Goal: Task Accomplishment & Management: Manage account settings

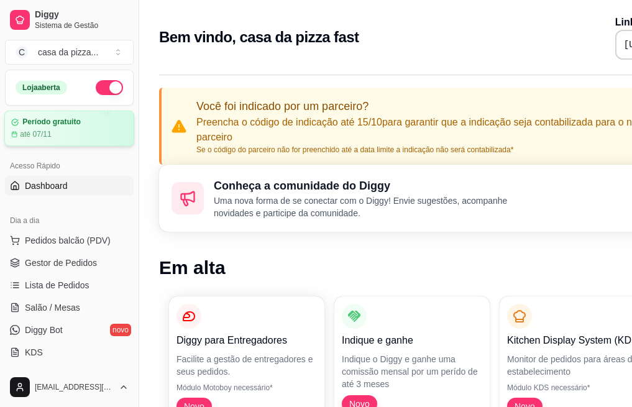
click at [71, 129] on div "Período gratuito até 07/11" at bounding box center [69, 128] width 116 height 22
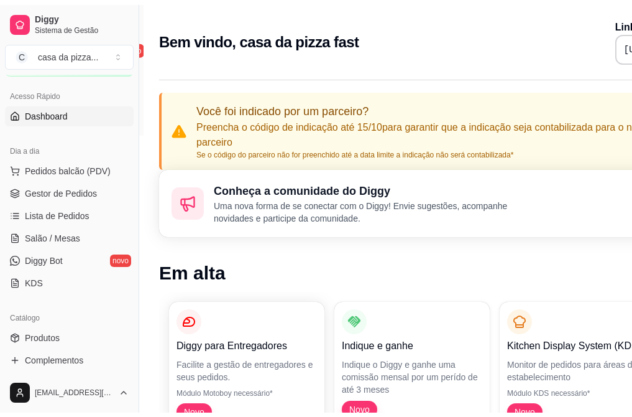
scroll to position [99, 0]
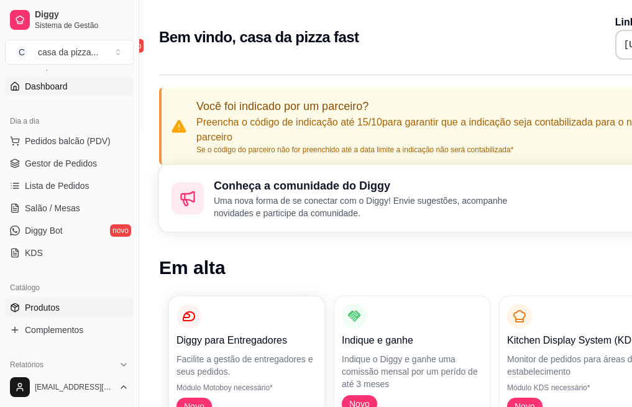
click at [27, 309] on span "Produtos" at bounding box center [42, 308] width 35 height 12
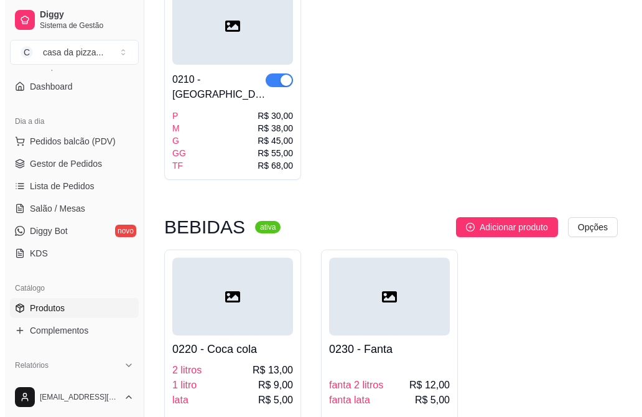
scroll to position [1853, 0]
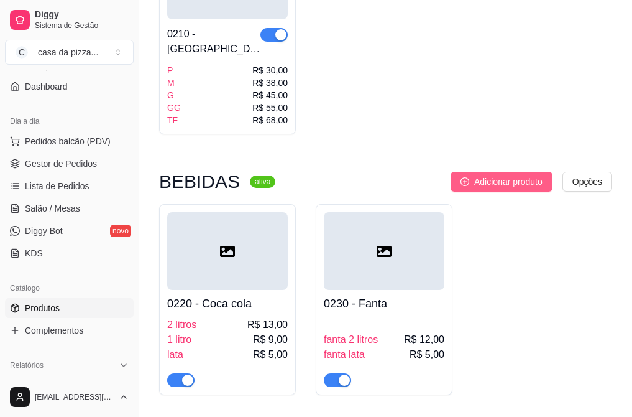
click at [518, 175] on span "Adicionar produto" at bounding box center [508, 182] width 68 height 14
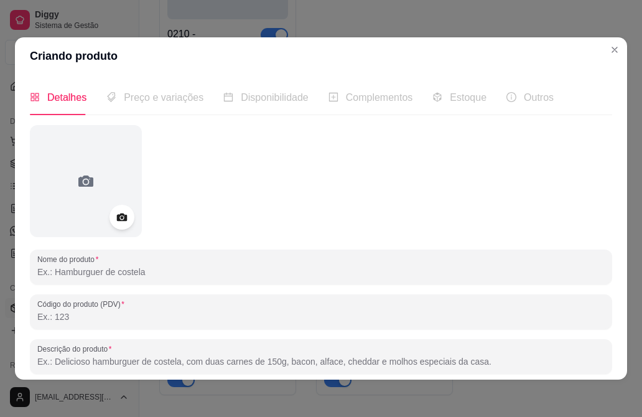
click at [164, 267] on input "Nome do produto" at bounding box center [320, 271] width 567 height 12
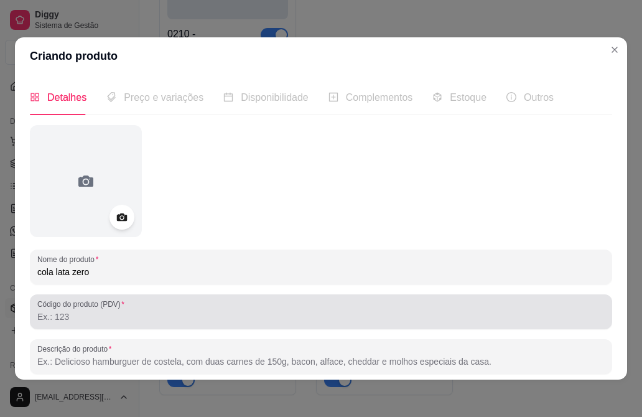
type input "cola lata zero"
click at [155, 325] on div "Código do produto (PDV)" at bounding box center [321, 311] width 582 height 35
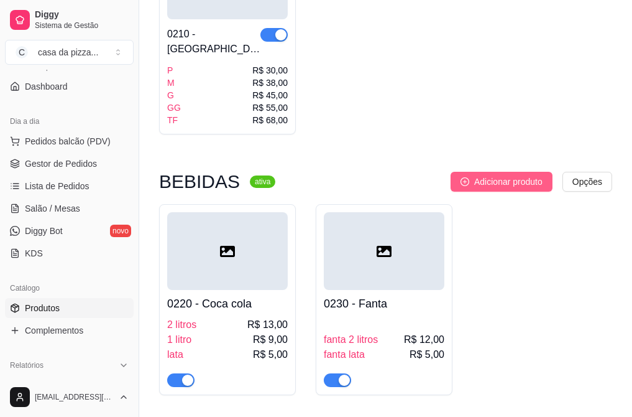
click at [503, 175] on span "Adicionar produto" at bounding box center [508, 182] width 68 height 14
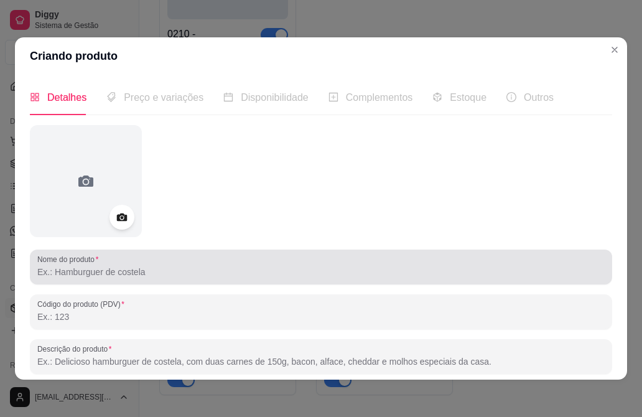
click at [275, 263] on div at bounding box center [320, 266] width 567 height 25
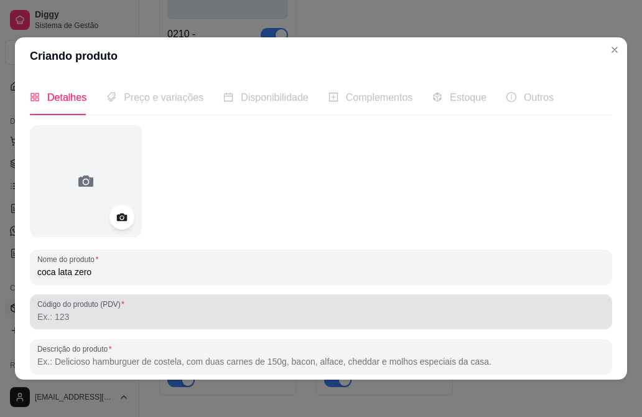
type input "coca lata zero"
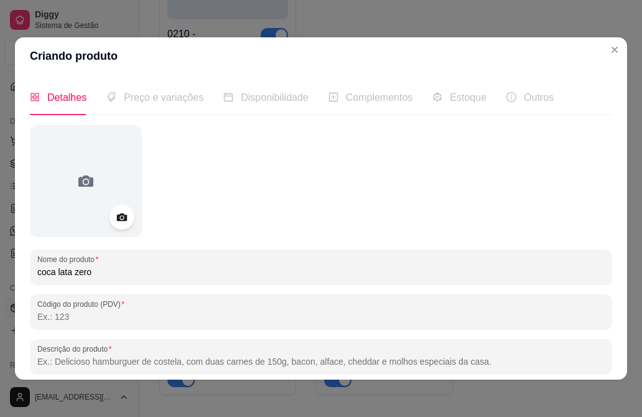
click at [237, 315] on input "Código do produto (PDV)" at bounding box center [320, 316] width 567 height 12
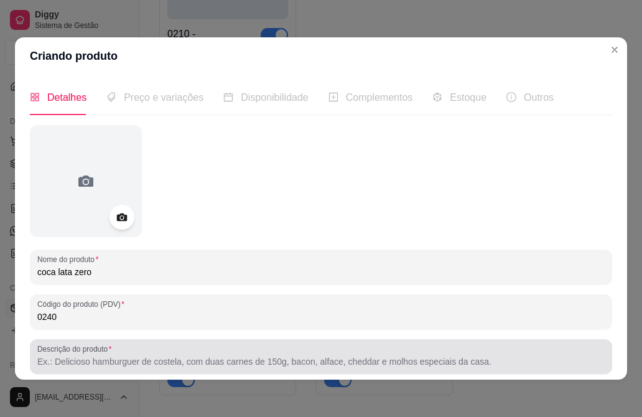
type input "0240"
click at [252, 354] on div at bounding box center [320, 356] width 567 height 25
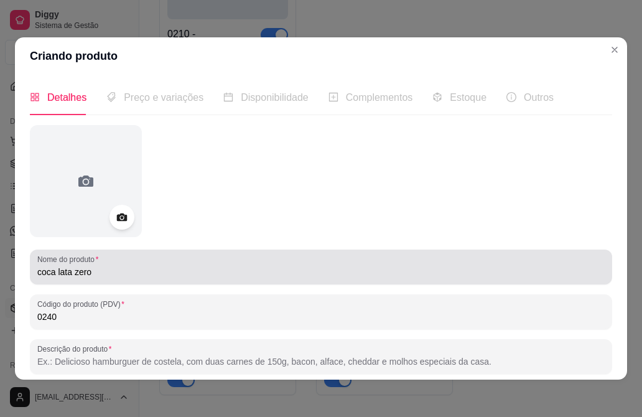
click at [98, 272] on input "coca lata zero" at bounding box center [320, 271] width 567 height 12
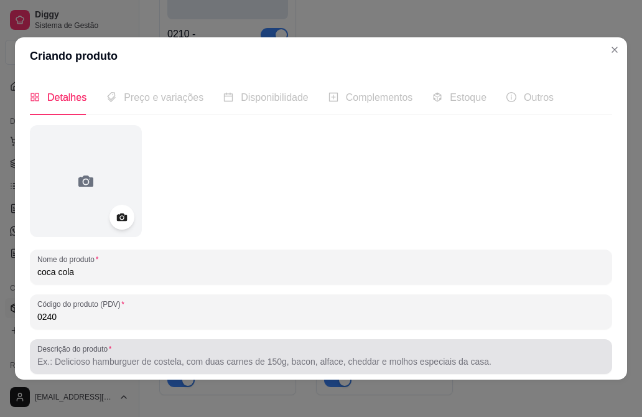
type input "coca cola"
click at [113, 350] on label "Descrição do produto" at bounding box center [76, 348] width 78 height 11
click at [113, 355] on input "Descrição do produto" at bounding box center [320, 361] width 567 height 12
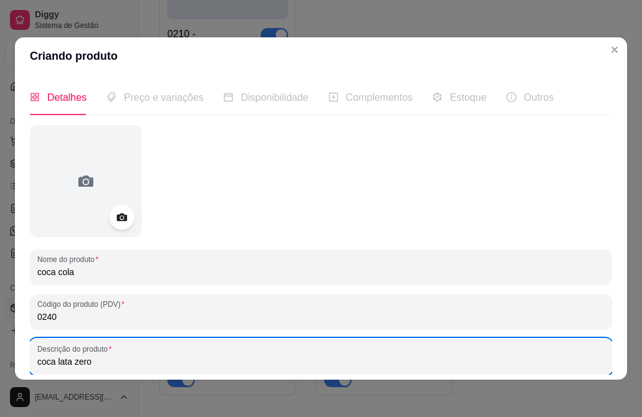
type input "coca lata zero"
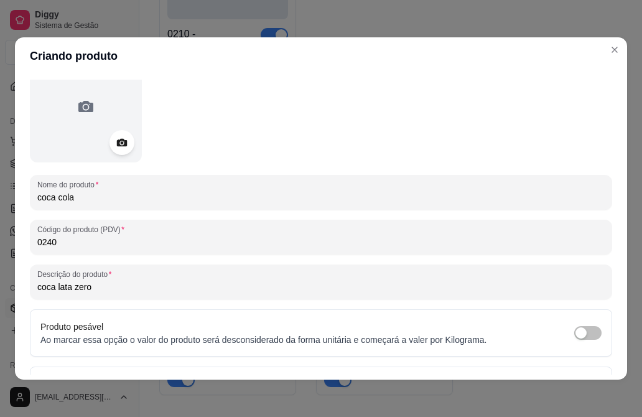
scroll to position [159, 0]
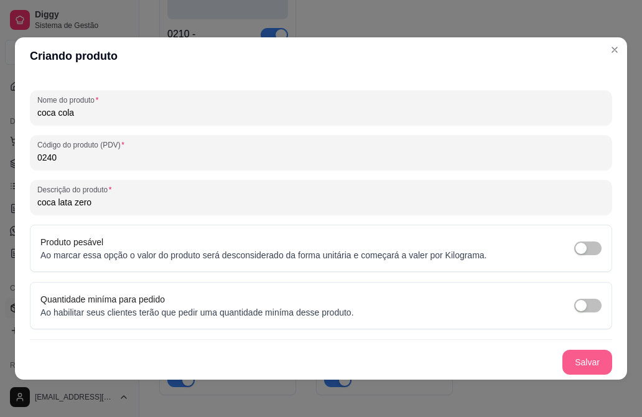
click at [566, 367] on button "Salvar" at bounding box center [587, 361] width 50 height 25
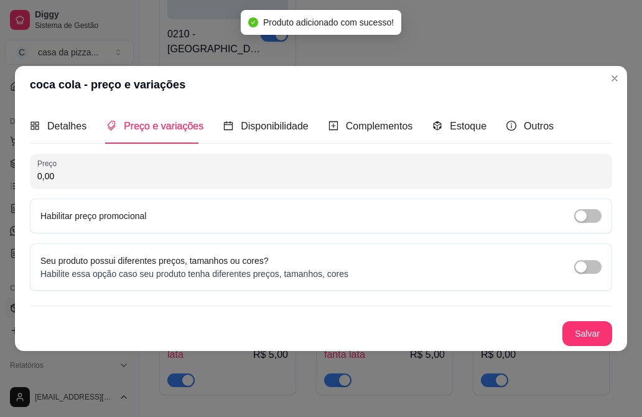
scroll to position [0, 0]
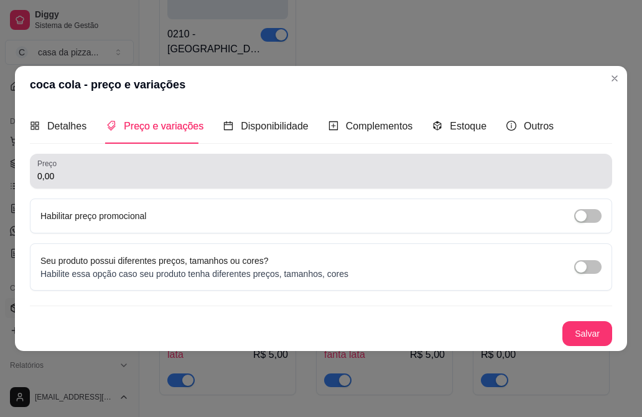
click at [173, 187] on div "Preço 0,00" at bounding box center [321, 171] width 582 height 35
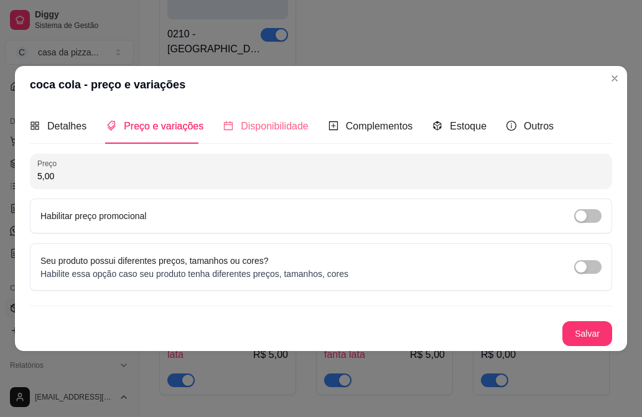
type input "5,00"
click at [281, 121] on span "Disponibilidade" at bounding box center [275, 126] width 68 height 11
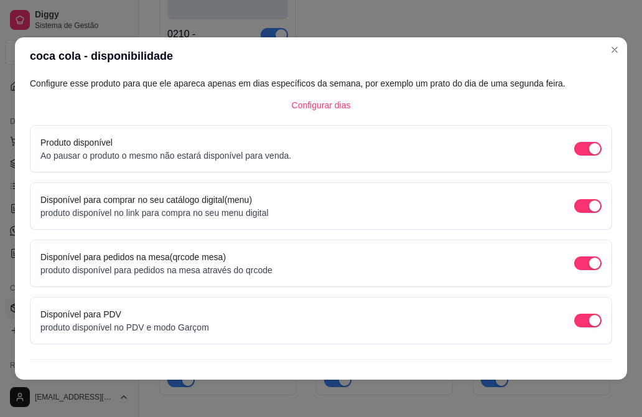
scroll to position [94, 0]
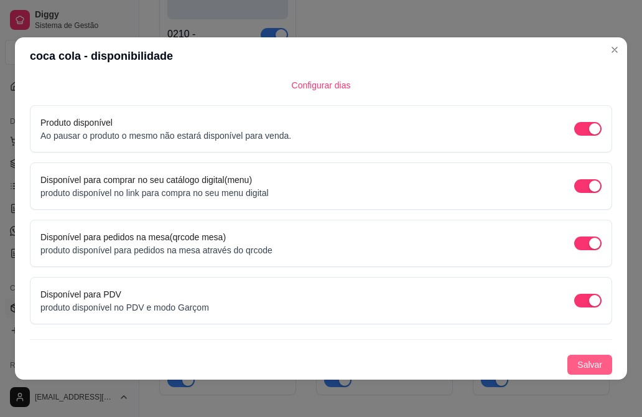
click at [578, 366] on span "Salvar" at bounding box center [589, 364] width 25 height 14
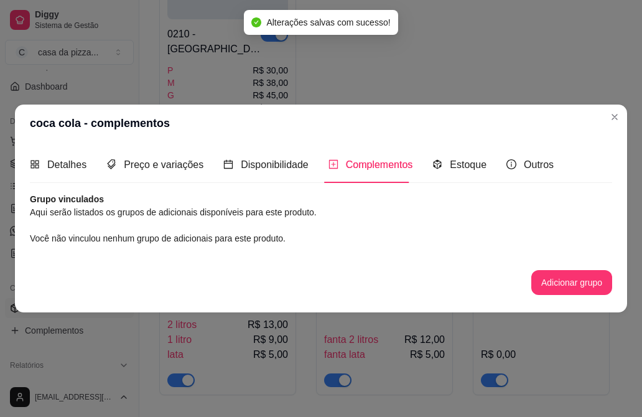
scroll to position [0, 0]
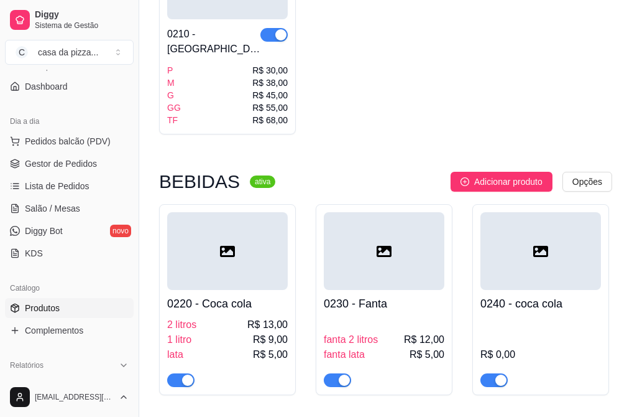
click at [538, 295] on h4 "0240 - coca cola" at bounding box center [541, 303] width 121 height 17
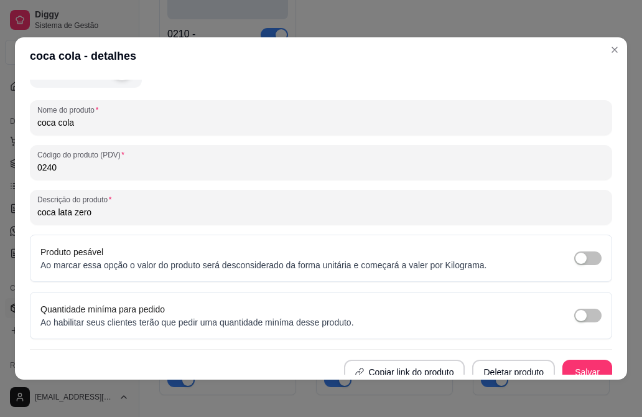
scroll to position [159, 0]
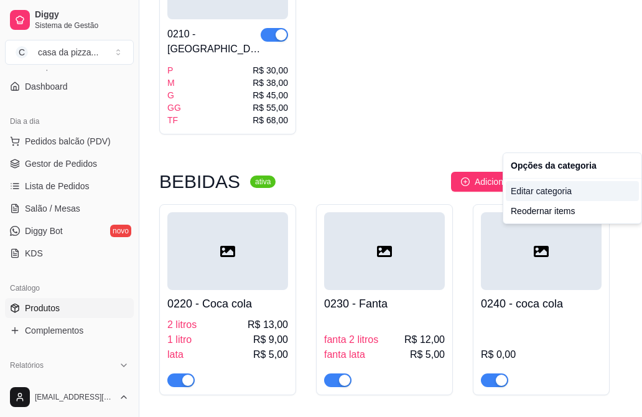
click at [573, 189] on div "Editar categoria" at bounding box center [571, 191] width 133 height 20
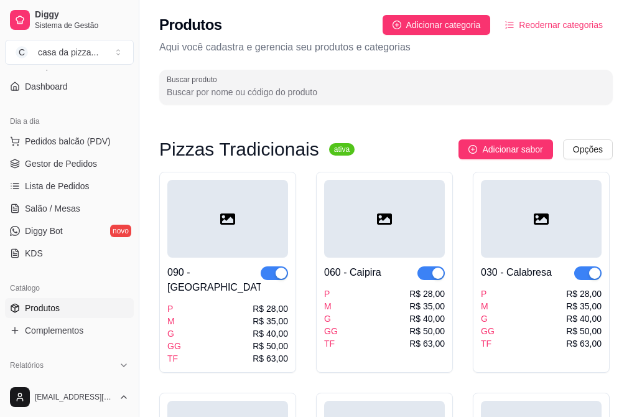
scroll to position [1784, 0]
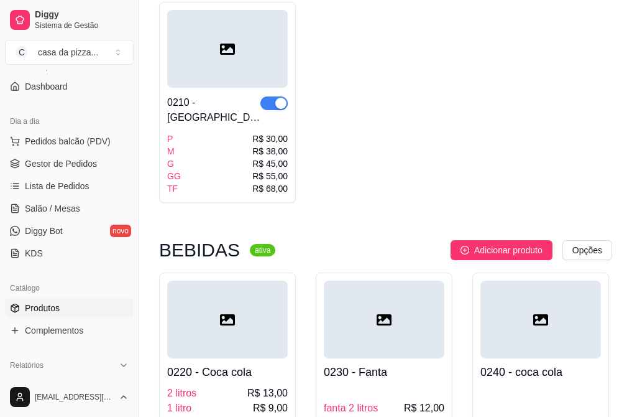
click at [549, 385] on div "R$ 0,00" at bounding box center [541, 420] width 121 height 70
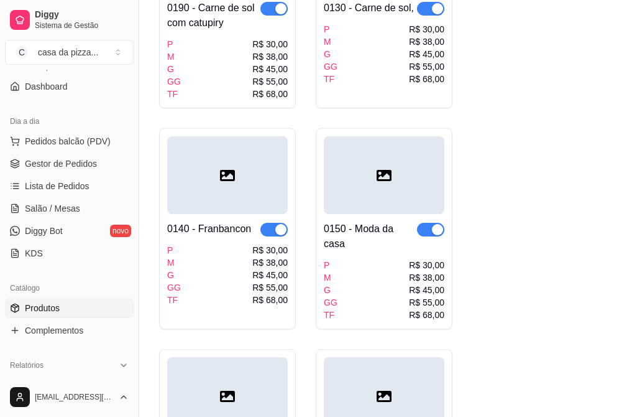
click at [549, 361] on input "coca lata zero" at bounding box center [316, 362] width 562 height 12
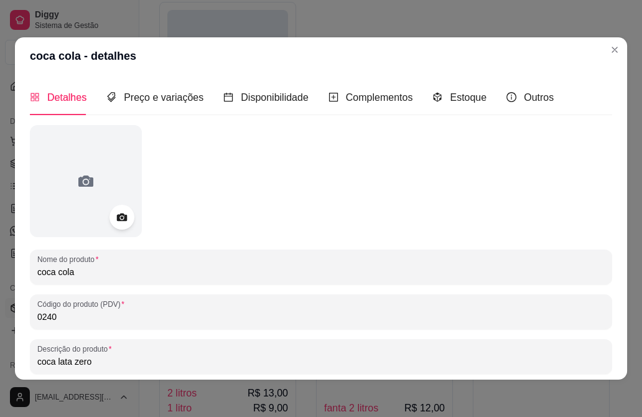
click at [549, 361] on input "coca lata zero" at bounding box center [320, 361] width 567 height 12
click at [172, 101] on span "Preço e variações" at bounding box center [164, 97] width 80 height 11
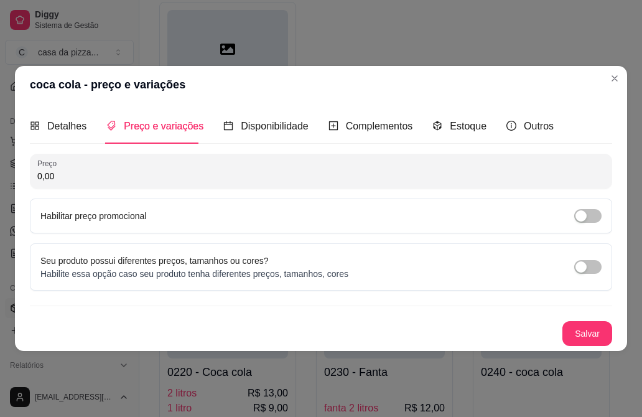
click at [125, 173] on input "0,00" at bounding box center [320, 176] width 567 height 12
type input "5,00"
click at [594, 339] on button "Salvar" at bounding box center [587, 333] width 48 height 24
drag, startPoint x: 594, startPoint y: 339, endPoint x: 433, endPoint y: 360, distance: 161.8
click at [433, 360] on div "coca cola - preço e variações Detalhes Preço e variações Disponibilidade Comple…" at bounding box center [321, 208] width 642 height 417
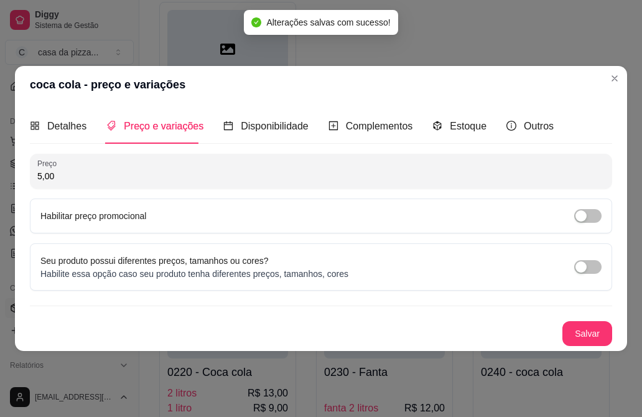
drag, startPoint x: 262, startPoint y: 318, endPoint x: 136, endPoint y: 271, distance: 134.0
click at [136, 271] on div "Preço 5,00 Habilitar preço promocional Seu produto possui diferentes preços, ta…" at bounding box center [321, 250] width 582 height 192
click at [53, 129] on span "Detalhes" at bounding box center [66, 126] width 39 height 11
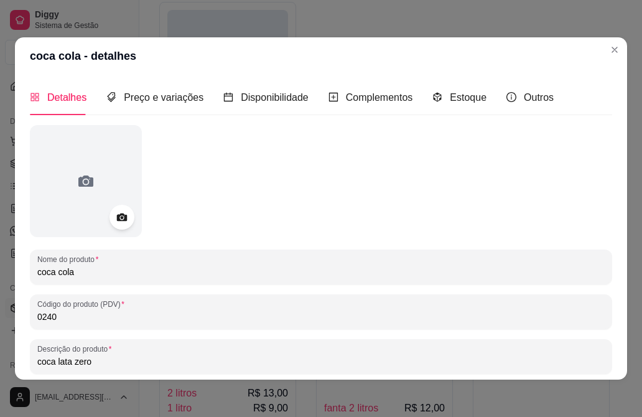
click at [89, 273] on input "coca cola" at bounding box center [320, 271] width 567 height 12
type input "coca cola lata"
click at [602, 365] on div "Detalhes Preço e variações Disponibilidade Complementos Estoque Outros Nome do …" at bounding box center [321, 227] width 612 height 305
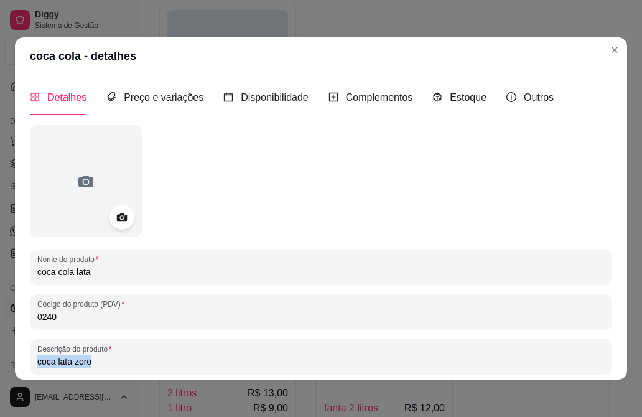
click at [602, 365] on div "Detalhes Preço e variações Disponibilidade Complementos Estoque Outros Nome do …" at bounding box center [321, 227] width 612 height 305
click at [597, 366] on div "Detalhes Preço e variações Disponibilidade Complementos Estoque Outros Nome do …" at bounding box center [321, 227] width 612 height 305
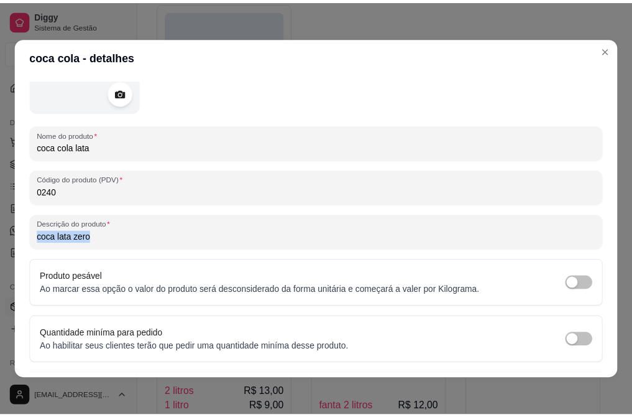
scroll to position [159, 0]
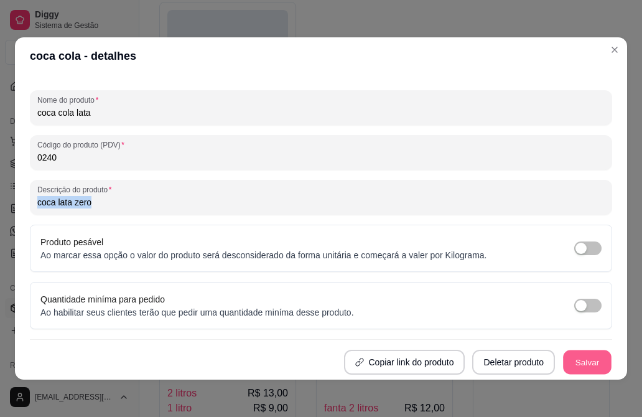
click at [576, 364] on button "Salvar" at bounding box center [587, 362] width 48 height 24
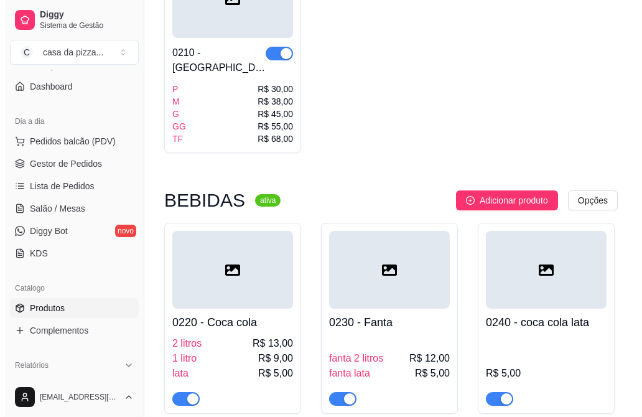
scroll to position [1853, 0]
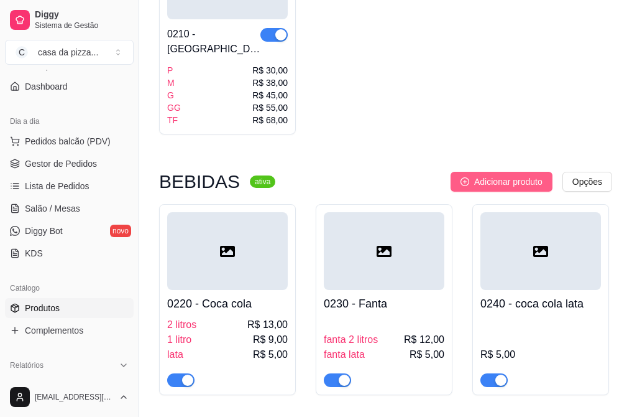
click at [535, 175] on span "Adicionar produto" at bounding box center [508, 182] width 68 height 14
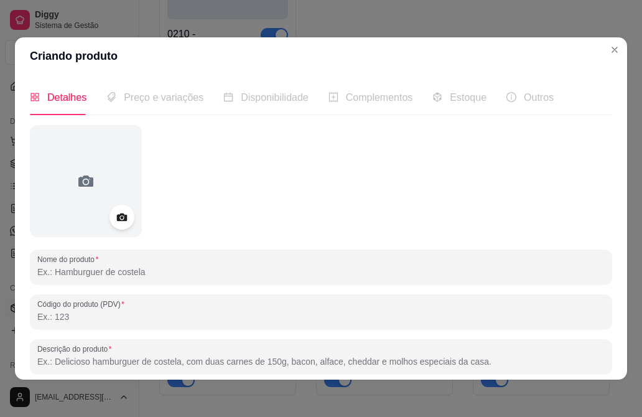
click at [182, 275] on input "Nome do produto" at bounding box center [320, 271] width 567 height 12
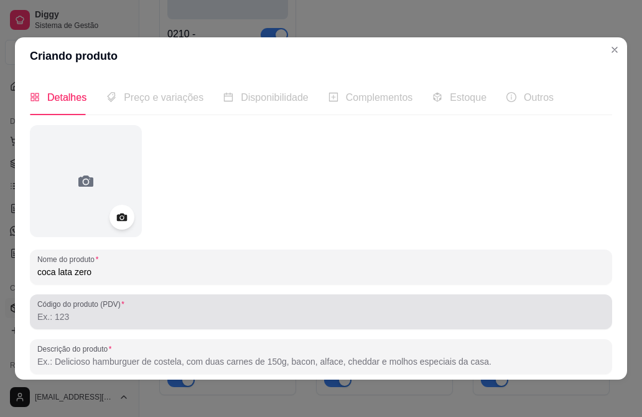
type input "coca lata zero"
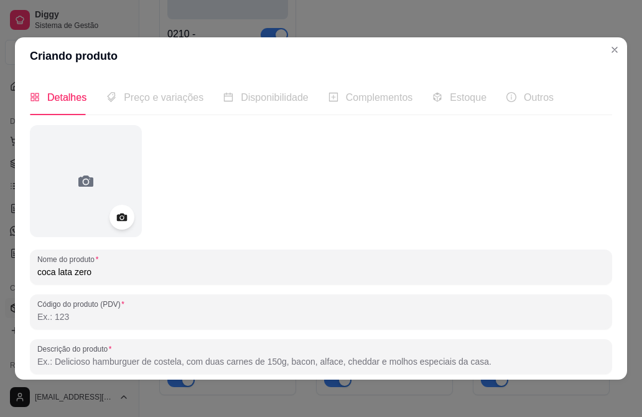
click at [167, 317] on input "Código do produto (PDV)" at bounding box center [320, 316] width 567 height 12
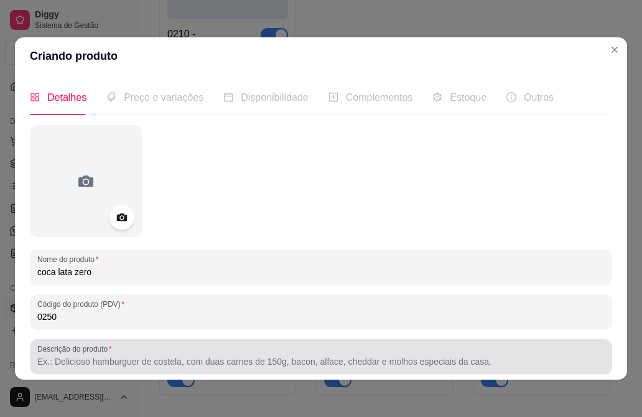
type input "0250"
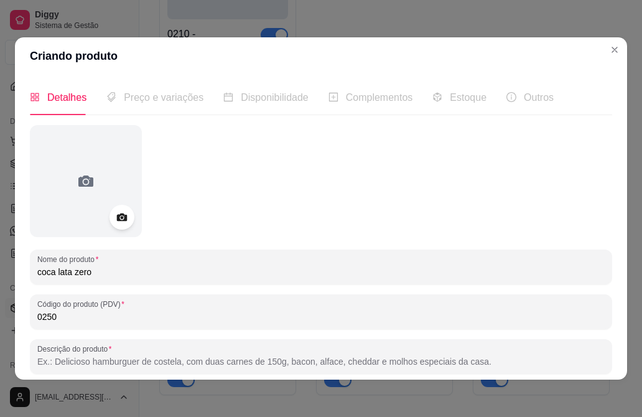
click at [208, 363] on input "Descrição do produto" at bounding box center [320, 361] width 567 height 12
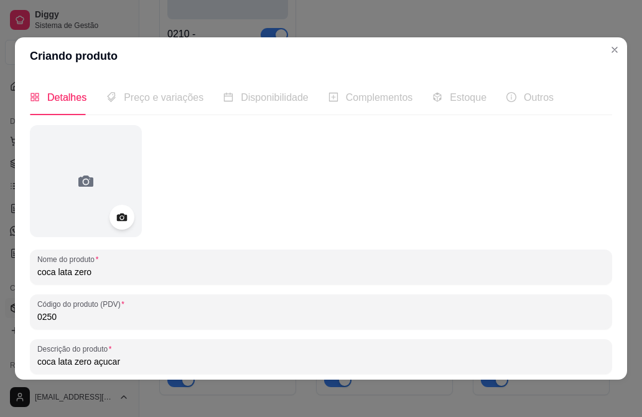
type input "coca lata zero açucar"
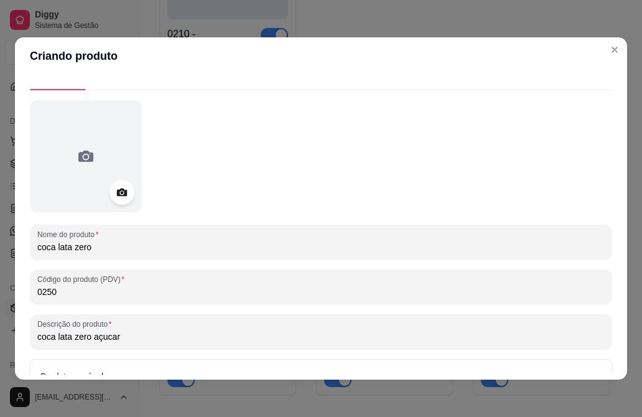
scroll to position [75, 0]
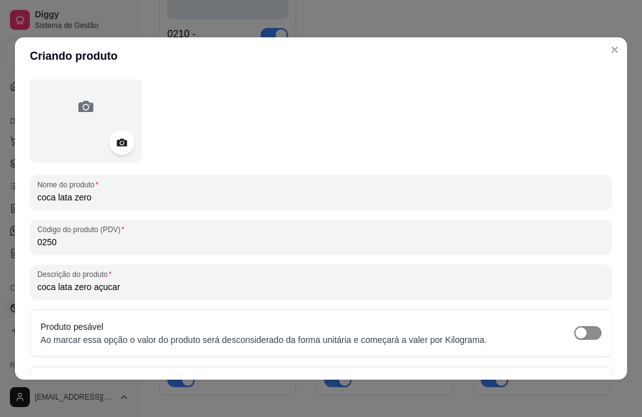
click at [575, 336] on span "button" at bounding box center [587, 333] width 27 height 14
click at [574, 336] on span "button" at bounding box center [587, 333] width 27 height 14
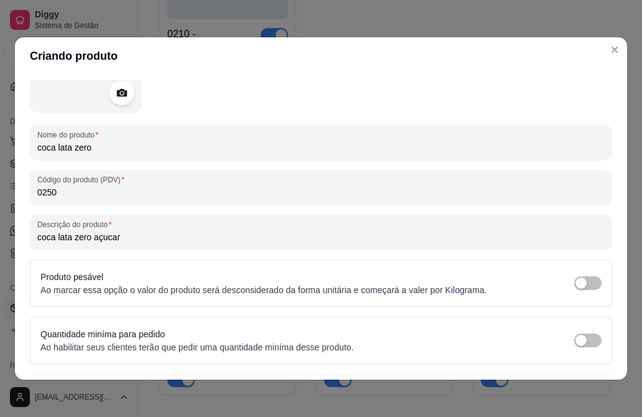
scroll to position [159, 0]
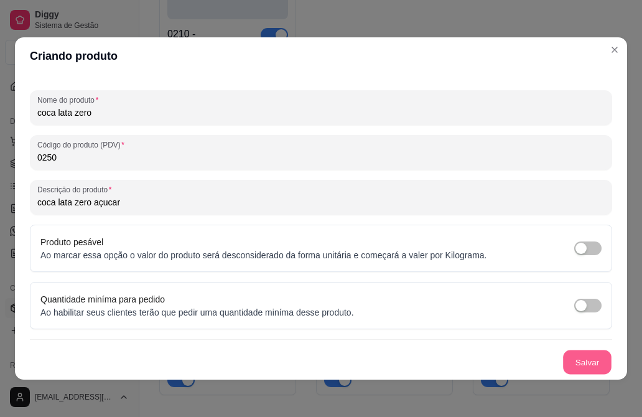
click at [577, 357] on button "Salvar" at bounding box center [587, 362] width 48 height 24
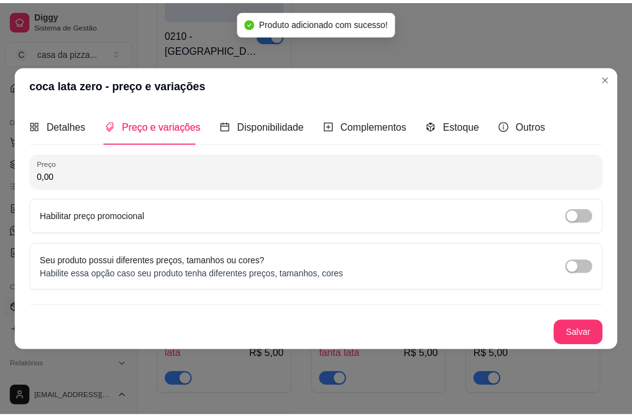
scroll to position [0, 0]
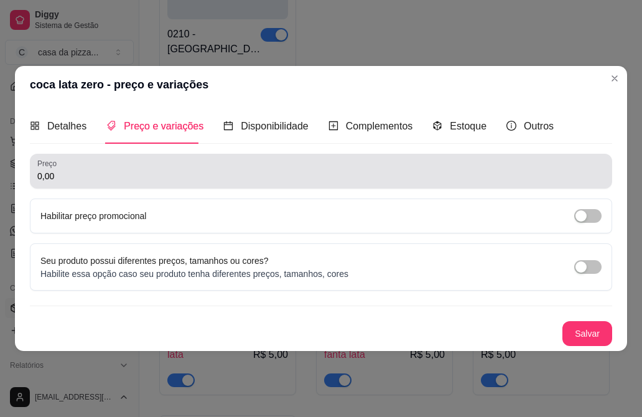
click at [317, 183] on div "0,00" at bounding box center [320, 171] width 567 height 25
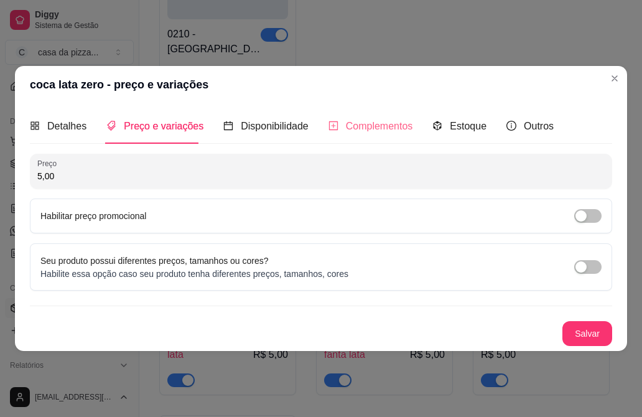
type input "5,00"
click at [368, 135] on div "Complementos" at bounding box center [370, 125] width 85 height 35
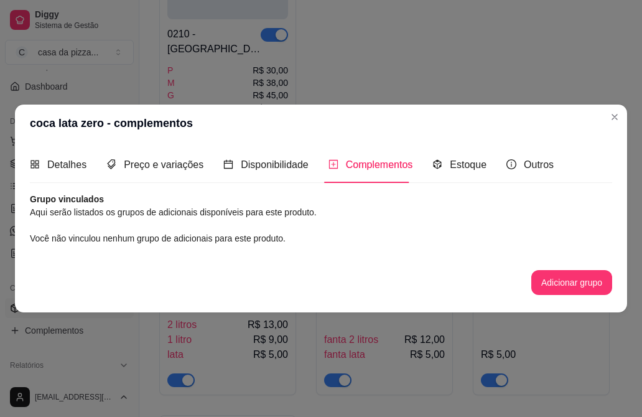
click at [298, 214] on article "Aqui serão listados os grupos de adicionais disponíveis para este produto." at bounding box center [321, 212] width 582 height 14
click at [542, 280] on button "Adicionar grupo" at bounding box center [571, 282] width 78 height 24
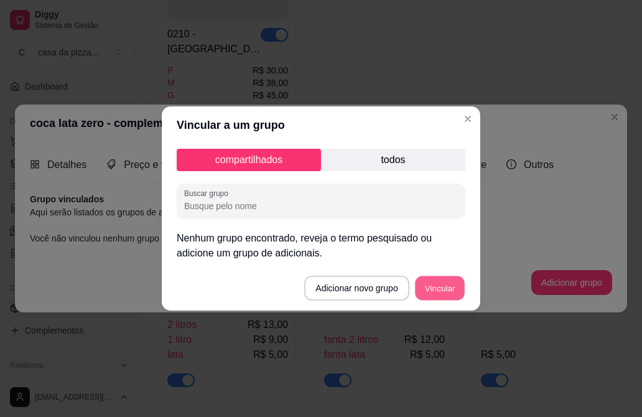
click at [452, 277] on button "Vincular" at bounding box center [440, 288] width 50 height 24
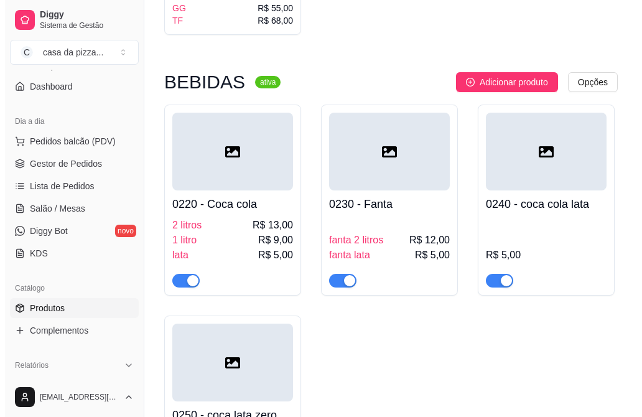
scroll to position [2034, 0]
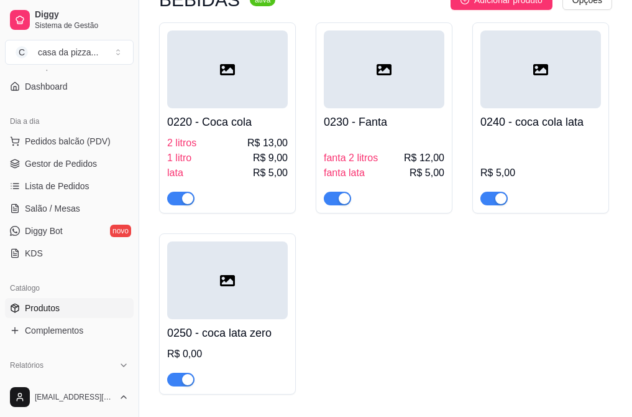
click at [248, 241] on div at bounding box center [227, 280] width 121 height 78
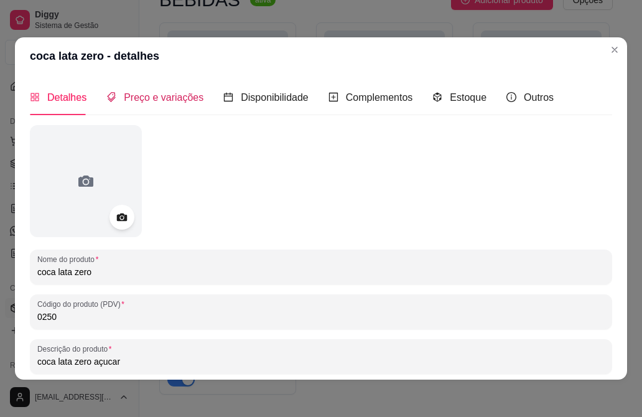
click at [157, 98] on span "Preço e variações" at bounding box center [164, 97] width 80 height 11
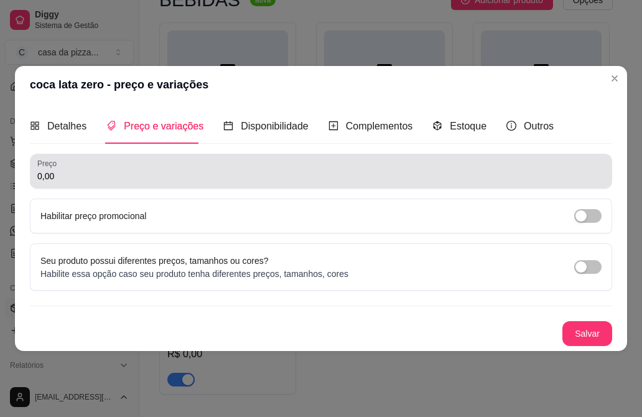
click at [121, 185] on div "Preço 0,00" at bounding box center [321, 171] width 582 height 35
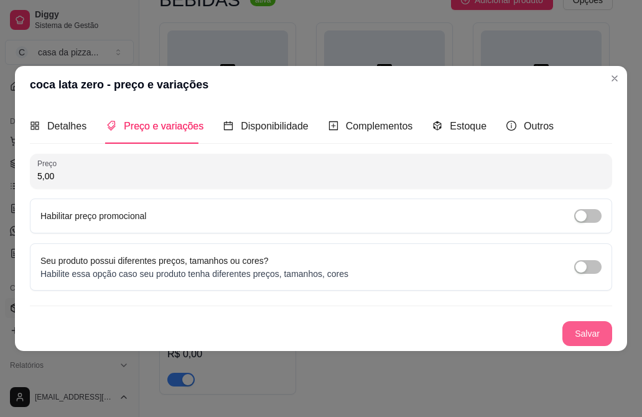
type input "5,00"
click at [594, 338] on button "Salvar" at bounding box center [587, 333] width 48 height 24
click at [586, 266] on div "button" at bounding box center [580, 266] width 11 height 11
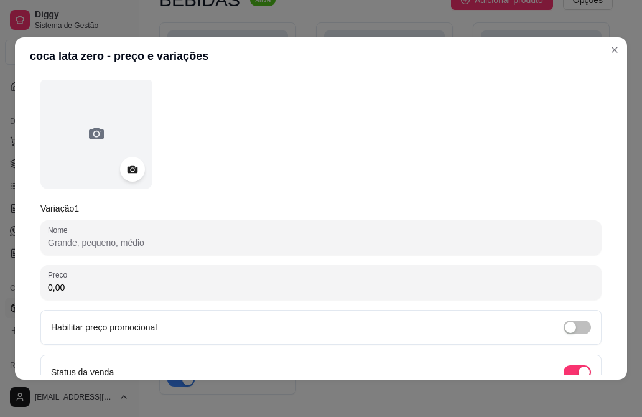
scroll to position [174, 0]
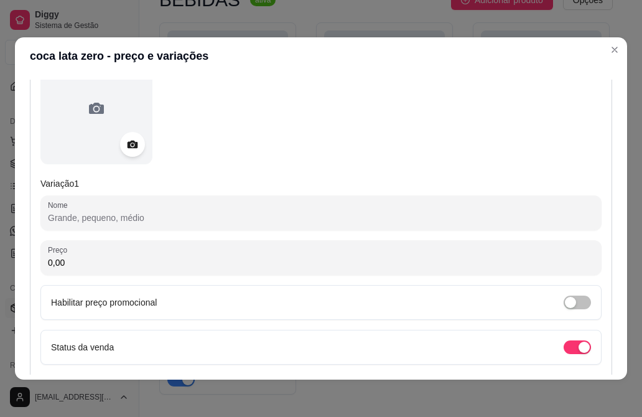
click at [275, 258] on input "0,00" at bounding box center [321, 262] width 546 height 12
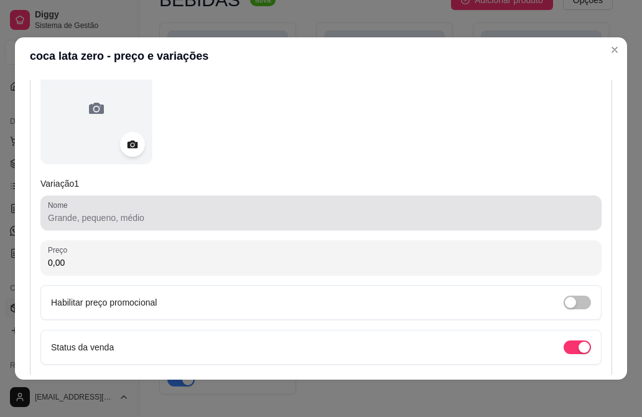
click at [267, 208] on div at bounding box center [321, 212] width 546 height 25
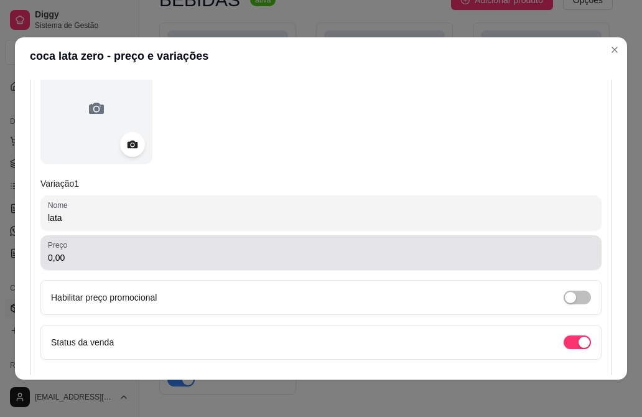
type input "lata"
click at [83, 251] on div "0,00" at bounding box center [321, 252] width 546 height 25
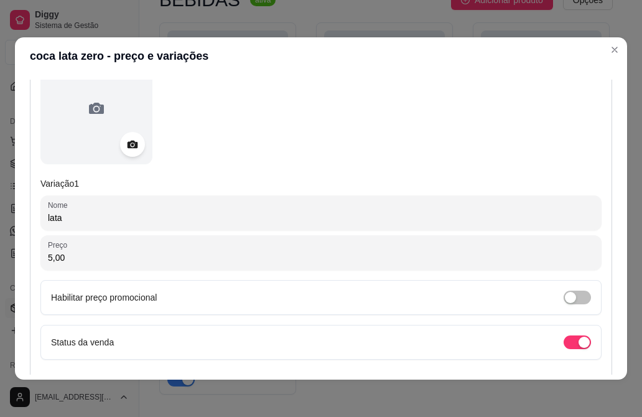
type input "5,00"
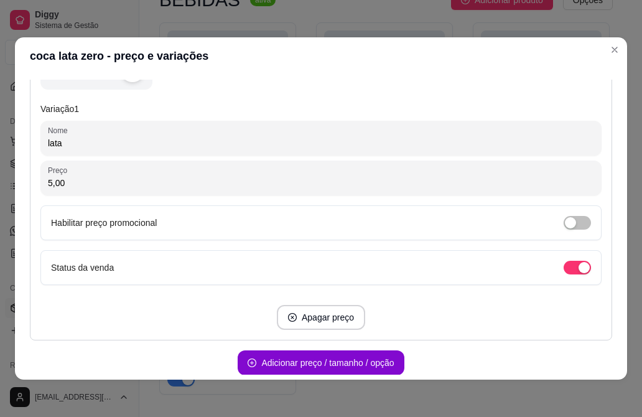
scroll to position [274, 0]
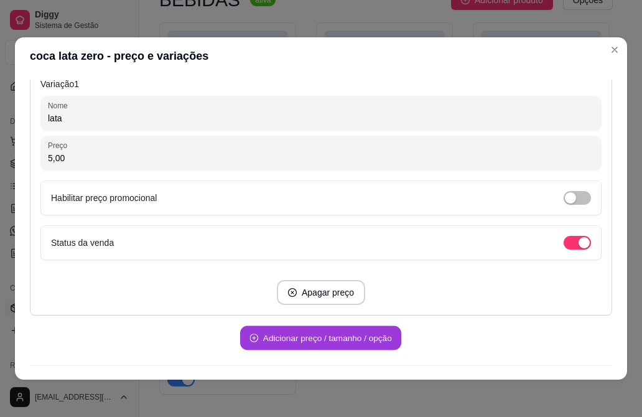
click at [308, 336] on button "Adicionar preço / tamanho / opção" at bounding box center [320, 338] width 161 height 24
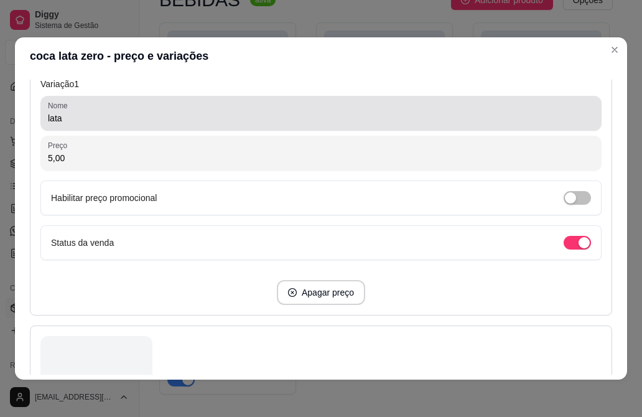
click at [148, 101] on div "lata" at bounding box center [321, 113] width 546 height 25
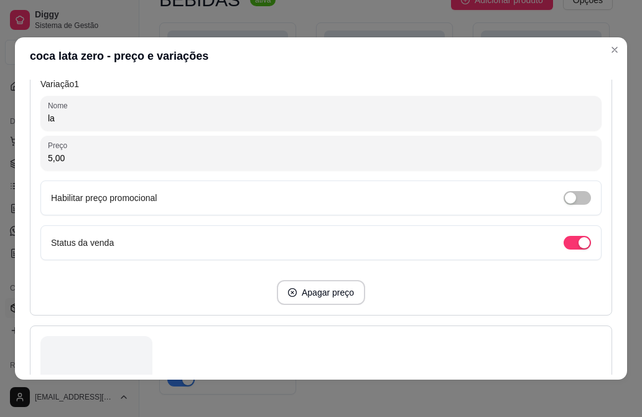
type input "l"
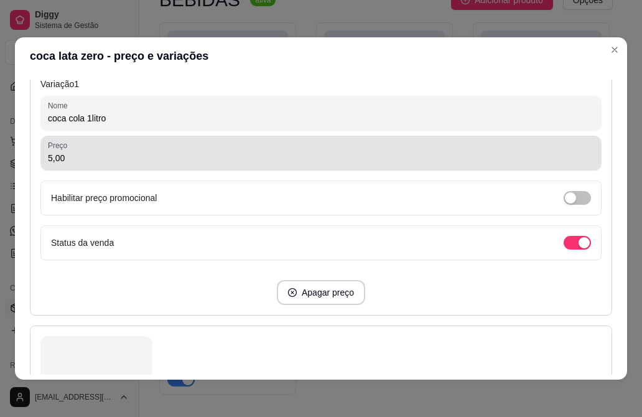
type input "coca cola 1litro"
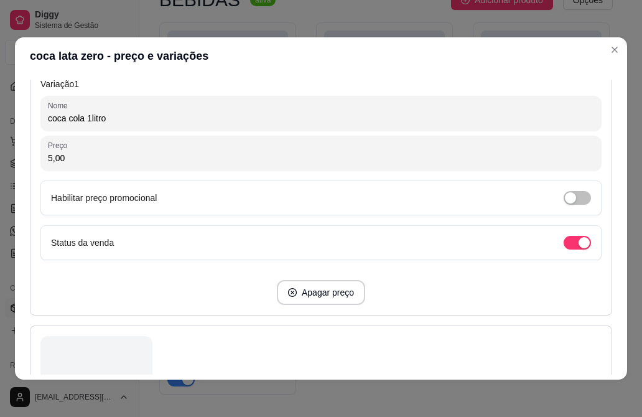
click at [104, 160] on input "5,00" at bounding box center [321, 158] width 546 height 12
type input "9,00"
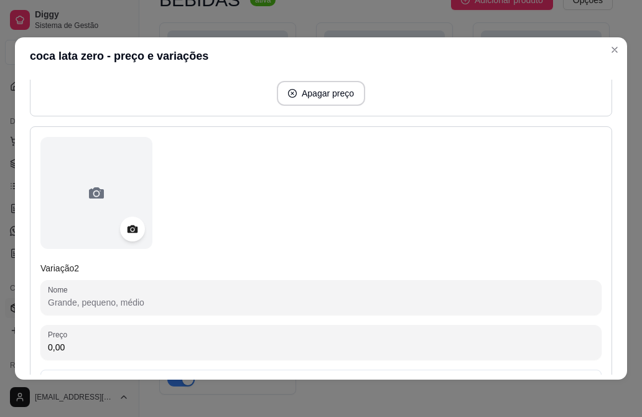
scroll to position [497, 0]
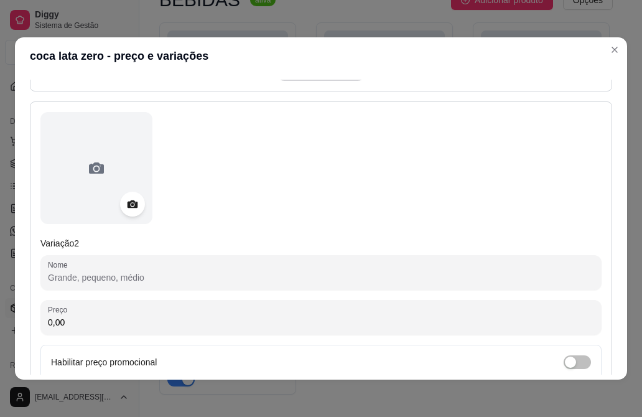
click at [117, 273] on input "Nome" at bounding box center [321, 277] width 546 height 12
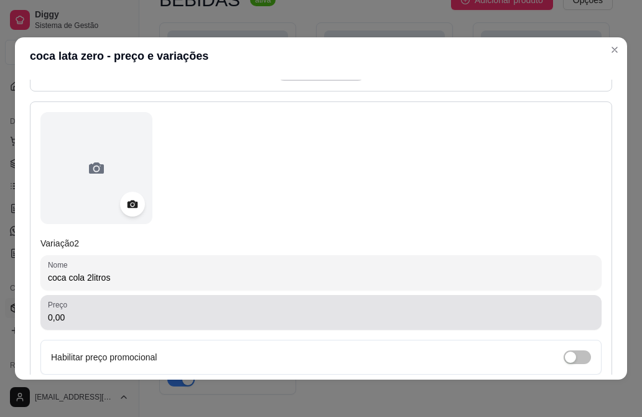
type input "coca cola 2litros"
click at [87, 329] on div "Preço 0,00" at bounding box center [320, 312] width 561 height 35
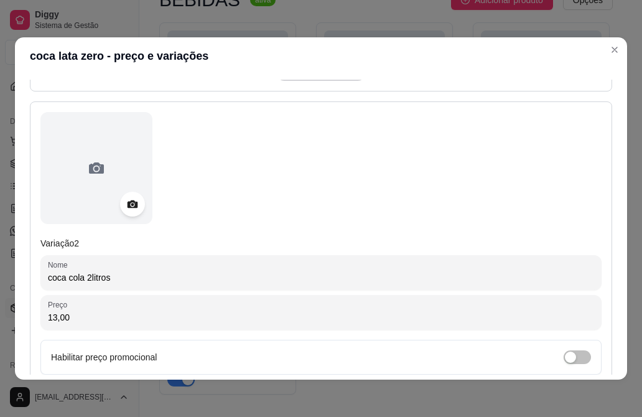
type input "13,00"
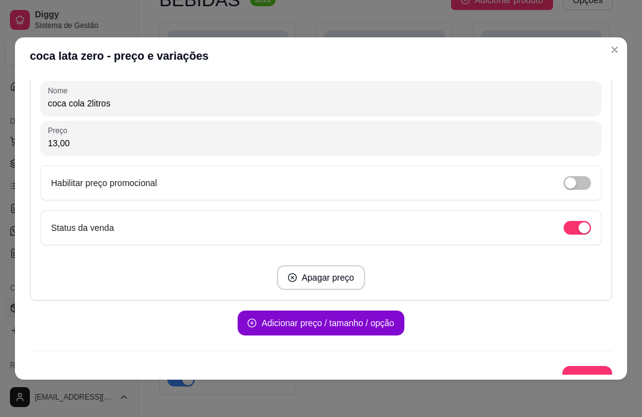
scroll to position [688, 0]
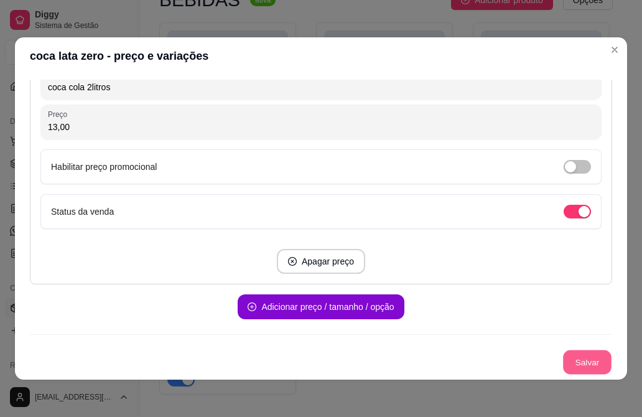
click at [577, 364] on button "Salvar" at bounding box center [587, 362] width 48 height 24
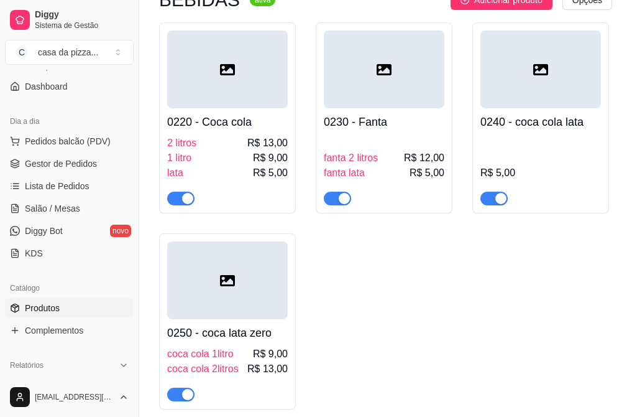
click at [246, 324] on h4 "0250 - coca lata zero" at bounding box center [227, 332] width 121 height 17
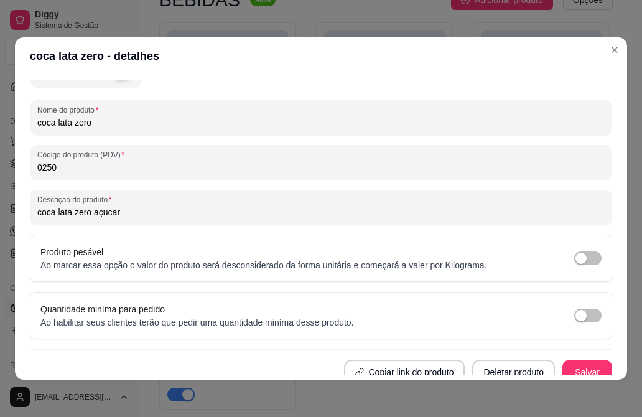
scroll to position [159, 0]
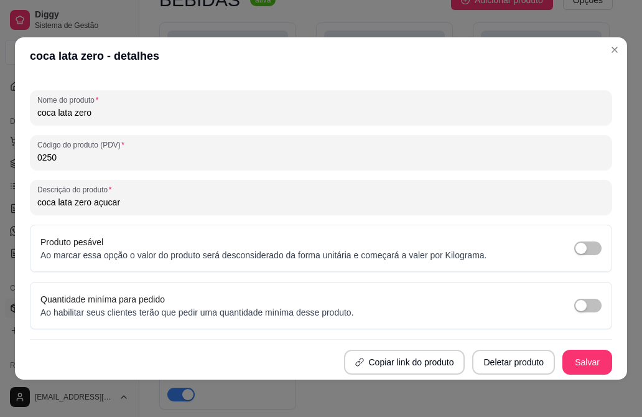
click at [282, 111] on input "coca lata zero" at bounding box center [320, 112] width 567 height 12
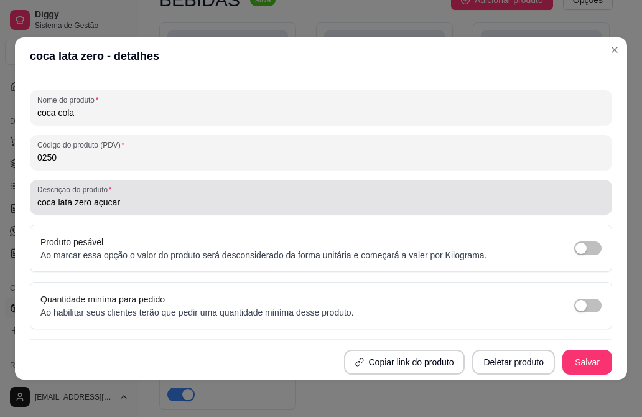
type input "coca cola"
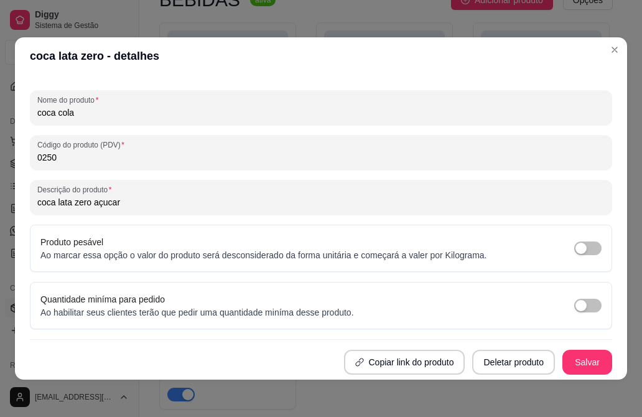
click at [231, 203] on input "coca lata zero açucar" at bounding box center [320, 202] width 567 height 12
type input "coca cola"
click at [563, 358] on button "Salvar" at bounding box center [587, 362] width 48 height 24
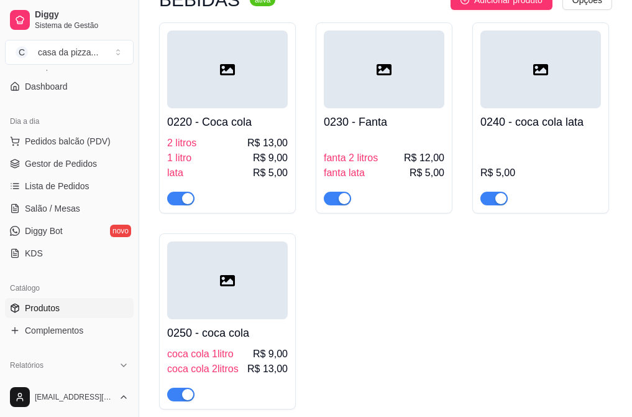
click at [290, 282] on div "0250 - coca cola coca cola 1litro R$ 9,00 coca cola 2litros R$ 13,00" at bounding box center [227, 321] width 137 height 176
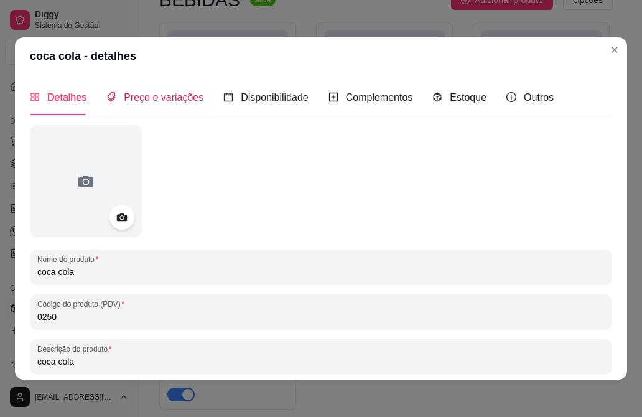
click at [162, 103] on span "Preço e variações" at bounding box center [164, 97] width 80 height 11
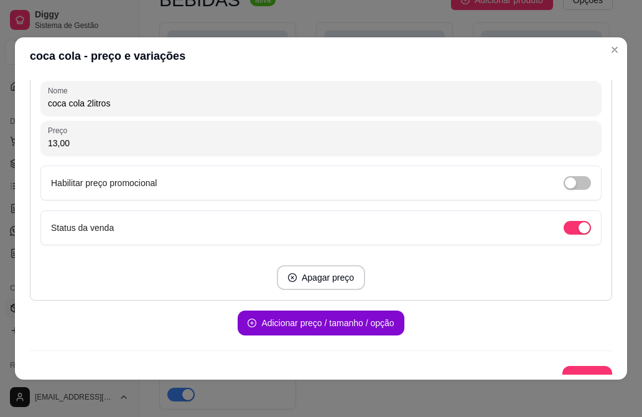
scroll to position [688, 0]
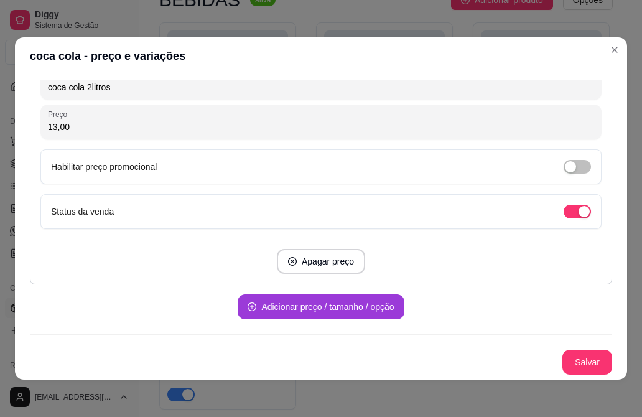
click at [372, 306] on button "Adicionar preço / tamanho / opção" at bounding box center [320, 306] width 166 height 25
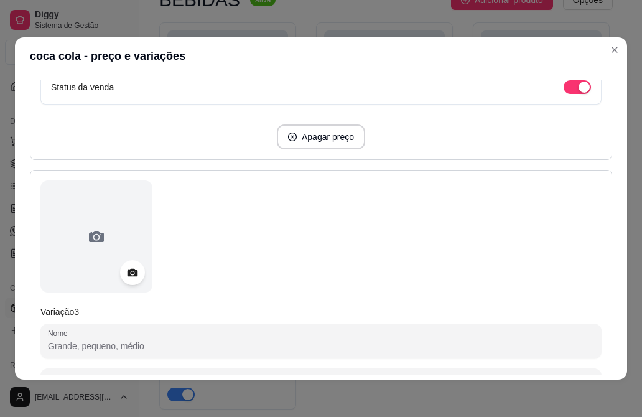
scroll to position [837, 0]
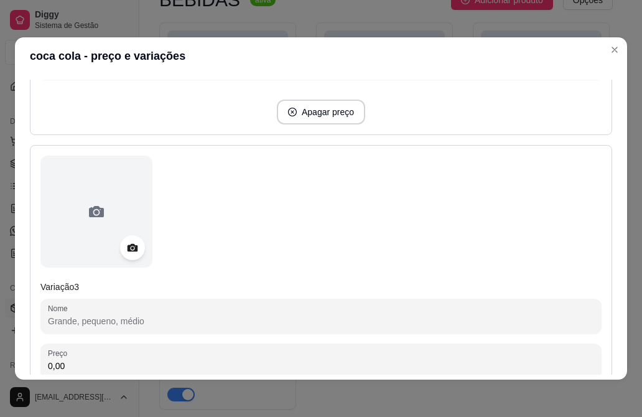
click at [227, 326] on input "Nome" at bounding box center [321, 321] width 546 height 12
type input "l"
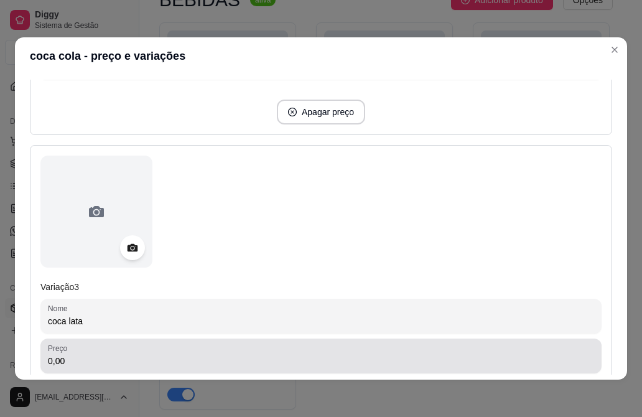
type input "coca lata"
click at [145, 369] on div "Preço 0,00" at bounding box center [320, 355] width 561 height 35
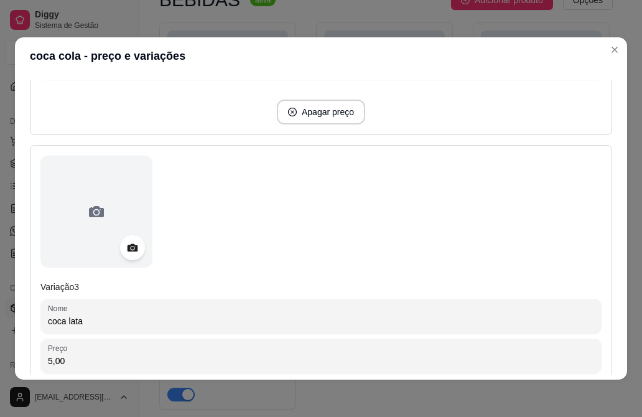
type input "5,00"
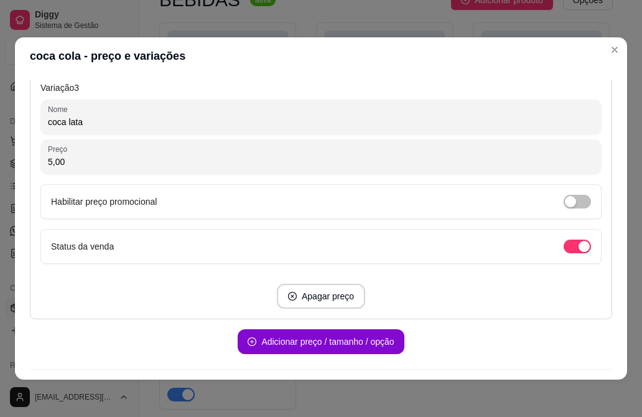
scroll to position [1071, 0]
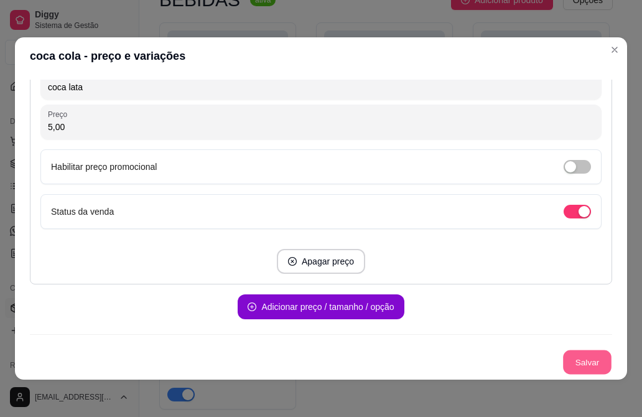
click at [571, 362] on button "Salvar" at bounding box center [587, 362] width 48 height 24
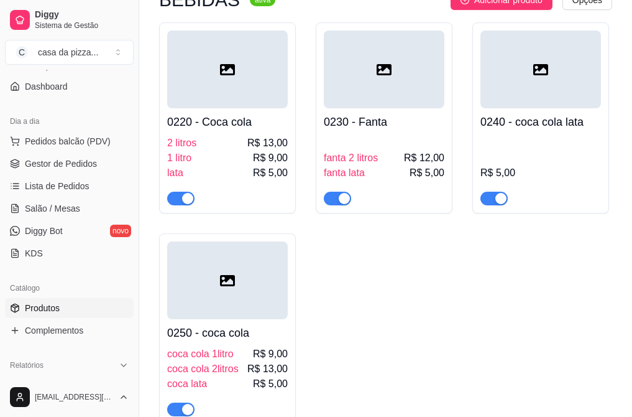
click at [252, 346] on div "coca cola 1litro R$ 9,00" at bounding box center [227, 353] width 121 height 15
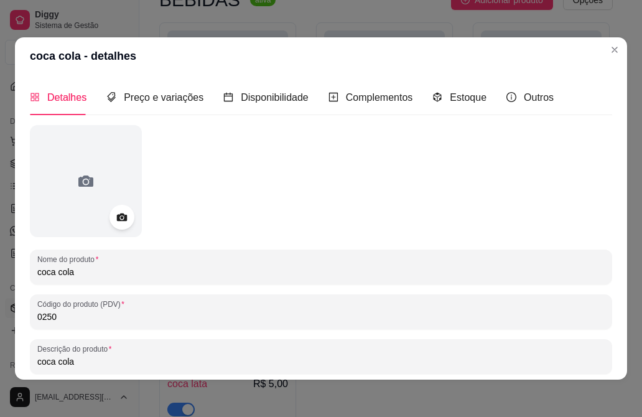
click at [70, 97] on span "Detalhes" at bounding box center [66, 97] width 39 height 11
click at [85, 276] on input "coca cola" at bounding box center [320, 271] width 567 height 12
type input "coca cola zero açucar"
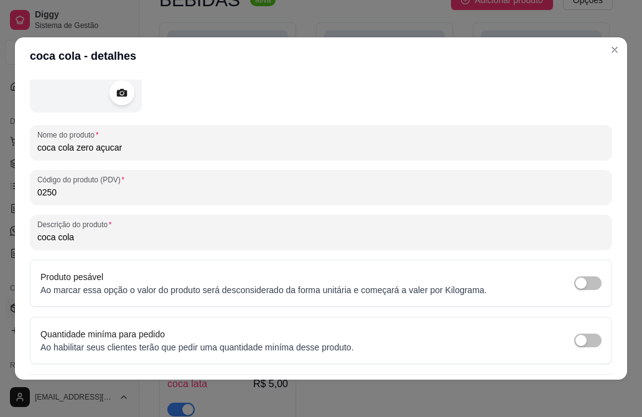
scroll to position [159, 0]
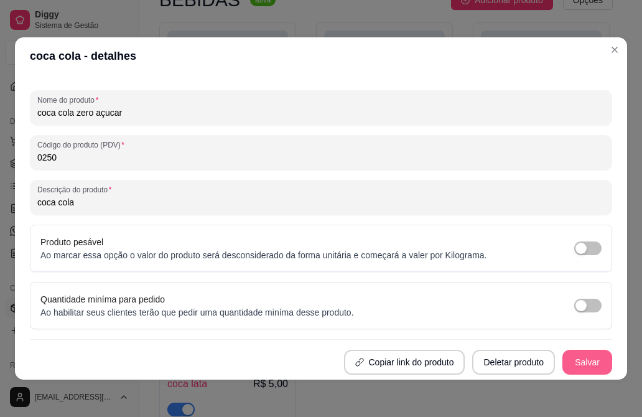
click at [569, 366] on button "Salvar" at bounding box center [587, 361] width 50 height 25
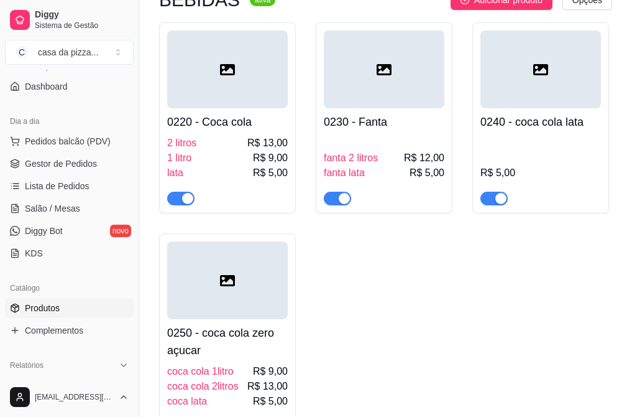
click at [543, 180] on div at bounding box center [541, 192] width 121 height 25
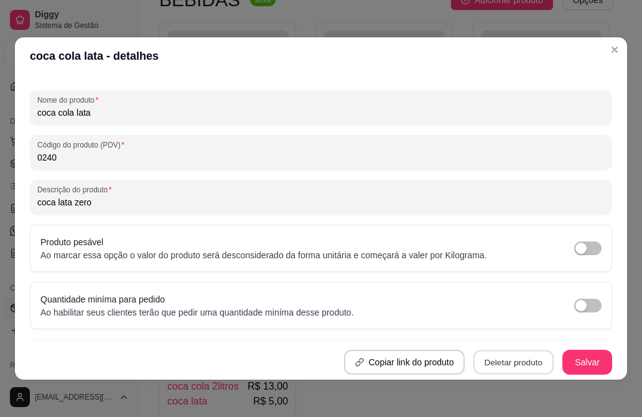
click at [512, 357] on button "Deletar produto" at bounding box center [513, 362] width 80 height 24
click at [495, 330] on button "Confirmar" at bounding box center [498, 326] width 44 height 19
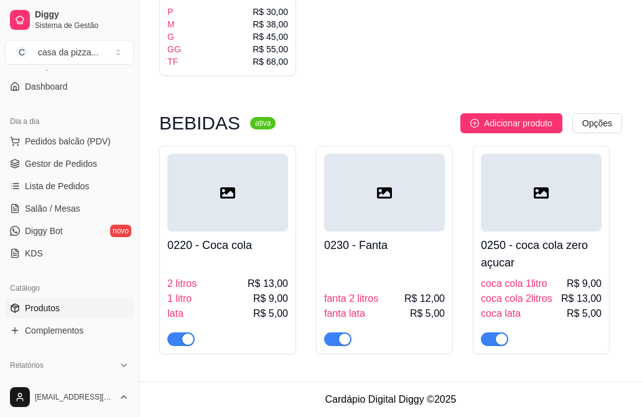
scroll to position [1870, 0]
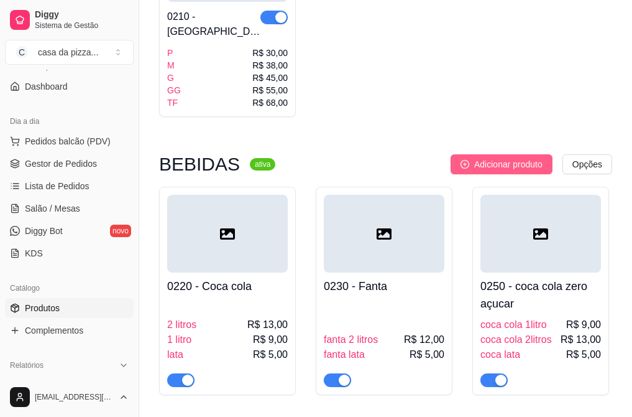
click at [523, 157] on span "Adicionar produto" at bounding box center [508, 164] width 68 height 14
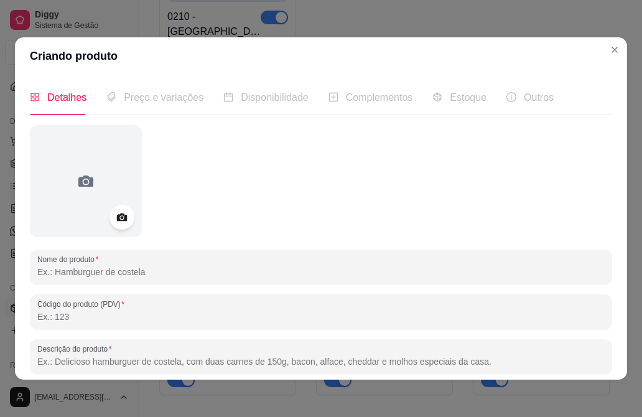
click at [133, 274] on input "Nome do produto" at bounding box center [320, 271] width 567 height 12
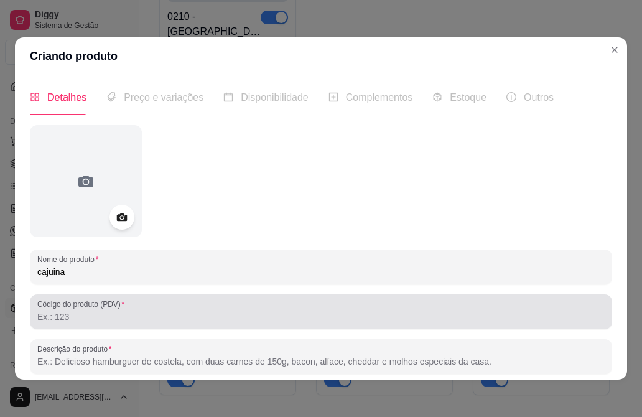
type input "cajuina"
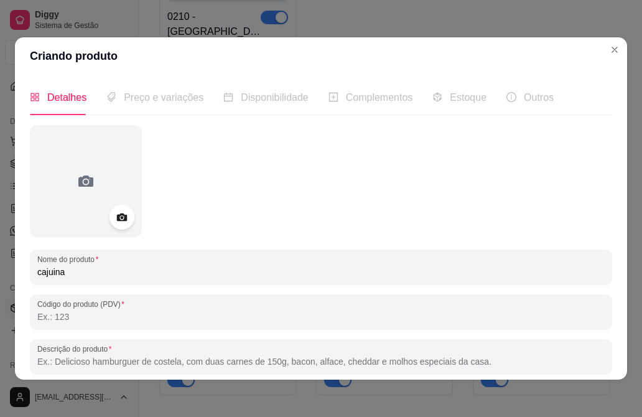
click at [123, 320] on input "Código do produto (PDV)" at bounding box center [320, 316] width 567 height 12
type input "0260"
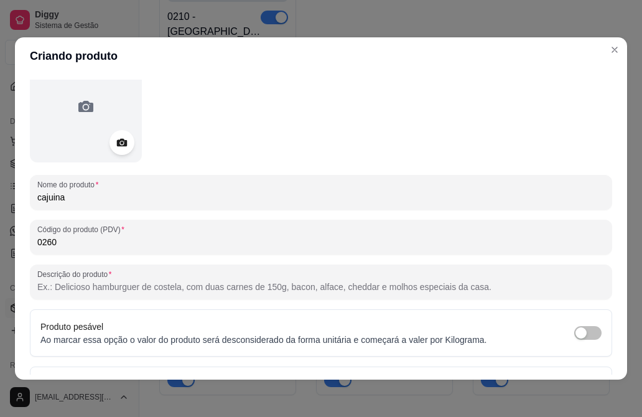
scroll to position [99, 0]
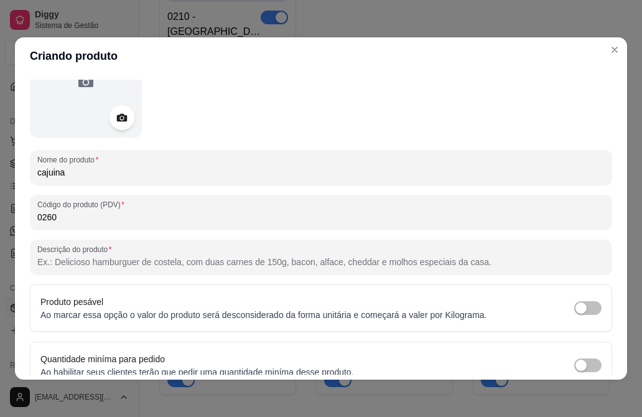
click at [447, 267] on input "Descrição do produto" at bounding box center [320, 262] width 567 height 12
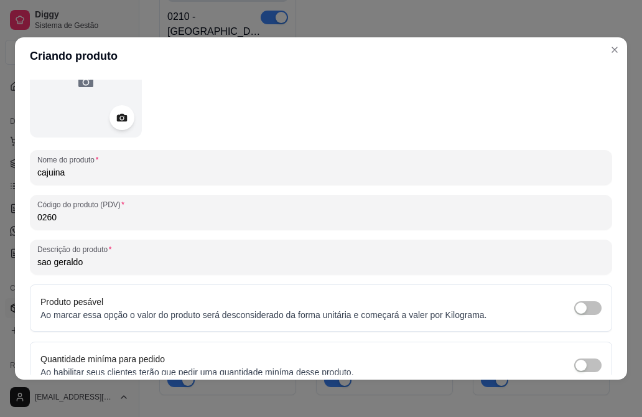
click at [47, 258] on input "sao geraldo" at bounding box center [320, 262] width 567 height 12
click at [56, 262] on input "são geraldo" at bounding box center [320, 262] width 567 height 12
click at [91, 257] on input "são Geraldo" at bounding box center [320, 262] width 567 height 12
type input "são Geraldo"
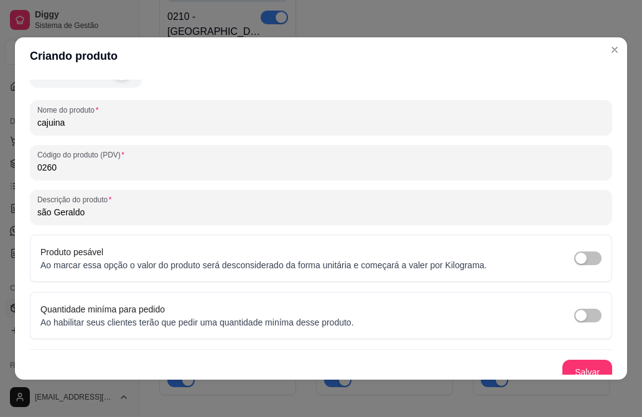
scroll to position [159, 0]
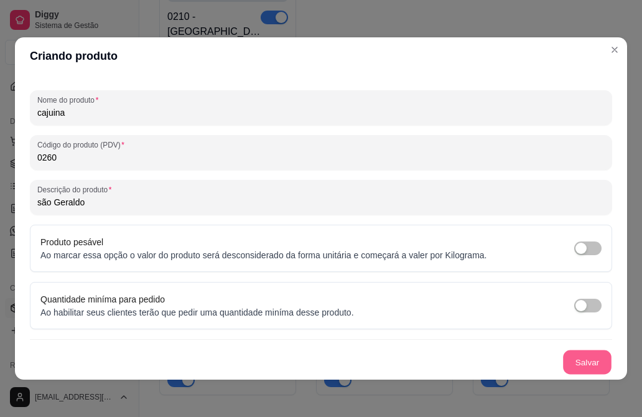
click at [575, 361] on button "Salvar" at bounding box center [587, 362] width 48 height 24
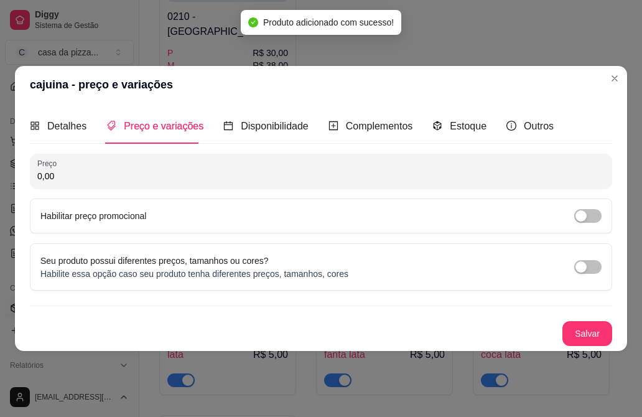
scroll to position [0, 0]
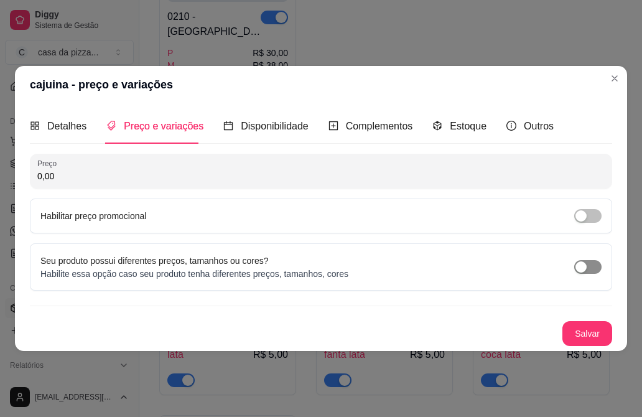
click at [596, 264] on span "button" at bounding box center [587, 267] width 27 height 14
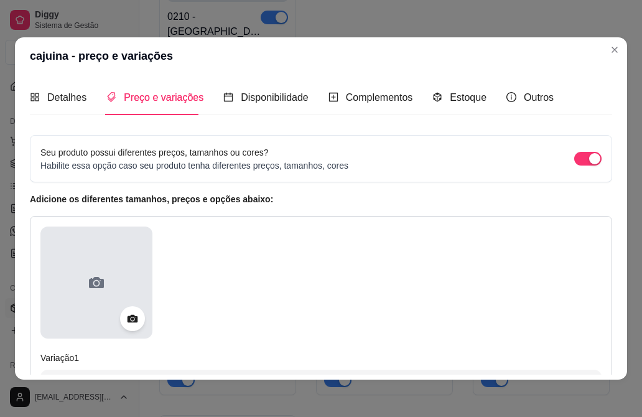
click at [134, 297] on div at bounding box center [96, 282] width 112 height 112
click at [59, 280] on div at bounding box center [96, 282] width 112 height 112
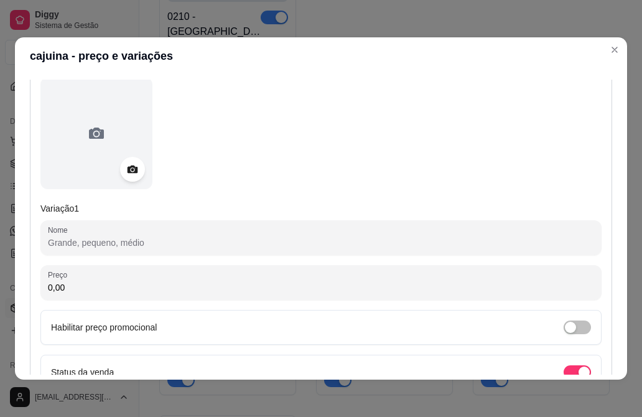
scroll to position [174, 0]
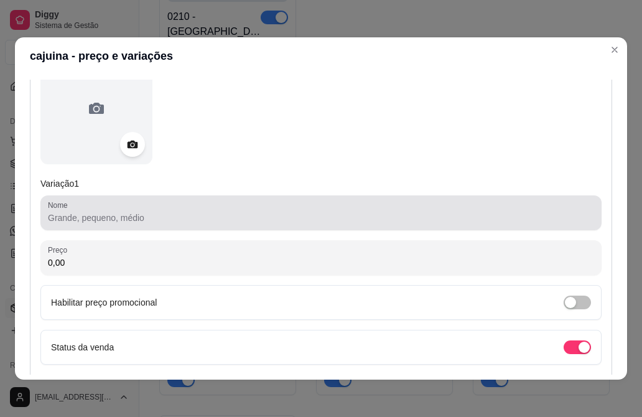
click at [183, 211] on div at bounding box center [321, 212] width 546 height 25
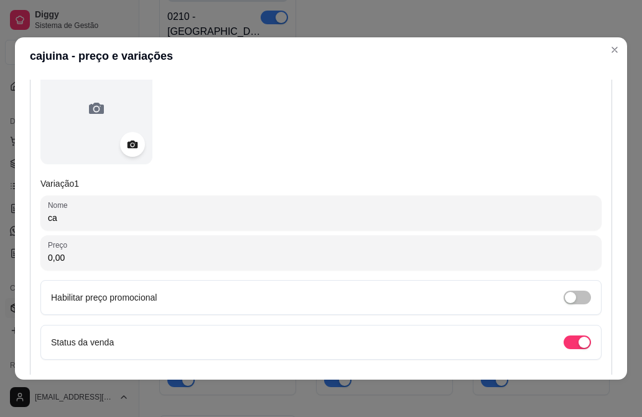
type input "c"
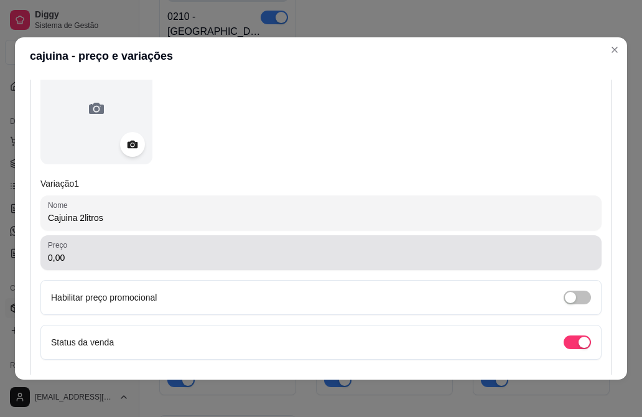
type input "Cajuina 2litros"
click at [159, 250] on div "0,00" at bounding box center [321, 252] width 546 height 25
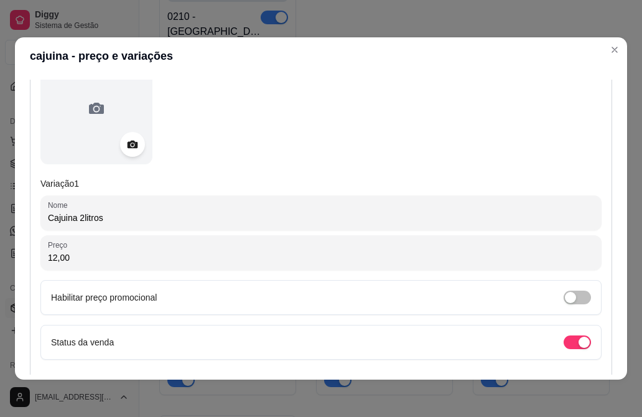
type input "12,00"
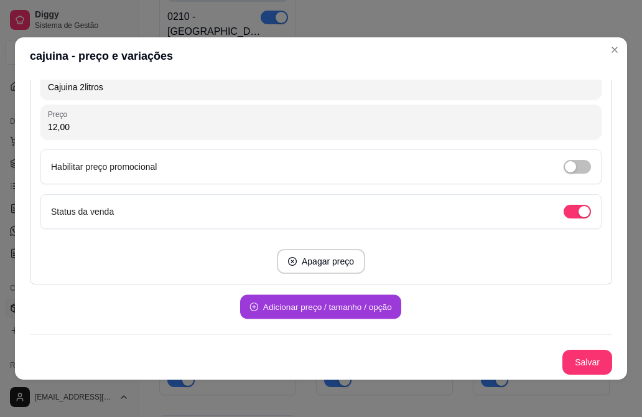
click at [367, 316] on button "Adicionar preço / tamanho / opção" at bounding box center [320, 307] width 161 height 24
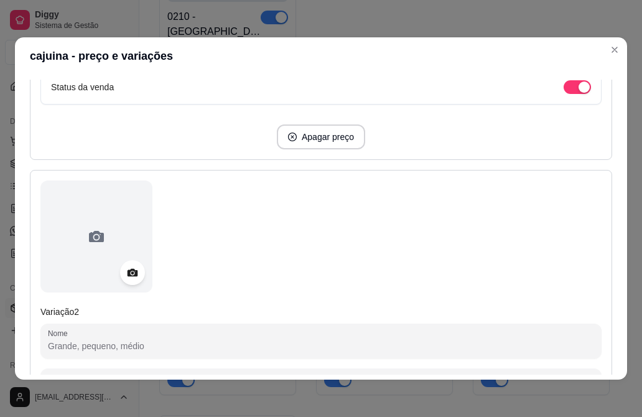
scroll to position [479, 0]
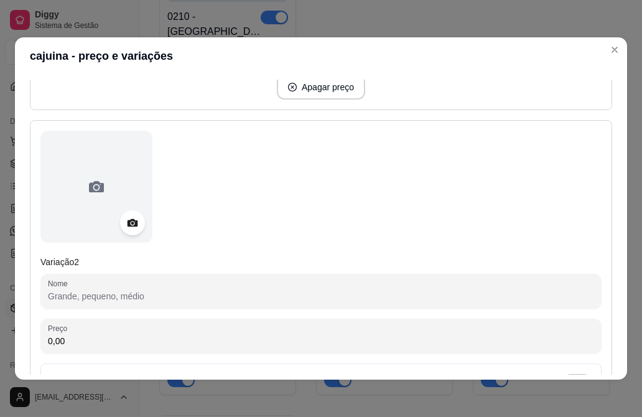
click at [156, 290] on input "Nome" at bounding box center [321, 296] width 546 height 12
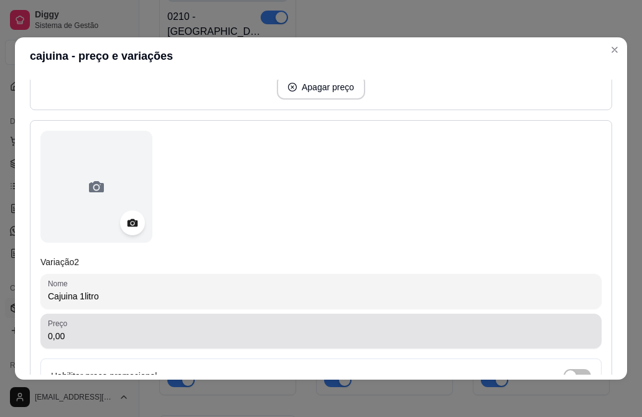
type input "Cajuina 1litro"
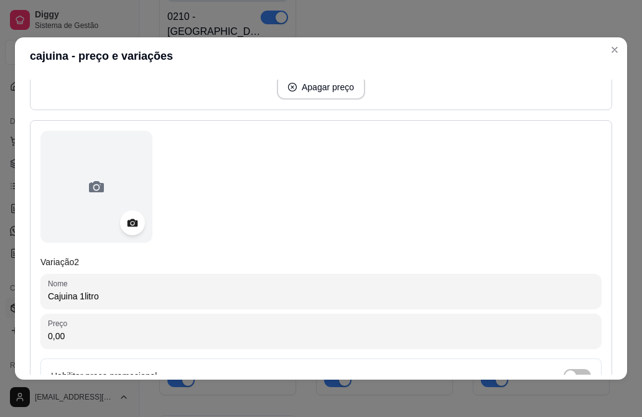
click at [94, 341] on input "0,00" at bounding box center [321, 335] width 546 height 12
type input "8,00"
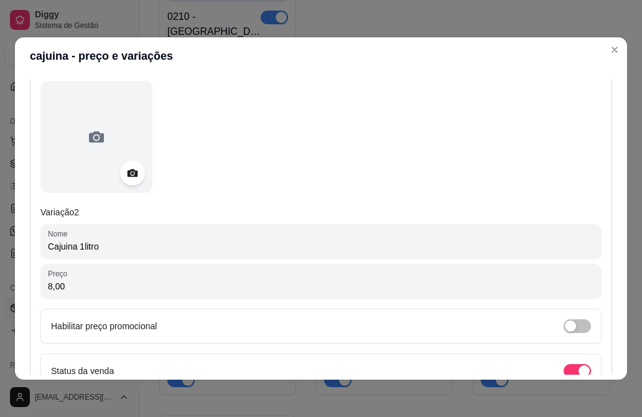
scroll to position [553, 0]
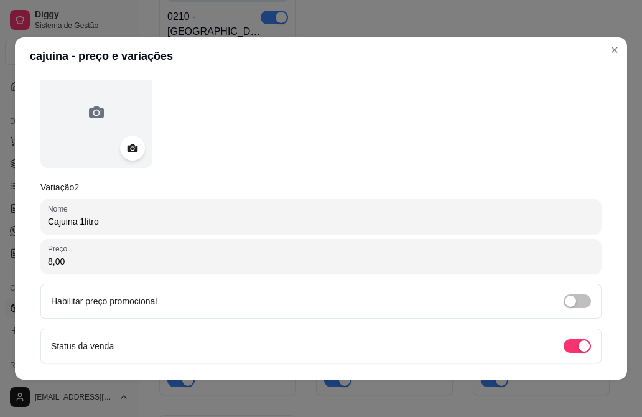
drag, startPoint x: 368, startPoint y: 258, endPoint x: 336, endPoint y: 285, distance: 42.3
click at [336, 285] on div "Preço 8,00 Habilitar preço promocional" at bounding box center [320, 279] width 561 height 80
click at [239, 294] on div "Habilitar preço promocional" at bounding box center [321, 301] width 540 height 14
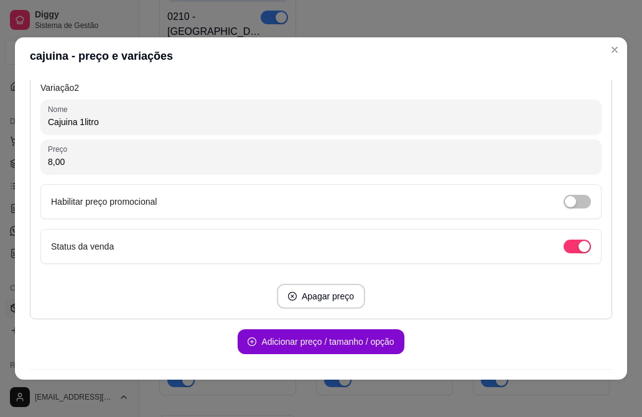
scroll to position [678, 0]
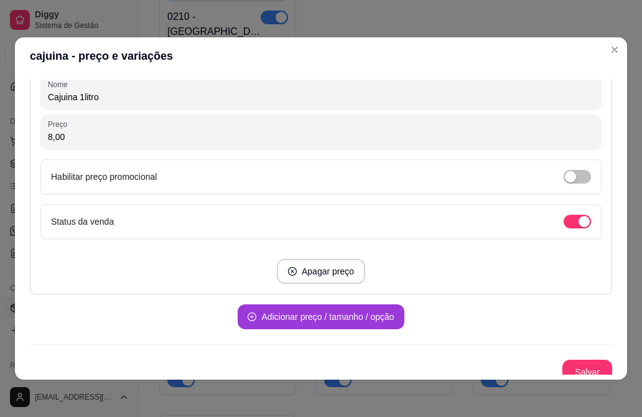
click at [346, 320] on button "Adicionar preço / tamanho / opção" at bounding box center [320, 316] width 166 height 25
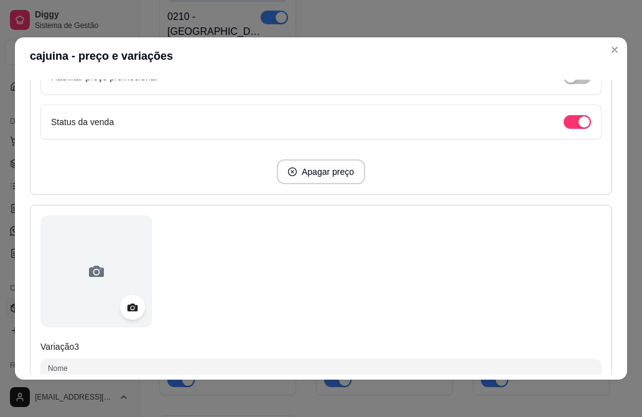
scroll to position [802, 0]
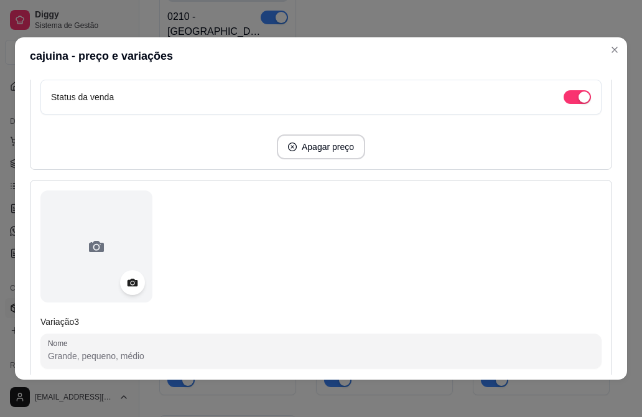
click at [287, 351] on input "Nome" at bounding box center [321, 355] width 546 height 12
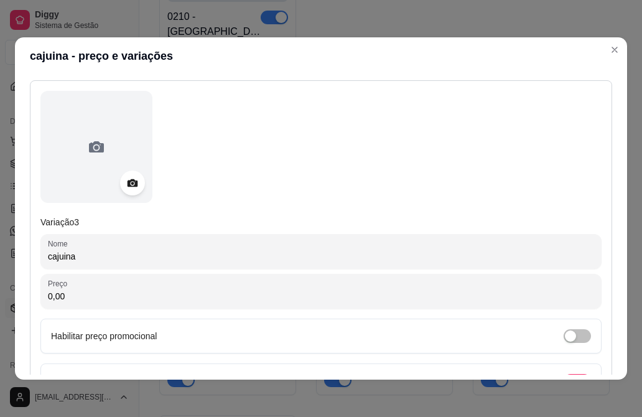
scroll to position [926, 0]
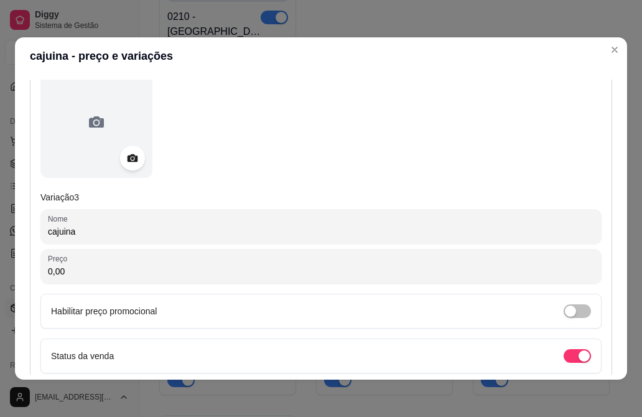
click at [155, 266] on input "0,00" at bounding box center [321, 271] width 546 height 12
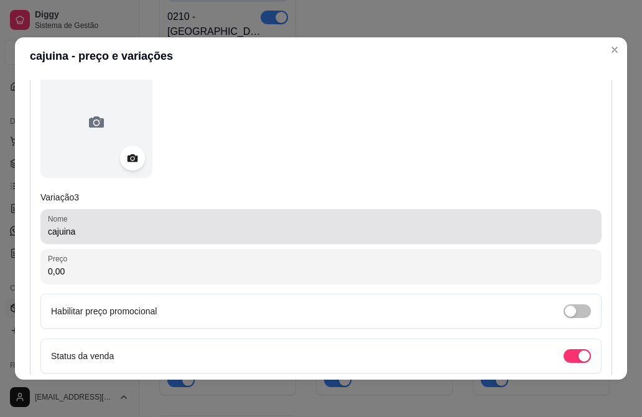
click at [121, 228] on input "cajuina" at bounding box center [321, 231] width 546 height 12
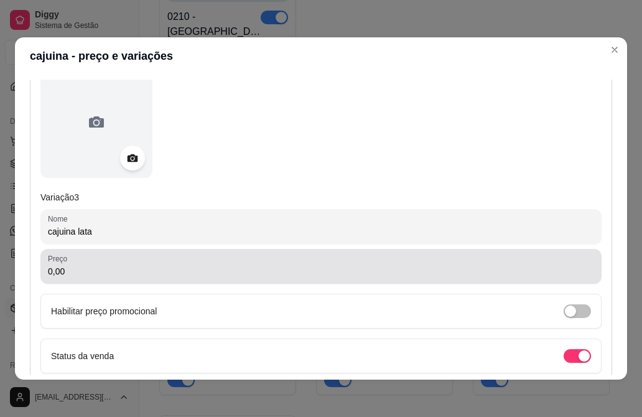
type input "cajuina lata"
click at [91, 283] on div "Preço 0,00" at bounding box center [320, 266] width 561 height 35
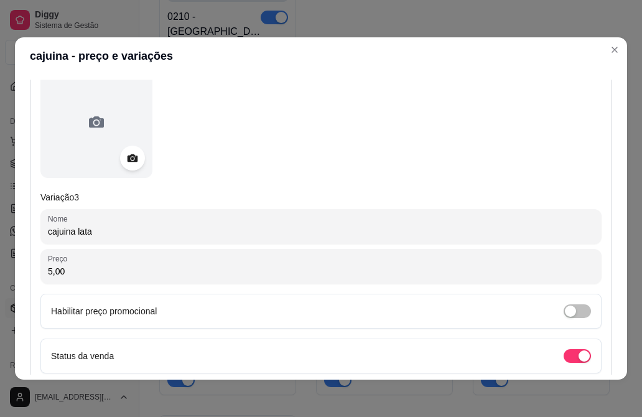
type input "5,00"
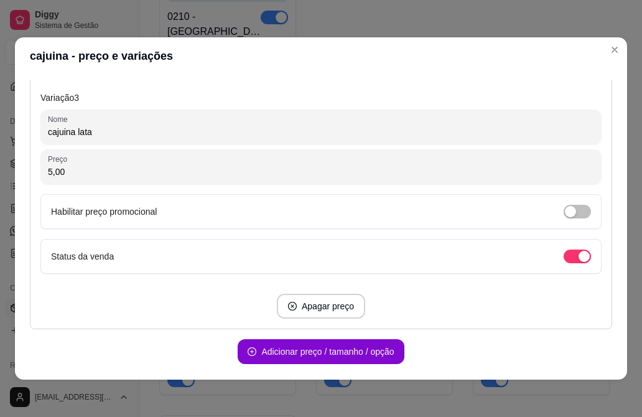
scroll to position [1051, 0]
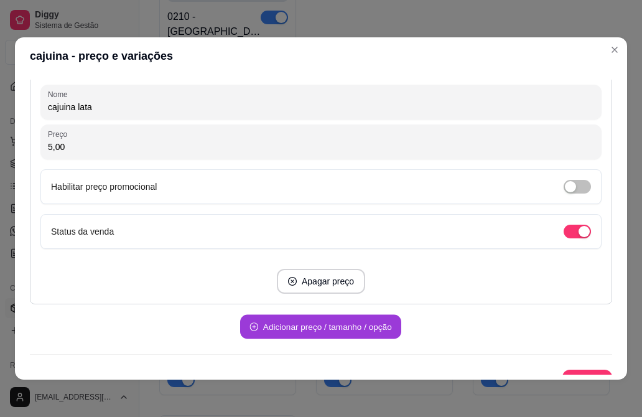
click at [357, 325] on button "Adicionar preço / tamanho / opção" at bounding box center [320, 327] width 161 height 24
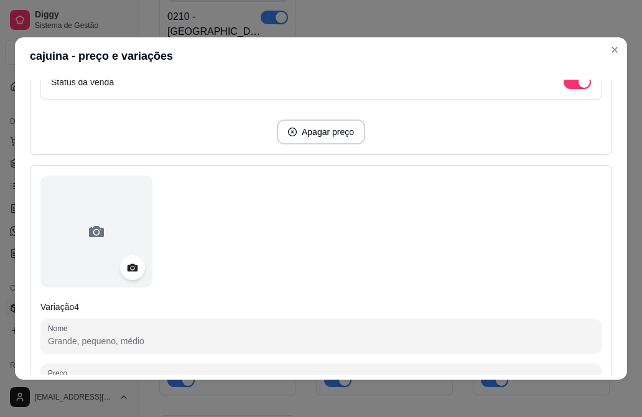
scroll to position [1225, 0]
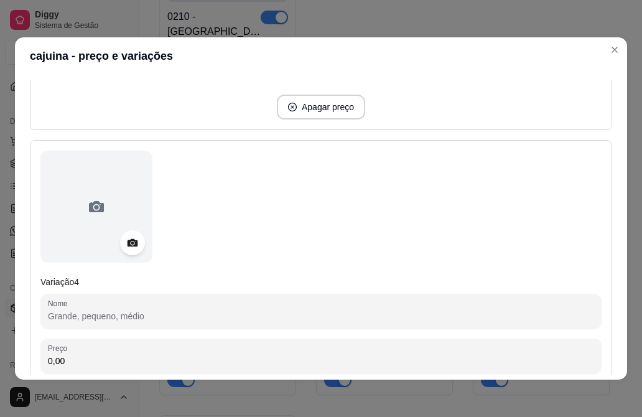
click at [164, 311] on input "Nome" at bounding box center [321, 316] width 546 height 12
type input "c"
click at [116, 317] on input "Cajuina lata zero acucar" at bounding box center [321, 316] width 546 height 12
click at [120, 316] on input "Cajuina lata zero acucar" at bounding box center [321, 316] width 546 height 12
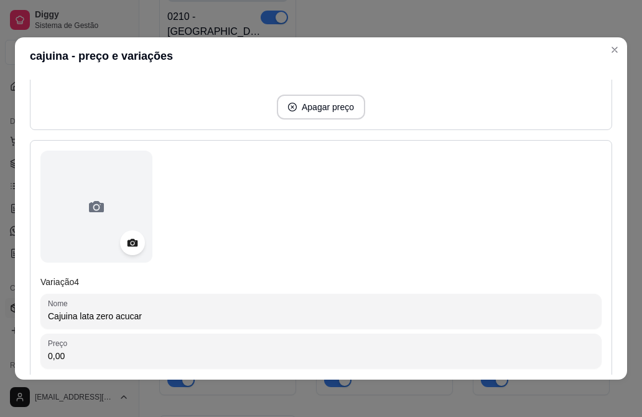
click at [121, 311] on input "Cajuina lata zero acucar" at bounding box center [321, 316] width 546 height 12
click at [142, 318] on input "Cajuina lata zero açucar" at bounding box center [321, 316] width 546 height 12
type input "Cajuina lata zero açucar"
click at [137, 371] on div "Preço 0,00 Habilitar preço promocional" at bounding box center [320, 373] width 561 height 80
click at [130, 358] on input "0,00" at bounding box center [321, 355] width 546 height 12
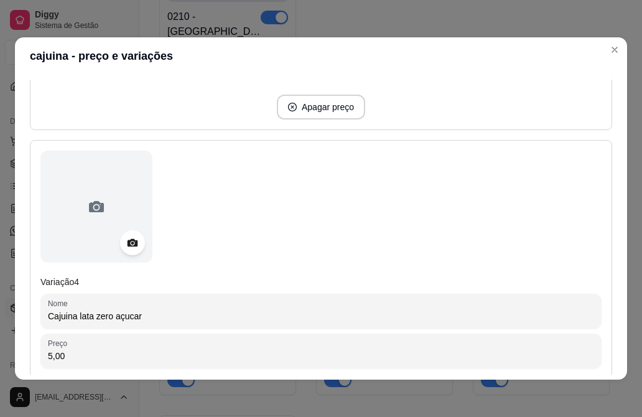
type input "5,00"
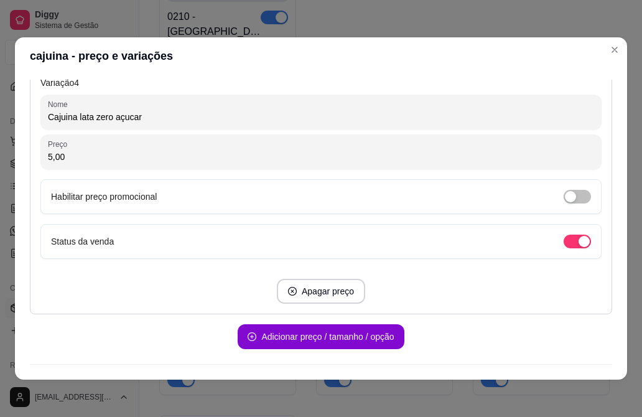
scroll to position [1449, 0]
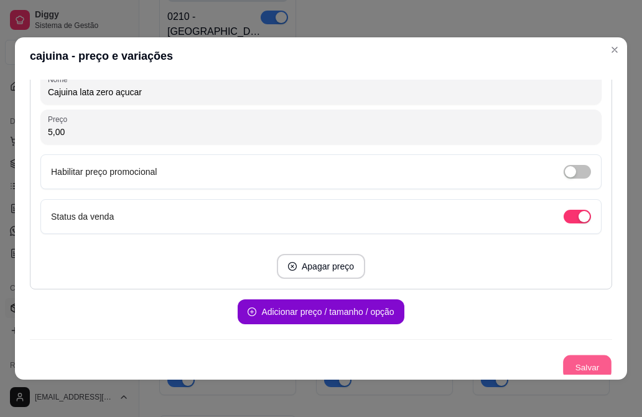
click at [577, 362] on button "Salvar" at bounding box center [587, 367] width 48 height 24
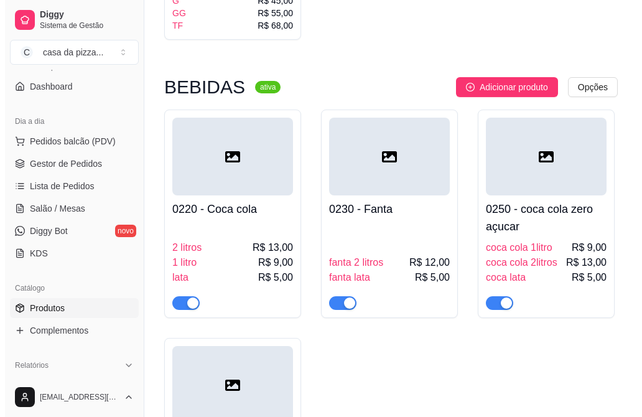
scroll to position [1922, 0]
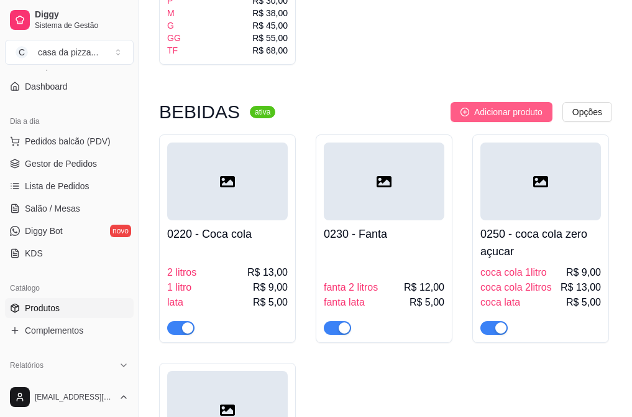
click at [471, 102] on button "Adicionar produto" at bounding box center [502, 112] width 102 height 20
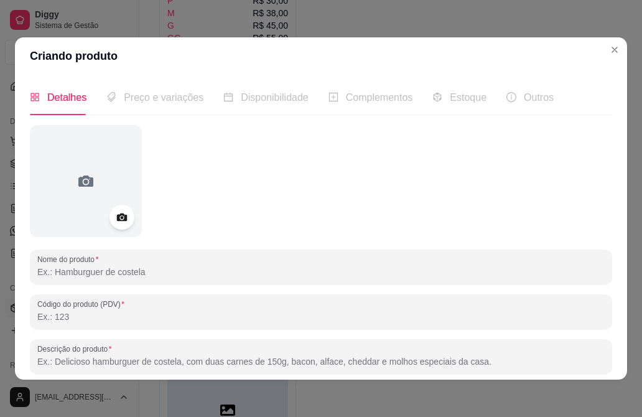
click at [117, 272] on input "Nome do produto" at bounding box center [320, 271] width 567 height 12
type input "s"
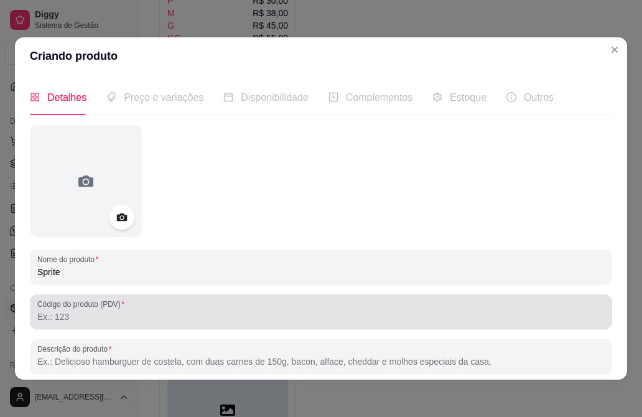
type input "Sprite"
click at [141, 315] on input "Código do produto (PDV)" at bounding box center [320, 316] width 567 height 12
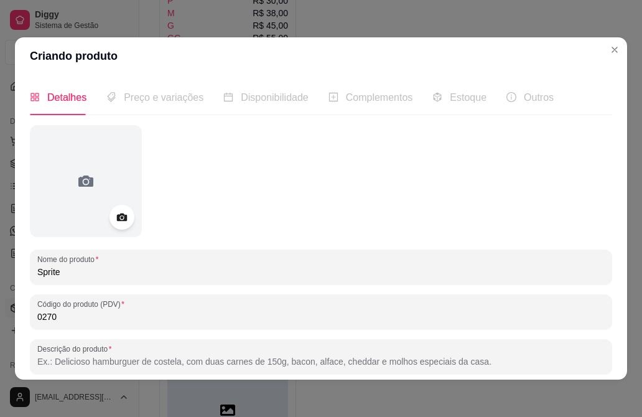
type input "0270"
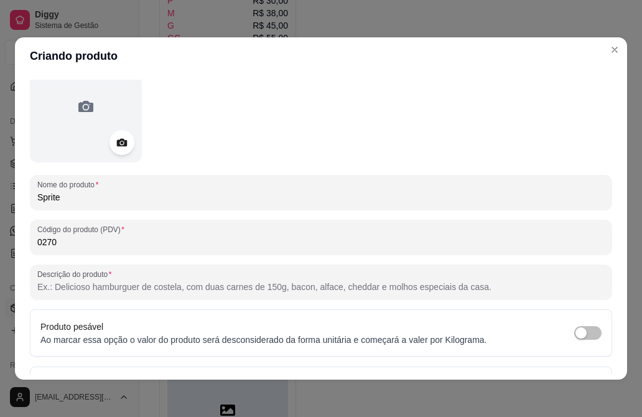
scroll to position [99, 0]
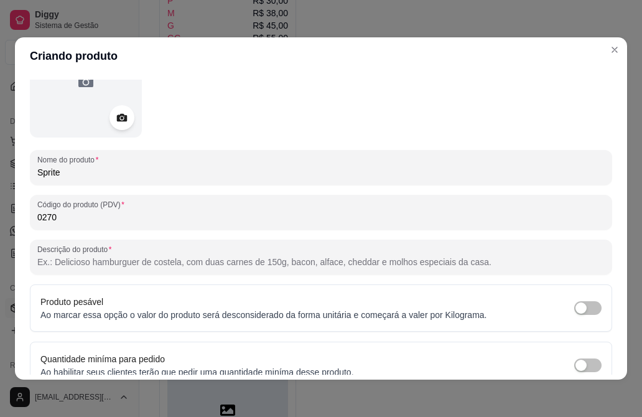
click at [468, 258] on input "Descrição do produto" at bounding box center [320, 262] width 567 height 12
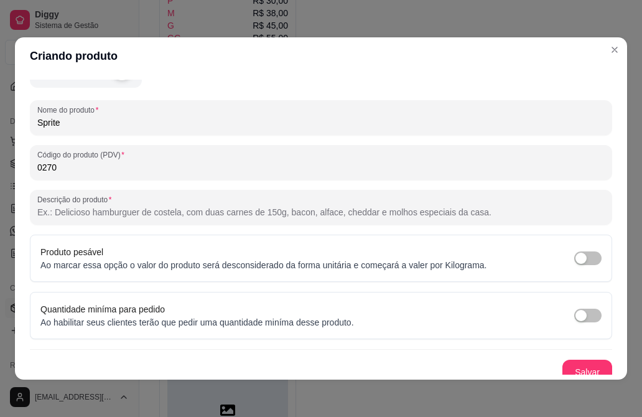
scroll to position [159, 0]
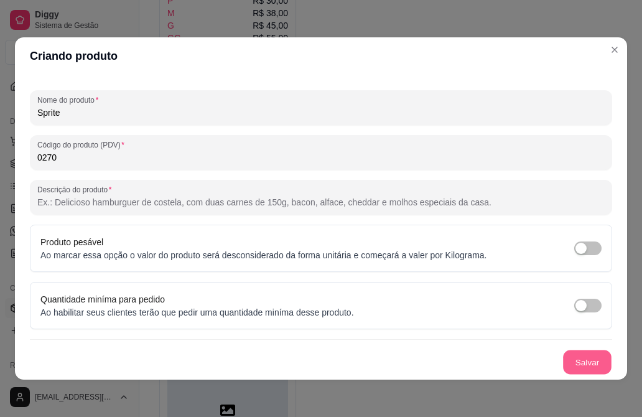
click at [566, 350] on button "Salvar" at bounding box center [587, 362] width 48 height 24
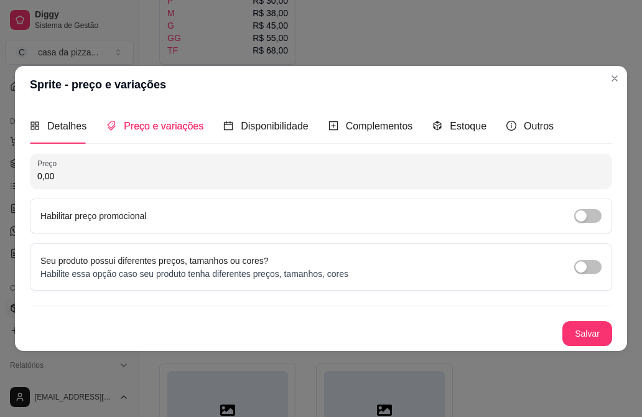
scroll to position [0, 0]
click at [584, 266] on div "button" at bounding box center [580, 266] width 11 height 11
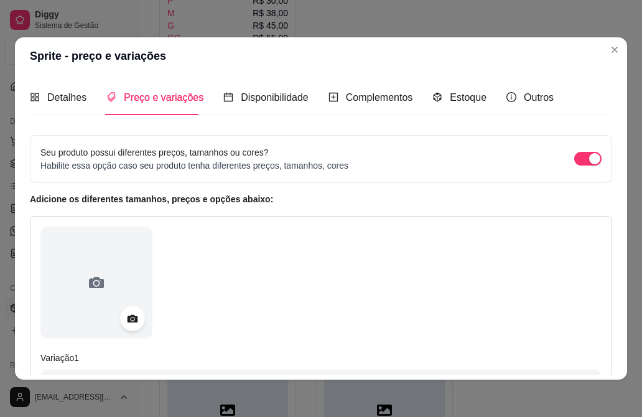
click at [106, 343] on div "Variação 1 Nome Preço 0,00 Habilitar preço promocional Status da venda Apagar p…" at bounding box center [321, 405] width 582 height 378
click at [83, 360] on div "Variação 1 Nome Preço 0,00 Habilitar preço promocional Status da venda Apagar p…" at bounding box center [321, 405] width 582 height 378
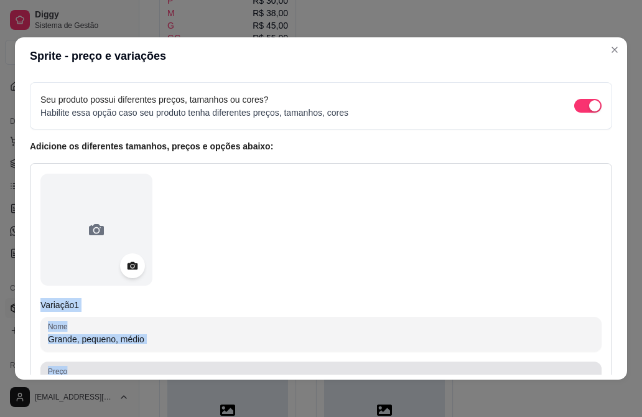
drag, startPoint x: 83, startPoint y: 360, endPoint x: 448, endPoint y: 376, distance: 365.9
click at [448, 376] on div "Detalhes Preço e variações Disponibilidade Complementos Estoque Outros Nome do …" at bounding box center [321, 227] width 612 height 305
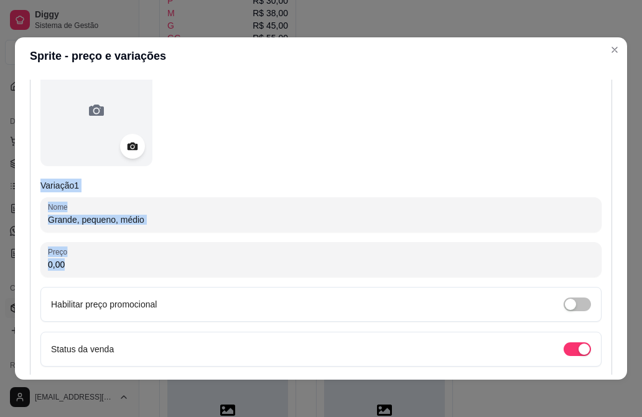
scroll to position [197, 0]
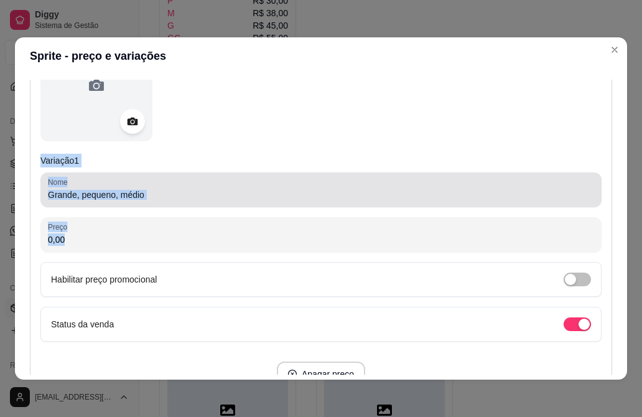
click at [177, 198] on input "Nome" at bounding box center [321, 194] width 546 height 12
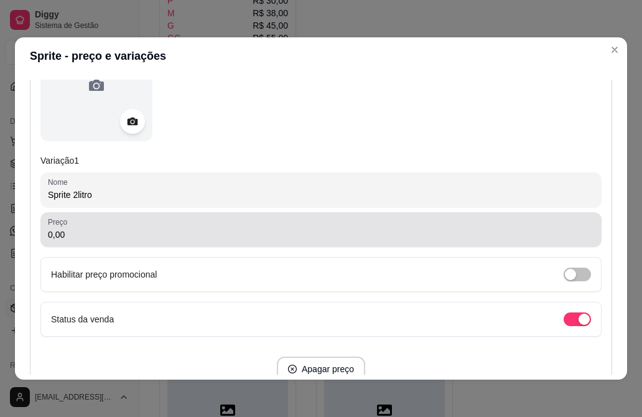
type input "Sprite 2litro"
click at [201, 219] on div "0,00" at bounding box center [321, 229] width 546 height 25
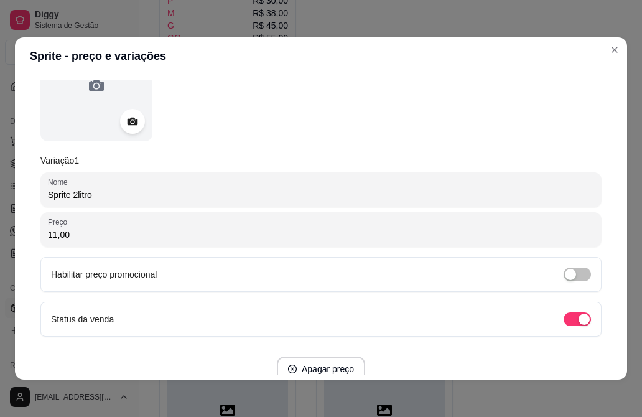
type input "11,00"
click at [602, 367] on div "Detalhes Preço e variações Disponibilidade Complementos Estoque Outros Nome do …" at bounding box center [321, 227] width 612 height 305
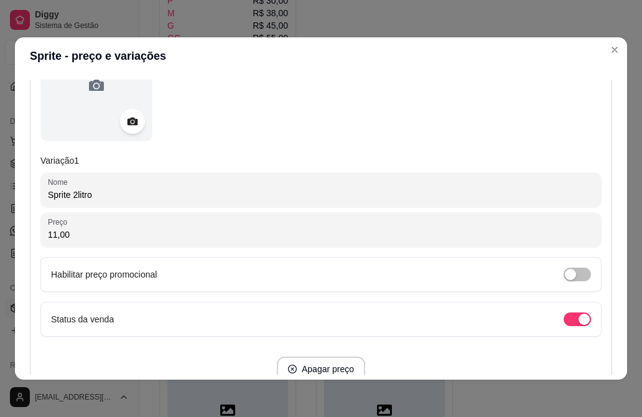
drag, startPoint x: 602, startPoint y: 367, endPoint x: 595, endPoint y: 368, distance: 7.6
click at [595, 368] on div "Detalhes Preço e variações Disponibilidade Complementos Estoque Outros Nome do …" at bounding box center [321, 227] width 612 height 305
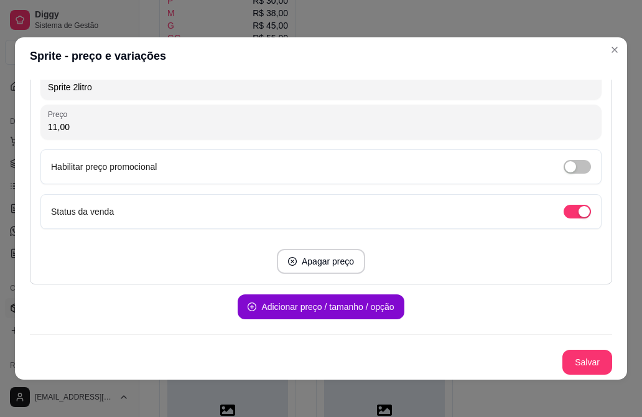
scroll to position [304, 0]
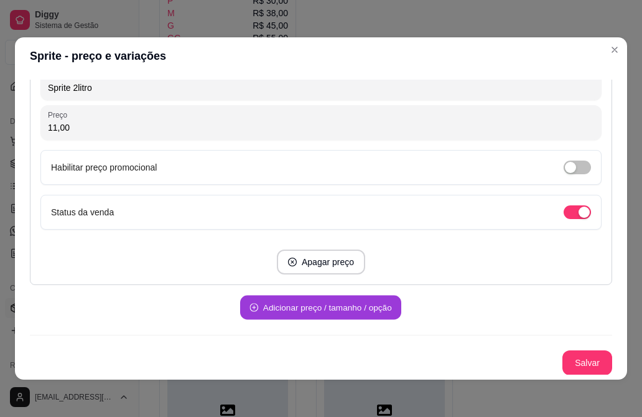
click at [384, 314] on button "Adicionar preço / tamanho / opção" at bounding box center [320, 307] width 161 height 24
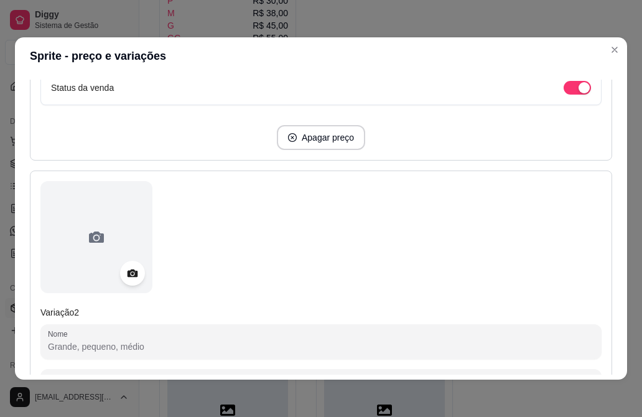
scroll to position [478, 0]
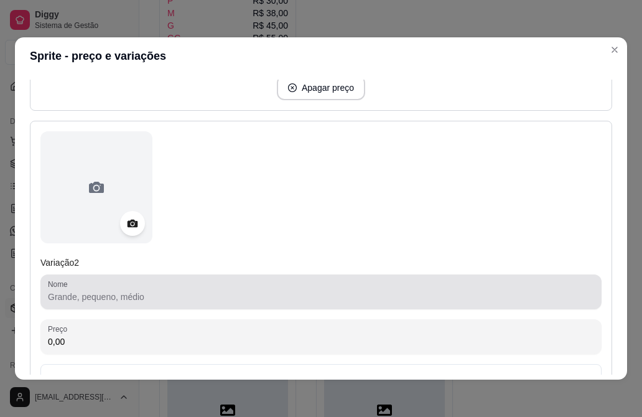
click at [241, 289] on div at bounding box center [321, 291] width 546 height 25
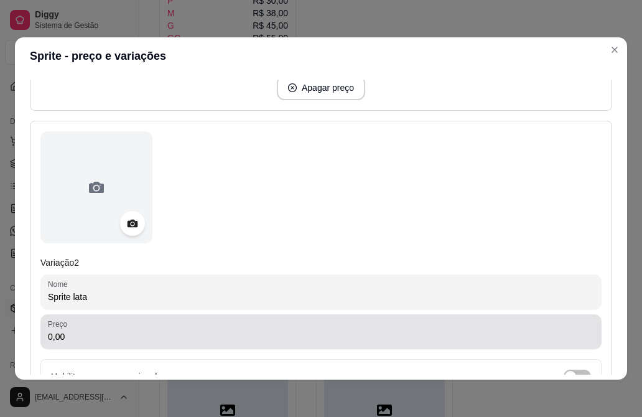
type input "Sprite lata"
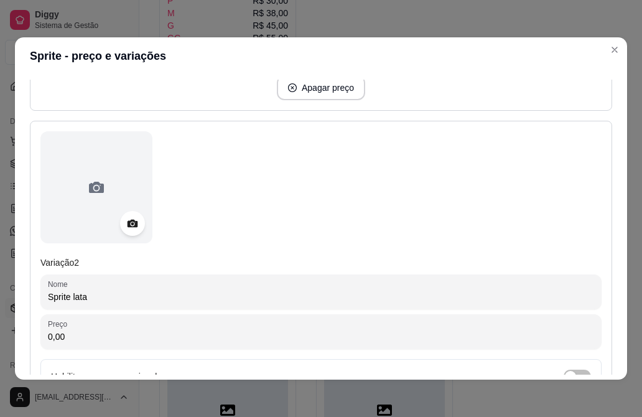
click at [100, 341] on input "0,00" at bounding box center [321, 336] width 546 height 12
type input "5,00"
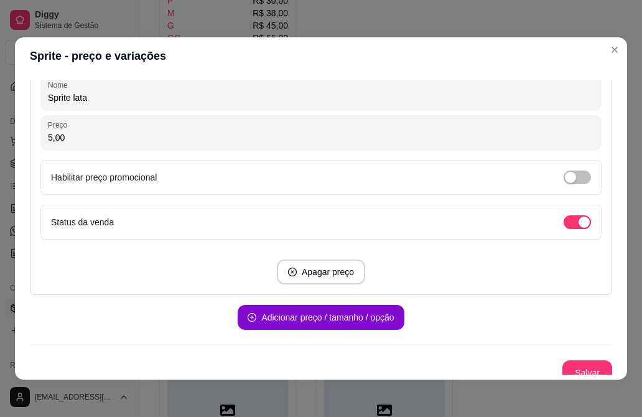
scroll to position [688, 0]
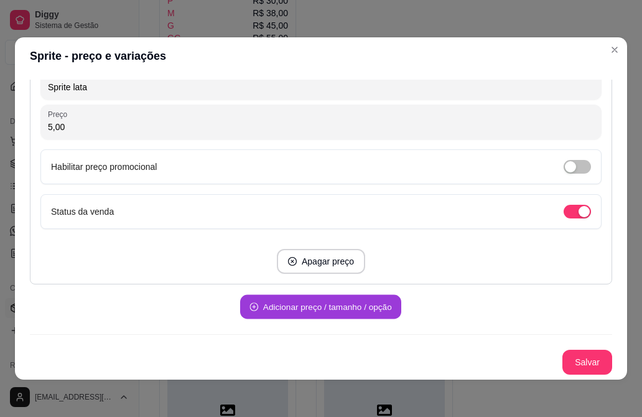
click at [371, 299] on button "Adicionar preço / tamanho / opção" at bounding box center [320, 307] width 161 height 24
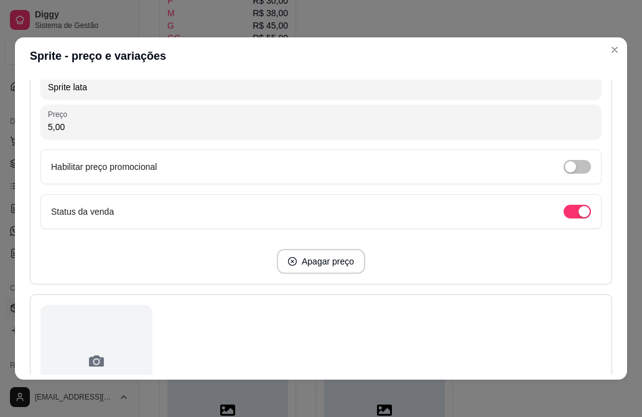
click at [604, 364] on div "Detalhes Preço e variações Disponibilidade Complementos Estoque Outros Nome do …" at bounding box center [321, 227] width 612 height 305
drag, startPoint x: 604, startPoint y: 364, endPoint x: 594, endPoint y: 365, distance: 10.6
click at [594, 365] on div "Detalhes Preço e variações Disponibilidade Complementos Estoque Outros Nome do …" at bounding box center [321, 227] width 612 height 305
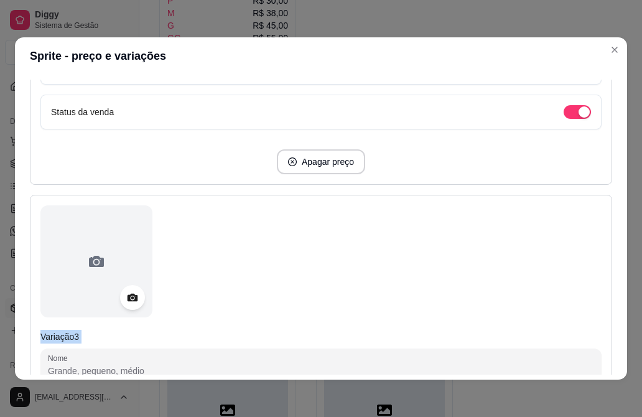
scroll to position [837, 0]
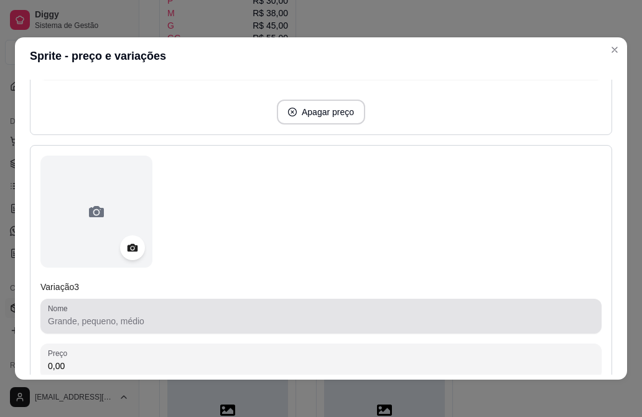
click at [392, 321] on input "Nome" at bounding box center [321, 321] width 546 height 12
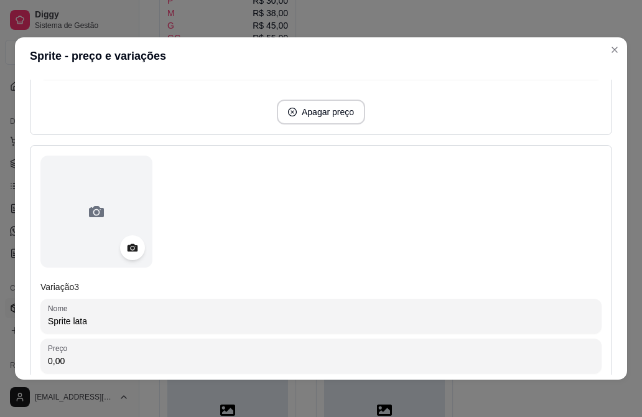
click at [247, 249] on div at bounding box center [320, 211] width 561 height 112
click at [234, 263] on div at bounding box center [320, 211] width 561 height 112
click at [106, 324] on input "Sprite lata" at bounding box center [321, 321] width 546 height 12
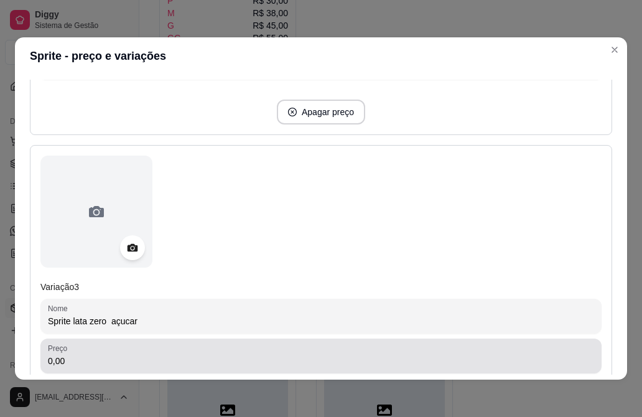
type input "Sprite lata zero açucar"
click at [91, 371] on div "Preço 0,00" at bounding box center [320, 355] width 561 height 35
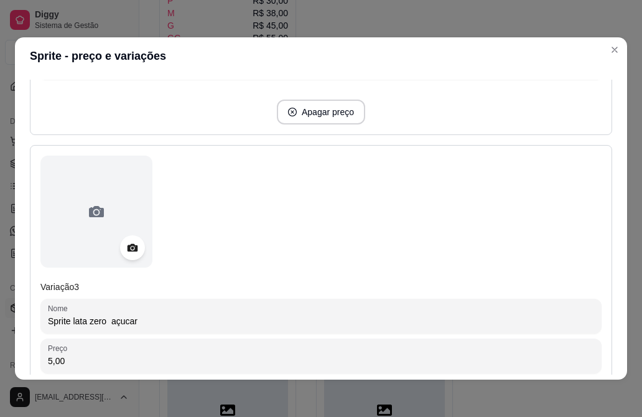
type input "5,00"
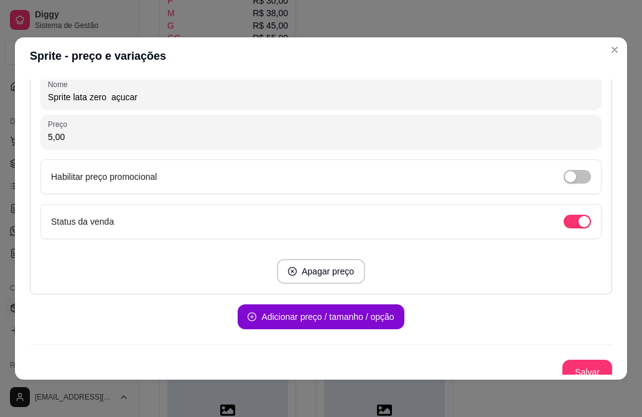
scroll to position [1071, 0]
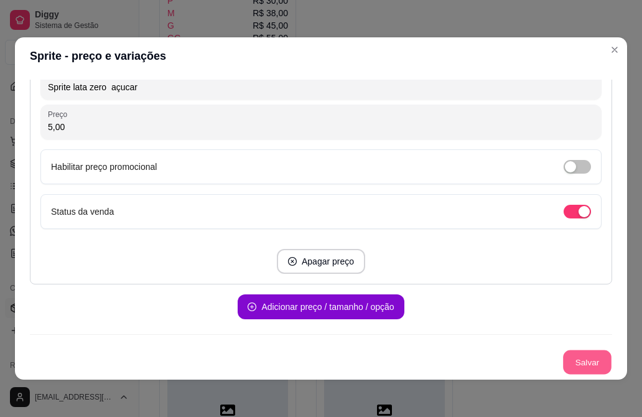
click at [567, 362] on button "Salvar" at bounding box center [587, 362] width 48 height 24
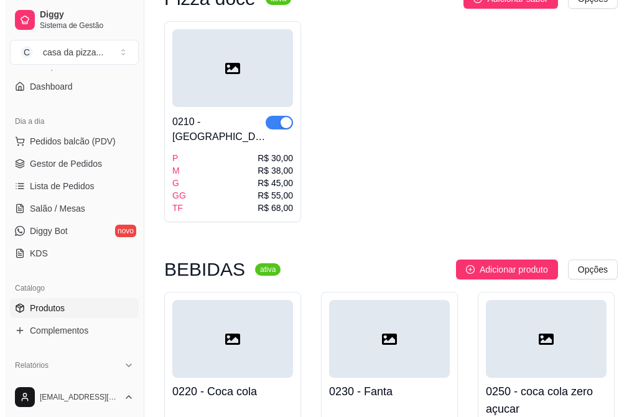
scroll to position [1748, 0]
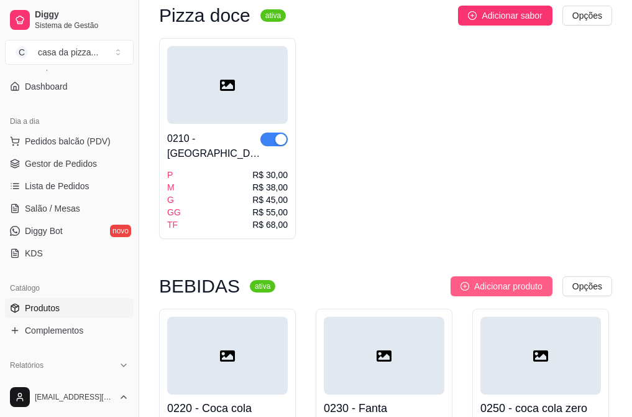
click at [500, 279] on span "Adicionar produto" at bounding box center [508, 286] width 68 height 14
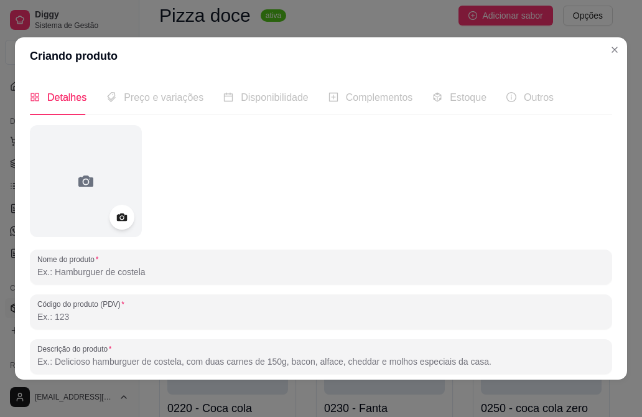
click at [121, 277] on input "Nome do produto" at bounding box center [320, 271] width 567 height 12
type input "k"
type input "\"
type input "g"
click at [142, 319] on input "Código do produto (PDV)" at bounding box center [320, 316] width 567 height 12
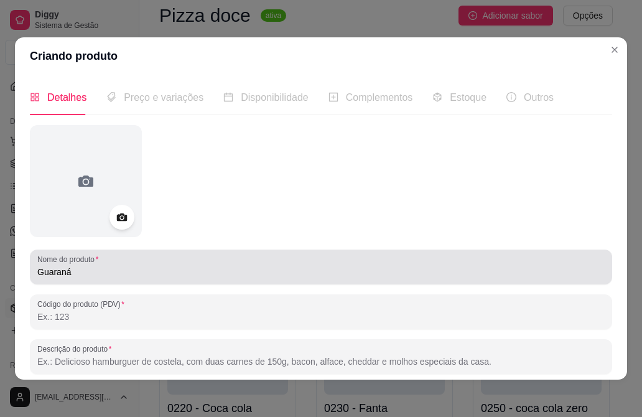
click at [159, 259] on div "Guaraná" at bounding box center [320, 266] width 567 height 25
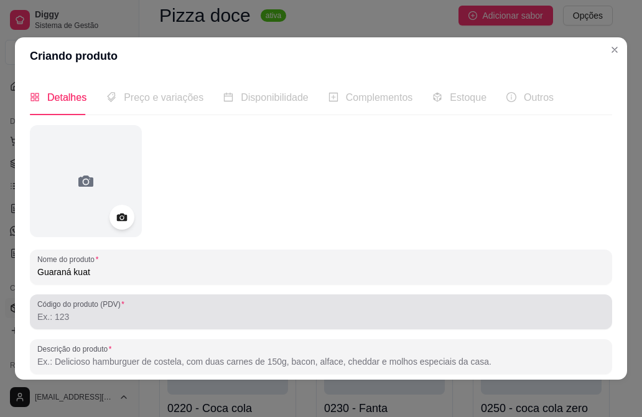
type input "Guaraná kuat"
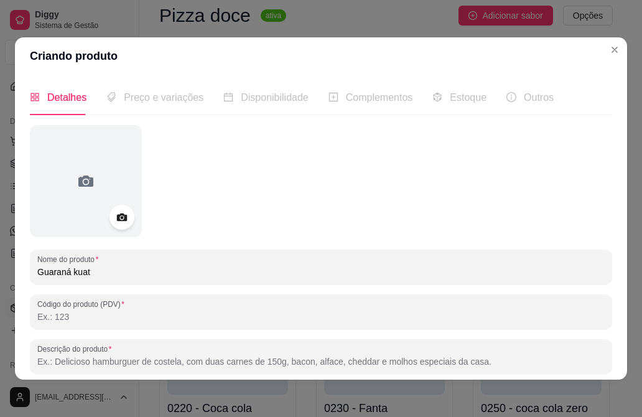
click at [169, 313] on input "Código do produto (PDV)" at bounding box center [320, 316] width 567 height 12
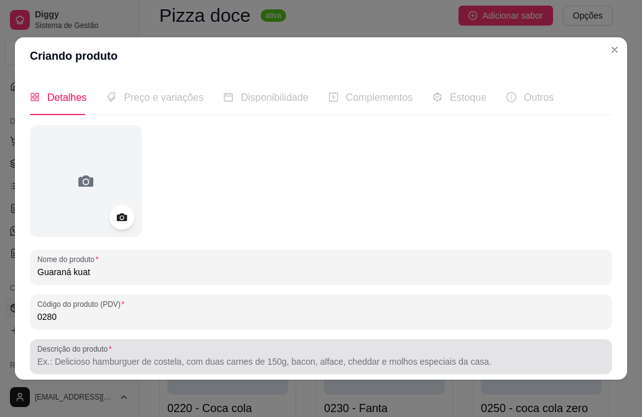
type input "0280"
click at [231, 353] on div at bounding box center [320, 356] width 567 height 25
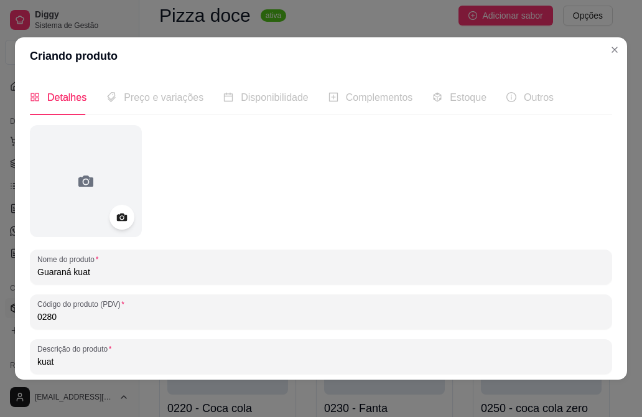
type input "kuat"
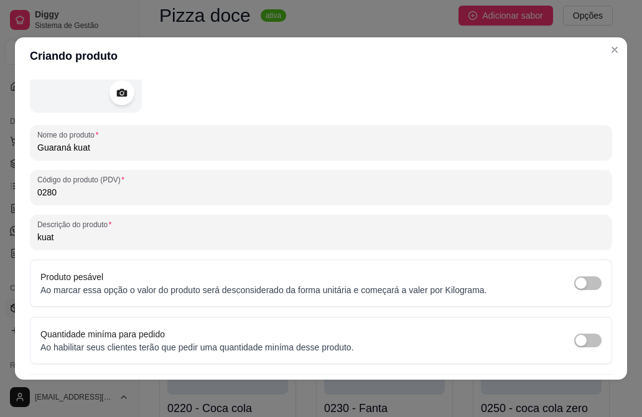
scroll to position [159, 0]
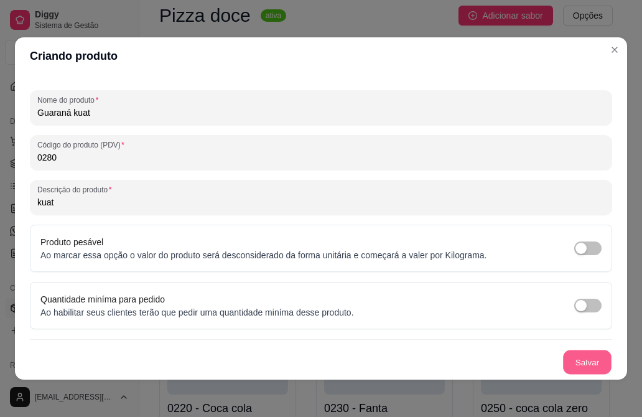
click at [571, 361] on button "Salvar" at bounding box center [587, 362] width 48 height 24
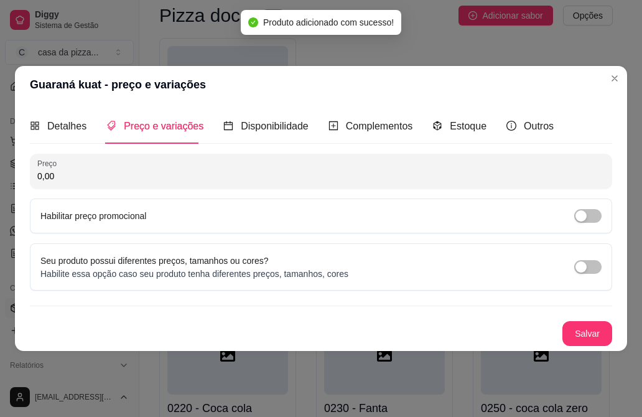
scroll to position [0, 0]
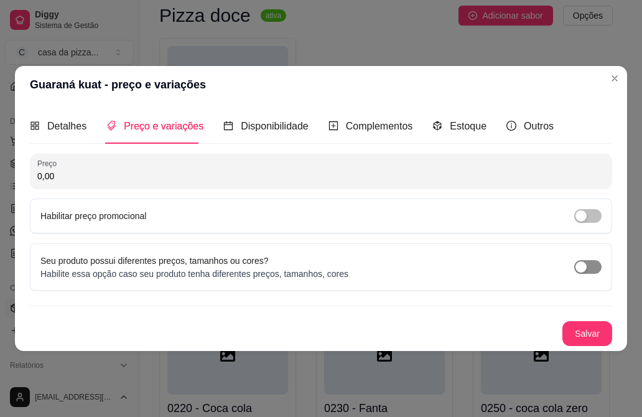
click at [586, 262] on button "button" at bounding box center [587, 267] width 27 height 14
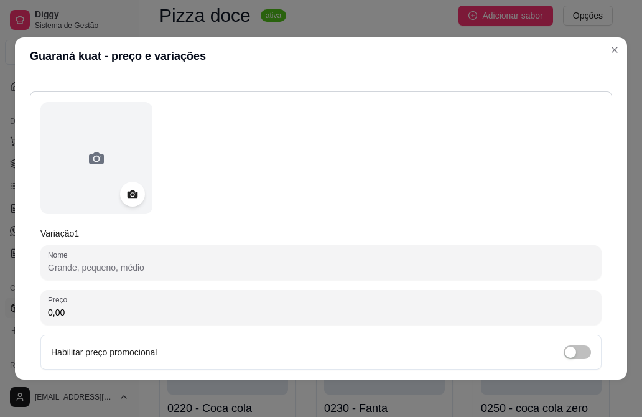
scroll to position [149, 0]
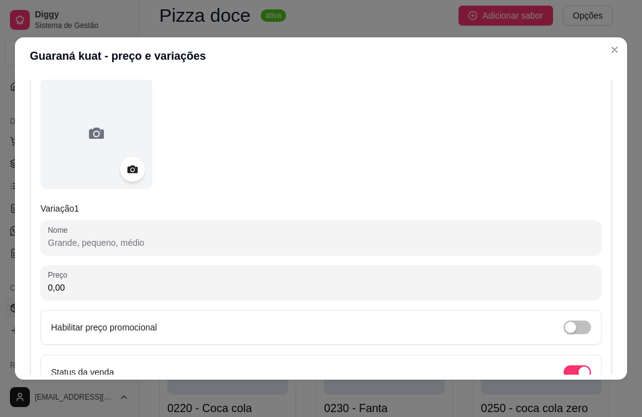
click at [210, 237] on input "Nome" at bounding box center [321, 242] width 546 height 12
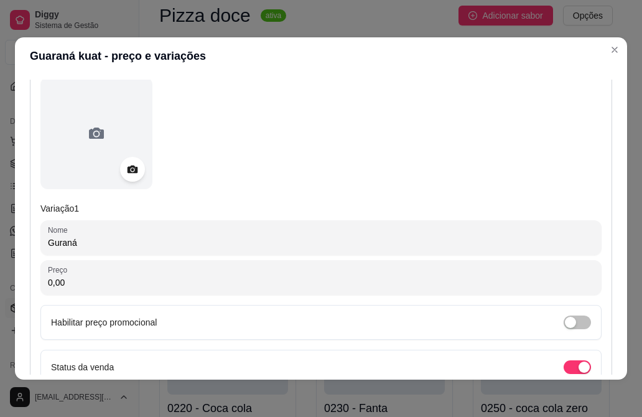
click at [57, 241] on input "Guraná" at bounding box center [321, 242] width 546 height 12
click at [80, 242] on input "Guaraná" at bounding box center [321, 242] width 546 height 12
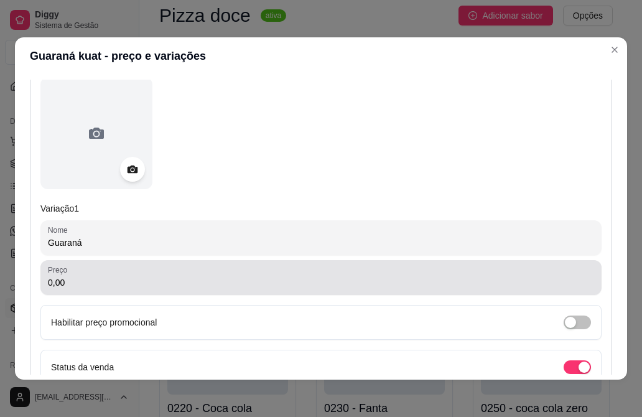
click at [101, 275] on div "0,00" at bounding box center [321, 277] width 546 height 25
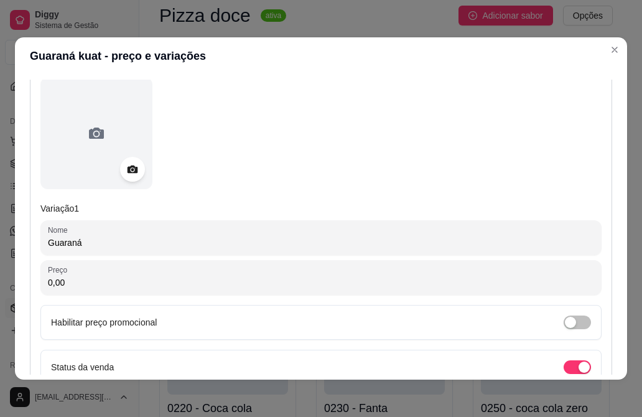
click at [105, 242] on input "Guaraná" at bounding box center [321, 242] width 546 height 12
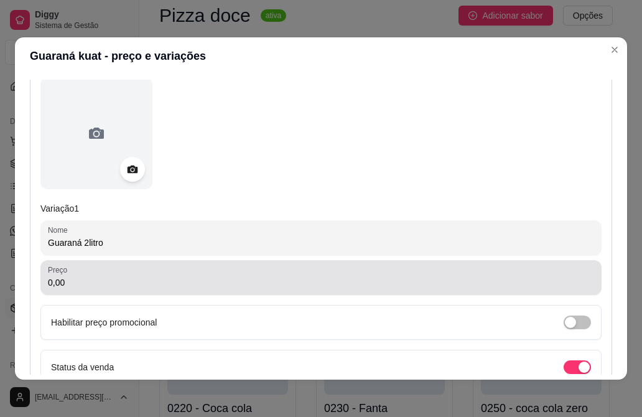
type input "Guaraná 2litro"
click at [103, 271] on div "0,00" at bounding box center [321, 277] width 546 height 25
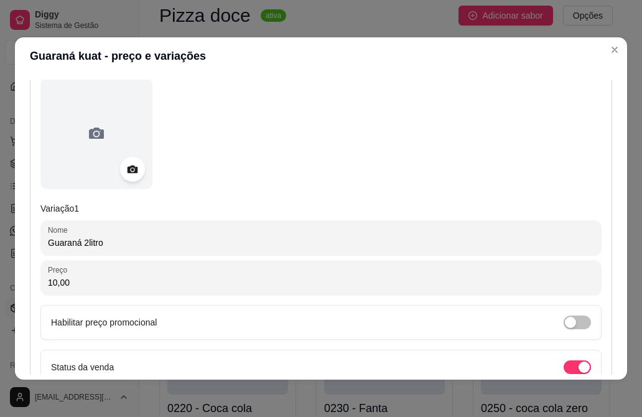
type input "10,00"
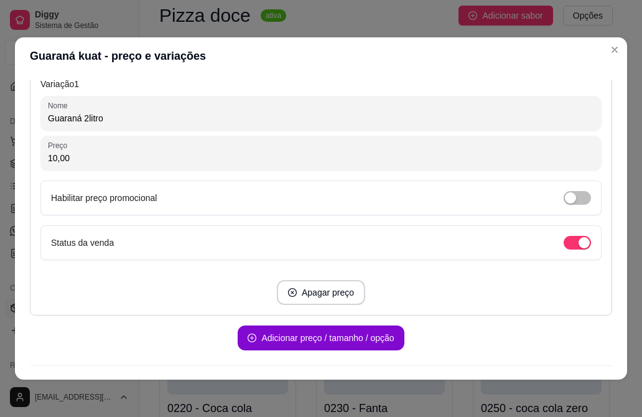
scroll to position [298, 0]
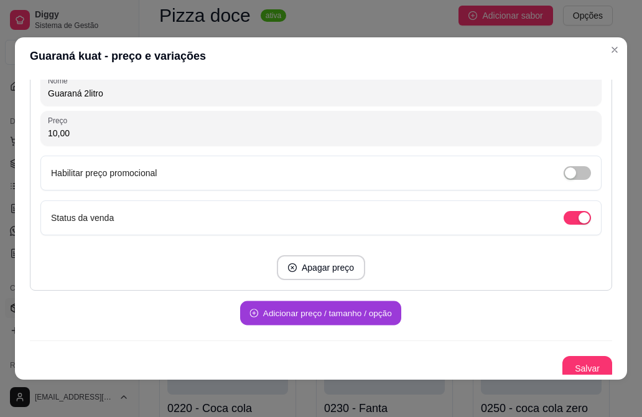
click at [355, 308] on button "Adicionar preço / tamanho / opção" at bounding box center [320, 313] width 161 height 24
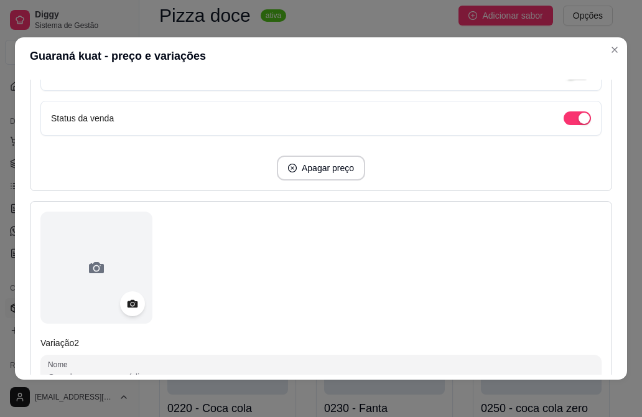
scroll to position [423, 0]
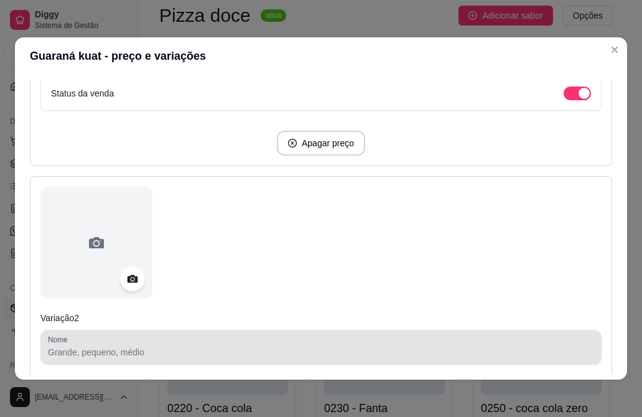
click at [304, 333] on div "Nome" at bounding box center [320, 346] width 561 height 35
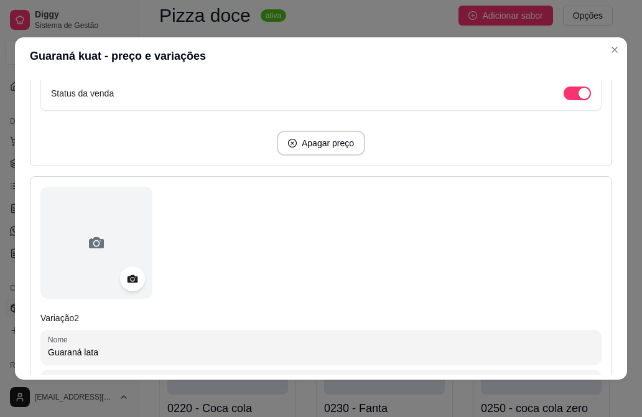
type input "Guaraná lata"
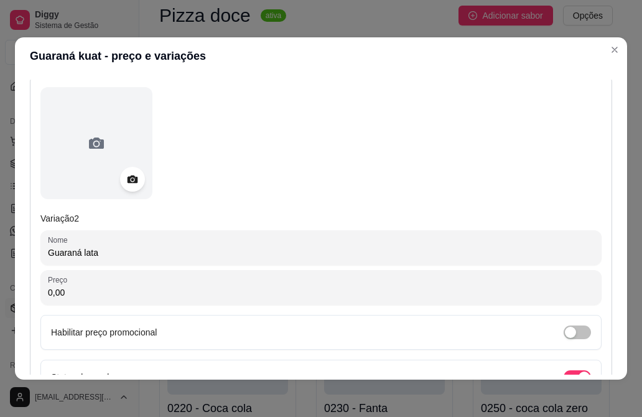
scroll to position [547, 0]
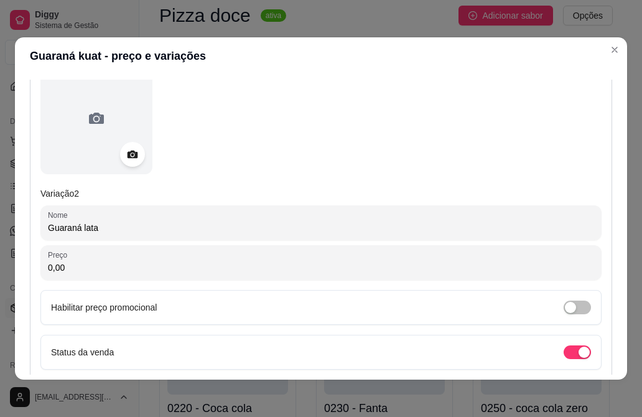
click at [195, 272] on input "0,00" at bounding box center [321, 267] width 546 height 12
type input "5,00"
click at [602, 369] on div "Detalhes Preço e variações Disponibilidade Complementos Estoque Outros Nome do …" at bounding box center [321, 227] width 612 height 305
drag, startPoint x: 602, startPoint y: 369, endPoint x: 596, endPoint y: 366, distance: 7.0
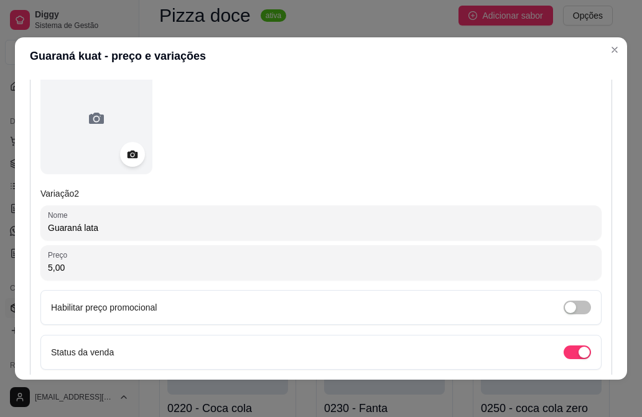
click at [596, 366] on div "Detalhes Preço e variações Disponibilidade Complementos Estoque Outros Nome do …" at bounding box center [321, 227] width 612 height 305
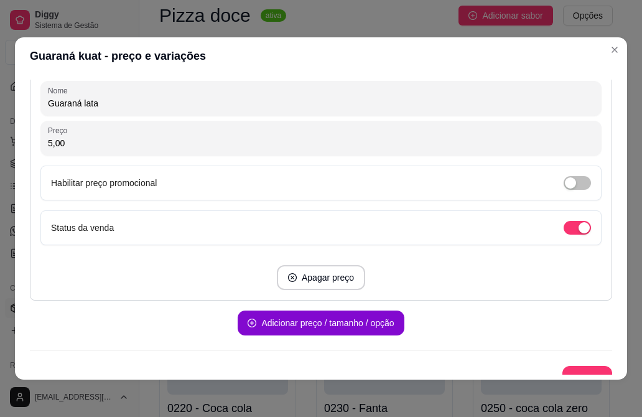
scroll to position [688, 0]
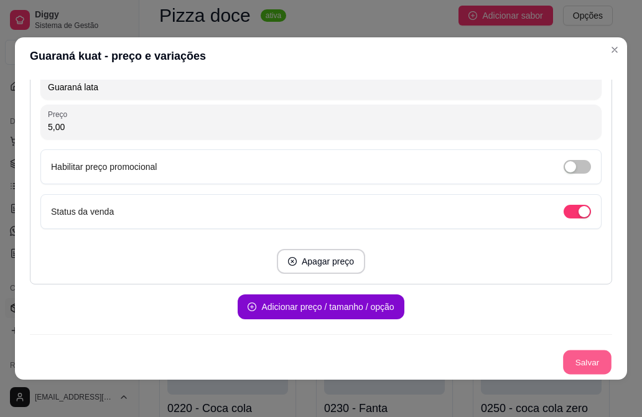
click at [574, 369] on button "Salvar" at bounding box center [587, 362] width 48 height 24
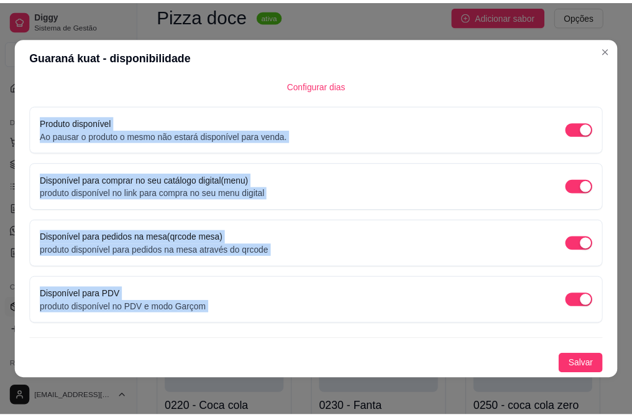
scroll to position [94, 0]
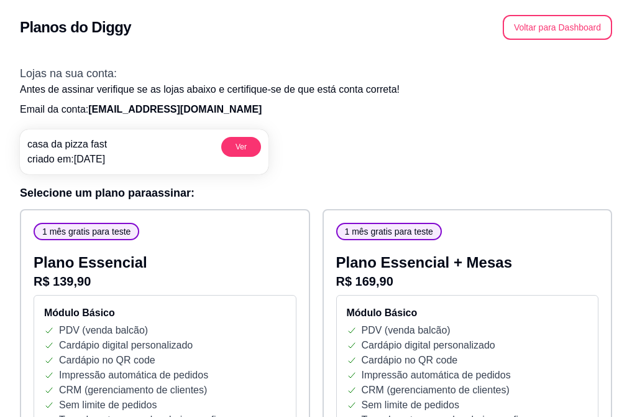
drag, startPoint x: 0, startPoint y: 0, endPoint x: 65, endPoint y: 122, distance: 138.5
click at [65, 122] on div "casa da pizza fast criado em: 08/10/25 Ver" at bounding box center [316, 146] width 592 height 55
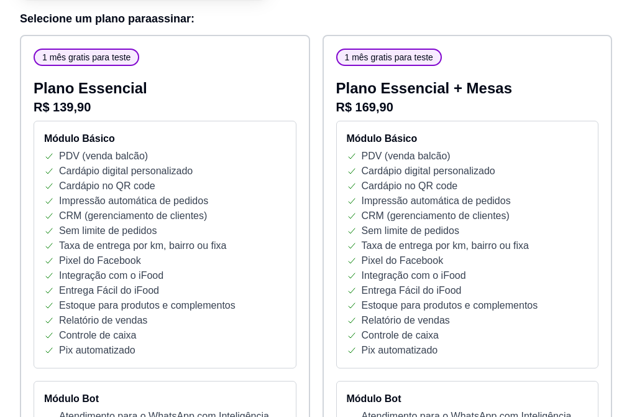
scroll to position [224, 0]
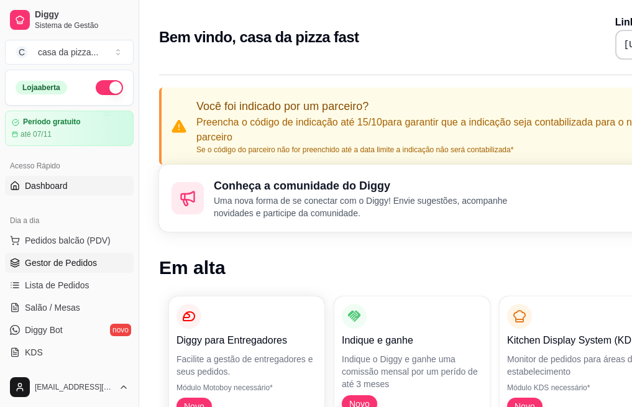
click at [85, 262] on span "Gestor de Pedidos" at bounding box center [61, 263] width 72 height 12
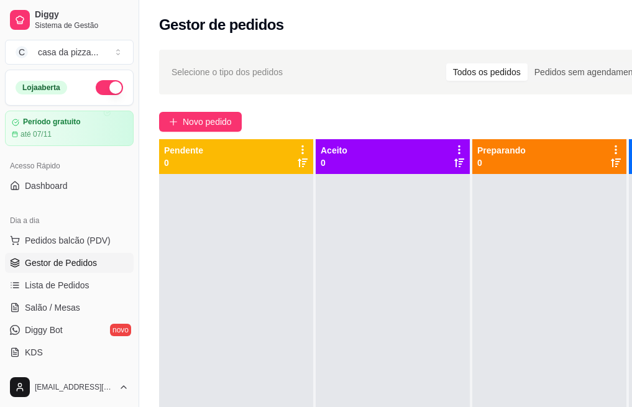
click at [96, 88] on button "button" at bounding box center [109, 87] width 27 height 15
click at [108, 86] on button "button" at bounding box center [109, 87] width 27 height 15
click at [87, 188] on link "Dashboard" at bounding box center [69, 186] width 129 height 20
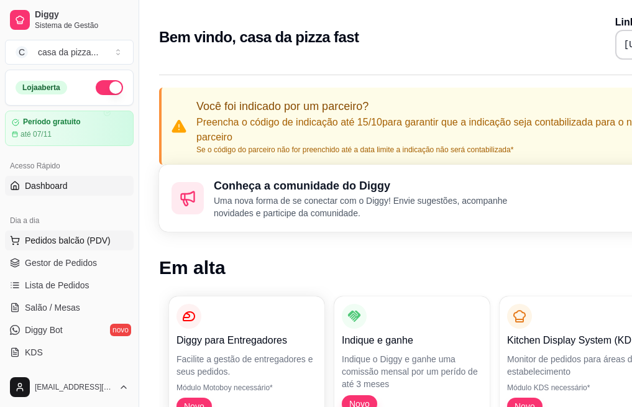
click at [83, 245] on span "Pedidos balcão (PDV)" at bounding box center [68, 240] width 86 height 12
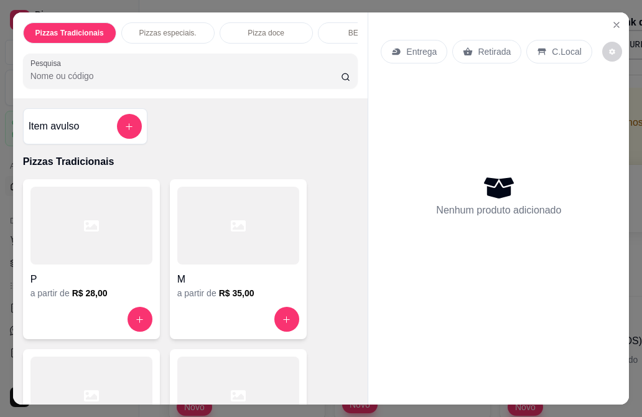
click at [89, 287] on h4 "P" at bounding box center [91, 279] width 122 height 15
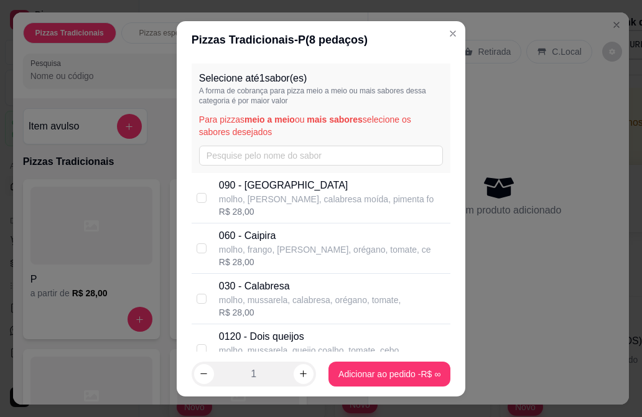
click at [449, 387] on footer "1 Adicionar ao pedido -R$ ∞" at bounding box center [321, 373] width 288 height 45
drag, startPoint x: 449, startPoint y: 387, endPoint x: 457, endPoint y: 386, distance: 8.1
click at [457, 386] on section "Pizzas Tradicionais - P ( 8 pedaços) Selecione até 1 sabor(es) A forma de cobra…" at bounding box center [321, 208] width 288 height 375
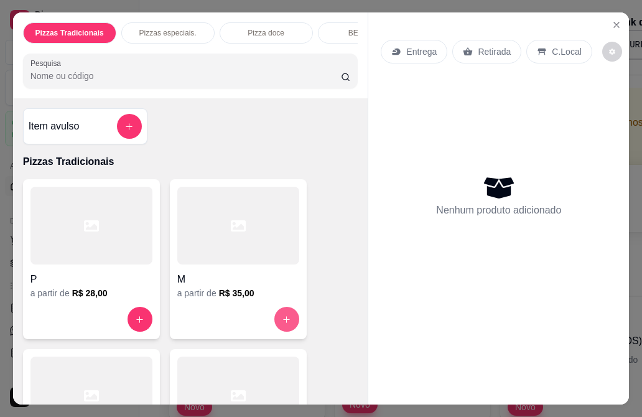
click at [287, 323] on button "increase-product-quantity" at bounding box center [286, 318] width 25 height 25
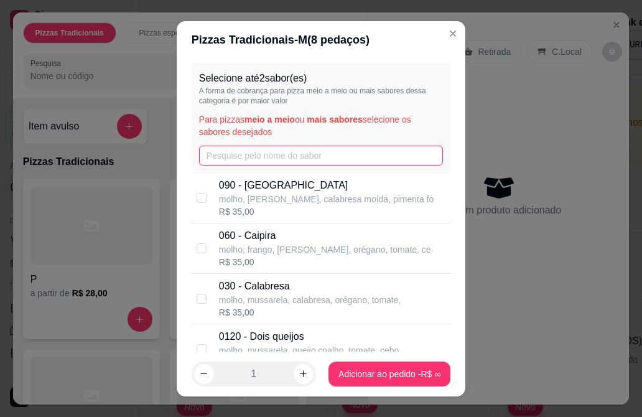
click at [298, 153] on input "text" at bounding box center [321, 155] width 244 height 20
click at [198, 199] on input "checkbox" at bounding box center [201, 198] width 10 height 10
checkbox input "true"
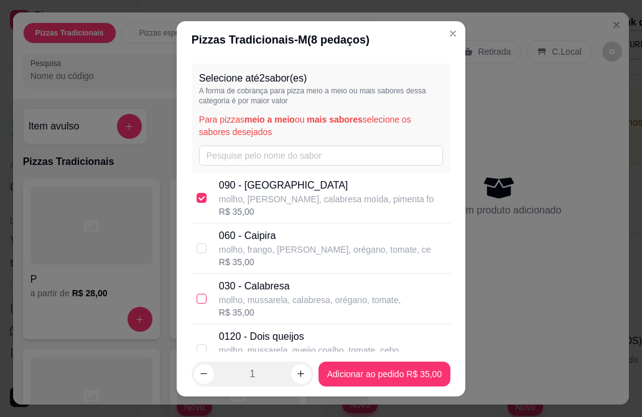
click at [198, 297] on input "checkbox" at bounding box center [201, 298] width 10 height 10
checkbox input "true"
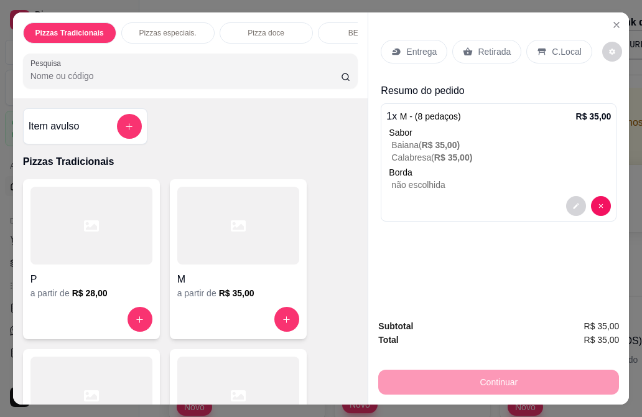
click at [406, 52] on p "Entrega" at bounding box center [421, 51] width 30 height 12
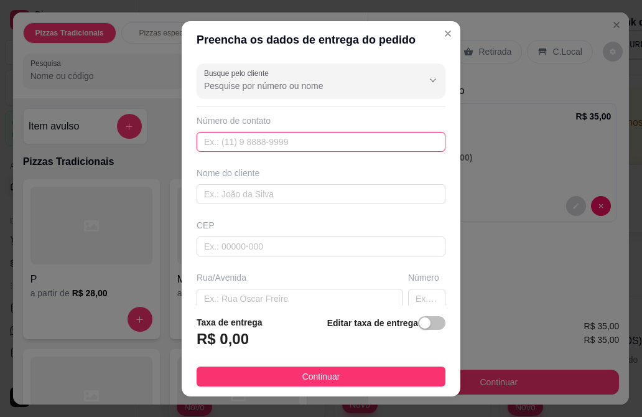
click at [288, 139] on input "text" at bounding box center [320, 142] width 249 height 20
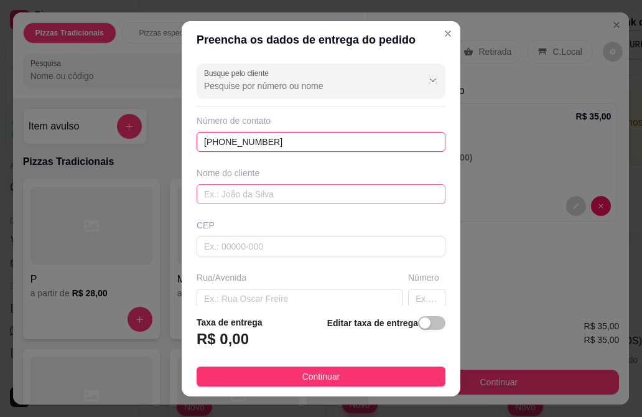
type input "(88) 99210-5160"
click at [336, 190] on input "text" at bounding box center [320, 194] width 249 height 20
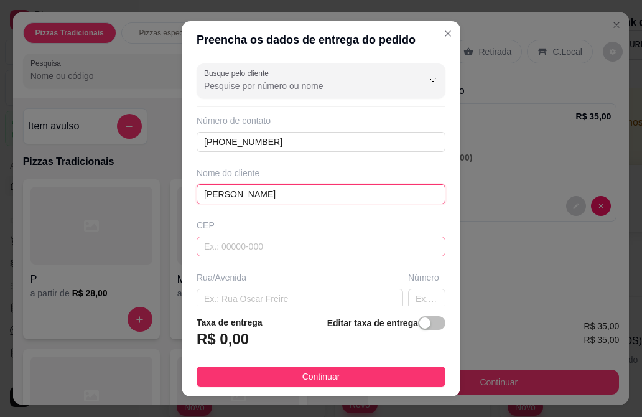
type input "lara"
click at [312, 250] on input "text" at bounding box center [320, 246] width 249 height 20
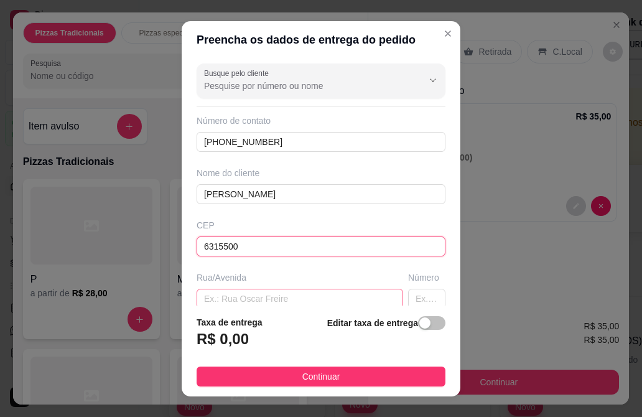
type input "6315500"
click at [288, 303] on input "text" at bounding box center [299, 298] width 206 height 20
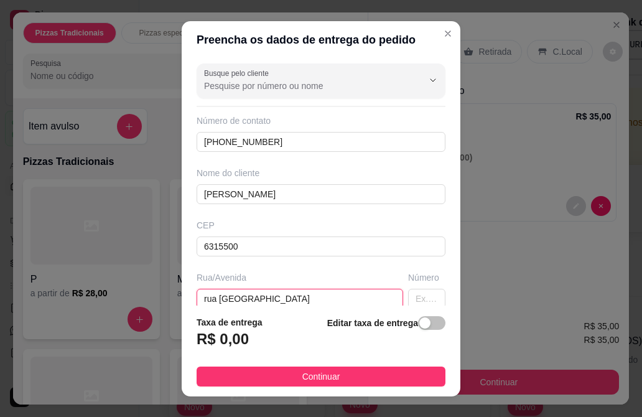
type input "rua sao francisco"
click at [416, 297] on input "text" at bounding box center [426, 298] width 37 height 20
type input "121"
click at [423, 320] on span "button" at bounding box center [431, 323] width 27 height 14
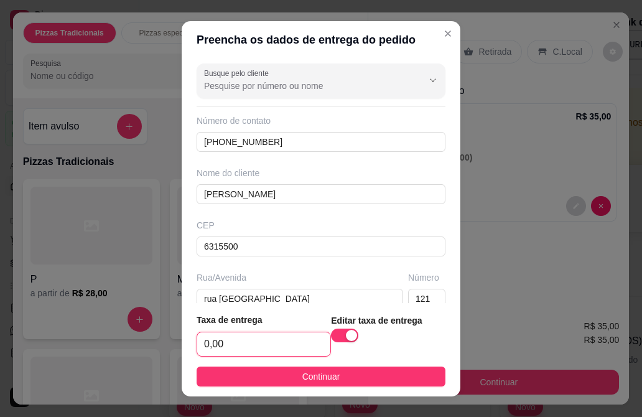
click at [282, 340] on input "0,00" at bounding box center [263, 344] width 133 height 24
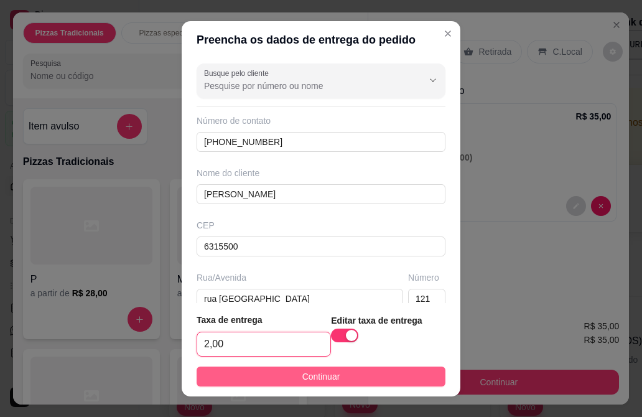
type input "2,00"
click at [320, 381] on span "Continuar" at bounding box center [321, 376] width 38 height 14
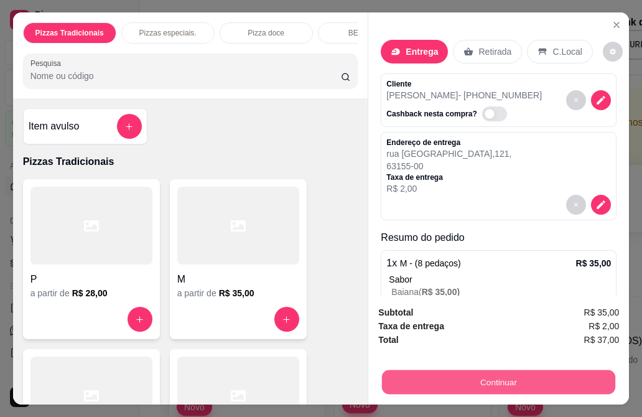
click at [489, 373] on button "Continuar" at bounding box center [498, 382] width 233 height 24
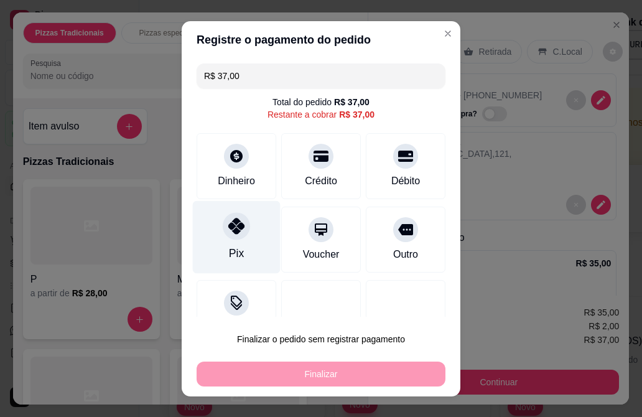
click at [227, 236] on div at bounding box center [236, 225] width 27 height 27
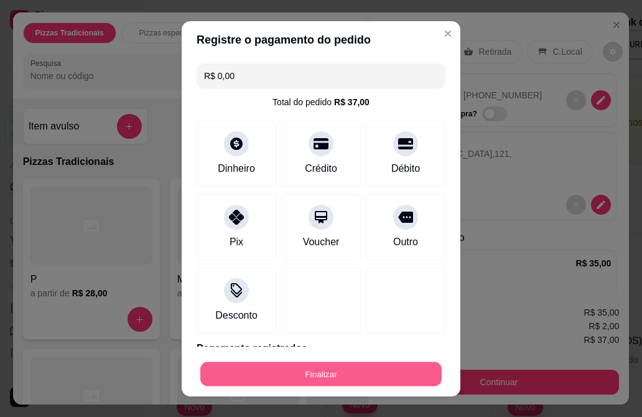
click at [331, 372] on button "Finalizar" at bounding box center [320, 373] width 241 height 24
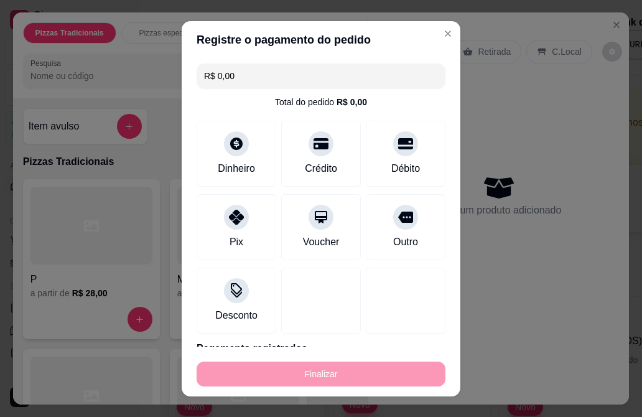
type input "-R$ 37,00"
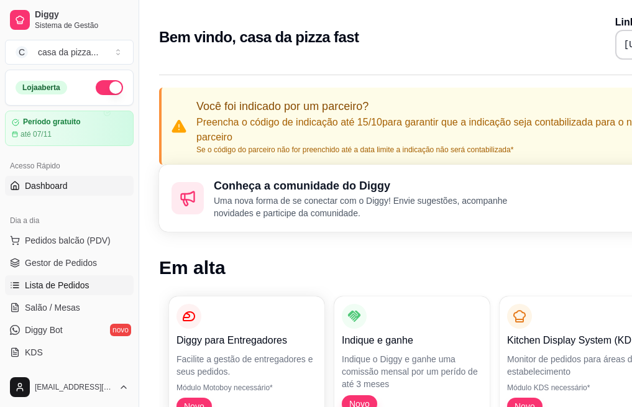
click at [68, 284] on span "Lista de Pedidos" at bounding box center [57, 285] width 65 height 12
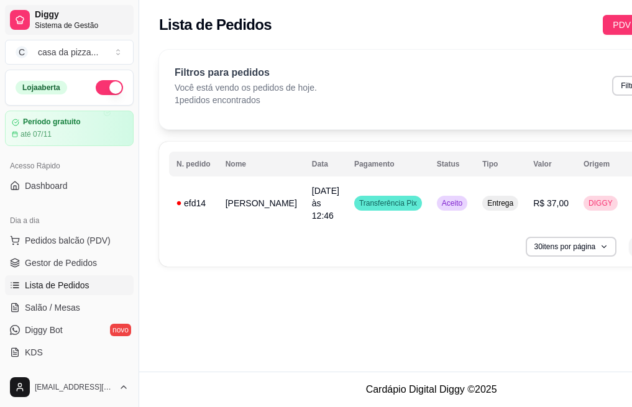
click at [21, 17] on icon at bounding box center [20, 20] width 10 height 10
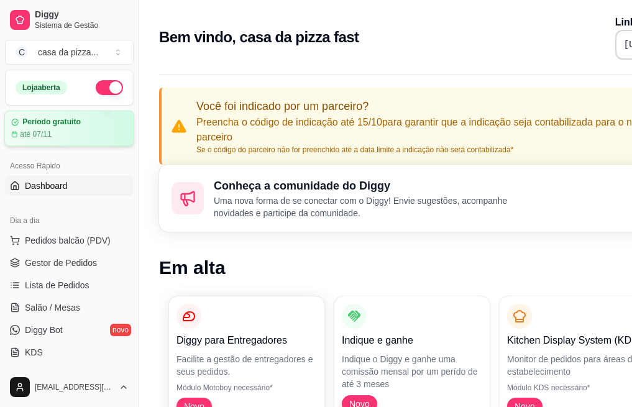
click at [32, 121] on article "Período gratuito" at bounding box center [51, 121] width 58 height 9
click at [78, 265] on span "Gestor de Pedidos" at bounding box center [61, 263] width 72 height 12
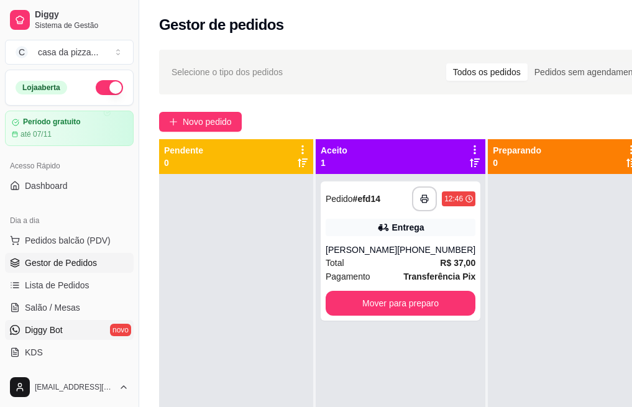
click at [40, 333] on span "Diggy Bot" at bounding box center [44, 330] width 38 height 12
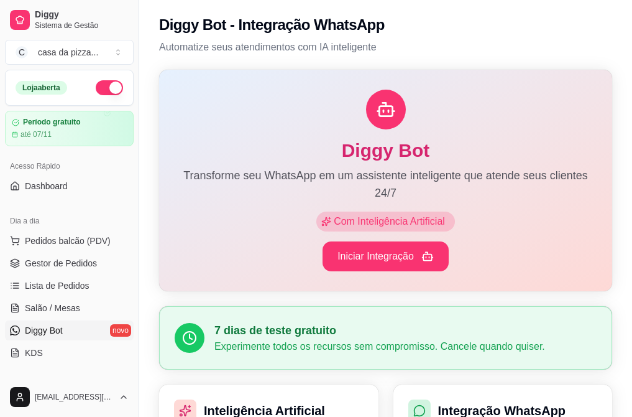
click at [583, 317] on div "7 dias de teste gratuito Experimente todos os recursos sem compromisso. Cancele…" at bounding box center [385, 337] width 453 height 63
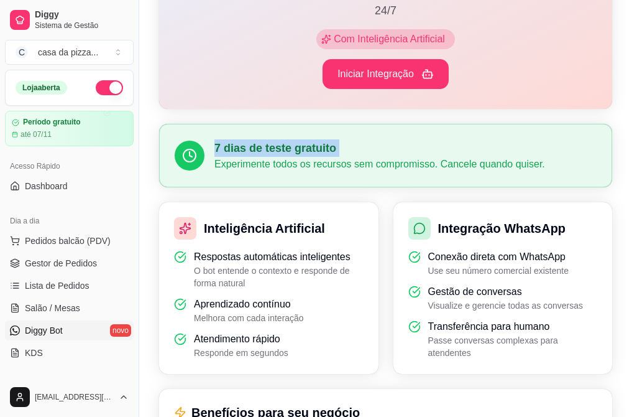
scroll to position [474, 0]
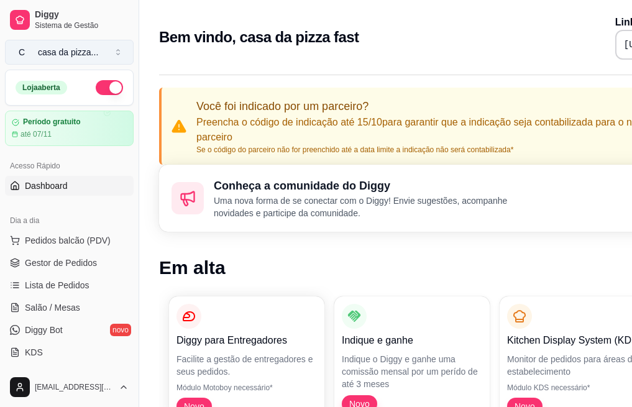
click at [121, 48] on button "C casa da pizza ..." at bounding box center [69, 52] width 129 height 25
click at [587, 187] on div "Conheça a comunidade do Diggy Uma nova forma de se conectar com o Diggy! Envie …" at bounding box center [455, 198] width 592 height 67
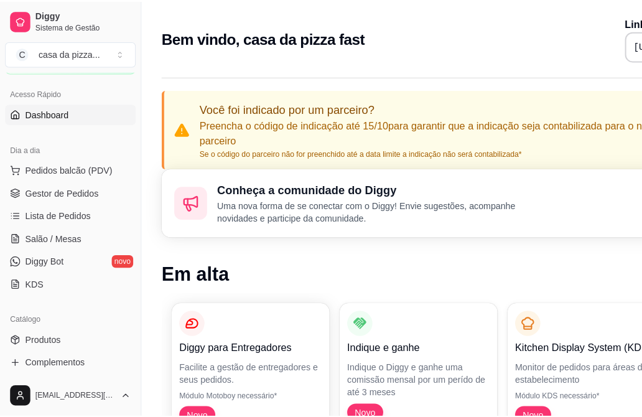
scroll to position [99, 0]
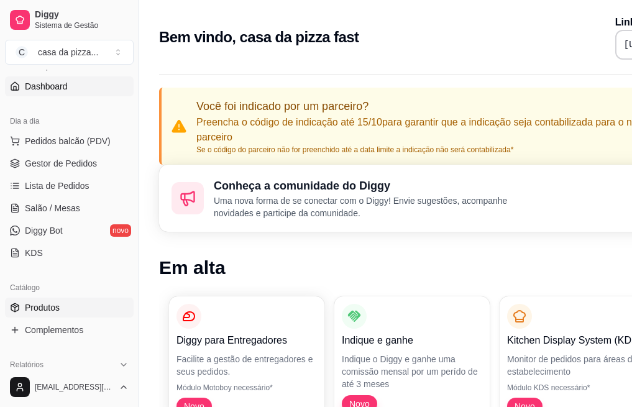
click at [55, 306] on span "Produtos" at bounding box center [42, 308] width 35 height 12
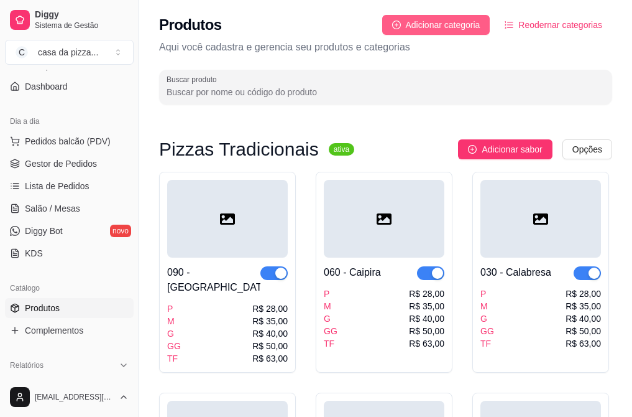
click at [453, 26] on span "Adicionar categoria" at bounding box center [443, 25] width 75 height 14
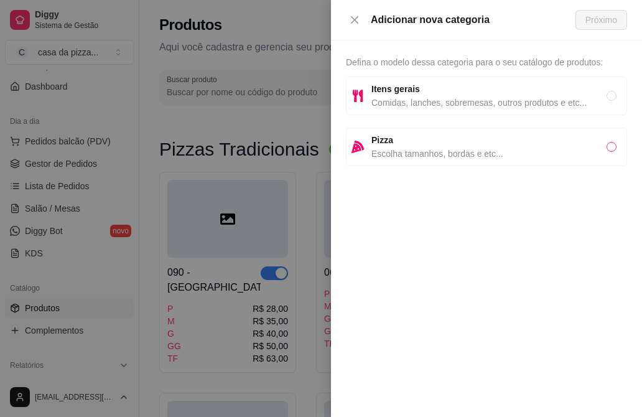
click at [610, 144] on input "radio" at bounding box center [611, 147] width 10 height 10
radio input "true"
click at [589, 16] on span "Próximo" at bounding box center [601, 20] width 32 height 14
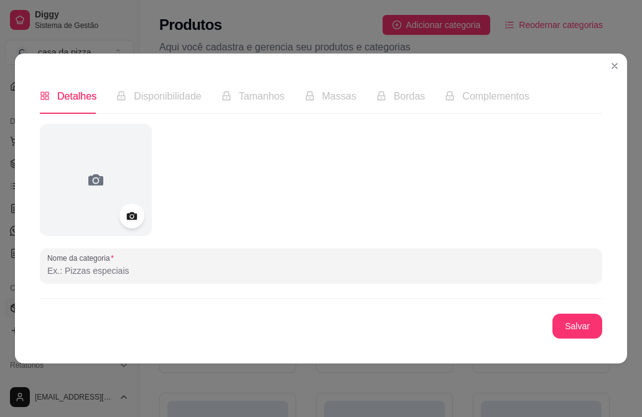
click at [147, 265] on input "Nome da categoria" at bounding box center [320, 270] width 547 height 12
type input "sucos com leite"
click at [574, 321] on button "Salvar" at bounding box center [577, 326] width 48 height 24
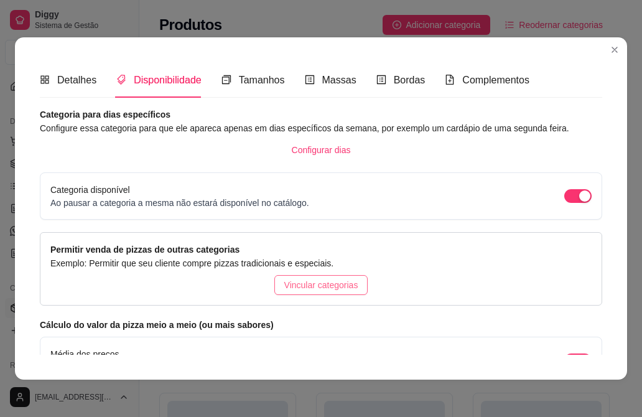
click at [321, 283] on span "Vincular categorias" at bounding box center [321, 285] width 74 height 14
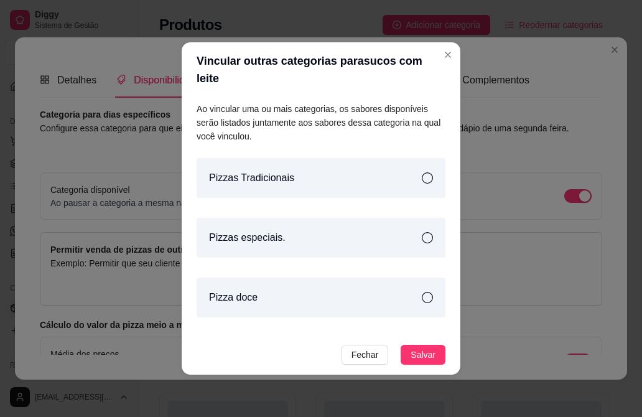
click at [423, 172] on icon at bounding box center [427, 177] width 11 height 11
click at [427, 232] on icon at bounding box center [427, 237] width 11 height 11
click at [428, 292] on icon at bounding box center [427, 297] width 11 height 11
click at [422, 351] on span "Salvar" at bounding box center [422, 355] width 25 height 14
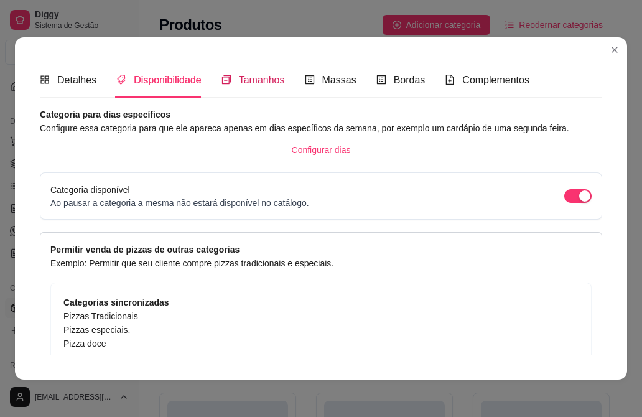
click at [274, 78] on span "Tamanhos" at bounding box center [262, 80] width 46 height 11
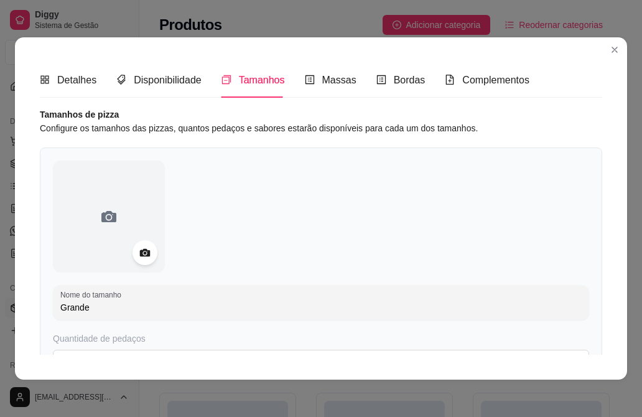
click at [183, 313] on input "Grande" at bounding box center [320, 307] width 521 height 12
type input "G"
type input "c"
type input "maracujá"
click at [594, 345] on div "Detalhes Disponibilidade Tamanhos Massas Bordas Complementos Nome da categoria …" at bounding box center [321, 208] width 612 height 342
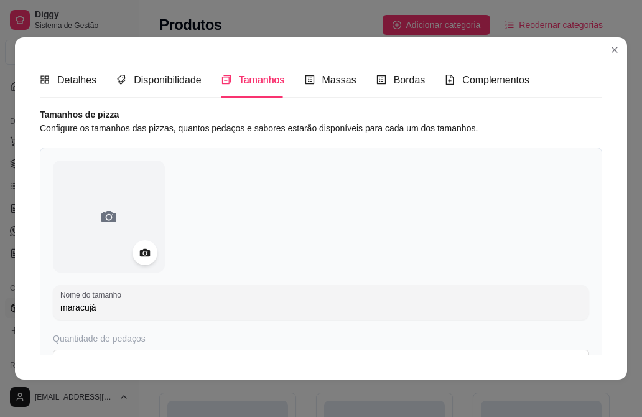
click at [594, 345] on div "Detalhes Disponibilidade Tamanhos Massas Bordas Complementos Nome da categoria …" at bounding box center [321, 208] width 612 height 342
click at [589, 345] on div "Detalhes Disponibilidade Tamanhos Massas Bordas Complementos Nome da categoria …" at bounding box center [321, 208] width 612 height 342
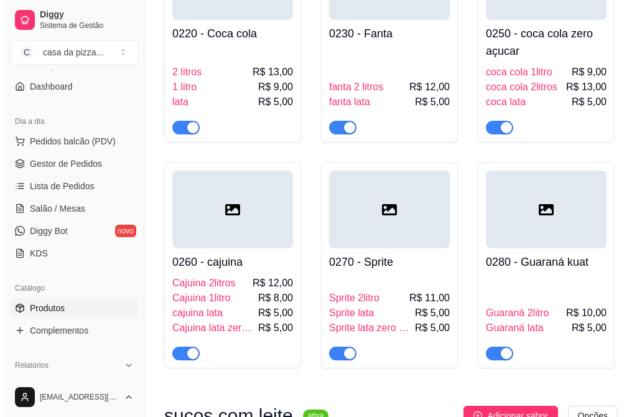
scroll to position [2166, 0]
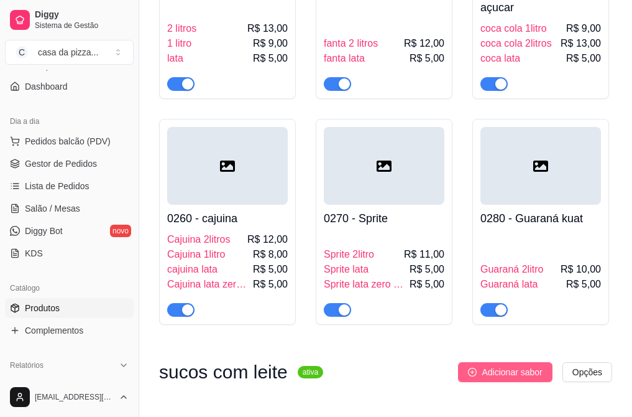
click at [501, 365] on span "Adicionar sabor" at bounding box center [512, 372] width 60 height 14
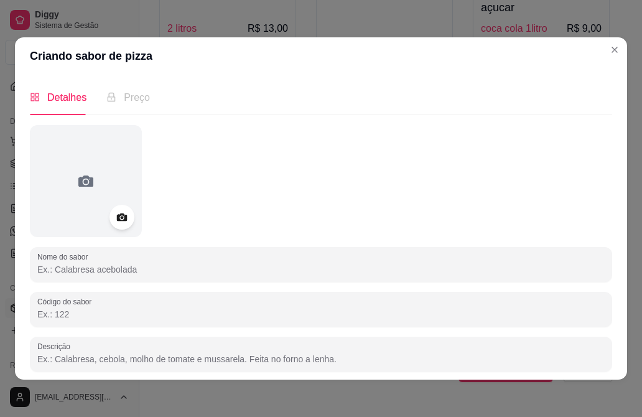
click at [93, 272] on input "Nome do sabor" at bounding box center [320, 269] width 567 height 12
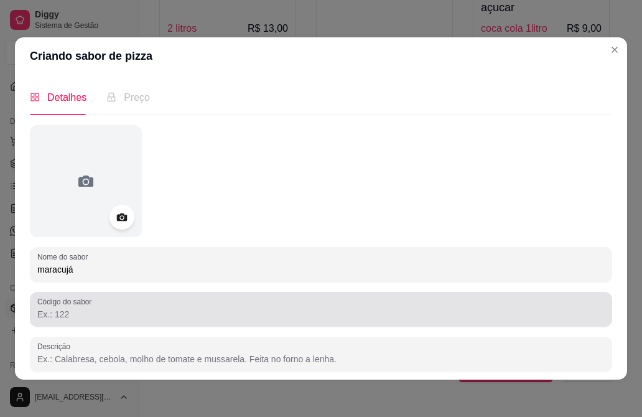
type input "maracujá"
click at [96, 324] on div "Código do sabor" at bounding box center [321, 309] width 582 height 35
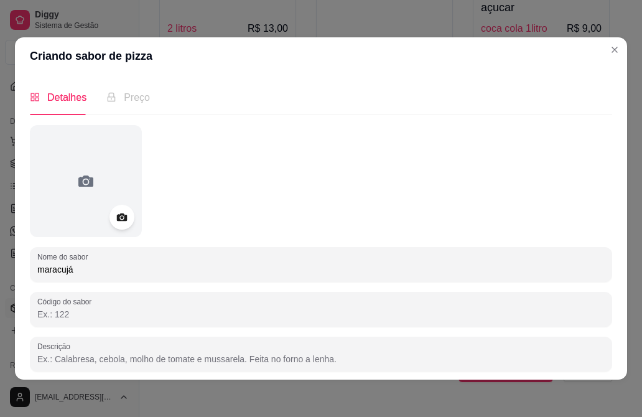
click at [87, 319] on input "Código do sabor" at bounding box center [320, 314] width 567 height 12
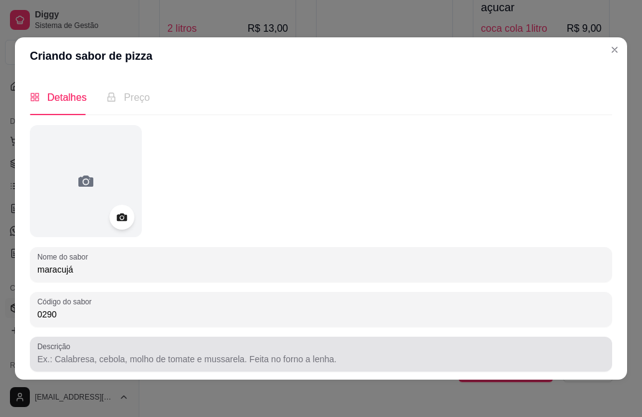
type input "0290"
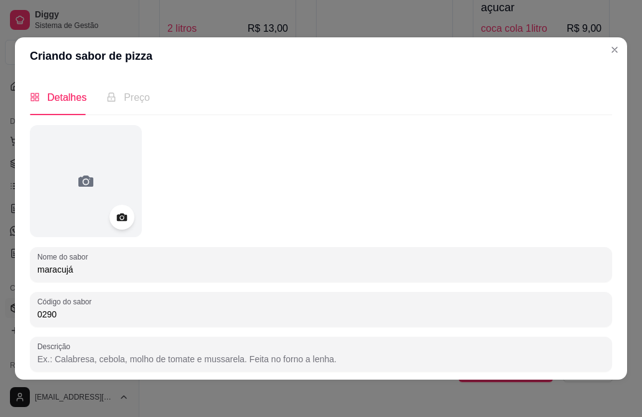
click at [218, 359] on input "Descrição" at bounding box center [320, 358] width 567 height 12
type input "m"
type input "polpa, agua, leite"
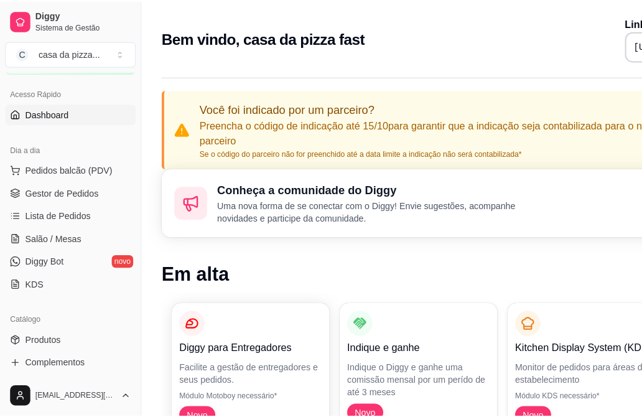
scroll to position [99, 0]
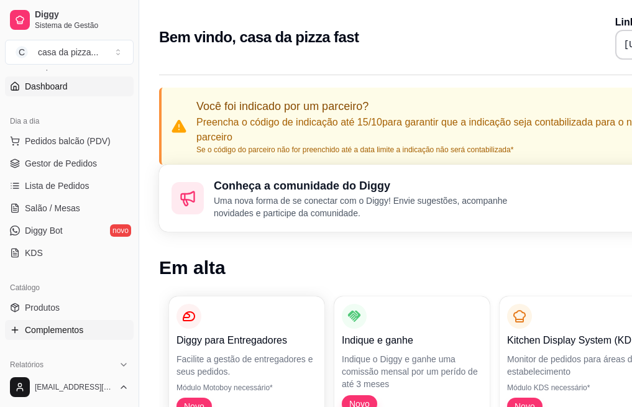
click at [53, 331] on span "Complementos" at bounding box center [54, 330] width 58 height 12
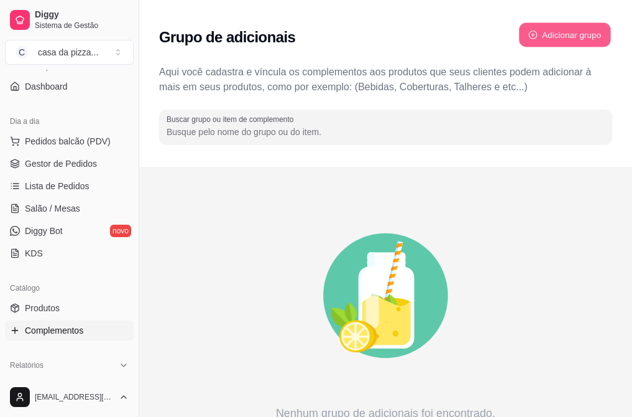
click at [527, 30] on button "Adicionar grupo" at bounding box center [565, 35] width 92 height 24
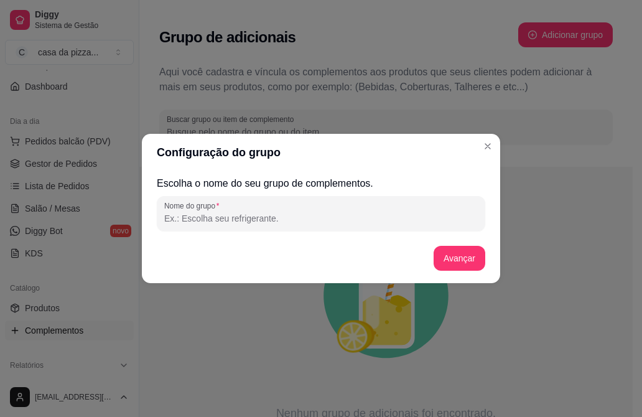
click at [367, 222] on input "Nome do grupo" at bounding box center [320, 218] width 313 height 12
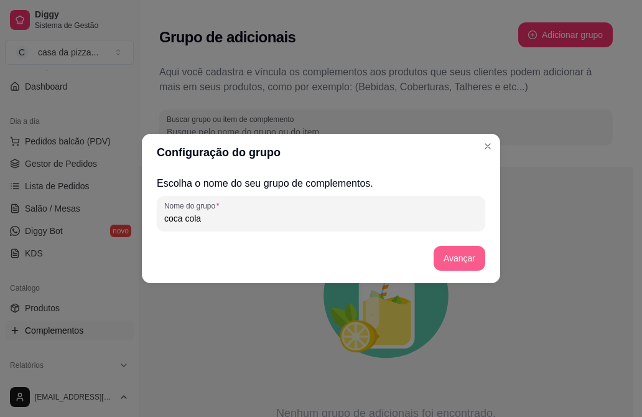
type input "coca cola"
click at [468, 257] on button "Avançar" at bounding box center [459, 258] width 52 height 25
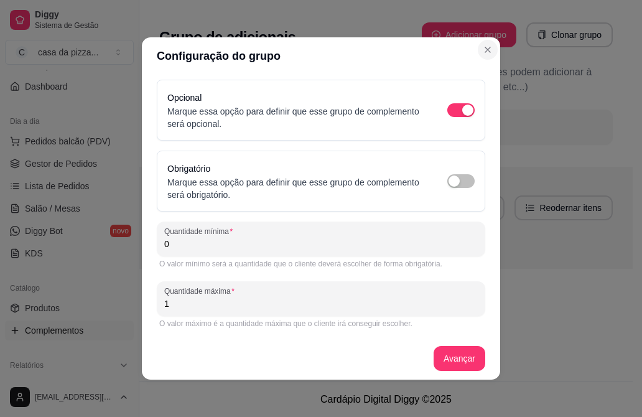
click at [484, 44] on button "Close" at bounding box center [487, 50] width 20 height 20
click at [485, 50] on icon "Close" at bounding box center [487, 49] width 5 height 5
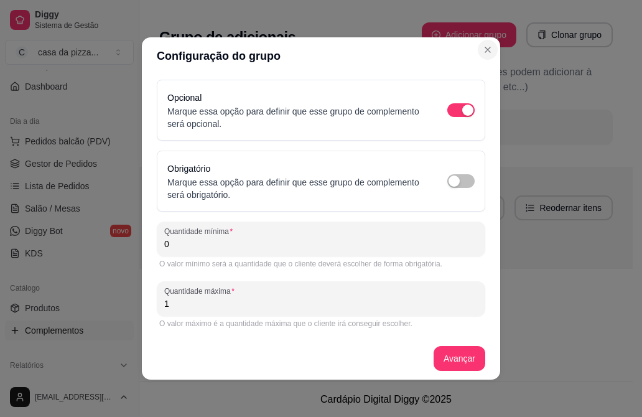
click at [485, 50] on icon "Close" at bounding box center [487, 49] width 5 height 5
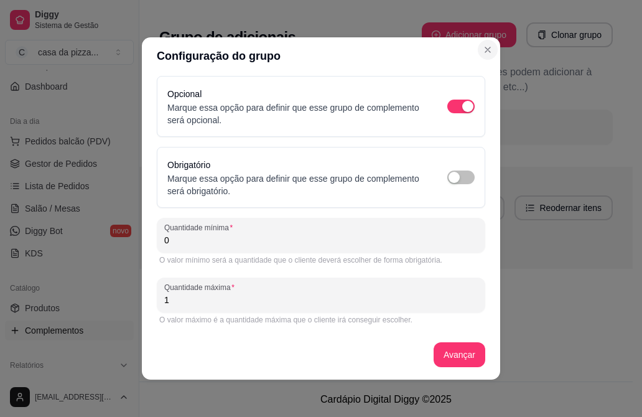
click at [485, 48] on icon "Close" at bounding box center [487, 49] width 5 height 5
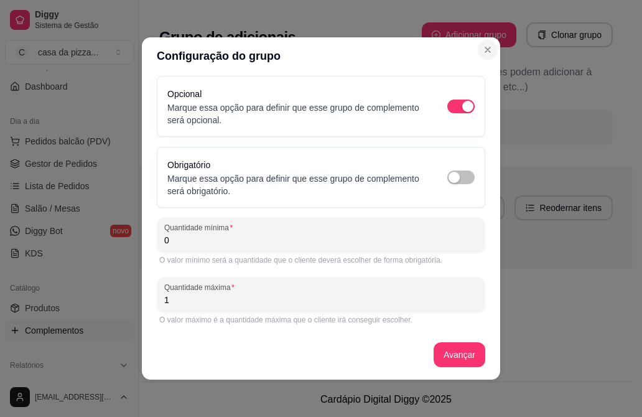
click at [485, 48] on icon "Close" at bounding box center [487, 49] width 5 height 5
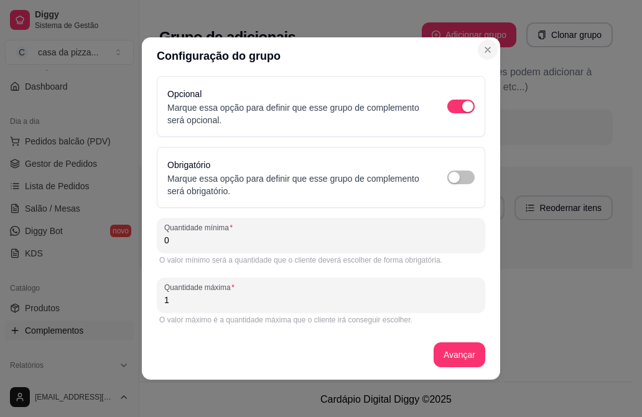
click at [485, 48] on icon "Close" at bounding box center [487, 49] width 5 height 5
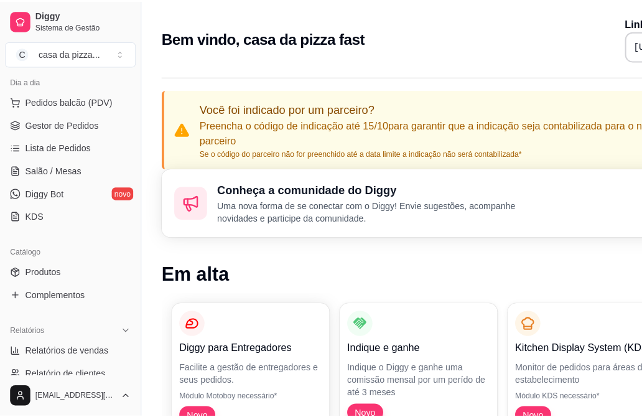
scroll to position [166, 0]
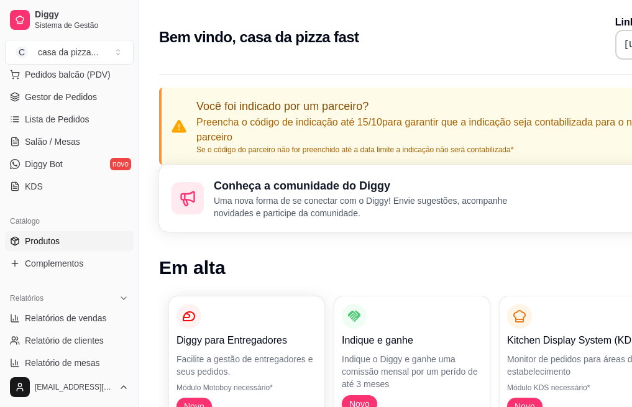
click at [55, 245] on span "Produtos" at bounding box center [42, 241] width 35 height 12
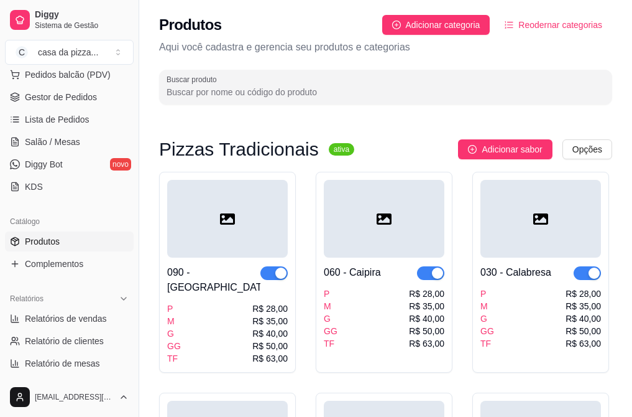
click at [258, 201] on div at bounding box center [227, 219] width 121 height 78
click at [590, 144] on html "Diggy Sistema de Gestão C casa da pizza ... Loja aberta Período gratuito até 07…" at bounding box center [316, 208] width 632 height 417
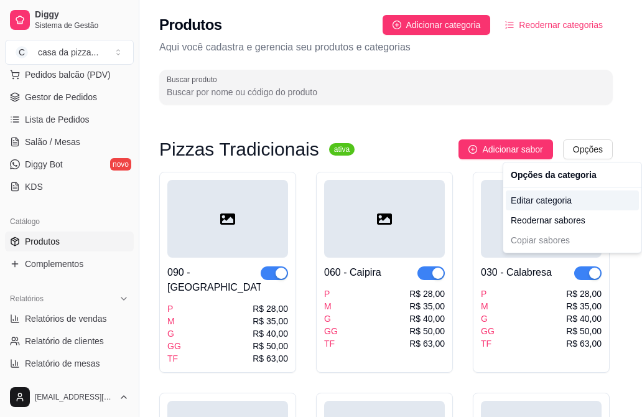
click at [580, 201] on div "Editar categoria" at bounding box center [571, 200] width 133 height 20
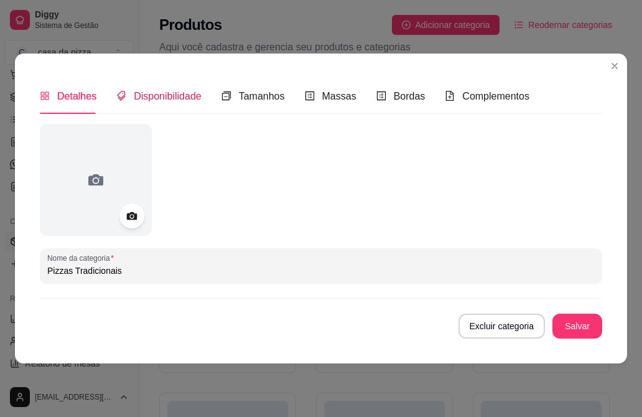
click at [173, 94] on span "Disponibilidade" at bounding box center [168, 96] width 68 height 11
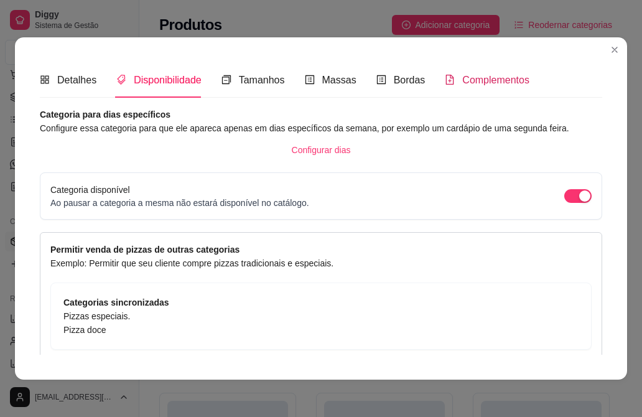
click at [477, 75] on span "Complementos" at bounding box center [495, 80] width 67 height 11
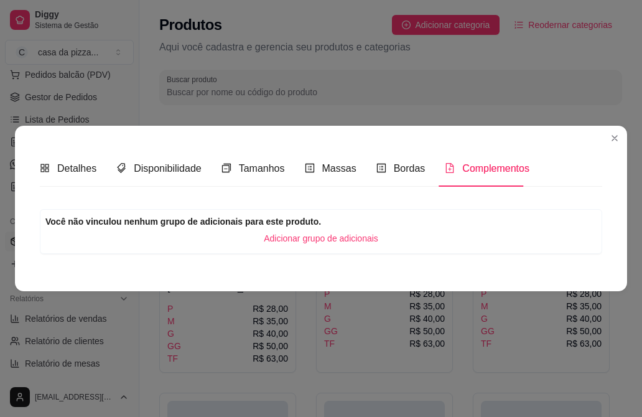
click at [361, 235] on span "Adicionar grupo de adicionais" at bounding box center [321, 238] width 114 height 14
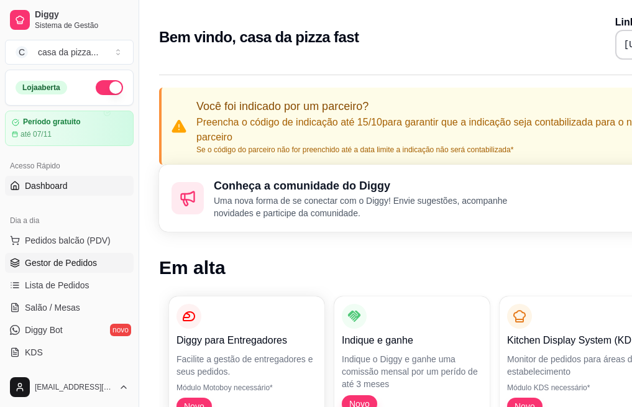
click at [55, 260] on span "Gestor de Pedidos" at bounding box center [61, 263] width 72 height 12
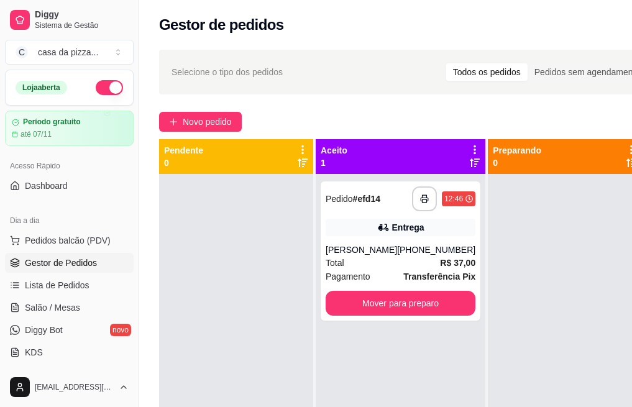
click at [626, 147] on icon at bounding box center [631, 149] width 11 height 11
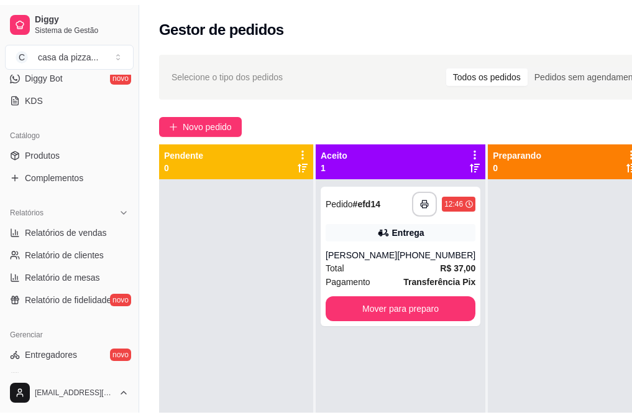
scroll to position [478, 0]
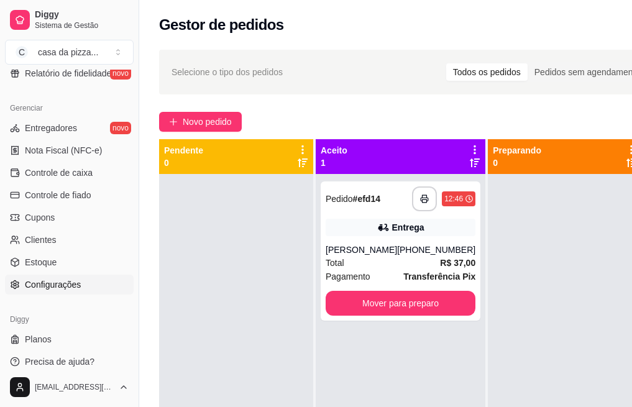
click at [59, 287] on span "Configurações" at bounding box center [53, 285] width 56 height 12
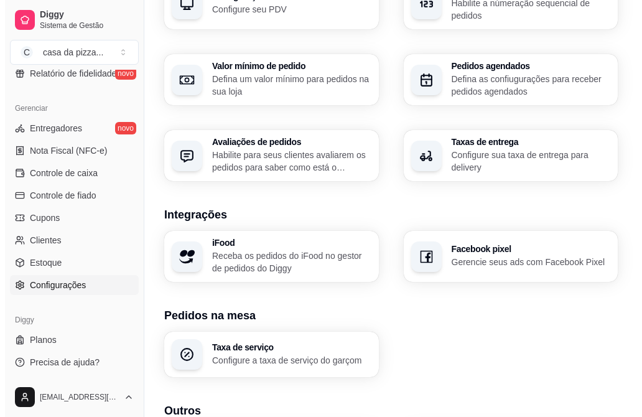
scroll to position [136, 0]
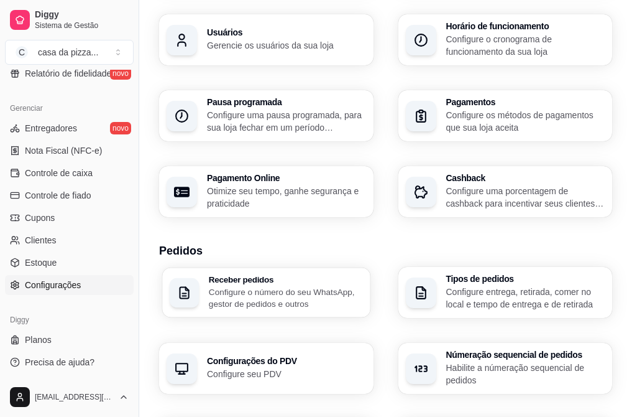
click at [263, 285] on p "Configure o número do seu WhatsApp, gestor de pedidos e outros" at bounding box center [286, 297] width 154 height 24
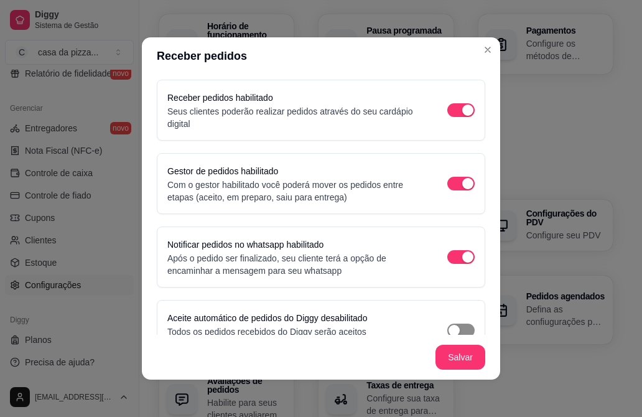
click at [457, 332] on span "button" at bounding box center [460, 330] width 27 height 14
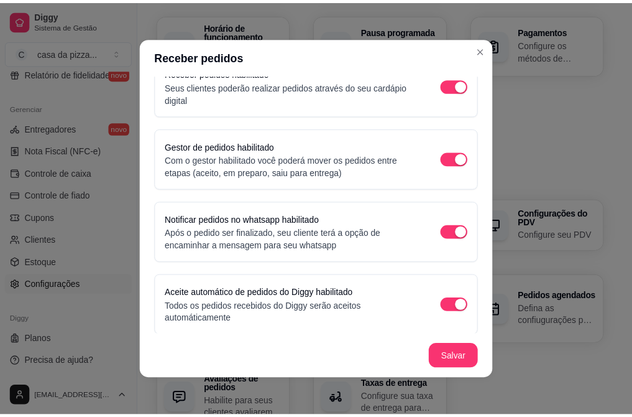
scroll to position [78, 0]
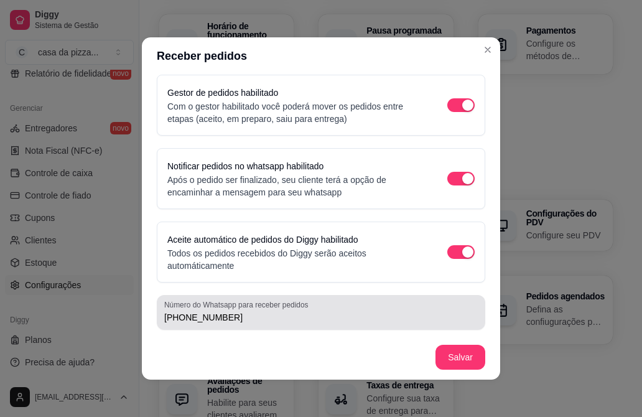
click at [264, 311] on input "(88) 9 9236-3901" at bounding box center [320, 317] width 313 height 12
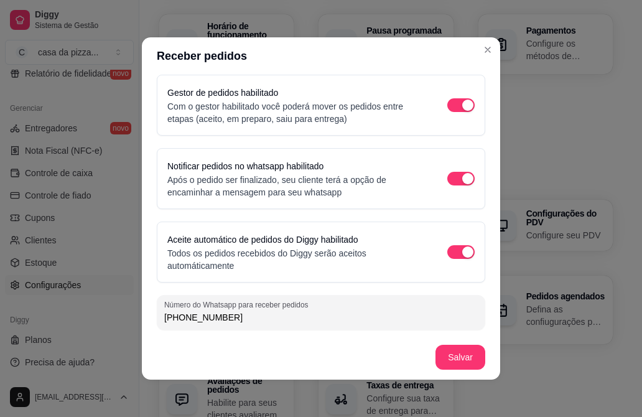
type input "(88) 9 9236-3901"
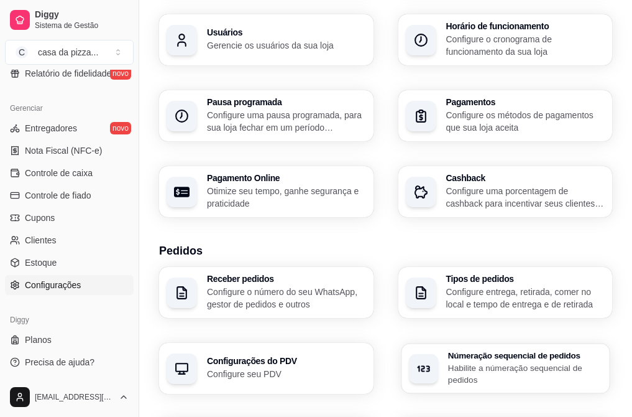
click at [448, 351] on h3 "Númeração sequencial de pedidos" at bounding box center [525, 355] width 154 height 9
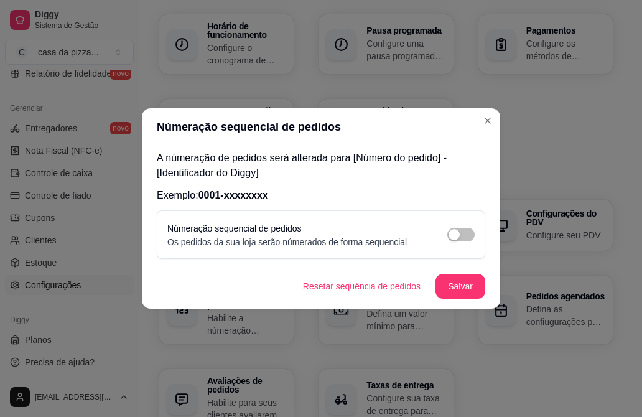
click at [276, 190] on p "Exemplo: 0001-xxxxxxxx" at bounding box center [321, 195] width 328 height 15
click at [243, 195] on span "0001-xxxxxxxx" at bounding box center [233, 195] width 70 height 11
click at [210, 195] on span "0001-xxxxxxxx" at bounding box center [233, 195] width 70 height 11
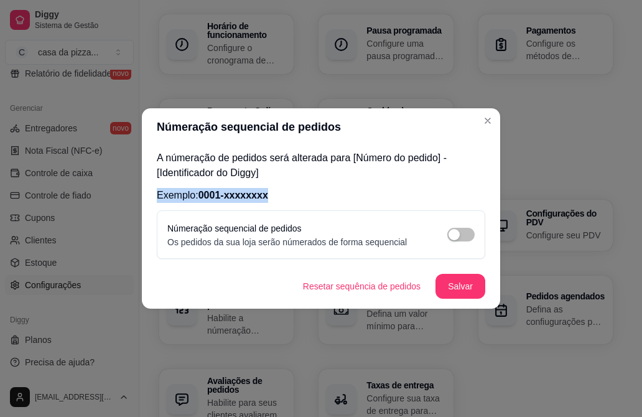
click at [210, 195] on span "0001-xxxxxxxx" at bounding box center [233, 195] width 70 height 11
click at [280, 196] on p "Exemplo: 0001-xxxxxxxx" at bounding box center [321, 195] width 328 height 15
click at [278, 194] on p "Exemplo: 0001-xxxxxxxx" at bounding box center [321, 195] width 328 height 15
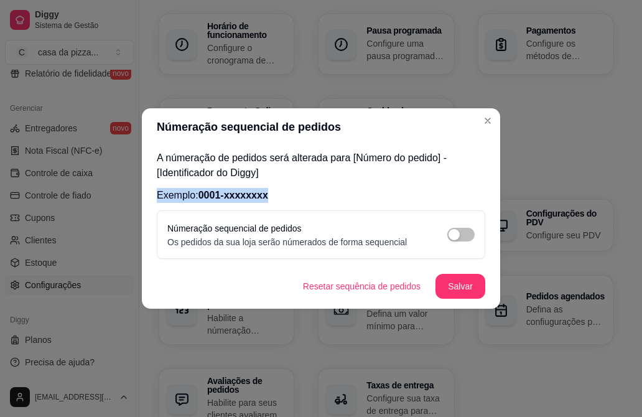
click at [278, 194] on p "Exemplo: 0001-xxxxxxxx" at bounding box center [321, 195] width 328 height 15
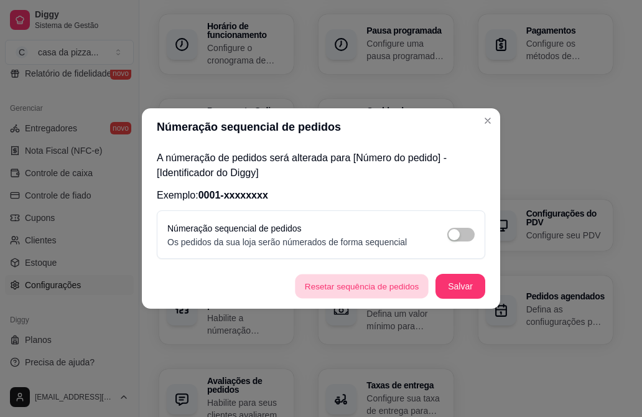
click at [361, 283] on button "Resetar sequência de pedidos" at bounding box center [362, 286] width 134 height 24
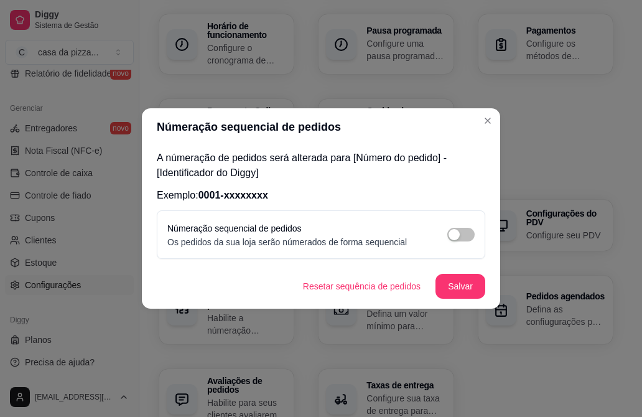
click at [276, 190] on p "Exemplo: 0001-xxxxxxxx" at bounding box center [321, 195] width 328 height 15
click at [224, 190] on span "0001-xxxxxxxx" at bounding box center [233, 195] width 70 height 11
click at [469, 236] on span "button" at bounding box center [460, 235] width 27 height 14
click at [288, 196] on p "Exemplo: 0001-xxxxxxxx" at bounding box center [321, 195] width 328 height 15
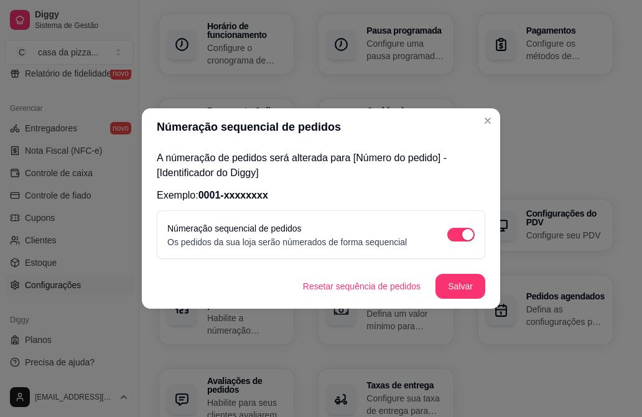
drag, startPoint x: 288, startPoint y: 196, endPoint x: 274, endPoint y: 191, distance: 15.1
click at [274, 191] on p "Exemplo: 0001-xxxxxxxx" at bounding box center [321, 195] width 328 height 15
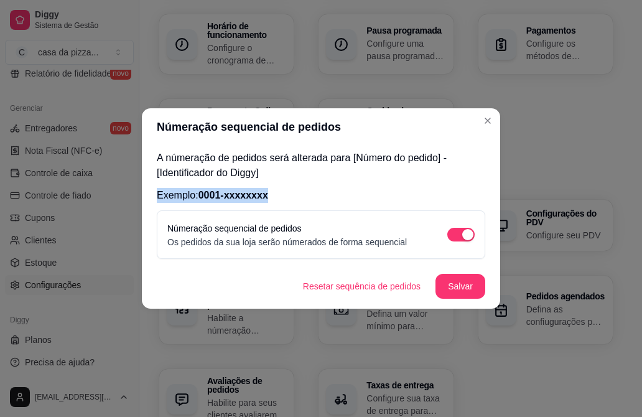
click at [274, 191] on p "Exemplo: 0001-xxxxxxxx" at bounding box center [321, 195] width 328 height 15
click at [294, 193] on p "Exemplo: 0001-xxxxxxxx" at bounding box center [321, 195] width 328 height 15
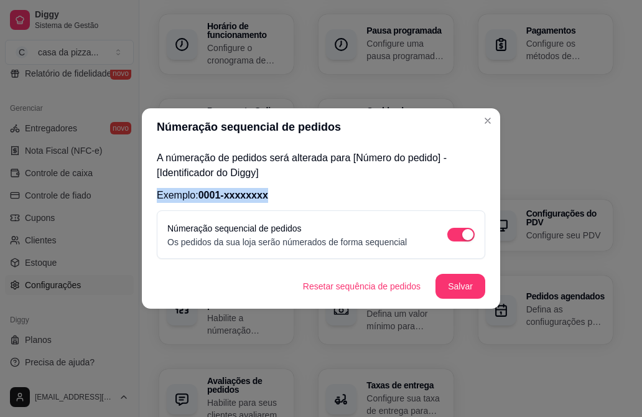
click at [294, 193] on p "Exemplo: 0001-xxxxxxxx" at bounding box center [321, 195] width 328 height 15
click at [208, 195] on span "0001-xxxxxxxx" at bounding box center [233, 195] width 70 height 11
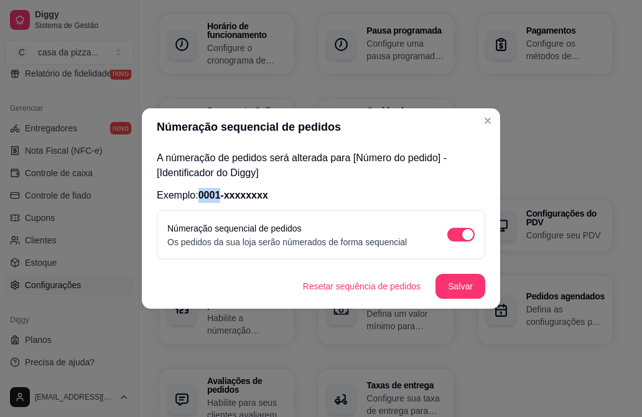
click at [208, 195] on span "0001-xxxxxxxx" at bounding box center [233, 195] width 70 height 11
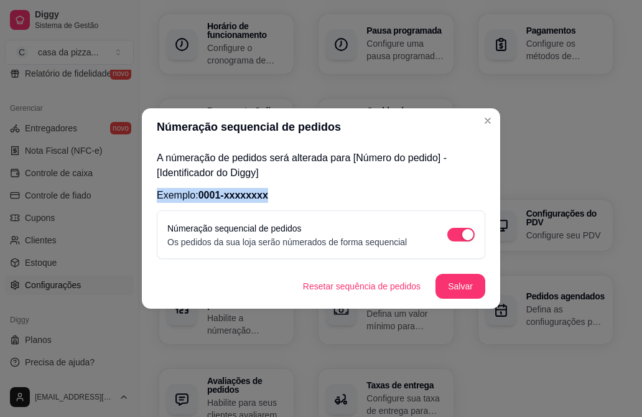
click at [208, 195] on span "0001-xxxxxxxx" at bounding box center [233, 195] width 70 height 11
click at [287, 182] on div "A númeração de pedidos será alterada para [Número do pedido] - [Identificador d…" at bounding box center [321, 204] width 358 height 118
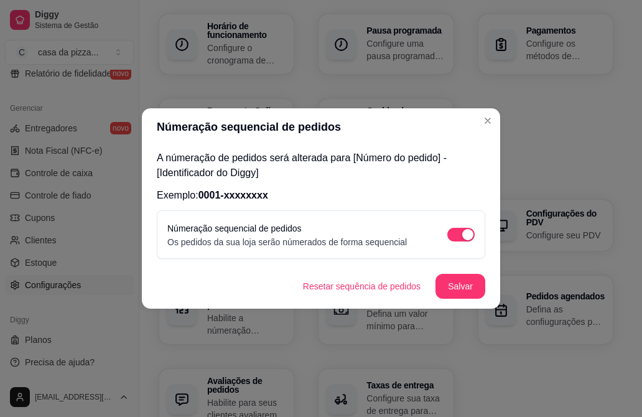
click at [287, 182] on div "A númeração de pedidos será alterada para [Número do pedido] - [Identificador d…" at bounding box center [321, 204] width 358 height 118
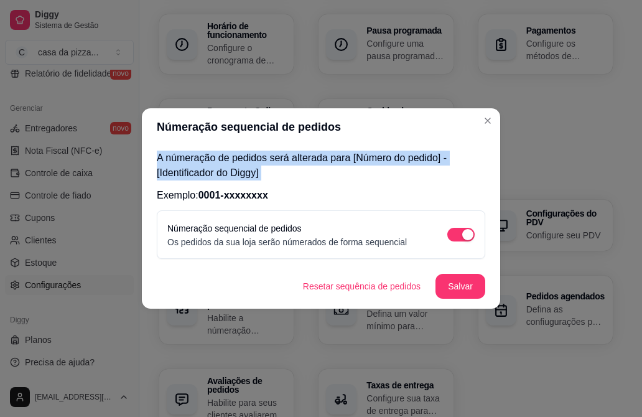
click at [287, 182] on div "A númeração de pedidos será alterada para [Número do pedido] - [Identificador d…" at bounding box center [321, 204] width 358 height 118
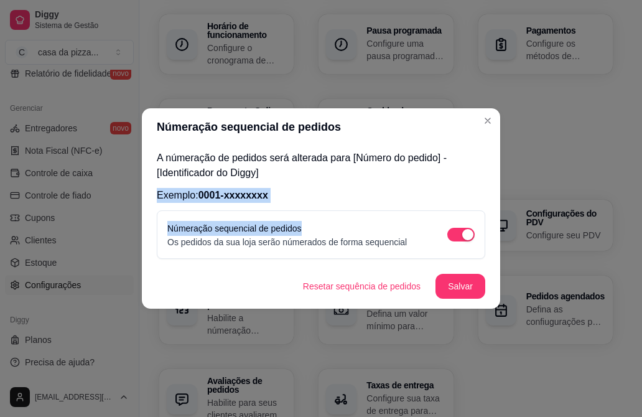
drag, startPoint x: 287, startPoint y: 182, endPoint x: 289, endPoint y: 221, distance: 38.6
click at [289, 221] on div "A númeração de pedidos será alterada para [Número do pedido] - [Identificador d…" at bounding box center [321, 204] width 358 height 118
click at [289, 221] on div "Númeração sequencial de pedidos Os pedidos da sua loja serão númerados de forma…" at bounding box center [286, 234] width 239 height 27
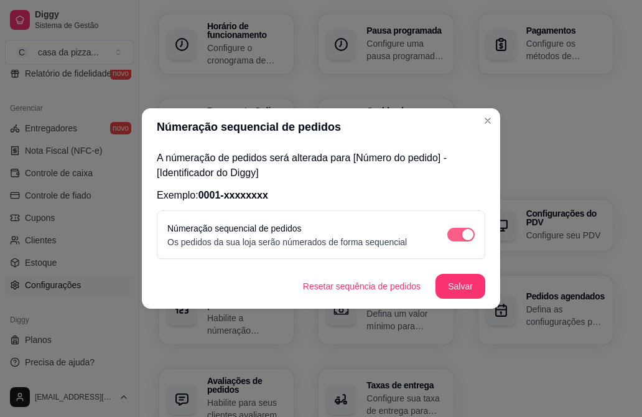
click at [453, 236] on span "button" at bounding box center [460, 235] width 27 height 14
click at [275, 190] on p "Exemplo: 0001-xxxxxxxx" at bounding box center [321, 195] width 328 height 15
click at [476, 286] on button "Salvar" at bounding box center [460, 286] width 50 height 25
click at [468, 236] on span "button" at bounding box center [460, 235] width 27 height 14
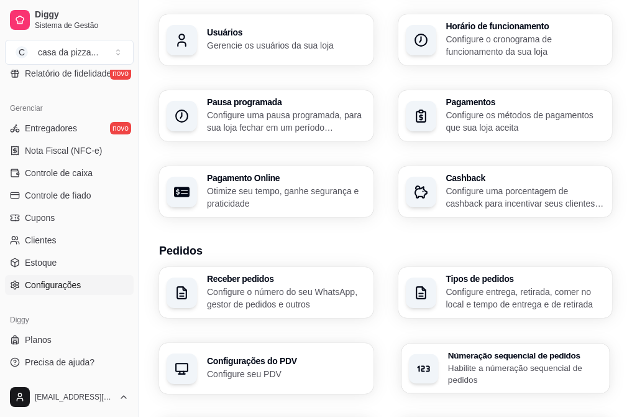
click at [448, 361] on p "Habilite a númeração sequencial de pedidos" at bounding box center [525, 373] width 154 height 24
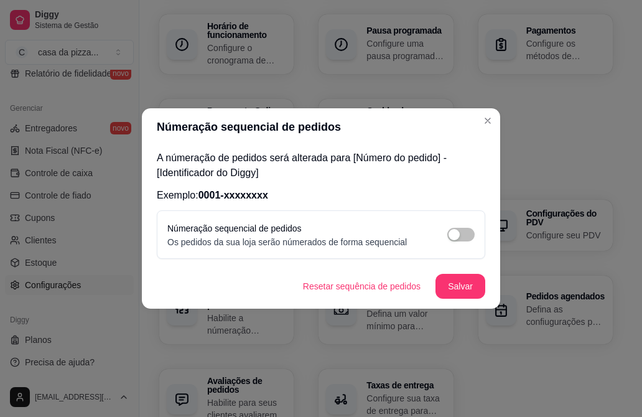
click at [249, 235] on div "Númeração sequencial de pedidos Os pedidos da sua loja serão númerados de forma…" at bounding box center [286, 234] width 239 height 27
click at [216, 200] on span "0001-xxxxxxxx" at bounding box center [233, 195] width 70 height 11
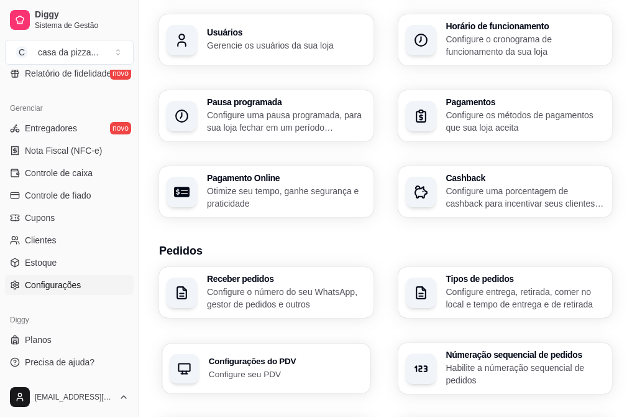
click at [363, 357] on h3 "Configurações do PDV" at bounding box center [286, 361] width 154 height 9
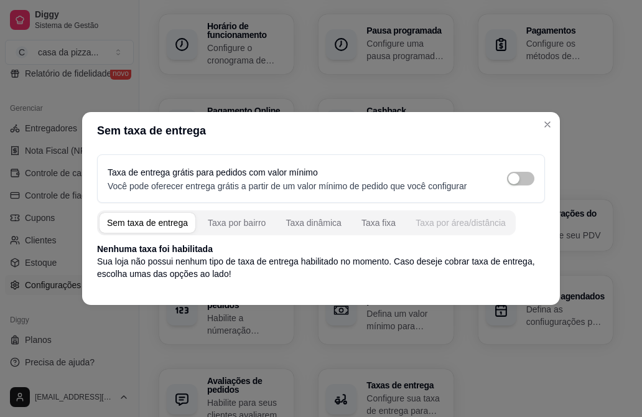
click at [453, 223] on div "Taxa por área/distância" at bounding box center [460, 222] width 90 height 12
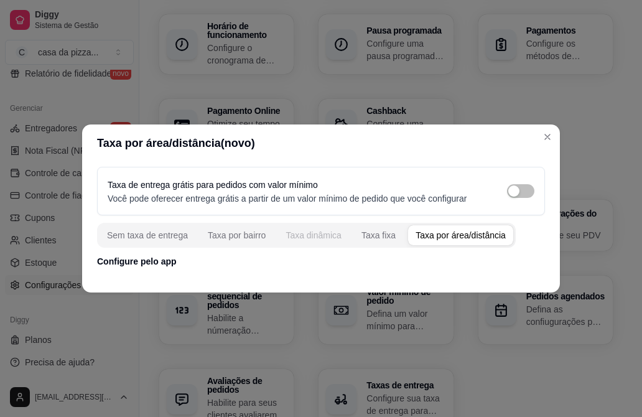
click at [320, 232] on div "Taxa dinâmica" at bounding box center [313, 235] width 56 height 12
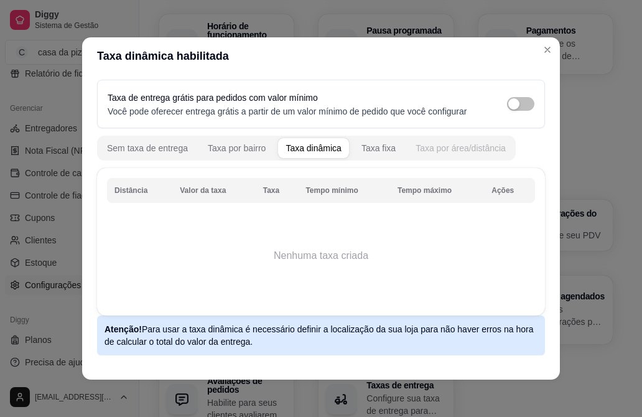
click at [418, 143] on div "Taxa por área/distância" at bounding box center [460, 148] width 90 height 12
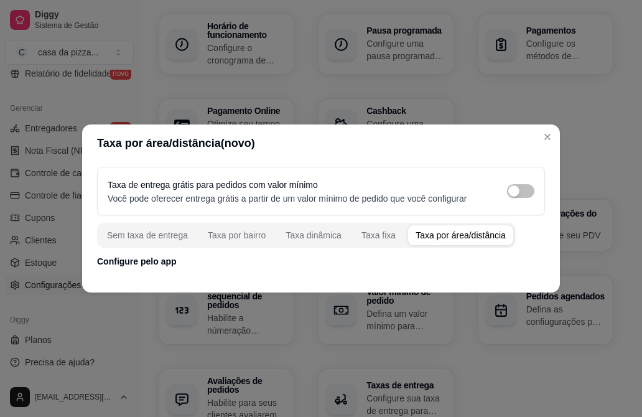
click at [457, 241] on div "Taxa por área/distância" at bounding box center [460, 235] width 90 height 12
click at [524, 187] on span "button" at bounding box center [520, 191] width 27 height 14
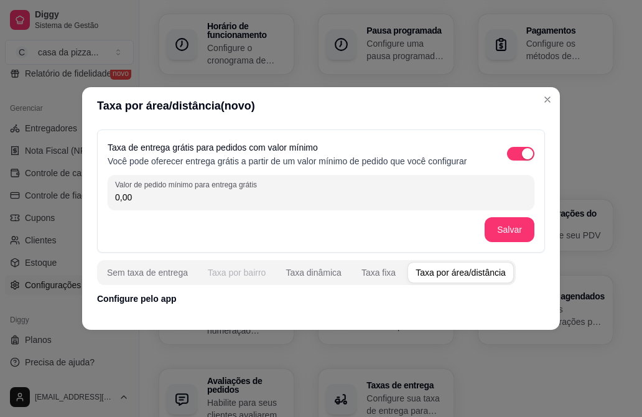
click at [243, 277] on div "Taxa por bairro" at bounding box center [237, 272] width 58 height 12
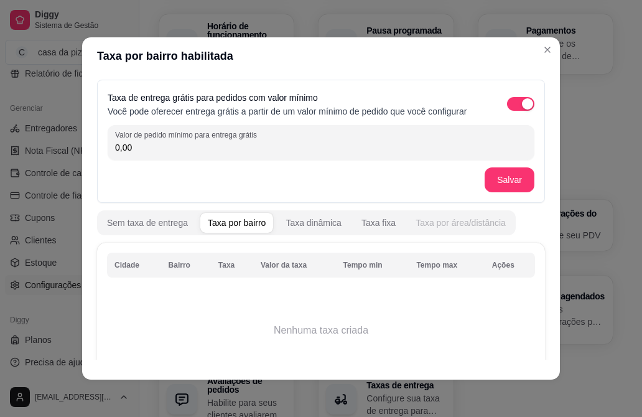
click at [425, 226] on div "Taxa por área/distância" at bounding box center [460, 222] width 90 height 12
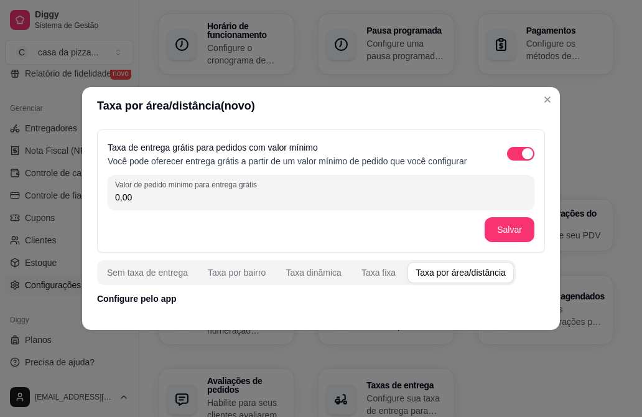
click at [250, 198] on input "0,00" at bounding box center [321, 197] width 412 height 12
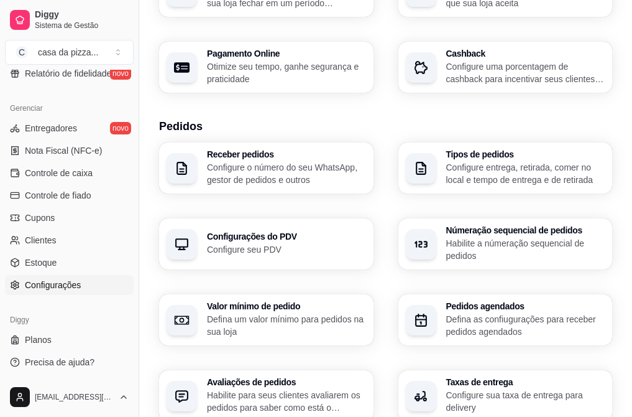
scroll to position [285, 0]
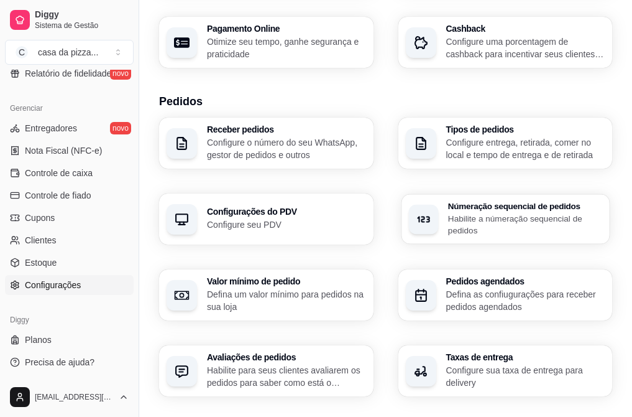
click at [448, 212] on p "Habilite a númeração sequencial de pedidos" at bounding box center [525, 224] width 154 height 24
click at [448, 364] on p "Configure sua taxa de entrega para delivery" at bounding box center [525, 376] width 154 height 24
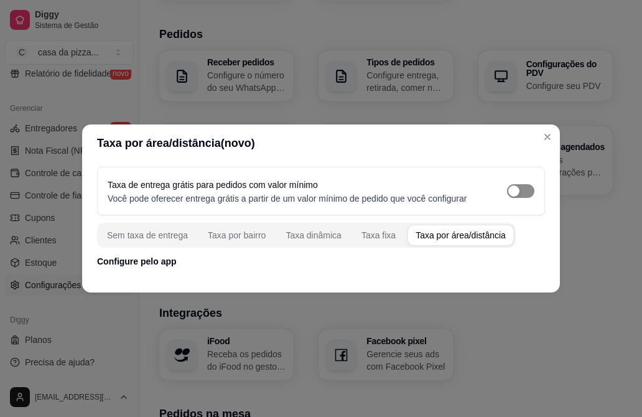
click at [521, 188] on button "button" at bounding box center [520, 191] width 27 height 14
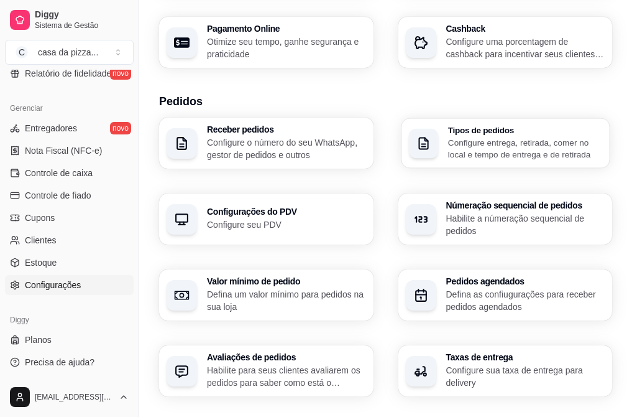
click at [448, 136] on p "Configure entrega, retirada, comer no local e tempo de entrega e de retirada" at bounding box center [525, 148] width 154 height 24
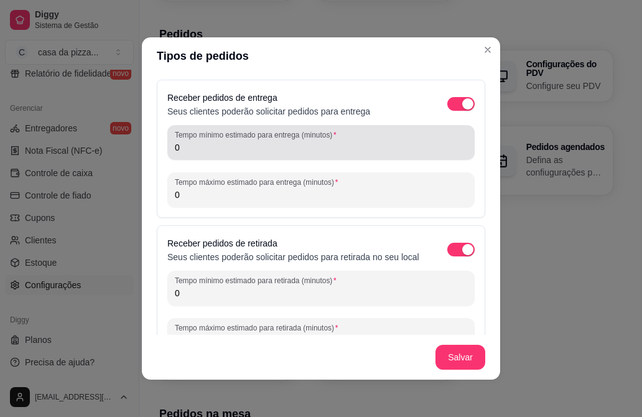
click at [325, 137] on label "Tempo mínimo estimado para entrega (minutos)" at bounding box center [257, 134] width 165 height 11
click at [325, 141] on input "0" at bounding box center [321, 147] width 292 height 12
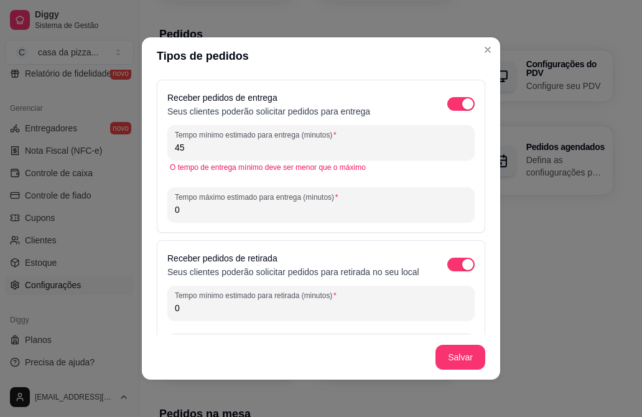
type input "4"
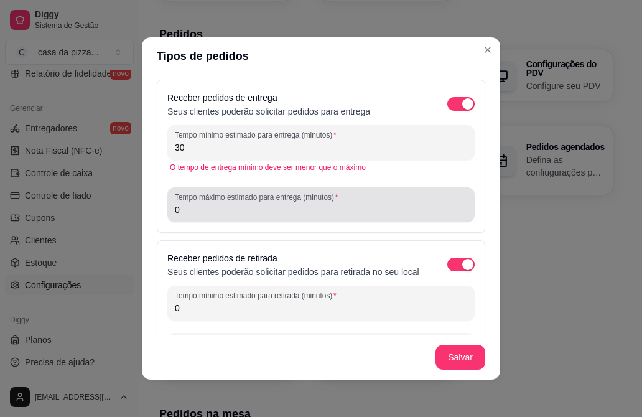
type input "30"
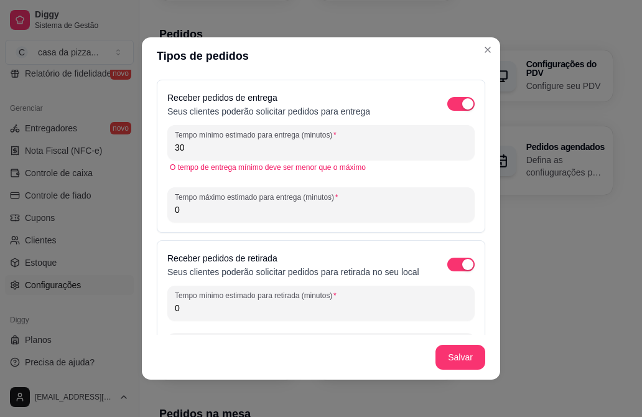
click at [306, 210] on input "0" at bounding box center [321, 209] width 292 height 12
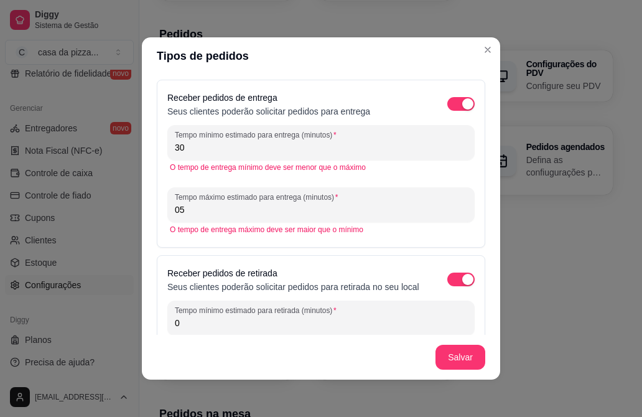
type input "0"
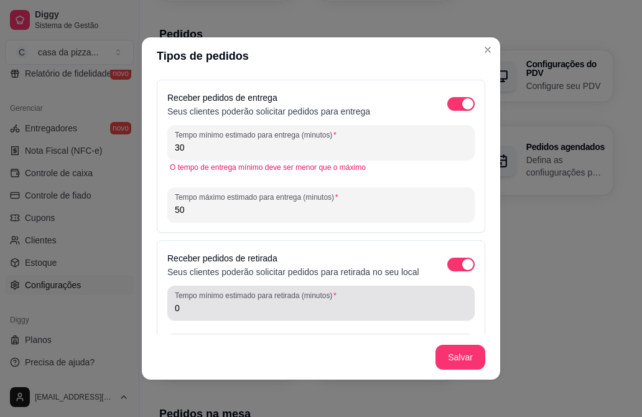
type input "50"
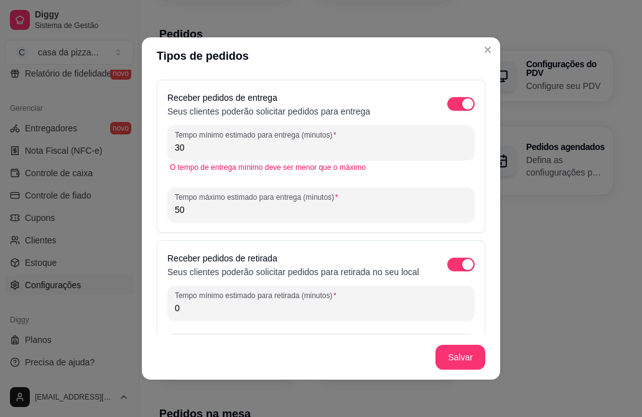
click at [372, 314] on input "0" at bounding box center [321, 308] width 292 height 12
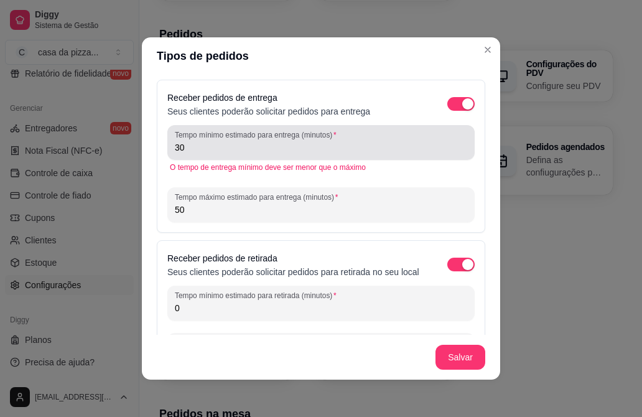
click at [233, 148] on input "30" at bounding box center [321, 147] width 292 height 12
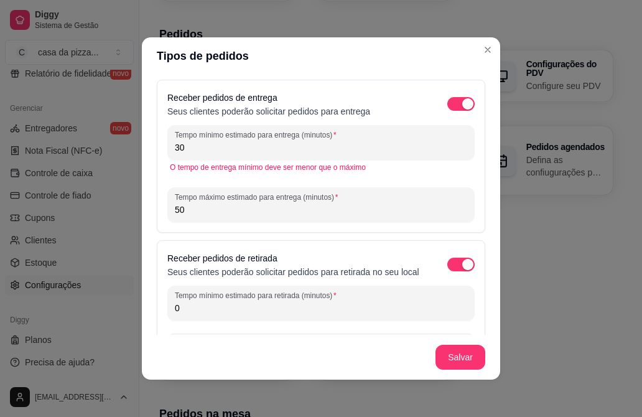
type input "3"
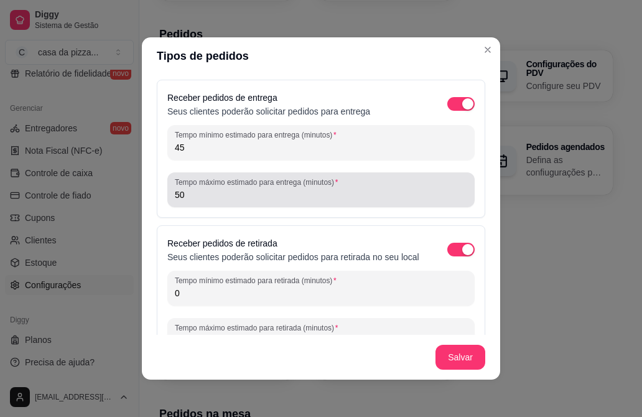
type input "45"
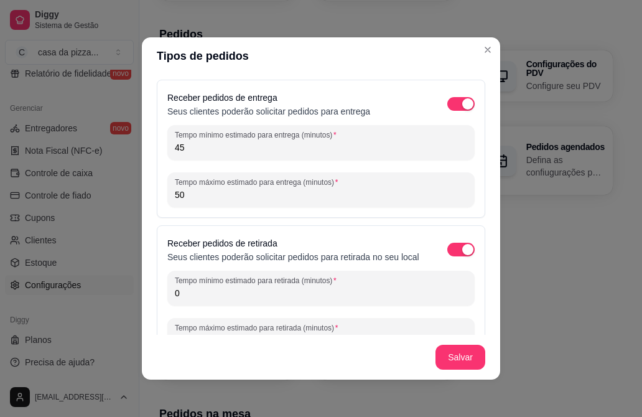
click at [240, 196] on input "50" at bounding box center [321, 194] width 292 height 12
type input "5"
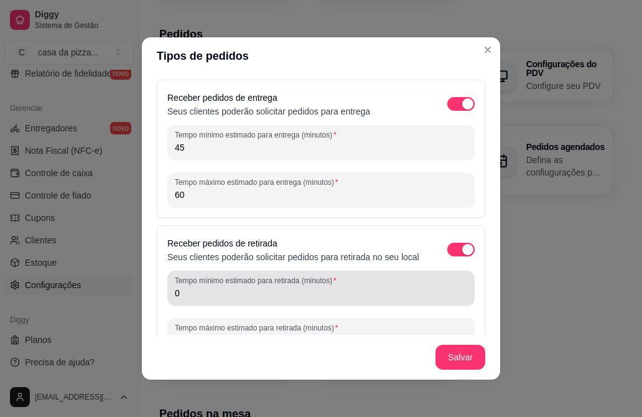
type input "60"
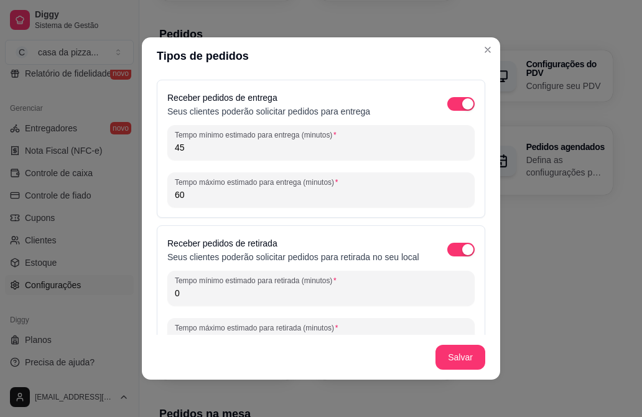
click at [212, 299] on input "0" at bounding box center [321, 293] width 292 height 12
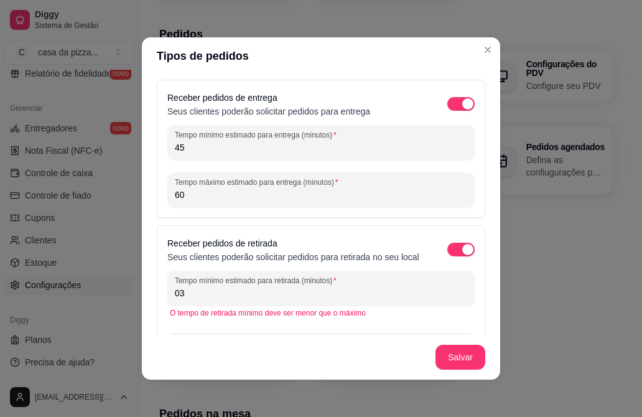
type input "0"
type input "30"
click at [472, 353] on button "Salvar" at bounding box center [460, 357] width 48 height 24
click at [447, 249] on span "button" at bounding box center [460, 249] width 27 height 14
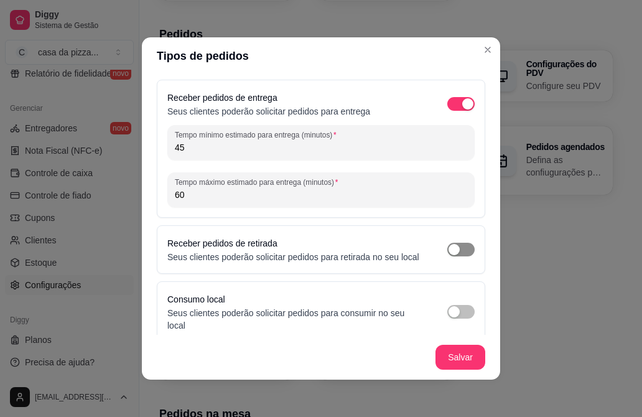
click at [464, 253] on span "button" at bounding box center [460, 249] width 27 height 14
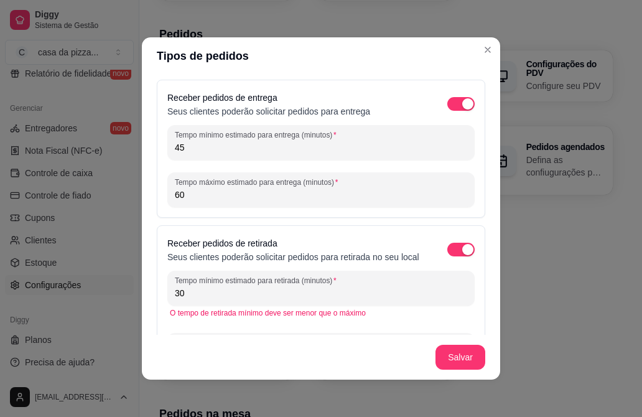
click at [208, 151] on input "45" at bounding box center [321, 147] width 292 height 12
type input "4"
type input "30"
click at [454, 356] on button "Salvar" at bounding box center [460, 357] width 48 height 24
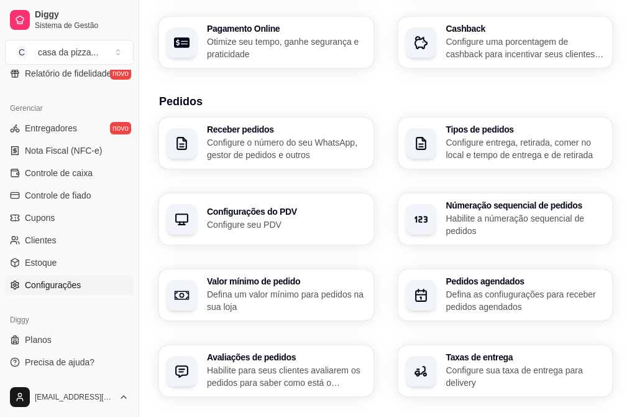
click at [83, 290] on link "Configurações" at bounding box center [69, 285] width 129 height 20
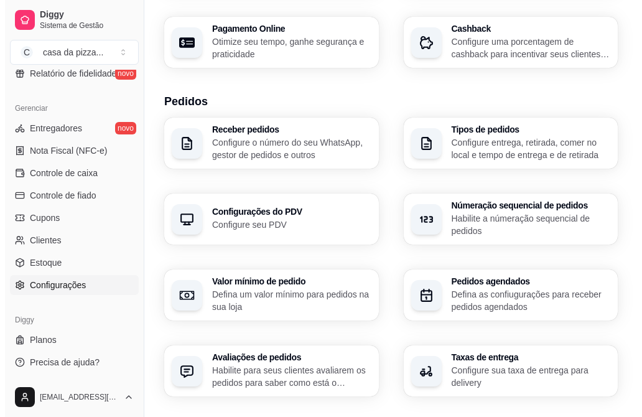
scroll to position [0, 0]
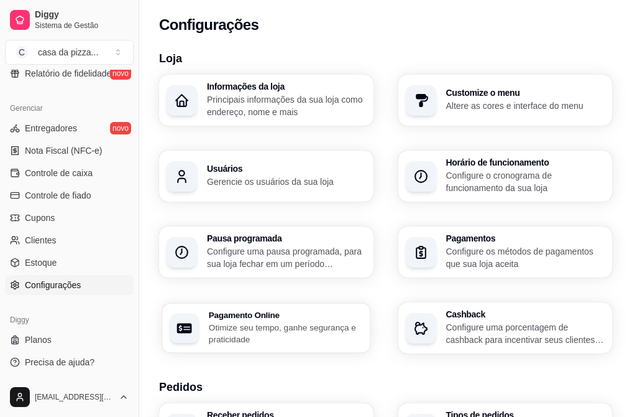
click at [187, 323] on icon "button" at bounding box center [184, 328] width 15 height 10
select select "4.98"
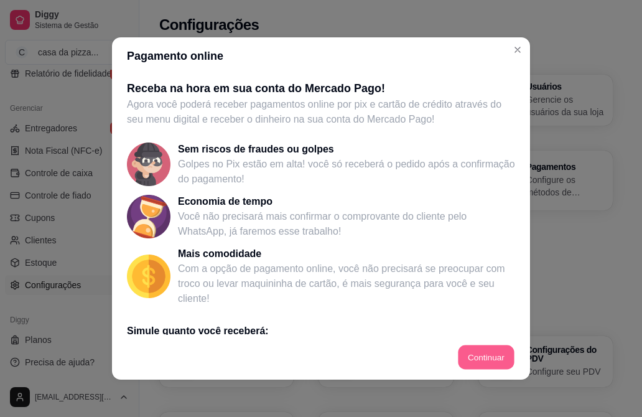
click at [471, 357] on button "Continuar" at bounding box center [486, 357] width 56 height 24
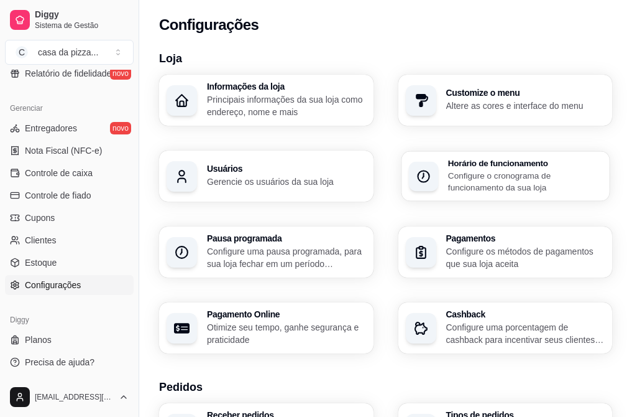
click at [448, 178] on p "Configure o cronograma de funcionamento da sua loja" at bounding box center [525, 181] width 154 height 24
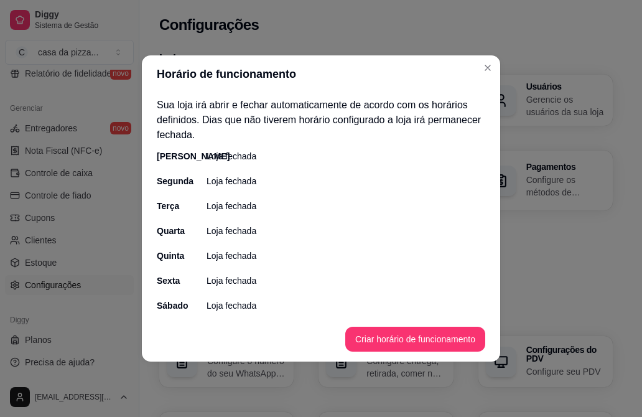
click at [218, 154] on p "Loja fechada" at bounding box center [231, 156] width 50 height 12
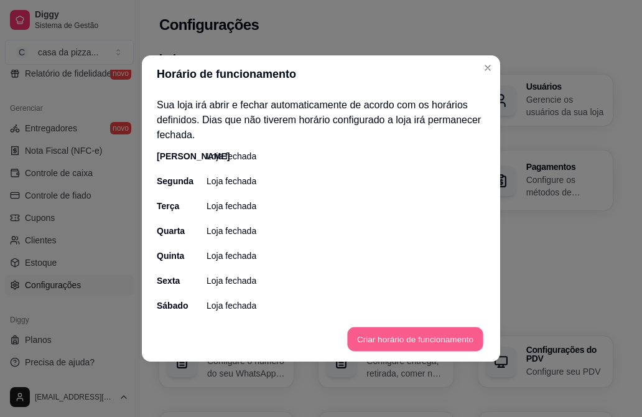
click at [362, 340] on button "Criar horário de funcionamento" at bounding box center [415, 339] width 136 height 24
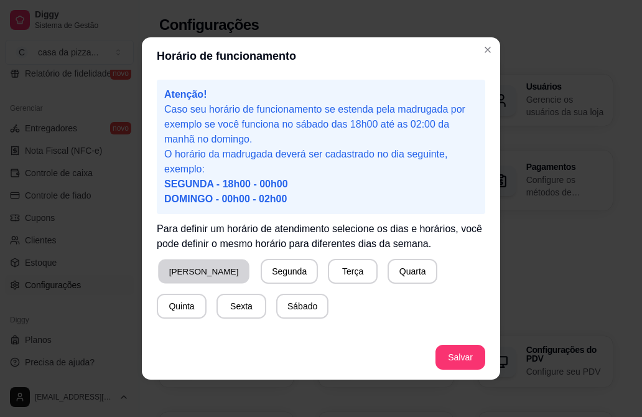
click at [165, 275] on button "Domingo" at bounding box center [203, 271] width 91 height 24
click at [239, 184] on span "SEGUNDA - 18h00 - 00h00" at bounding box center [226, 183] width 124 height 11
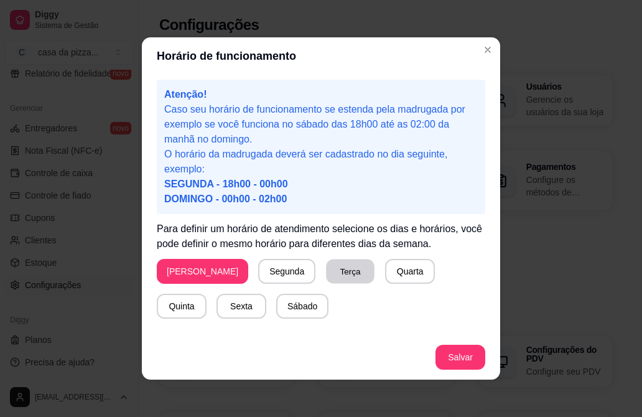
click at [326, 274] on button "Terça" at bounding box center [350, 271] width 48 height 24
click at [385, 275] on button "Quarta" at bounding box center [410, 271] width 50 height 25
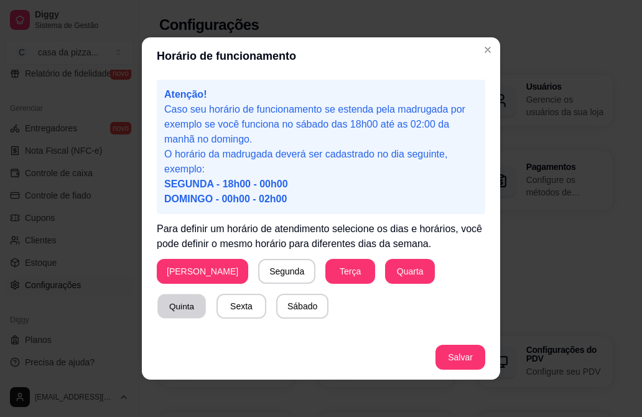
click at [206, 294] on button "Quinta" at bounding box center [181, 306] width 48 height 24
click at [216, 310] on button "Sexta" at bounding box center [241, 305] width 50 height 25
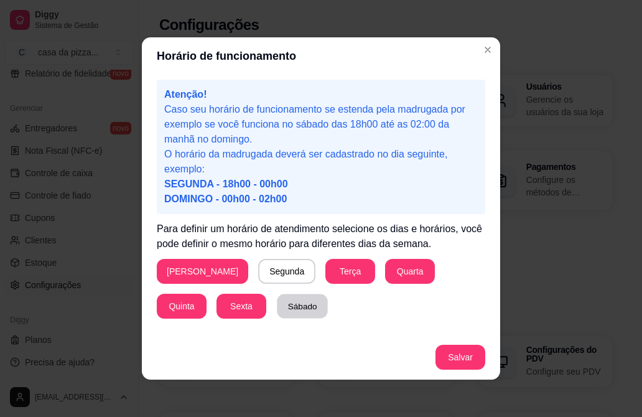
click at [277, 311] on button "Sábado" at bounding box center [302, 306] width 51 height 24
click at [446, 351] on button "Salvar" at bounding box center [460, 357] width 48 height 24
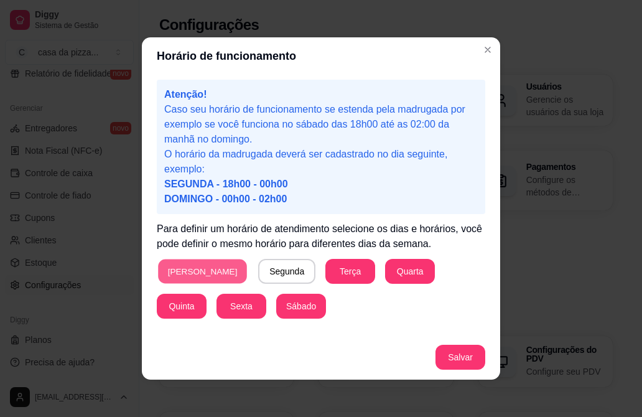
click at [167, 265] on button "Domingo" at bounding box center [202, 271] width 89 height 24
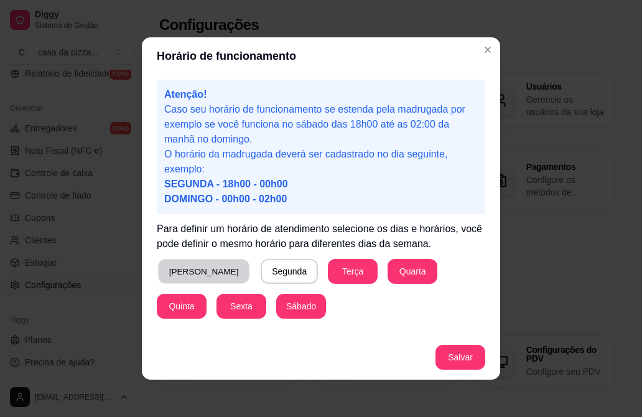
click at [167, 265] on button "Domingo" at bounding box center [203, 271] width 91 height 24
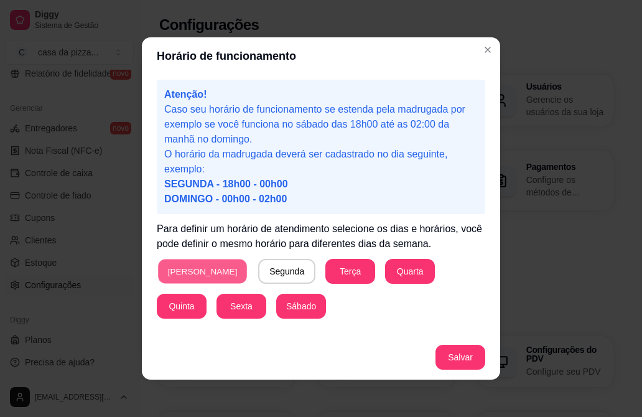
click at [167, 265] on button "Domingo" at bounding box center [202, 271] width 89 height 24
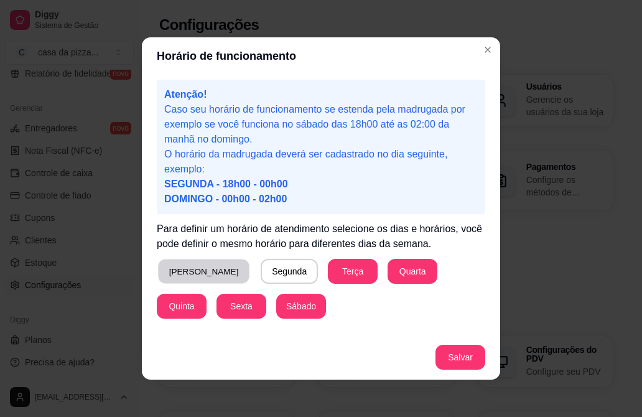
click at [167, 265] on button "Domingo" at bounding box center [203, 271] width 91 height 24
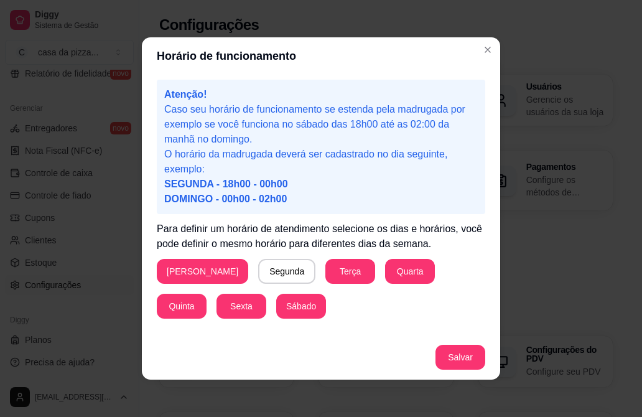
click at [249, 182] on span "SEGUNDA - 18h00 - 00h00" at bounding box center [226, 183] width 124 height 11
click at [265, 183] on span "SEGUNDA - 18h00 - 00h00" at bounding box center [226, 183] width 124 height 11
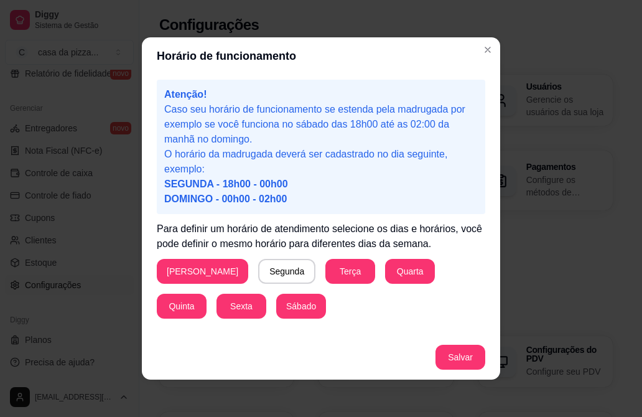
click at [282, 175] on p "O horário da madrugada deverá ser cadastrado no dia seguinte, exemplo: SEGUNDA …" at bounding box center [320, 177] width 313 height 60
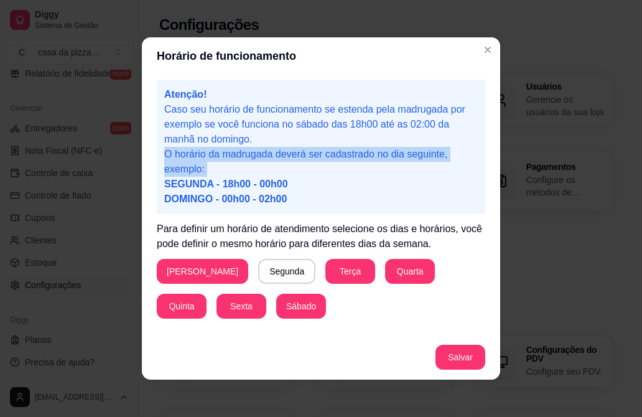
click at [282, 175] on p "O horário da madrugada deverá ser cadastrado no dia seguinte, exemplo: SEGUNDA …" at bounding box center [320, 177] width 313 height 60
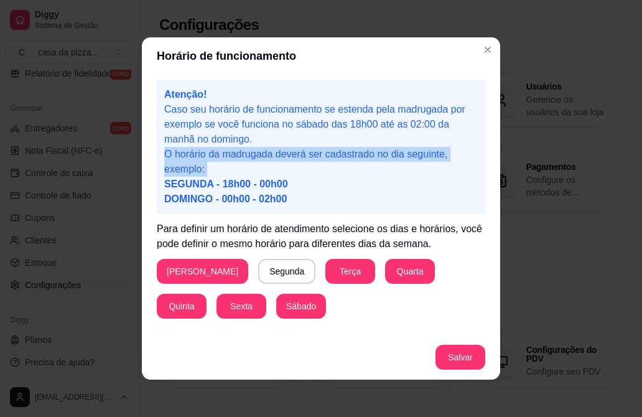
click at [282, 175] on p "O horário da madrugada deverá ser cadastrado no dia seguinte, exemplo: SEGUNDA …" at bounding box center [320, 177] width 313 height 60
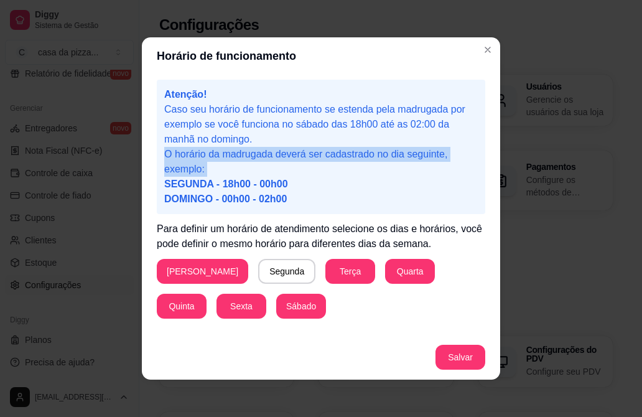
click at [282, 175] on p "O horário da madrugada deverá ser cadastrado no dia seguinte, exemplo: SEGUNDA …" at bounding box center [320, 177] width 313 height 60
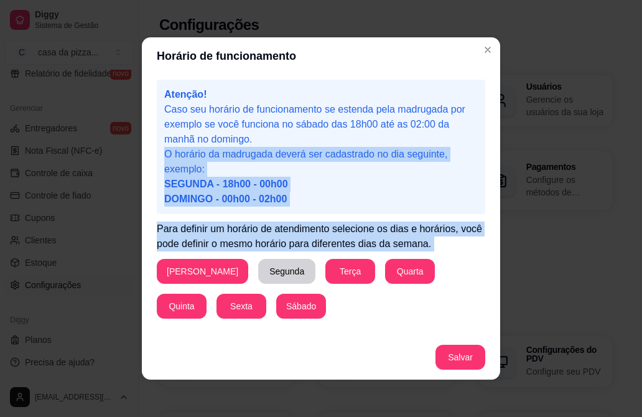
drag, startPoint x: 282, startPoint y: 175, endPoint x: 269, endPoint y: 279, distance: 105.3
click at [269, 279] on div "Atenção! Caso seu horário de funcionamento se estenda pela madrugada por exempl…" at bounding box center [321, 205] width 358 height 260
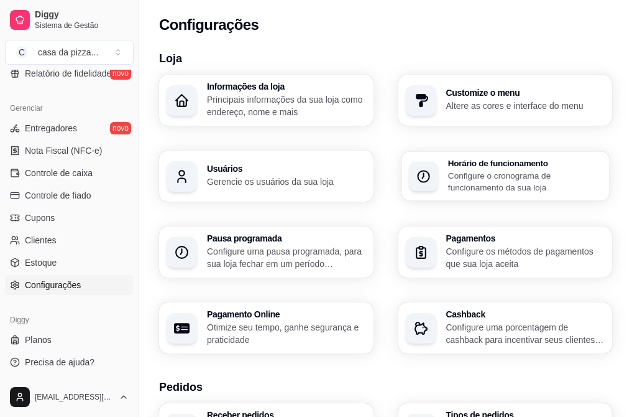
click at [448, 190] on p "Configure o cronograma de funcionamento da sua loja" at bounding box center [525, 181] width 154 height 24
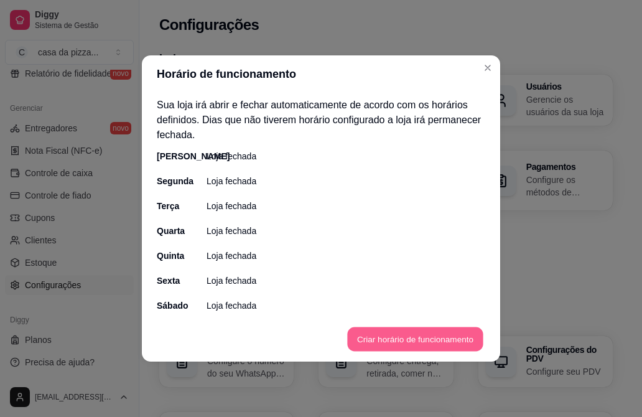
click at [364, 333] on button "Criar horário de funcionamento" at bounding box center [415, 339] width 136 height 24
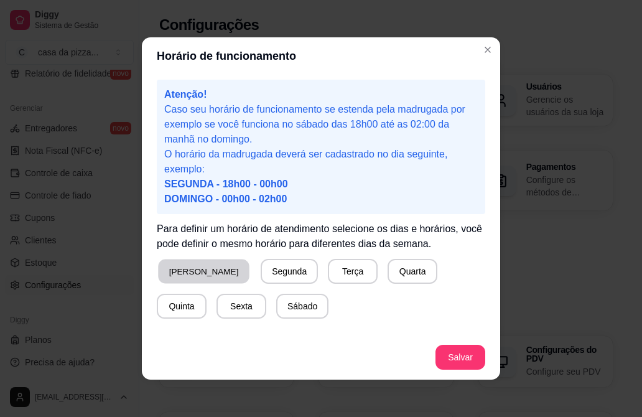
click at [175, 271] on button "Domingo" at bounding box center [203, 271] width 91 height 24
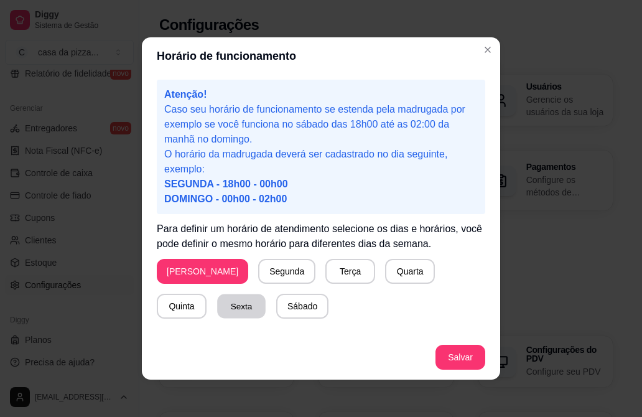
click at [217, 306] on button "Sexta" at bounding box center [241, 306] width 48 height 24
click at [277, 298] on button "Sábado" at bounding box center [302, 306] width 51 height 24
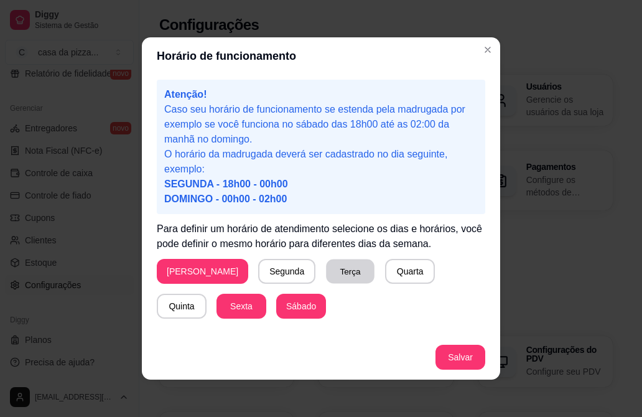
click at [326, 266] on button "Terça" at bounding box center [350, 271] width 48 height 24
click at [385, 263] on button "Quarta" at bounding box center [409, 271] width 48 height 24
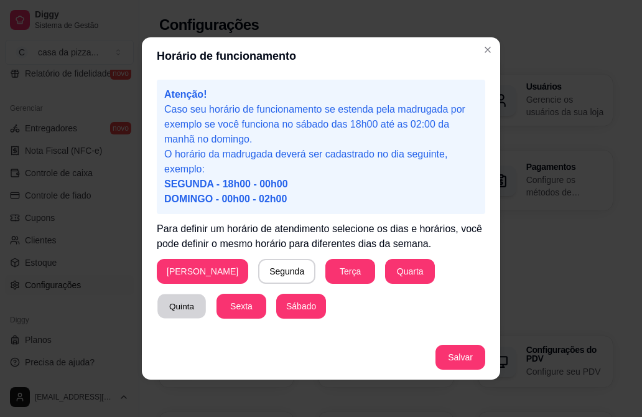
click at [206, 294] on button "Quinta" at bounding box center [181, 306] width 48 height 24
click at [448, 362] on button "Salvar" at bounding box center [460, 357] width 48 height 24
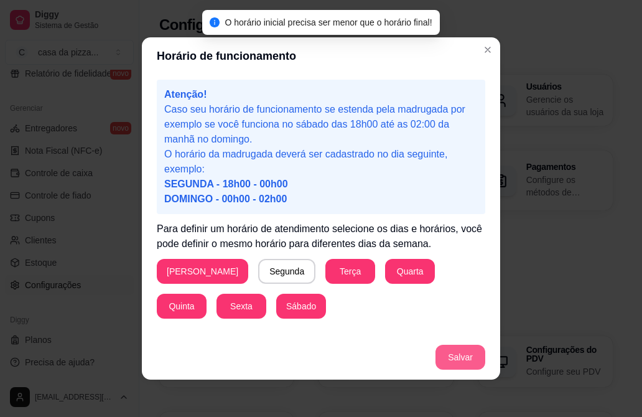
click at [448, 362] on button "Salvar" at bounding box center [460, 356] width 50 height 25
click at [448, 362] on button "Salvar" at bounding box center [460, 357] width 48 height 24
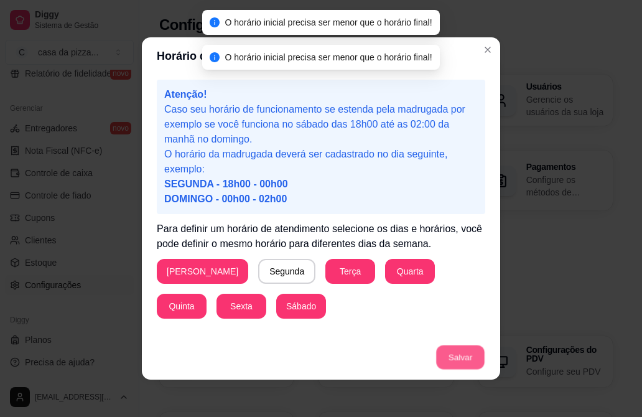
click at [448, 362] on button "Salvar" at bounding box center [460, 357] width 48 height 24
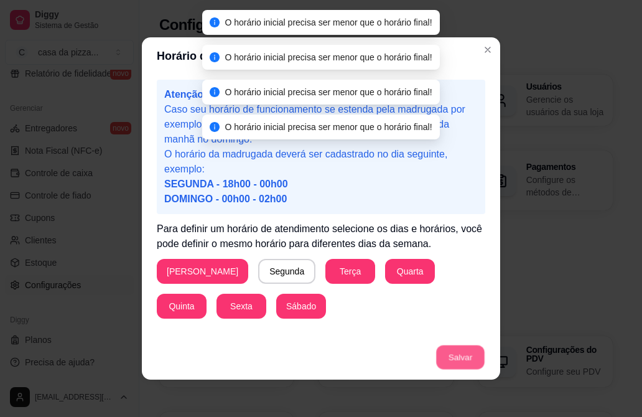
click at [448, 362] on button "Salvar" at bounding box center [460, 357] width 48 height 24
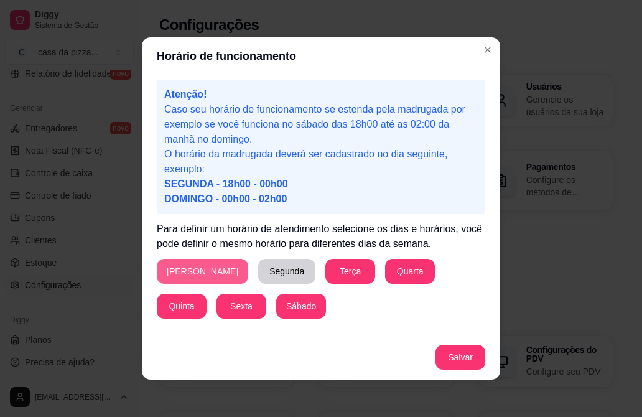
click at [195, 263] on div "Domingo Segunda Terça Quarta Quinta Sexta Sábado" at bounding box center [321, 289] width 328 height 60
click at [195, 263] on button "Domingo" at bounding box center [202, 271] width 89 height 24
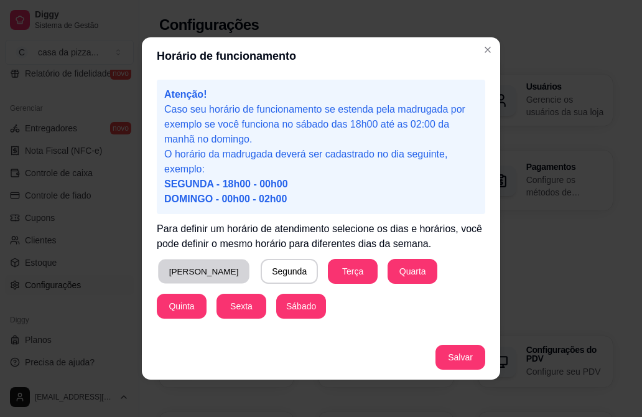
click at [195, 263] on button "Domingo" at bounding box center [203, 271] width 91 height 24
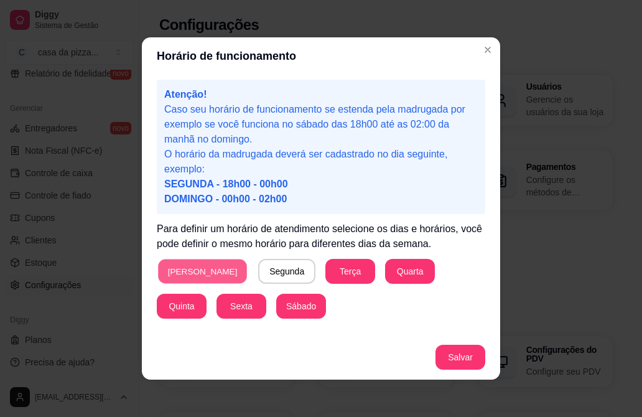
click at [195, 263] on button "Domingo" at bounding box center [202, 271] width 89 height 24
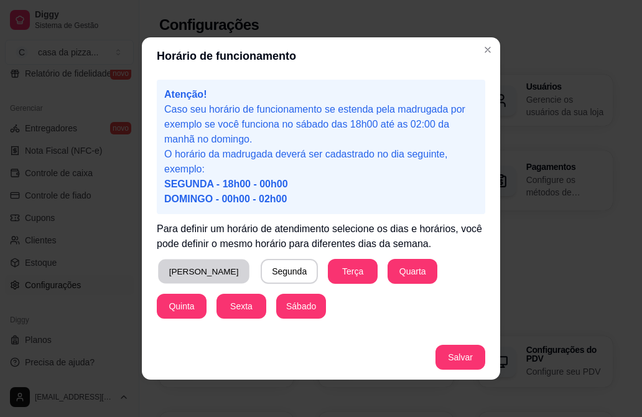
click at [195, 263] on button "Domingo" at bounding box center [203, 271] width 91 height 24
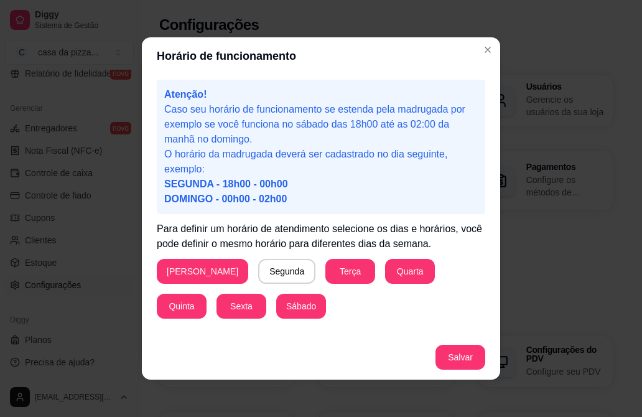
click at [193, 178] on div "Atenção! Caso seu horário de funcionamento se estenda pela madrugada por exempl…" at bounding box center [321, 205] width 358 height 260
click at [193, 178] on span "SEGUNDA - 18h00 - 00h00" at bounding box center [226, 183] width 124 height 11
click at [182, 274] on button "Domingo" at bounding box center [202, 271] width 89 height 24
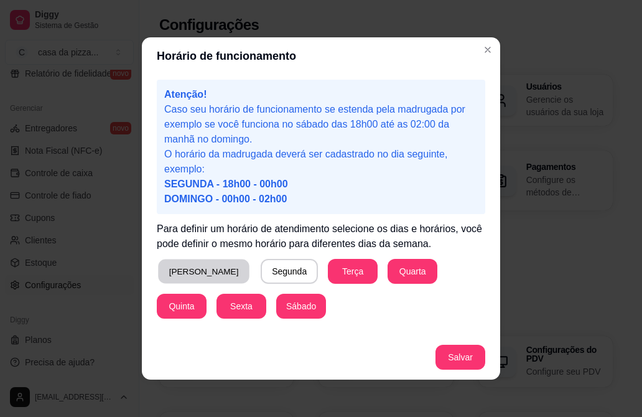
click at [182, 274] on button "Domingo" at bounding box center [203, 271] width 91 height 24
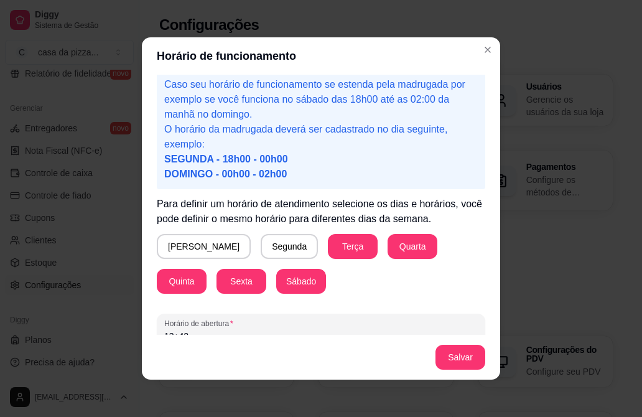
scroll to position [98, 0]
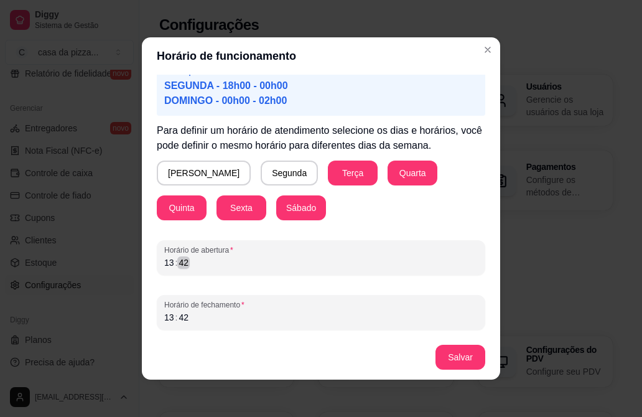
click at [327, 263] on div "13 : 42" at bounding box center [320, 262] width 313 height 15
click at [176, 167] on button "Domingo" at bounding box center [203, 173] width 91 height 24
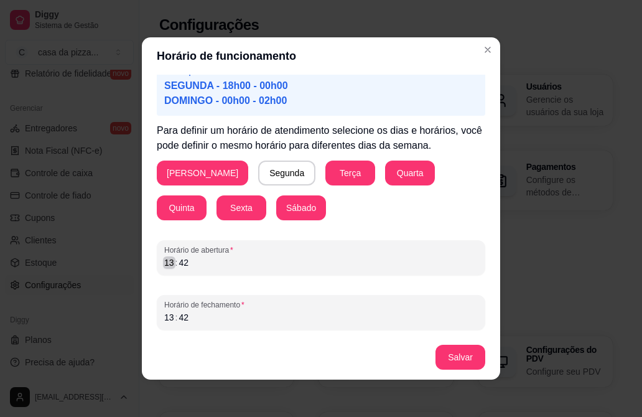
click at [163, 261] on div "13" at bounding box center [169, 262] width 12 height 12
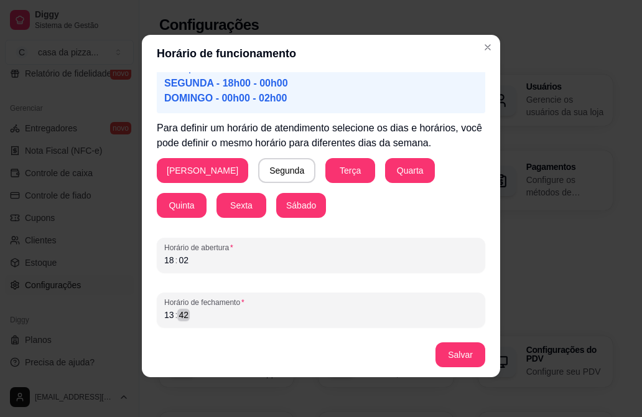
click at [185, 316] on div "13 : 42" at bounding box center [320, 314] width 313 height 15
click at [163, 312] on div "13" at bounding box center [169, 314] width 12 height 12
click at [443, 355] on button "Salvar" at bounding box center [460, 355] width 48 height 24
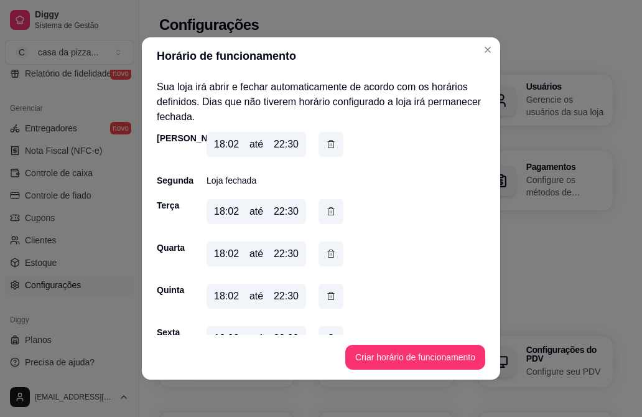
click at [231, 141] on div "18:02" at bounding box center [226, 144] width 25 height 15
click at [335, 140] on button "button" at bounding box center [331, 144] width 24 height 24
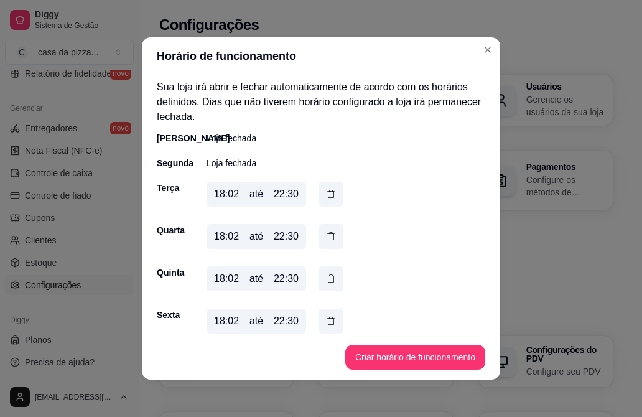
click at [237, 142] on p "Loja fechada" at bounding box center [231, 138] width 50 height 12
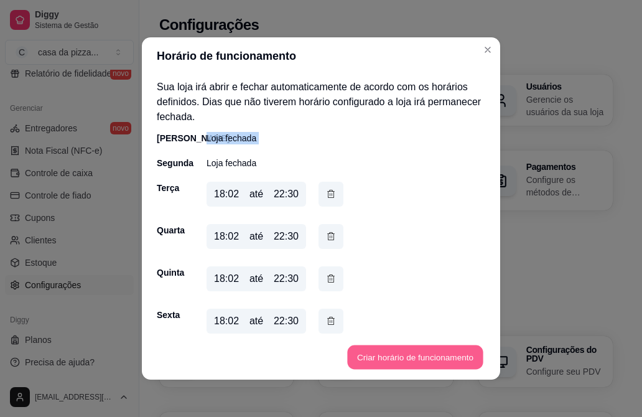
click at [448, 362] on button "Criar horário de funcionamento" at bounding box center [415, 357] width 136 height 24
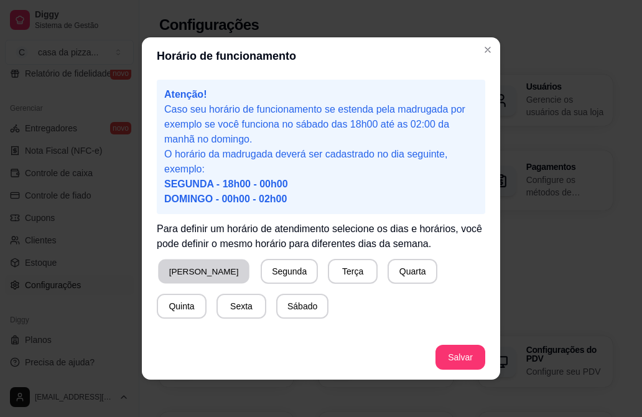
click at [173, 272] on button "Domingo" at bounding box center [203, 271] width 91 height 24
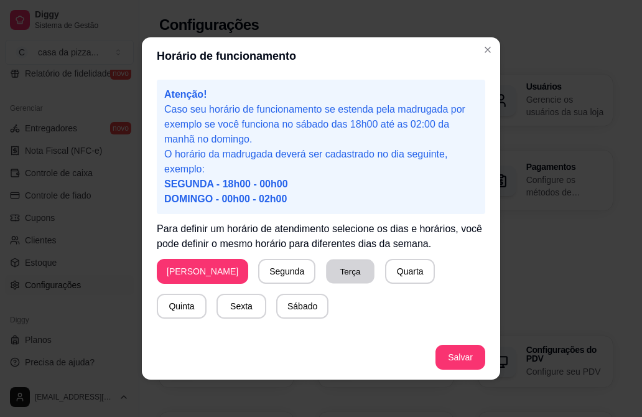
click at [326, 269] on button "Terça" at bounding box center [350, 271] width 48 height 24
click at [385, 264] on button "Quarta" at bounding box center [409, 271] width 48 height 24
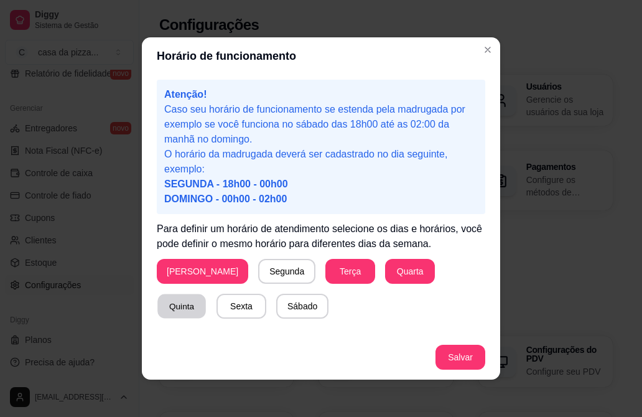
click at [206, 294] on button "Quinta" at bounding box center [181, 306] width 48 height 24
click at [217, 301] on button "Sexta" at bounding box center [241, 306] width 48 height 24
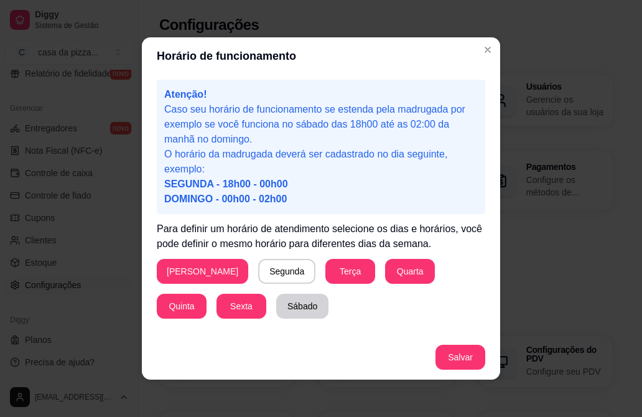
click at [276, 306] on button "Sábado" at bounding box center [302, 305] width 52 height 25
click at [445, 352] on button "Salvar" at bounding box center [460, 356] width 50 height 25
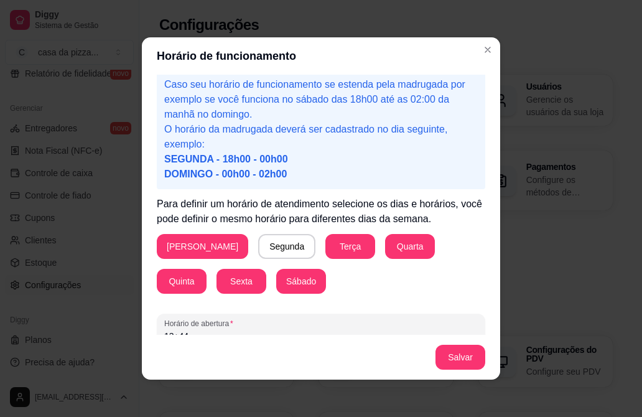
scroll to position [98, 0]
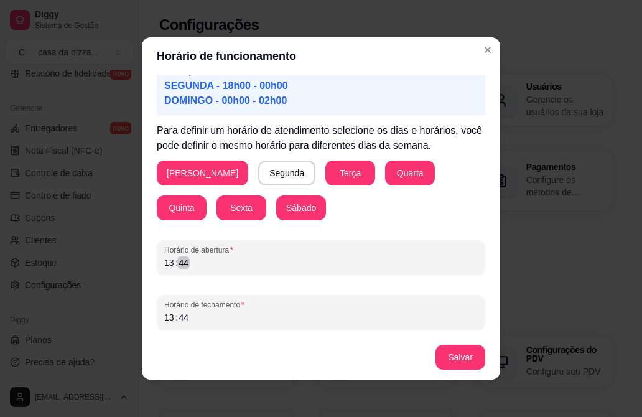
click at [197, 264] on div "13 : 44" at bounding box center [320, 262] width 313 height 15
click at [163, 267] on div "13" at bounding box center [169, 262] width 12 height 12
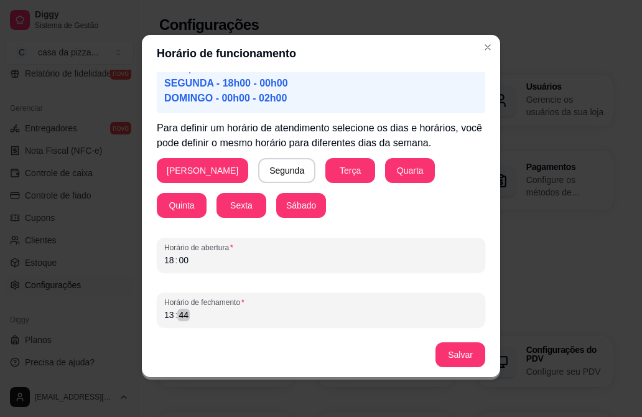
click at [174, 323] on div "Horário de fechamento 13 : 44" at bounding box center [321, 309] width 328 height 35
click at [167, 320] on div "13" at bounding box center [169, 314] width 12 height 12
click at [167, 310] on div "20" at bounding box center [169, 314] width 12 height 12
click at [460, 356] on button "Salvar" at bounding box center [460, 355] width 48 height 24
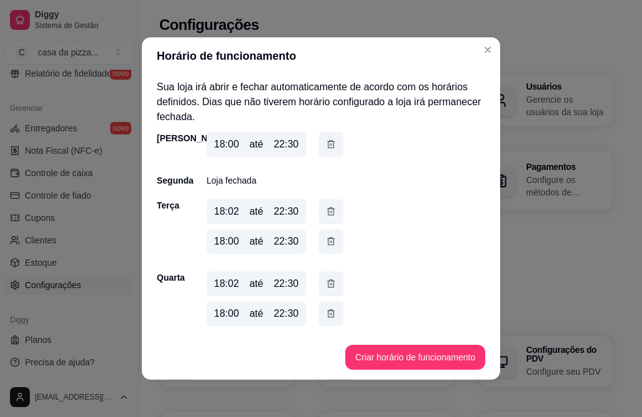
click at [221, 279] on div "18:02" at bounding box center [226, 283] width 25 height 15
click at [264, 285] on div "18:02 até 22:30" at bounding box center [255, 283] width 99 height 25
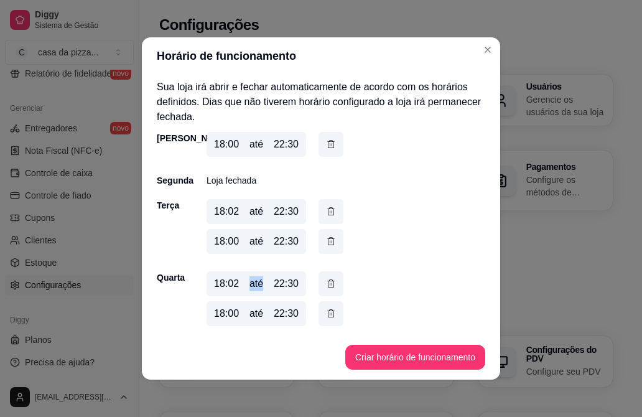
click at [264, 285] on div "18:02 até 22:30" at bounding box center [255, 283] width 99 height 25
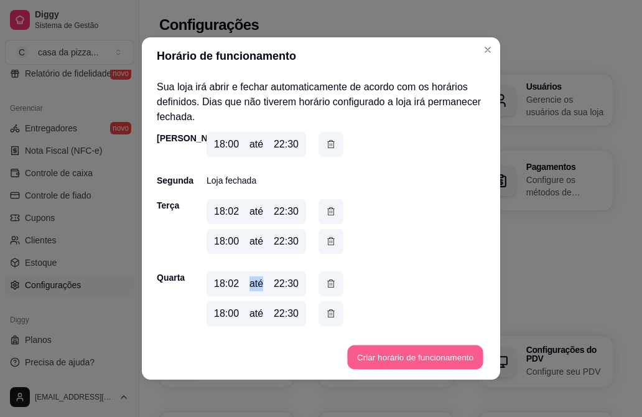
click at [384, 360] on button "Criar horário de funcionamento" at bounding box center [415, 357] width 136 height 24
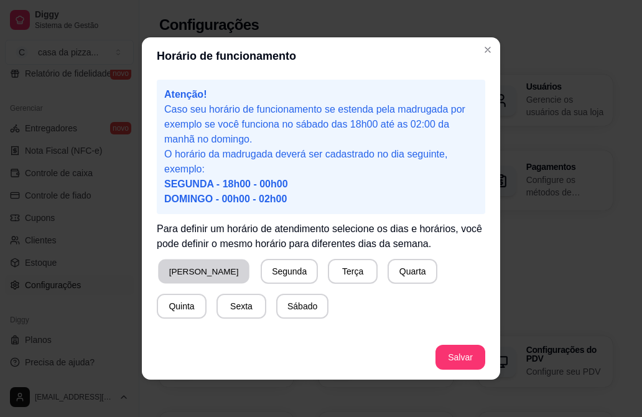
click at [176, 270] on button "Domingo" at bounding box center [203, 271] width 91 height 24
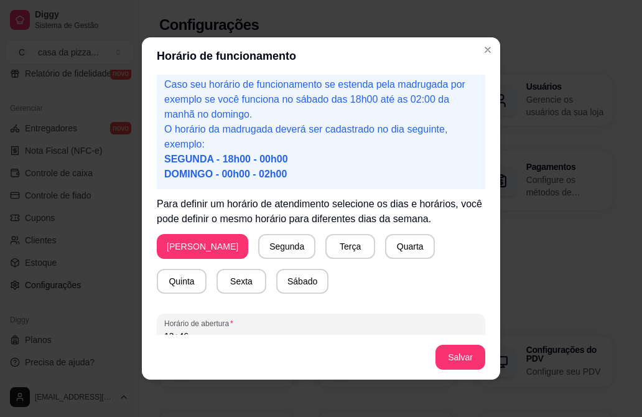
scroll to position [98, 0]
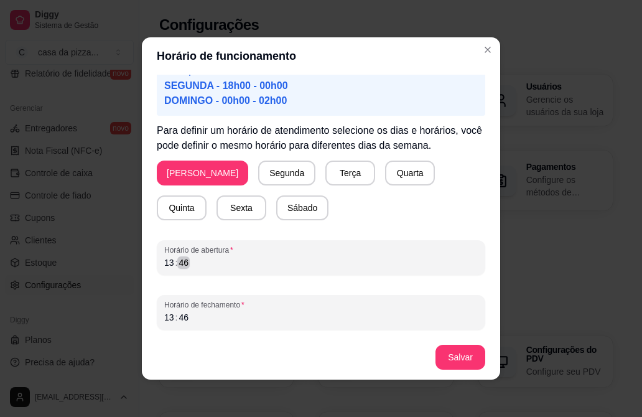
click at [354, 260] on div "13 : 46" at bounding box center [320, 262] width 313 height 15
click at [205, 262] on div "–– : ––" at bounding box center [320, 262] width 313 height 15
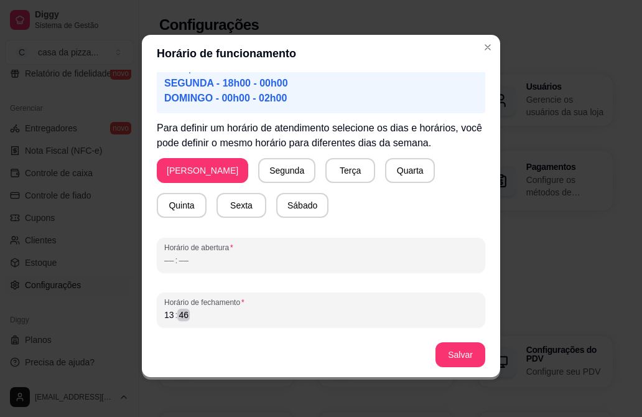
click at [268, 315] on div "13 : 46" at bounding box center [320, 314] width 313 height 15
click at [256, 256] on div "–– : ––" at bounding box center [320, 259] width 313 height 15
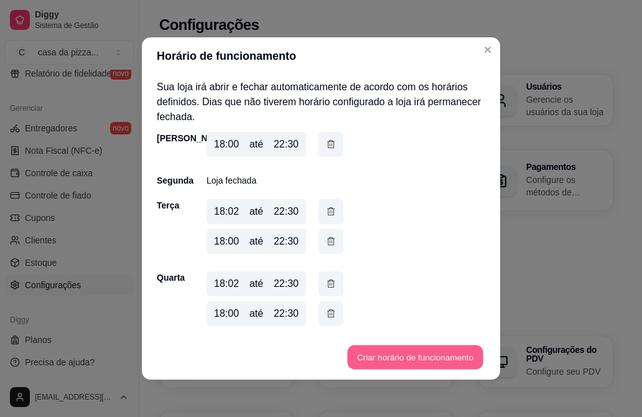
click at [397, 352] on button "Criar horário de funcionamento" at bounding box center [415, 357] width 136 height 24
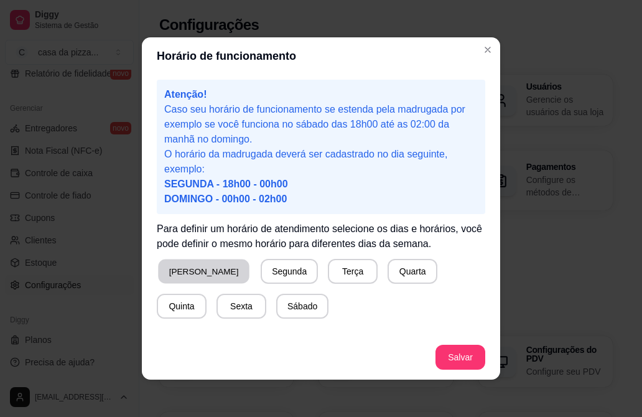
click at [190, 275] on button "Domingo" at bounding box center [203, 271] width 91 height 24
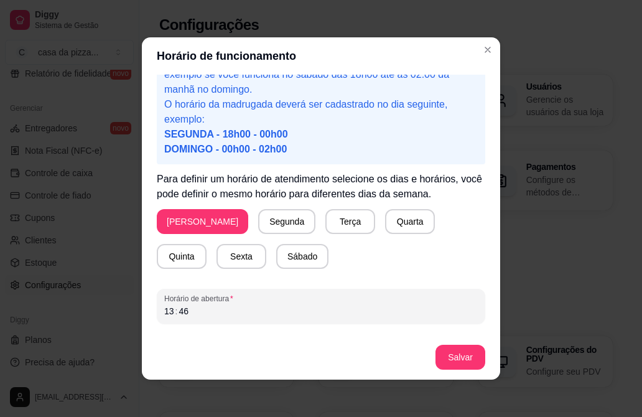
scroll to position [98, 0]
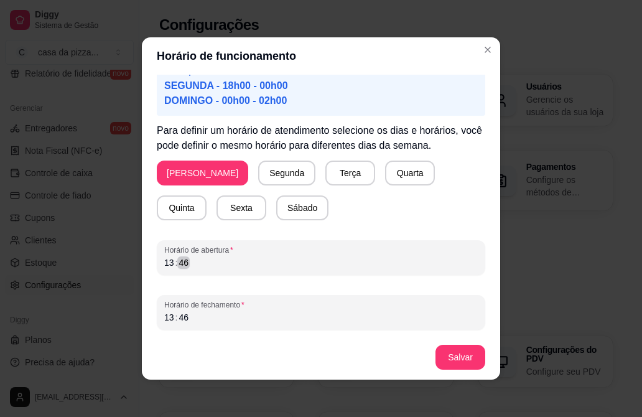
click at [235, 265] on div "13 : 46" at bounding box center [320, 262] width 313 height 15
click at [163, 264] on div "13" at bounding box center [169, 262] width 12 height 12
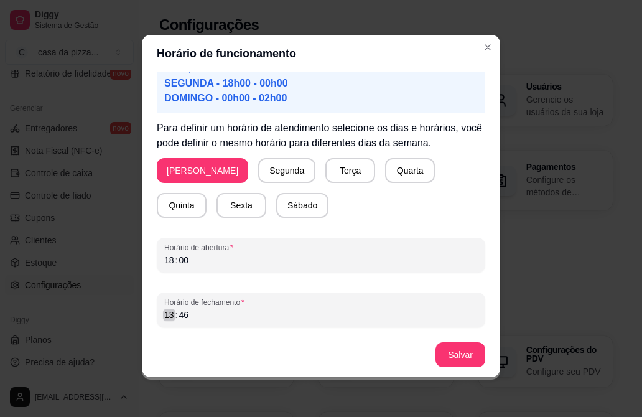
click at [164, 321] on div "13 : 46" at bounding box center [320, 314] width 313 height 15
click at [454, 348] on button "Salvar" at bounding box center [460, 355] width 48 height 24
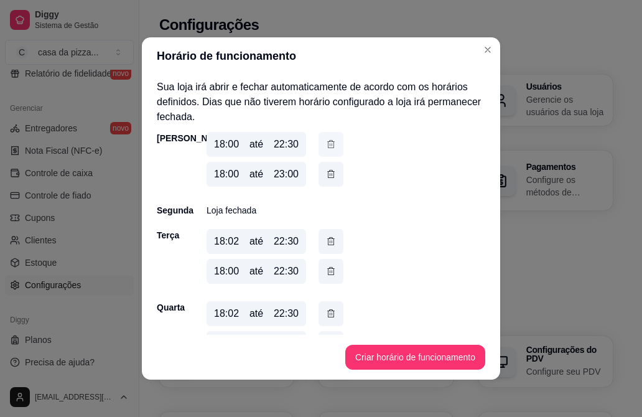
click at [326, 141] on icon "button" at bounding box center [331, 144] width 10 height 14
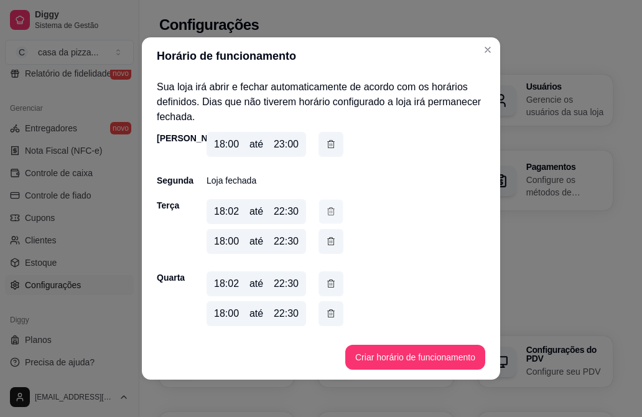
click at [326, 207] on icon "button" at bounding box center [331, 211] width 10 height 13
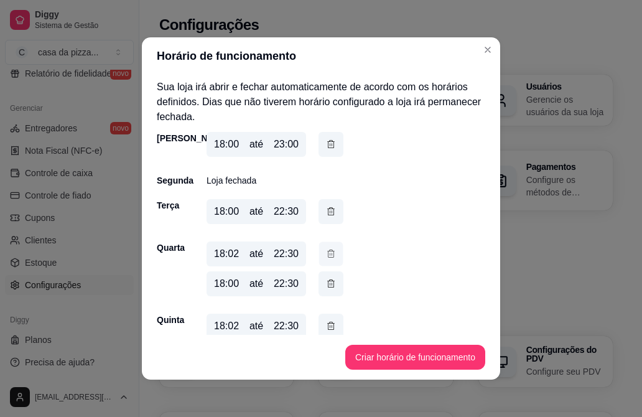
click at [331, 258] on icon "button" at bounding box center [331, 253] width 10 height 13
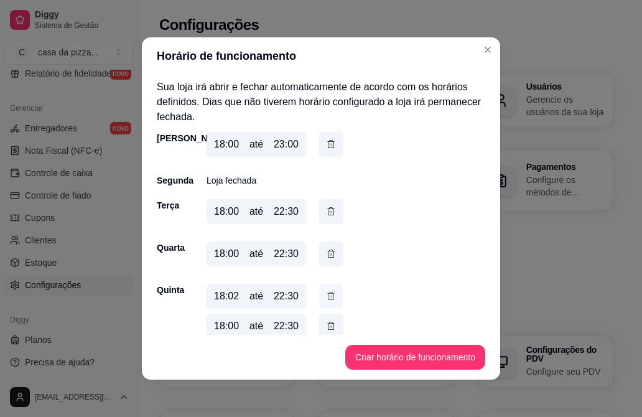
click at [327, 295] on icon "button" at bounding box center [331, 295] width 10 height 13
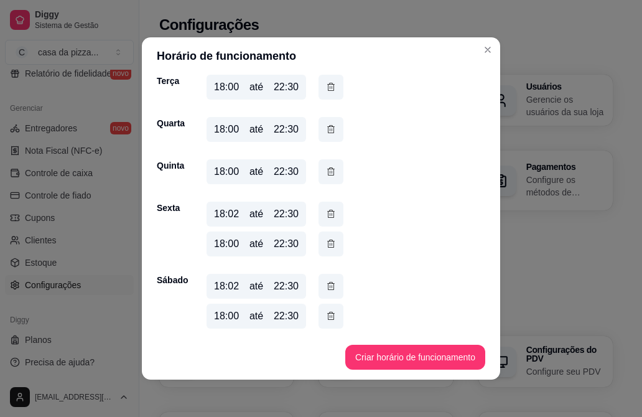
scroll to position [128, 0]
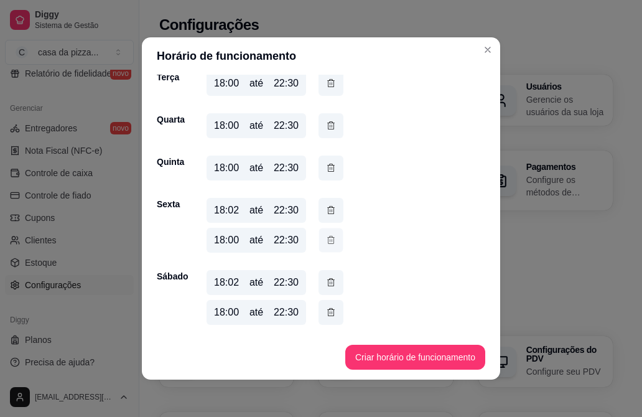
click at [329, 240] on icon "button" at bounding box center [331, 239] width 10 height 13
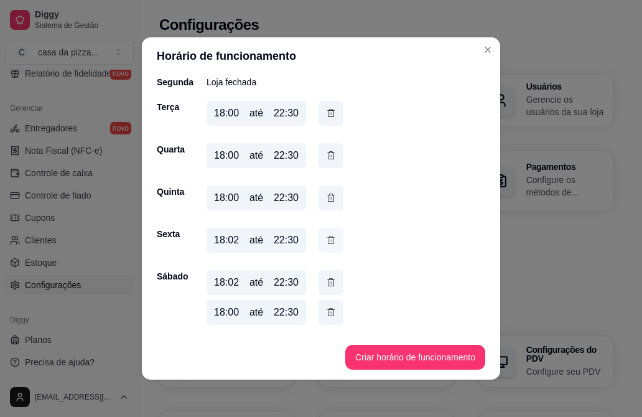
scroll to position [98, 0]
click at [331, 201] on icon "button" at bounding box center [331, 197] width 10 height 13
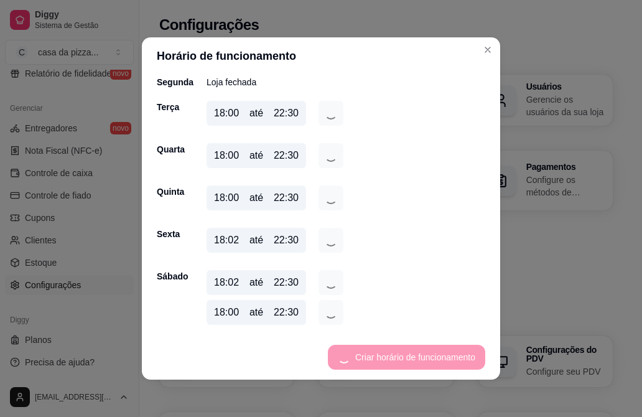
scroll to position [81, 0]
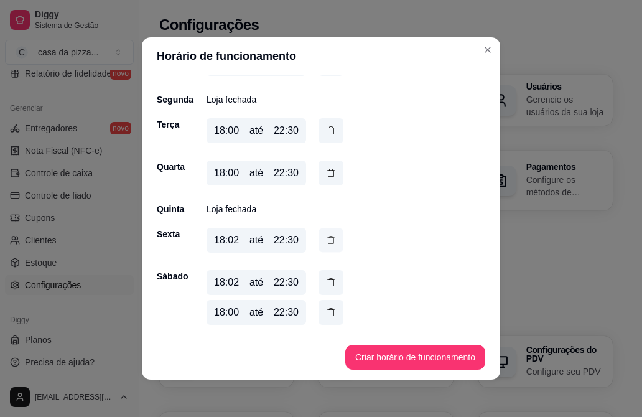
click at [329, 237] on icon "button" at bounding box center [331, 239] width 10 height 13
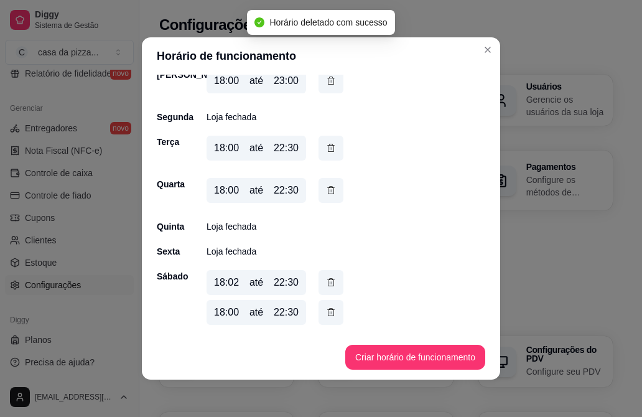
scroll to position [63, 0]
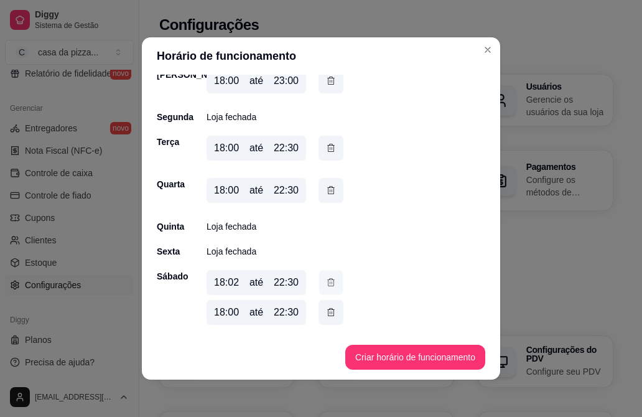
click at [332, 280] on button "button" at bounding box center [331, 282] width 24 height 24
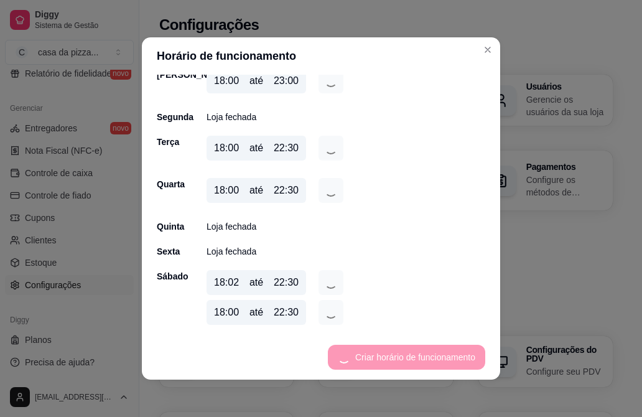
scroll to position [34, 0]
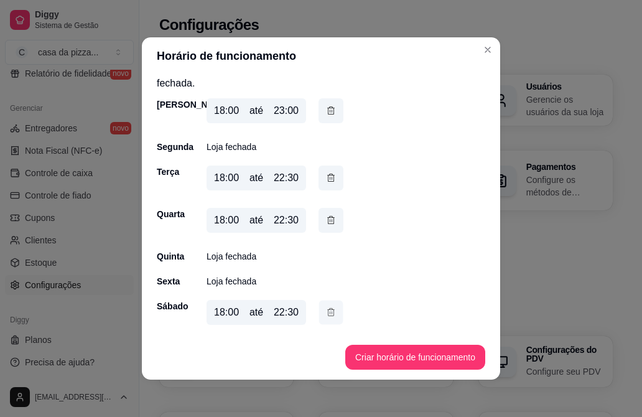
click at [326, 312] on icon "button" at bounding box center [331, 311] width 10 height 13
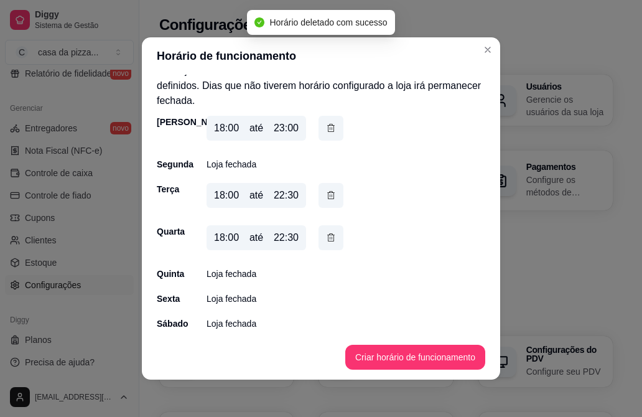
scroll to position [16, 0]
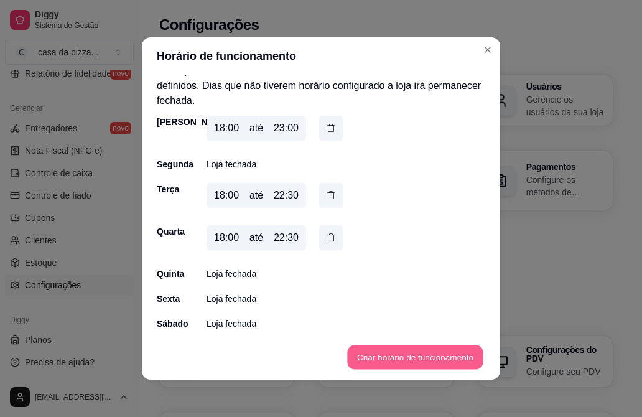
click at [379, 360] on button "Criar horário de funcionamento" at bounding box center [415, 357] width 136 height 24
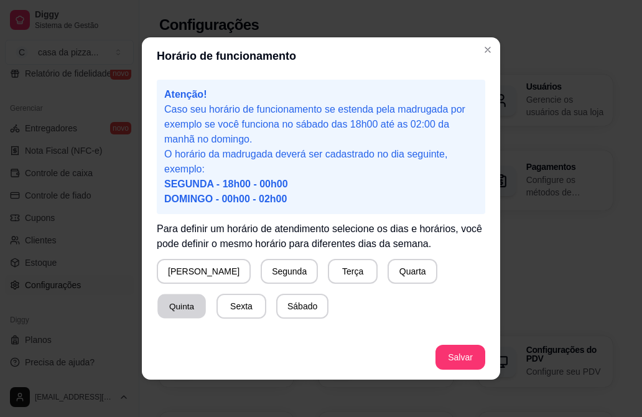
click at [206, 294] on button "Quinta" at bounding box center [181, 306] width 48 height 24
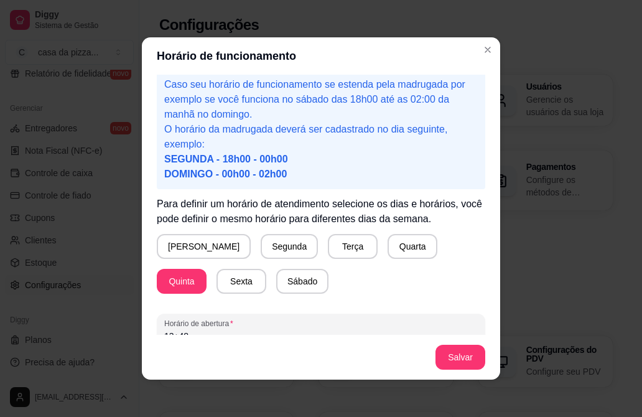
scroll to position [98, 0]
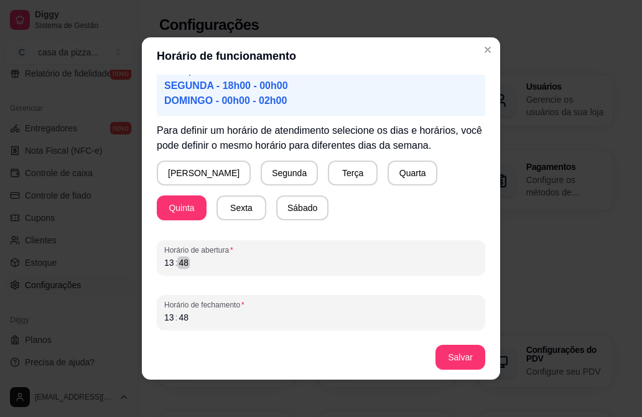
click at [272, 262] on div "13 : 48" at bounding box center [320, 262] width 313 height 15
click at [163, 259] on div "13" at bounding box center [169, 262] width 12 height 12
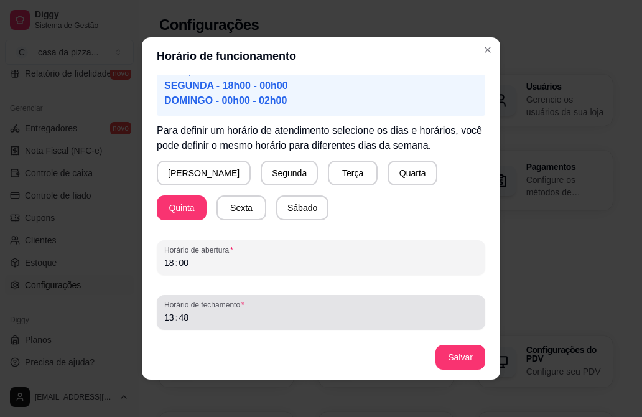
click at [172, 305] on span "Horário de fechamento" at bounding box center [320, 305] width 313 height 10
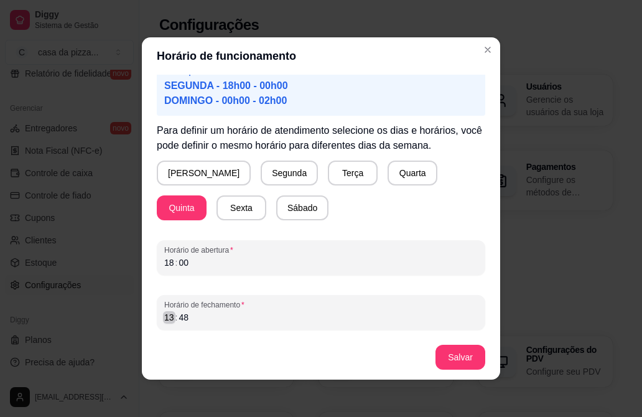
scroll to position [2, 0]
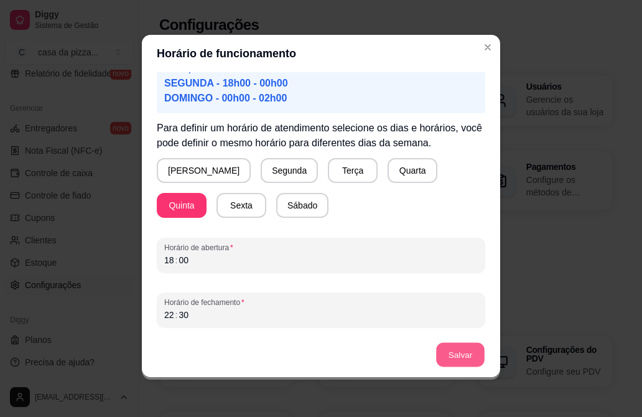
click at [451, 354] on button "Salvar" at bounding box center [460, 355] width 48 height 24
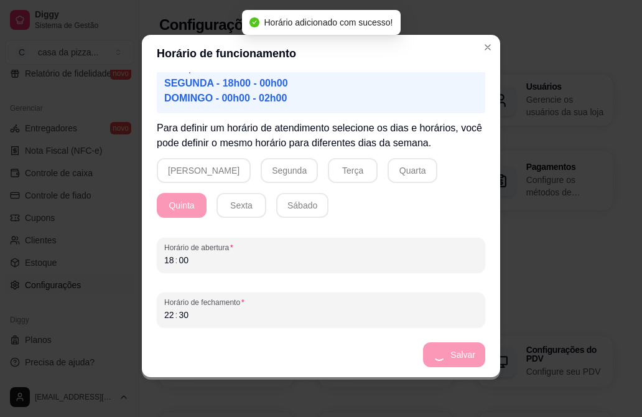
scroll to position [34, 0]
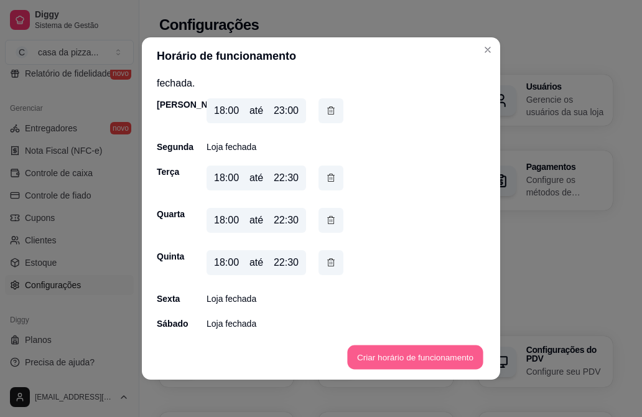
click at [397, 357] on button "Criar horário de funcionamento" at bounding box center [415, 357] width 136 height 24
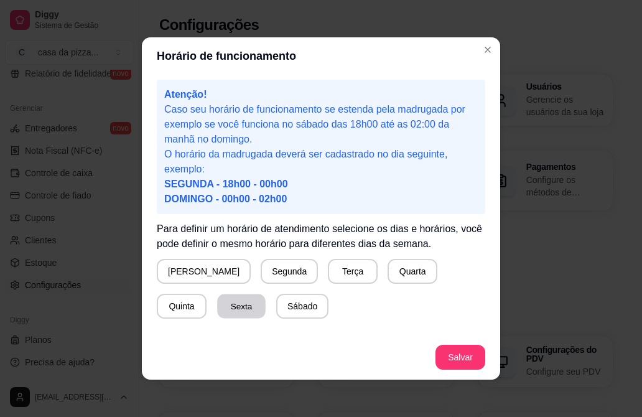
click at [217, 302] on button "Sexta" at bounding box center [241, 306] width 48 height 24
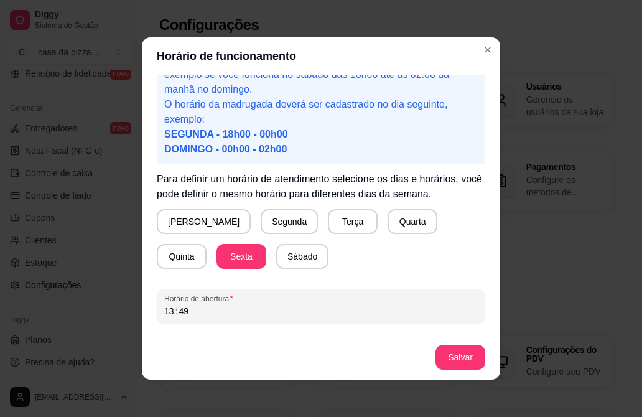
scroll to position [98, 0]
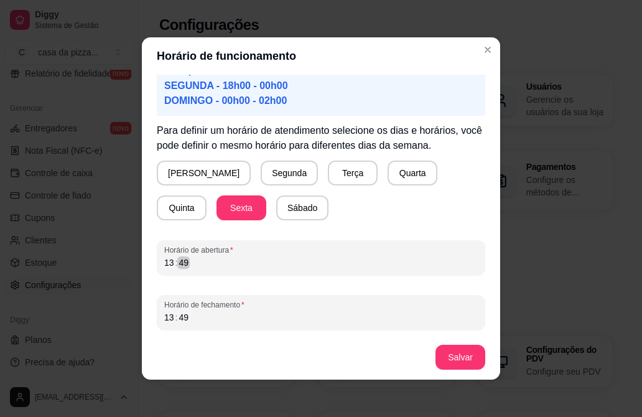
click at [275, 264] on div "13 : 49" at bounding box center [320, 262] width 313 height 15
click at [158, 258] on div "Horário de abertura 13 : 49" at bounding box center [321, 257] width 328 height 35
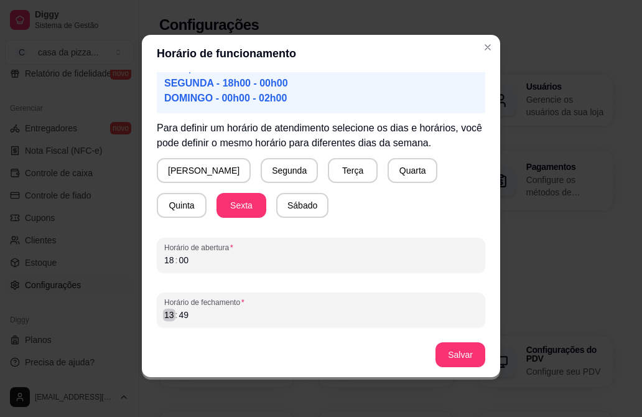
click at [166, 313] on div "13" at bounding box center [169, 314] width 12 height 12
click at [446, 361] on button "Salvar" at bounding box center [460, 355] width 48 height 24
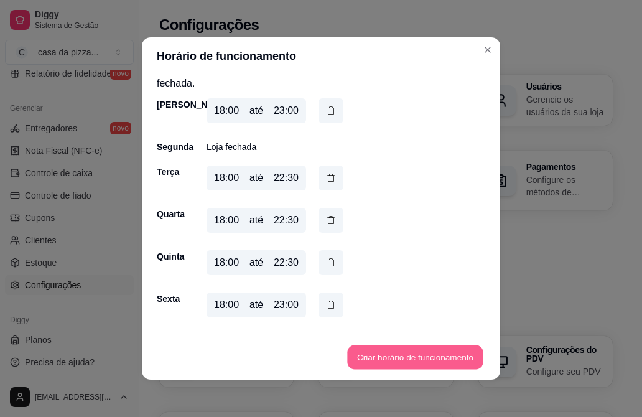
click at [430, 356] on button "Criar horário de funcionamento" at bounding box center [415, 357] width 136 height 24
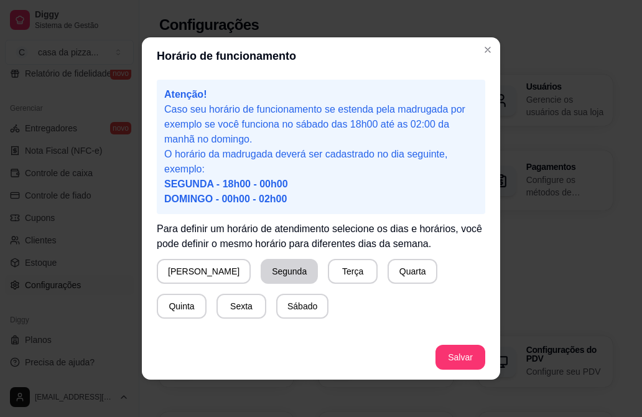
click at [257, 299] on div "Domingo Segunda Terça Quarta Quinta Sexta Sábado" at bounding box center [321, 289] width 328 height 60
click at [277, 299] on button "Sábado" at bounding box center [302, 306] width 51 height 24
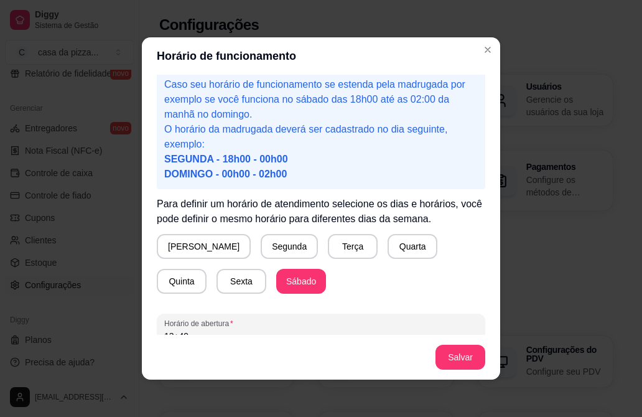
scroll to position [98, 0]
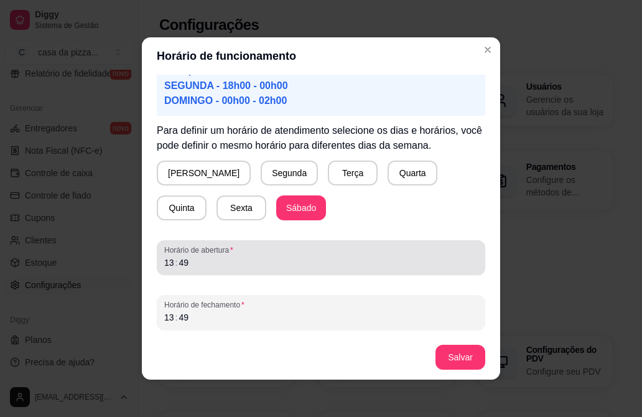
click at [256, 252] on span "Horário de abertura" at bounding box center [320, 250] width 313 height 10
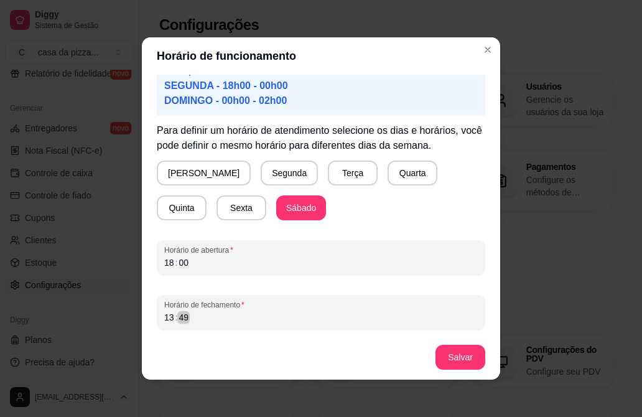
scroll to position [2, 0]
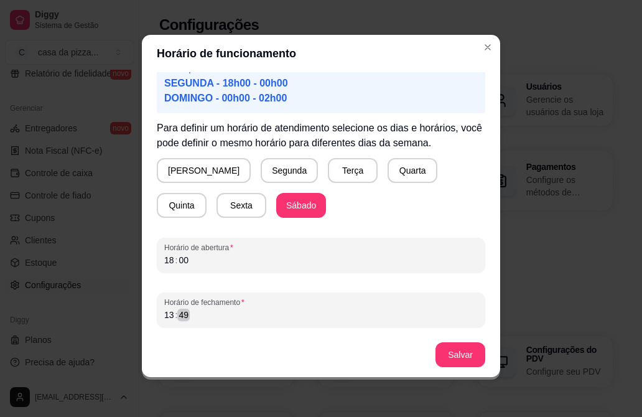
click at [264, 315] on div "13 : 49" at bounding box center [320, 314] width 313 height 15
click at [151, 315] on div "Atenção! Caso seu horário de funcionamento se estenda pela madrugada por exempl…" at bounding box center [321, 202] width 358 height 260
click at [453, 353] on button "Salvar" at bounding box center [460, 354] width 50 height 25
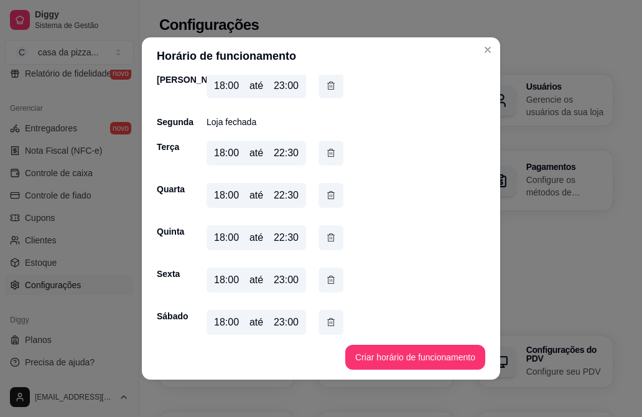
scroll to position [68, 0]
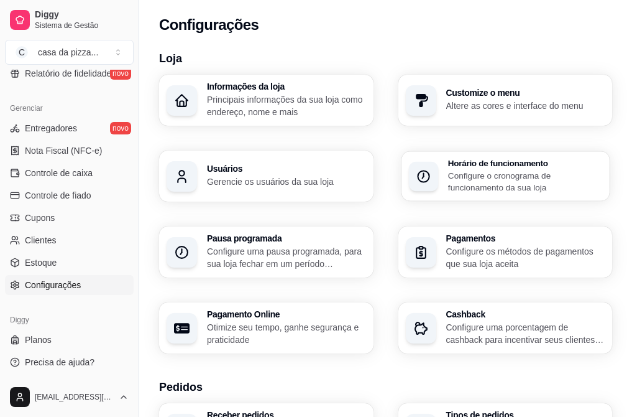
click at [448, 167] on h3 "Horário de funcionamento" at bounding box center [525, 163] width 154 height 9
click at [262, 107] on p "Principais informações da sua loja como endereço, nome e mais" at bounding box center [286, 105] width 154 height 24
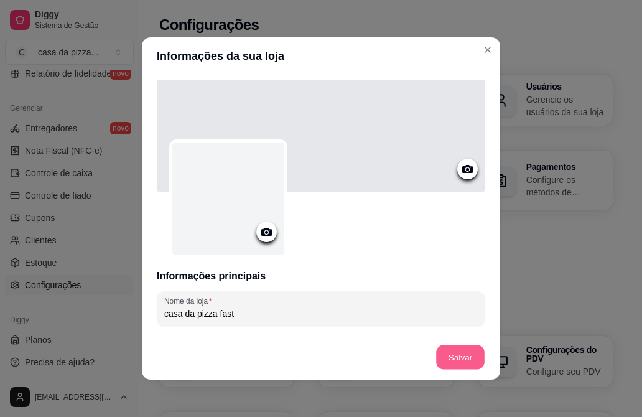
click at [463, 357] on button "Salvar" at bounding box center [460, 357] width 48 height 24
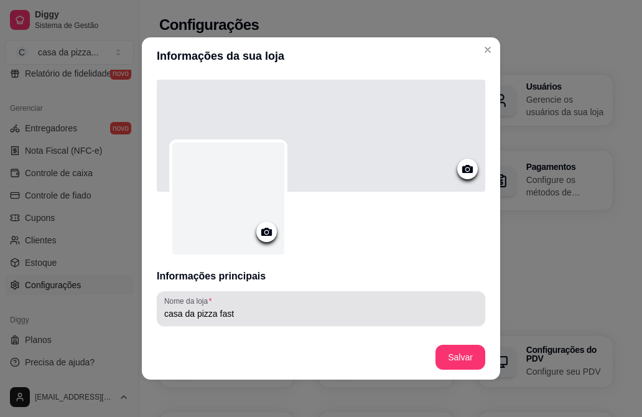
click at [244, 320] on div "casa da pizza fast" at bounding box center [320, 308] width 313 height 25
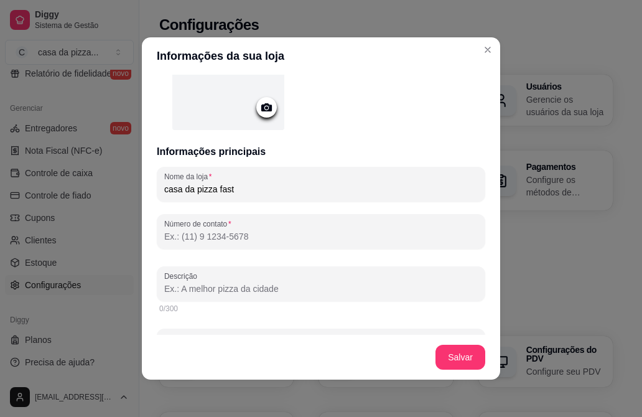
scroll to position [149, 0]
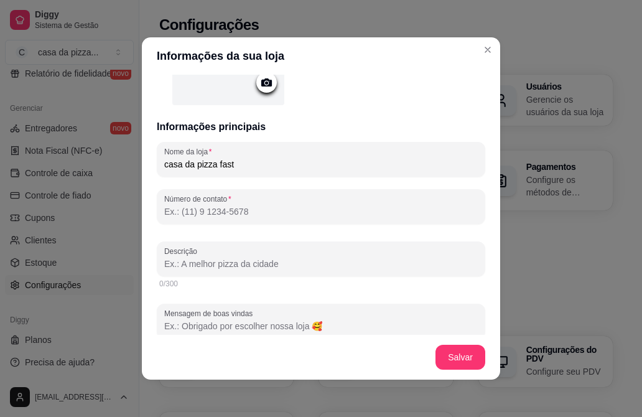
click at [297, 205] on input "Número de contato" at bounding box center [320, 211] width 313 height 12
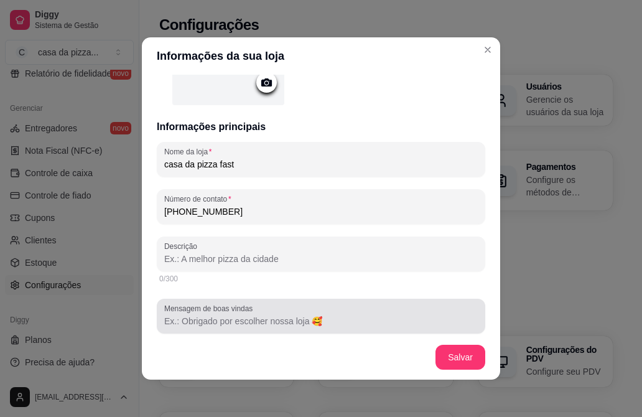
type input "(88) 9 9236-3901"
click at [321, 318] on input "Mensagem de boas vindas" at bounding box center [320, 321] width 313 height 12
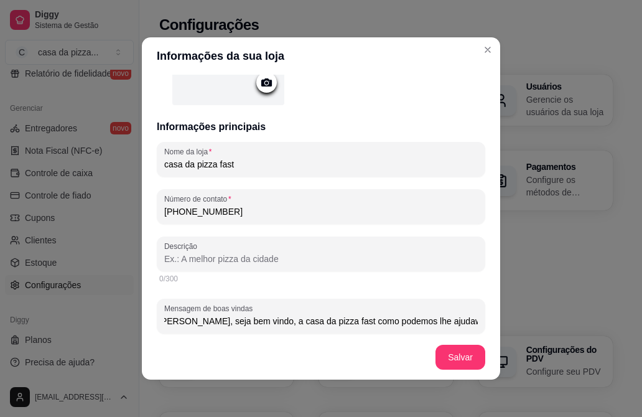
scroll to position [0, 0]
type input "Ola, seja bem vindo, a casa da pizza fast."
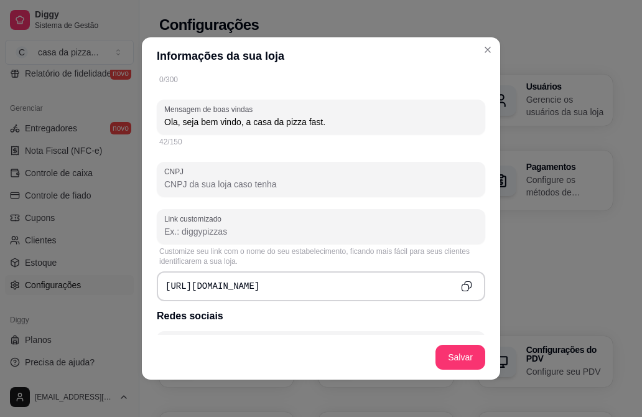
scroll to position [323, 0]
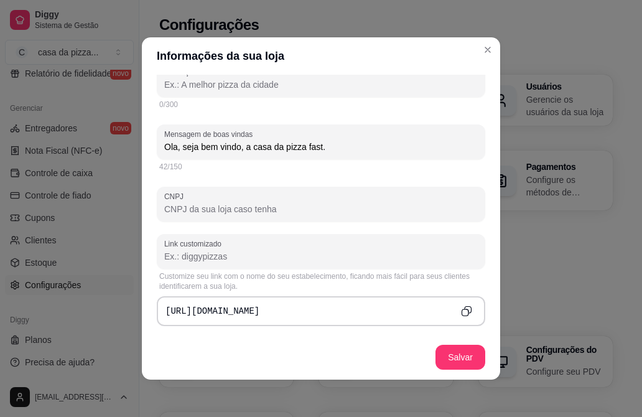
click at [353, 311] on div "https://diggy.menu/" at bounding box center [321, 311] width 328 height 30
click at [461, 308] on icon "Copy to clipboard" at bounding box center [466, 310] width 11 height 11
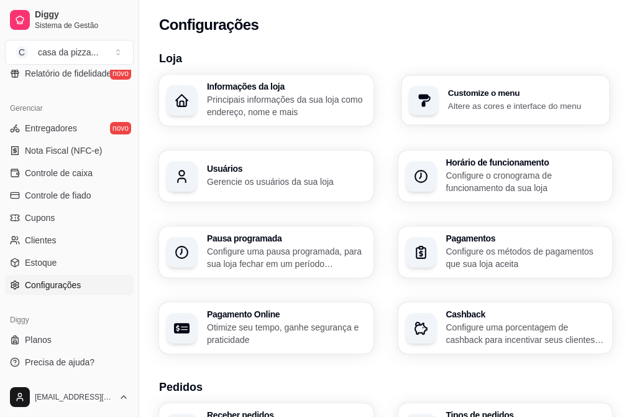
click at [448, 109] on p "Altere as cores e interface do menu" at bounding box center [525, 105] width 154 height 12
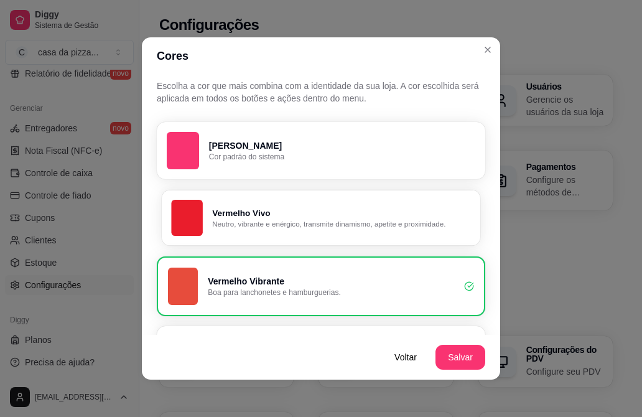
click at [284, 221] on p "Neutro, vibrante e enérgico, transmite dinamismo, apetite e proximidade." at bounding box center [341, 224] width 258 height 10
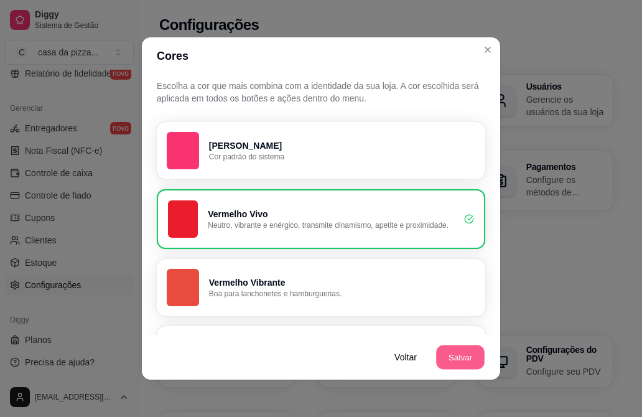
click at [449, 349] on button "Salvar" at bounding box center [460, 357] width 48 height 24
click at [375, 306] on button "Vermelho Vibrante Boa para lanchonetes e hamburguerias." at bounding box center [321, 286] width 318 height 55
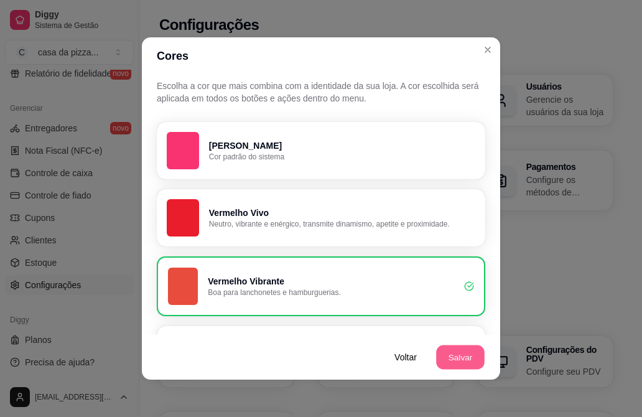
click at [448, 358] on button "Salvar" at bounding box center [460, 357] width 48 height 24
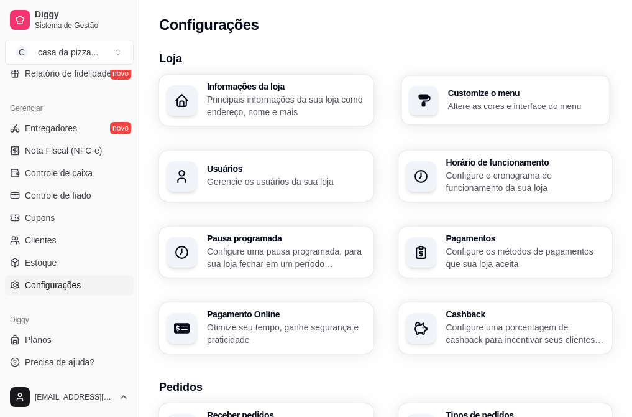
click at [448, 99] on p "Altere as cores e interface do menu" at bounding box center [525, 105] width 154 height 12
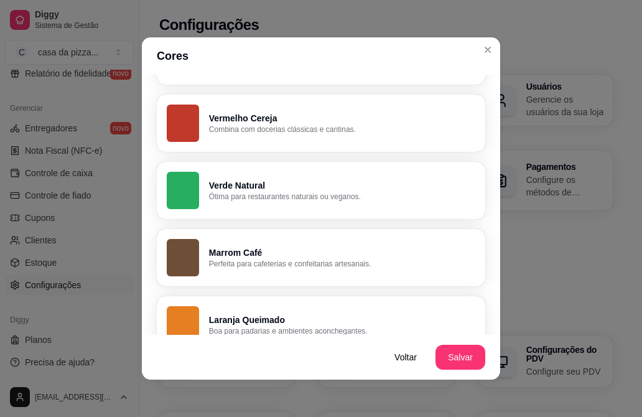
scroll to position [373, 0]
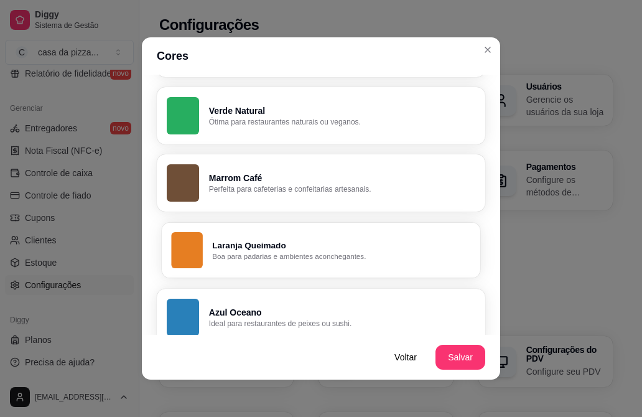
click at [353, 247] on p "Laranja Queimado" at bounding box center [341, 245] width 258 height 12
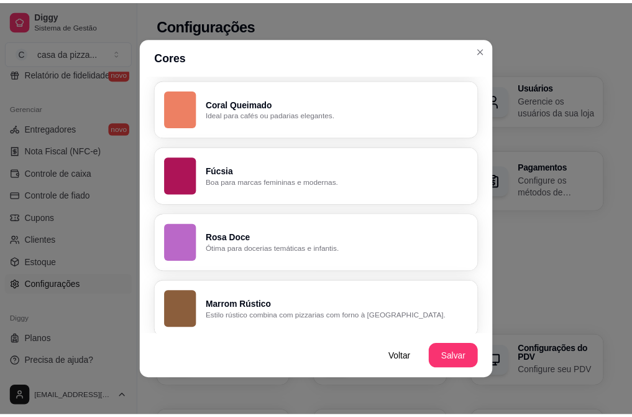
scroll to position [926, 0]
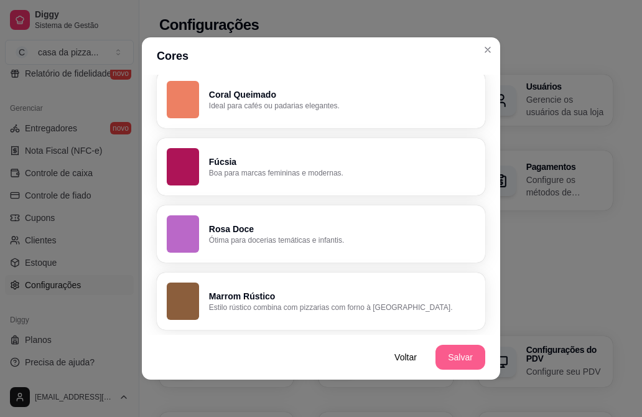
click at [456, 367] on button "Salvar" at bounding box center [460, 356] width 50 height 25
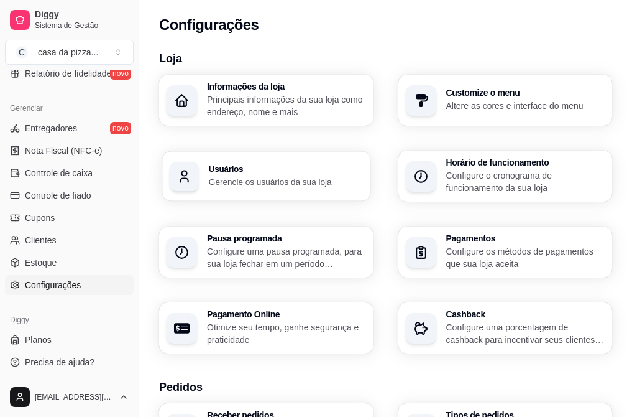
click at [363, 175] on p "Gerencie os usuários da sua loja" at bounding box center [286, 181] width 154 height 12
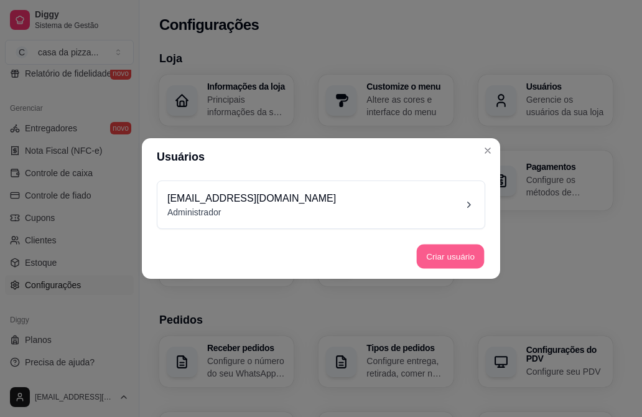
click at [471, 262] on button "Criar usuário" at bounding box center [451, 256] width 68 height 24
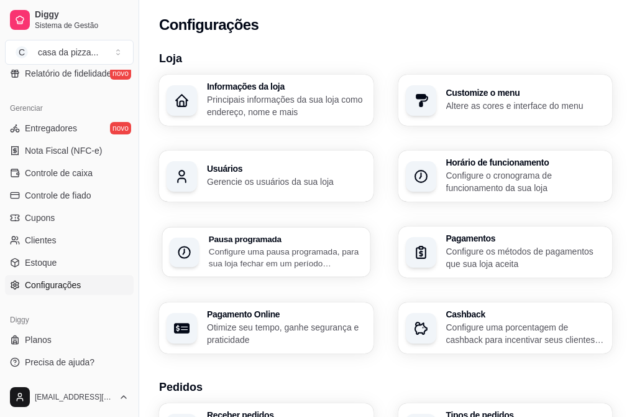
click at [363, 234] on h3 "Pausa programada" at bounding box center [286, 238] width 154 height 9
click at [543, 245] on p "Configure os métodos de pagamentos que sua loja aceita" at bounding box center [525, 257] width 154 height 24
click at [448, 321] on p "Configure uma porcentagem de cashback para incentivar seus clientes a comprarem…" at bounding box center [525, 333] width 154 height 24
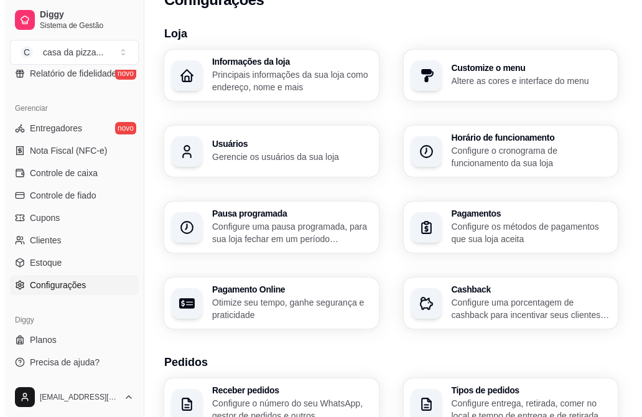
scroll to position [50, 0]
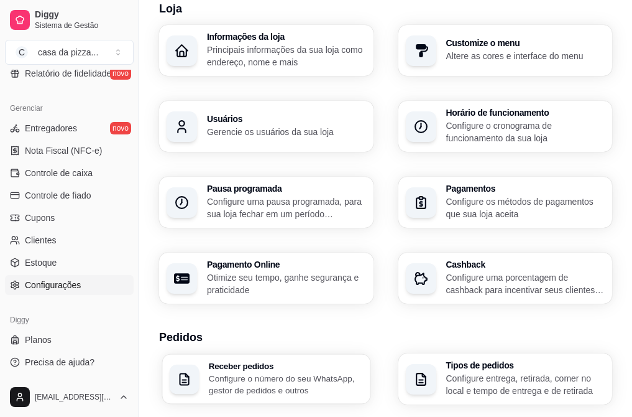
click at [269, 372] on p "Configure o número do seu WhatsApp, gestor de pedidos e outros" at bounding box center [286, 384] width 154 height 24
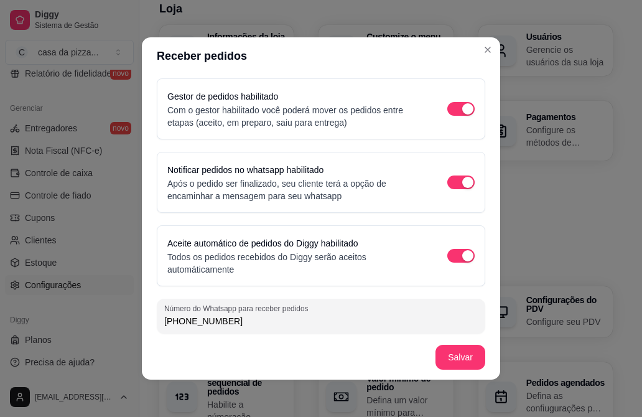
scroll to position [78, 0]
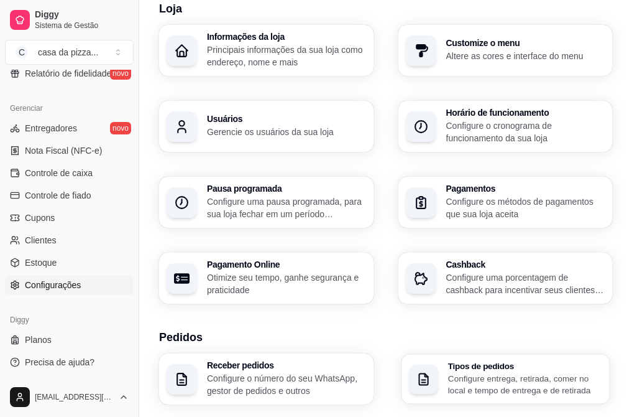
click at [448, 372] on p "Configure entrega, retirada, comer no local e tempo de entrega e de retirada" at bounding box center [525, 384] width 154 height 24
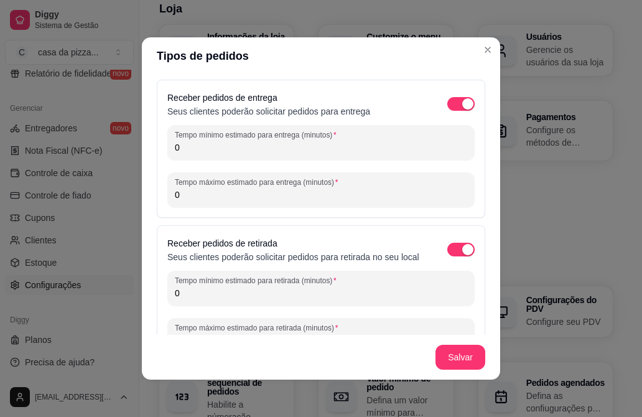
click at [257, 147] on input "0" at bounding box center [321, 147] width 292 height 12
click at [285, 152] on input "0" at bounding box center [321, 147] width 292 height 12
click at [228, 299] on input "0" at bounding box center [321, 293] width 292 height 12
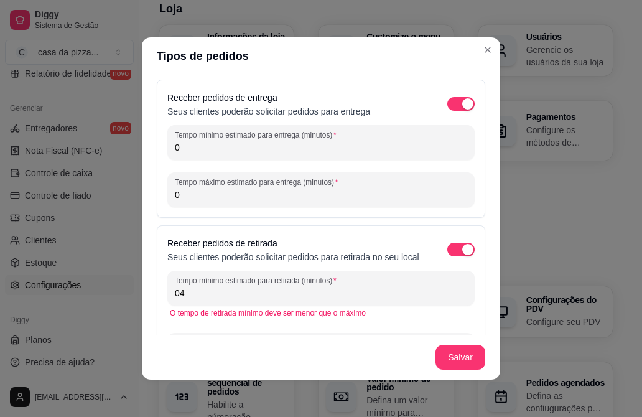
type input "0"
type input "40"
click at [495, 329] on div "Receber pedidos de entrega Seus clientes poderão solicitar pedidos para entrega…" at bounding box center [321, 205] width 358 height 260
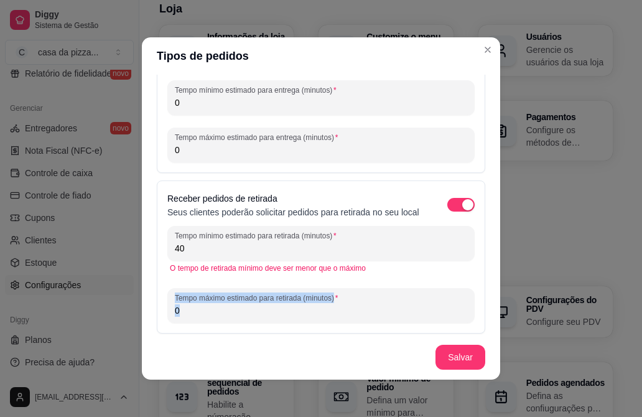
click at [495, 329] on div "Receber pedidos de entrega Seus clientes poderão solicitar pedidos para entrega…" at bounding box center [321, 205] width 358 height 260
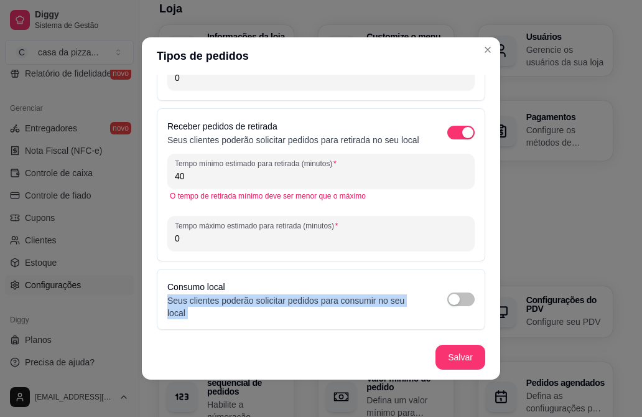
click at [495, 329] on div "Receber pedidos de entrega Seus clientes poderão solicitar pedidos para entrega…" at bounding box center [321, 205] width 358 height 260
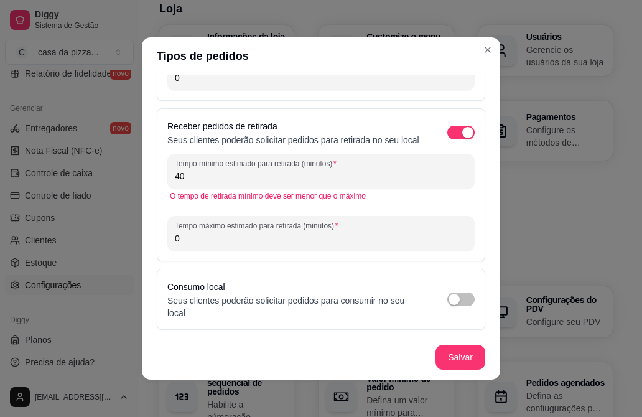
click at [495, 329] on div "Receber pedidos de entrega Seus clientes poderão solicitar pedidos para entrega…" at bounding box center [321, 205] width 358 height 260
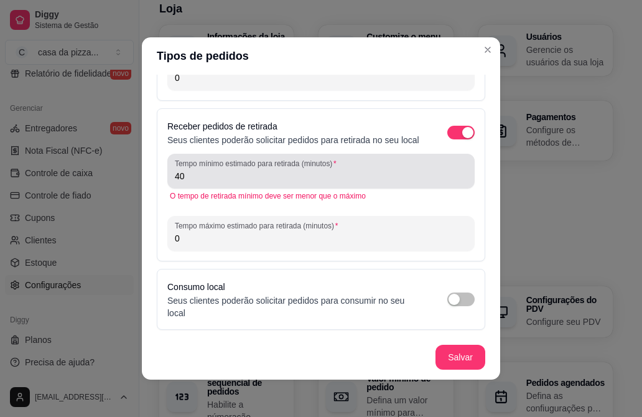
click at [235, 187] on div "Tempo mínimo estimado para retirada (minutos) 40" at bounding box center [320, 171] width 307 height 35
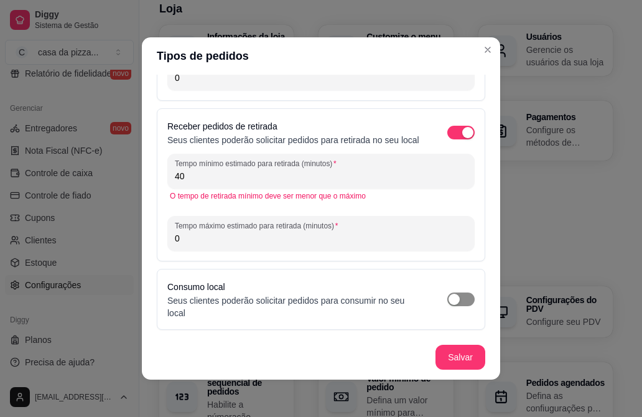
click at [455, 297] on span "button" at bounding box center [460, 299] width 27 height 14
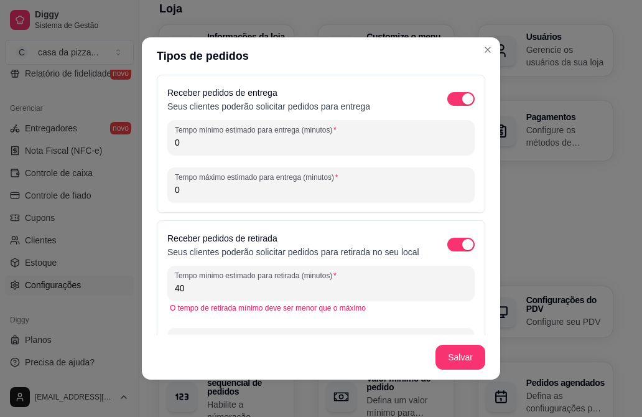
scroll to position [0, 0]
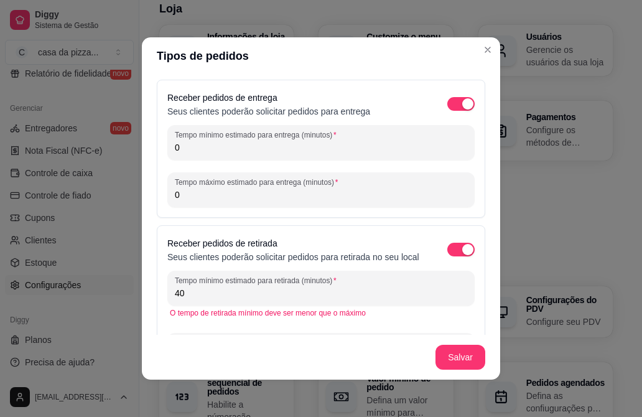
click at [233, 143] on input "0" at bounding box center [321, 147] width 292 height 12
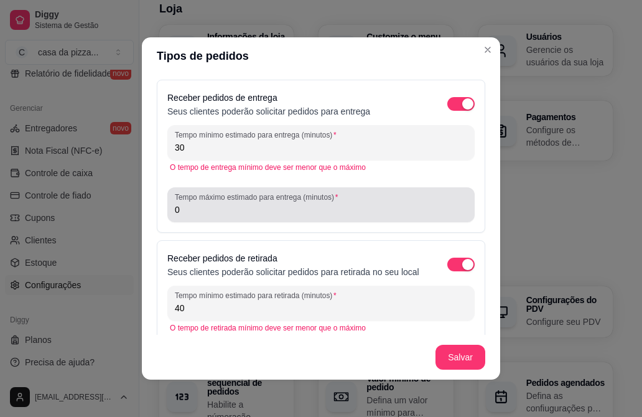
type input "30"
click at [249, 197] on label "Tempo máximo estimado para entrega (minutos)" at bounding box center [258, 196] width 167 height 11
click at [249, 203] on input "0" at bounding box center [321, 209] width 292 height 12
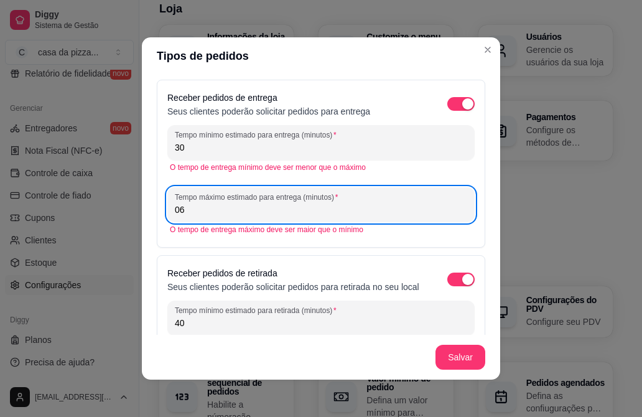
type input "0"
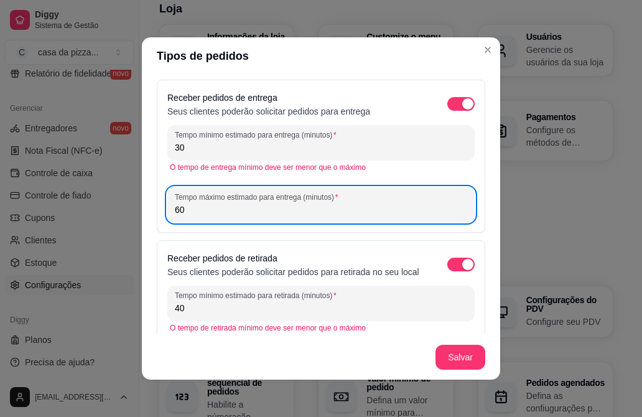
type input "60"
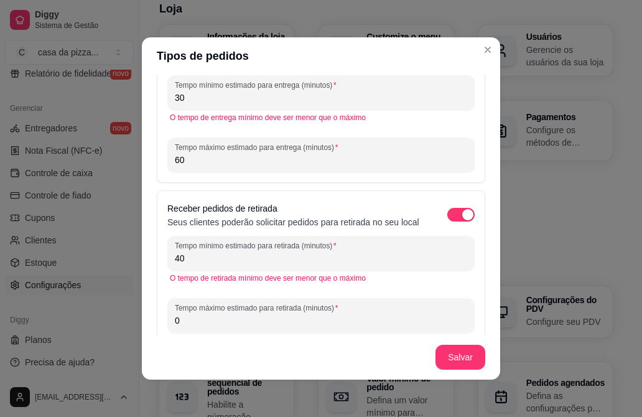
scroll to position [75, 0]
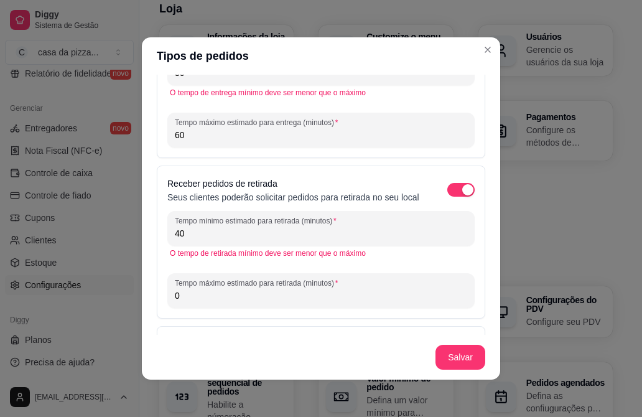
click at [302, 302] on input "0" at bounding box center [321, 295] width 292 height 12
click at [213, 239] on input "40" at bounding box center [321, 233] width 292 height 12
type input "4"
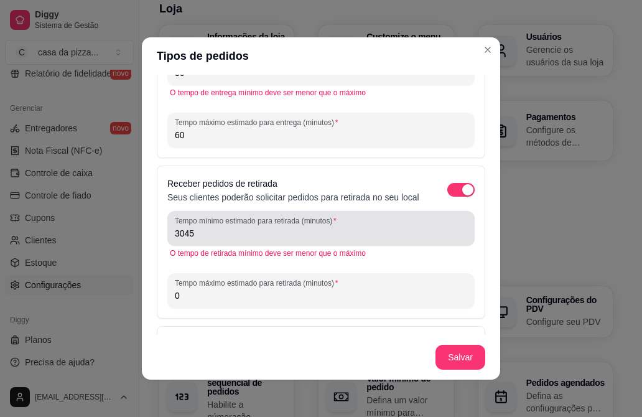
click at [237, 246] on div "Tempo mínimo estimado para retirada (minutos) 3045" at bounding box center [320, 228] width 307 height 35
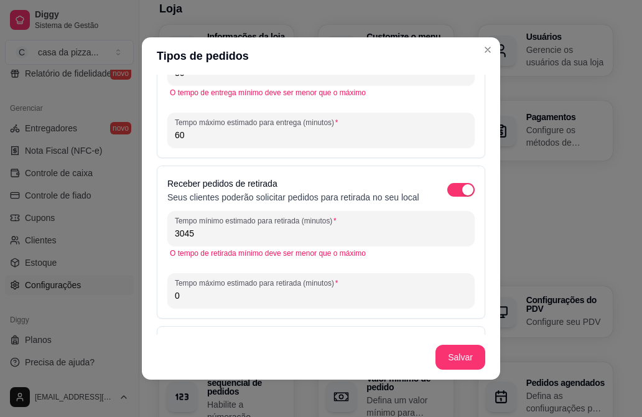
click at [237, 239] on input "3045" at bounding box center [321, 233] width 292 height 12
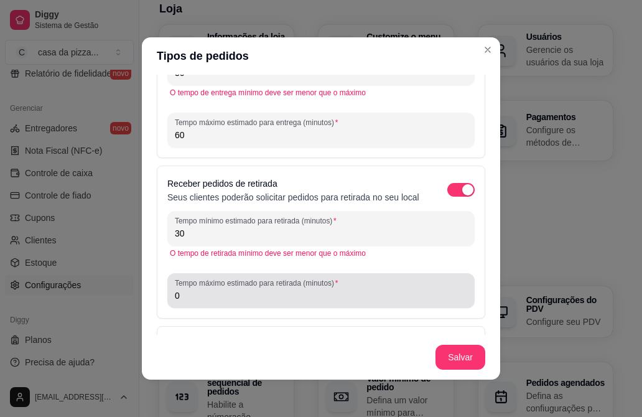
type input "30"
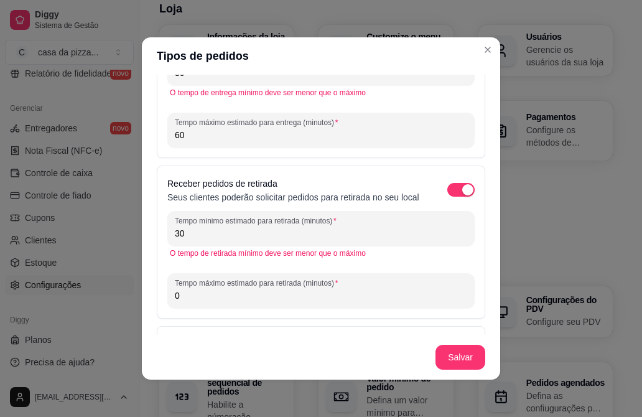
click at [230, 302] on input "0" at bounding box center [321, 295] width 292 height 12
type input "45"
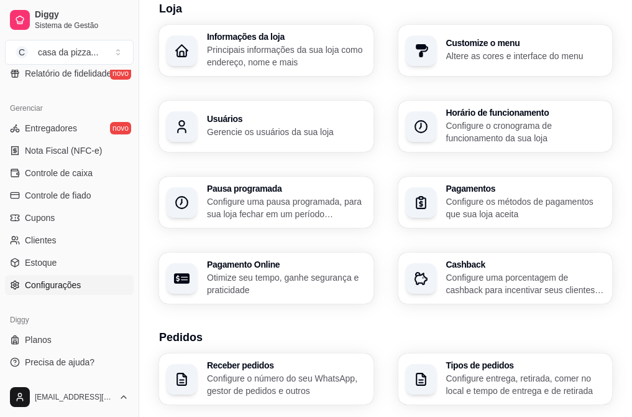
click at [256, 56] on p "Principais informações da sua loja como endereço, nome e mais" at bounding box center [286, 56] width 154 height 24
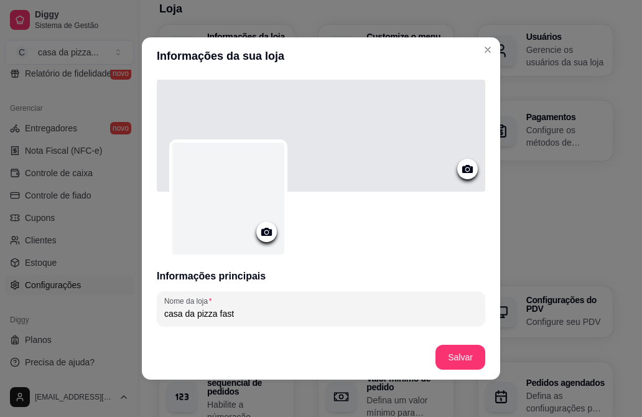
click at [352, 145] on div at bounding box center [321, 136] width 328 height 112
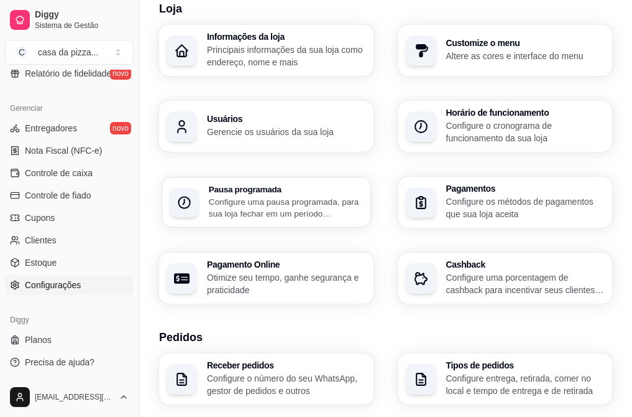
click at [363, 195] on p "Configure uma pausa programada, para sua loja fechar em um período específico" at bounding box center [286, 207] width 154 height 24
click at [370, 101] on div "Usuários Gerencie os usuários da sua loja" at bounding box center [266, 126] width 208 height 50
click at [438, 187] on div "button" at bounding box center [423, 202] width 30 height 30
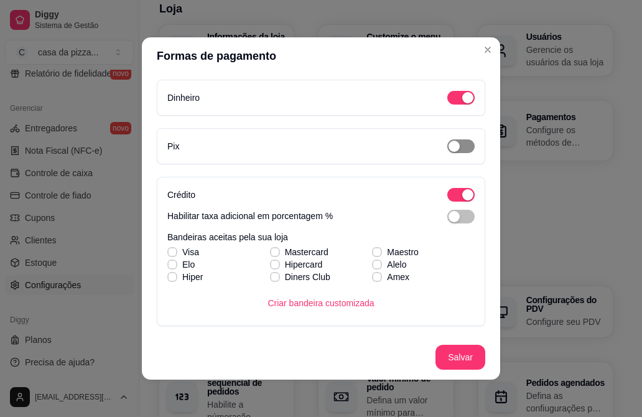
click at [453, 141] on span "button" at bounding box center [460, 146] width 27 height 14
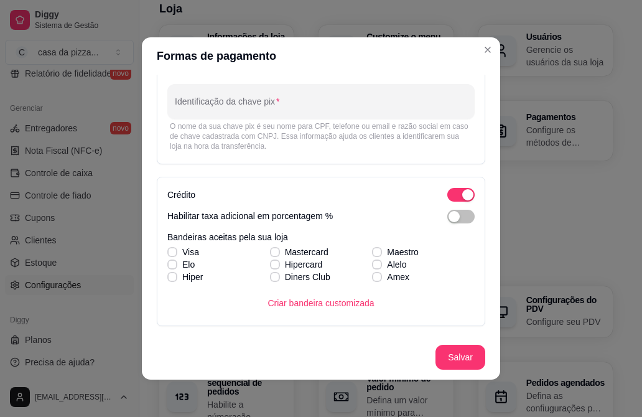
scroll to position [0, 0]
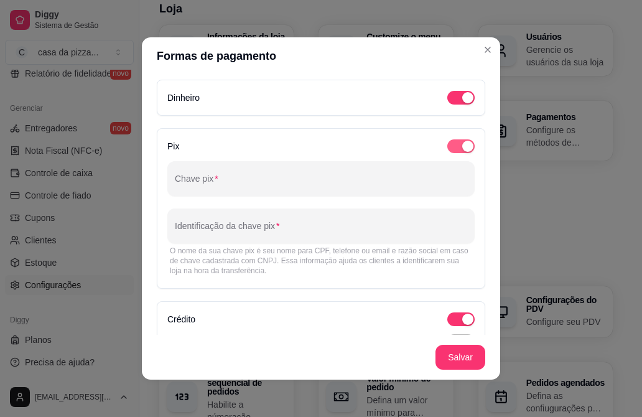
click at [447, 143] on span "button" at bounding box center [460, 146] width 27 height 14
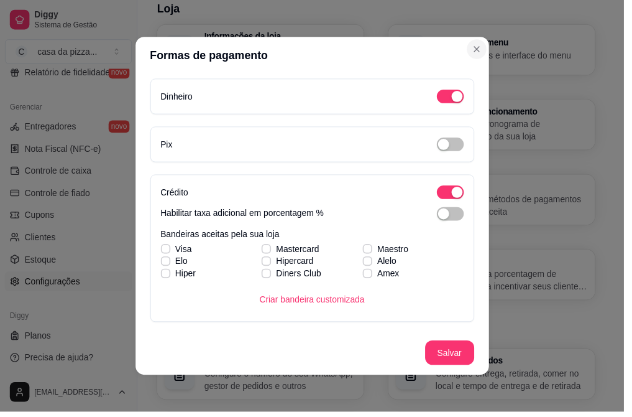
click at [369, 101] on div "Usuários Gerencie os usuários da sua loja" at bounding box center [264, 126] width 210 height 51
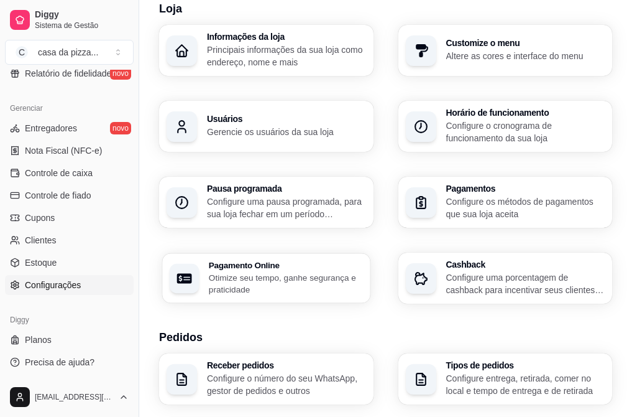
click at [231, 271] on p "Otimize seu tempo, ganhe segurança e praticidade" at bounding box center [286, 283] width 154 height 24
select select "4.98"
click at [534, 195] on p "Configure os métodos de pagamentos que sua loja aceita" at bounding box center [525, 207] width 154 height 24
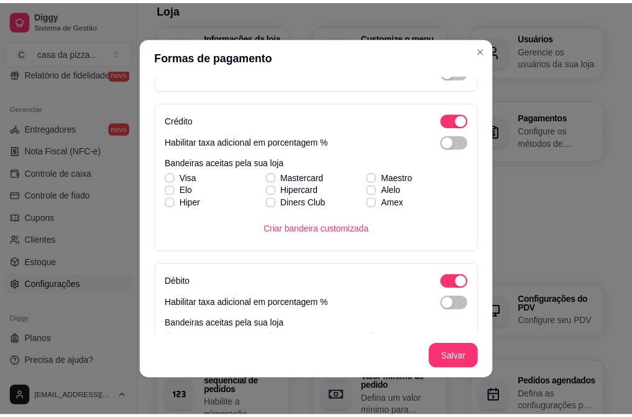
scroll to position [149, 0]
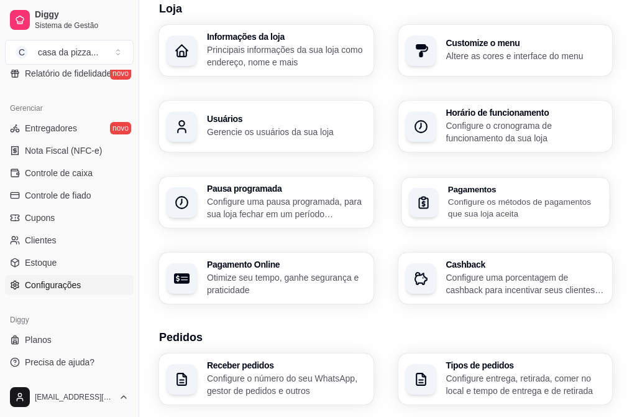
click at [438, 187] on div "button" at bounding box center [423, 202] width 30 height 30
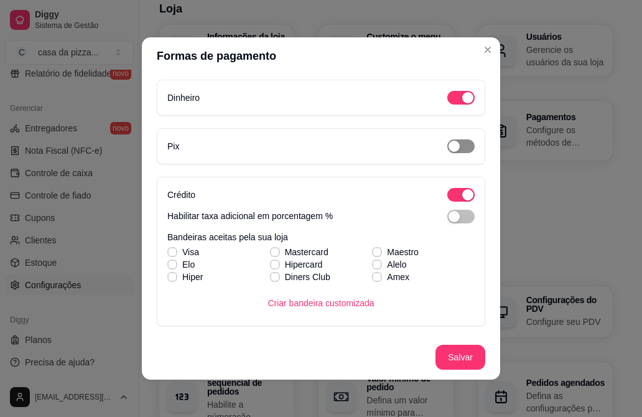
click at [454, 142] on span "button" at bounding box center [460, 146] width 27 height 14
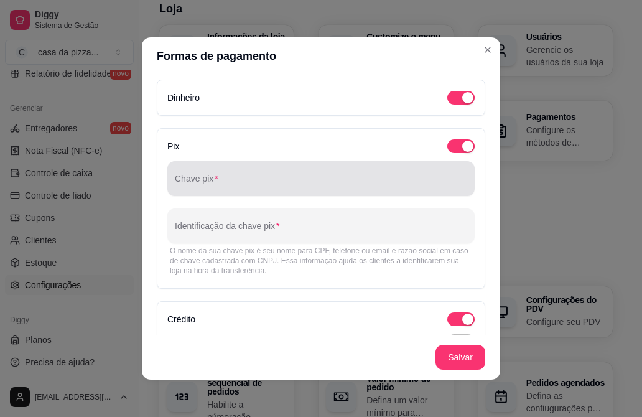
click at [423, 169] on div at bounding box center [321, 178] width 292 height 25
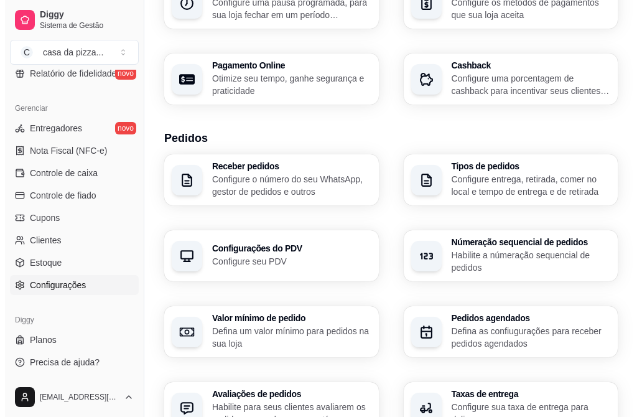
scroll to position [306, 0]
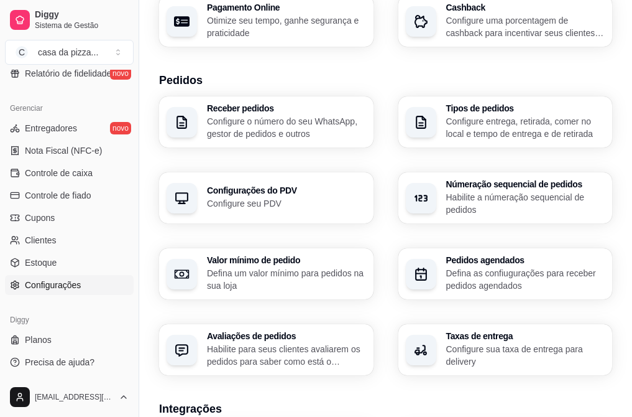
click at [448, 191] on p "Habilite a númeração sequencial de pedidos" at bounding box center [525, 203] width 154 height 24
click at [448, 343] on p "Configure sua taxa de entrega para delivery" at bounding box center [525, 355] width 154 height 24
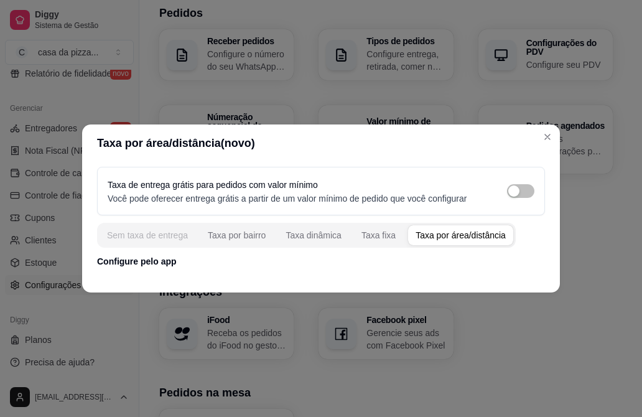
click at [170, 232] on div "Sem taxa de entrega" at bounding box center [147, 235] width 81 height 12
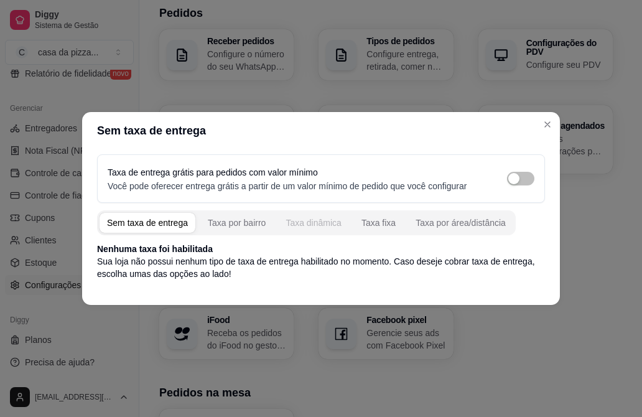
click at [295, 226] on div "Taxa dinâmica" at bounding box center [313, 222] width 56 height 12
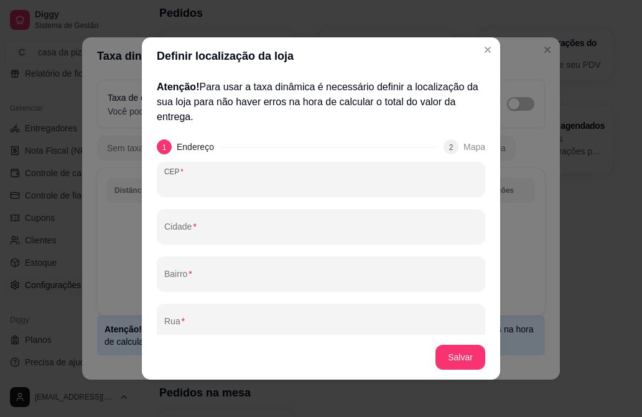
click at [233, 185] on input "CEP" at bounding box center [320, 184] width 313 height 12
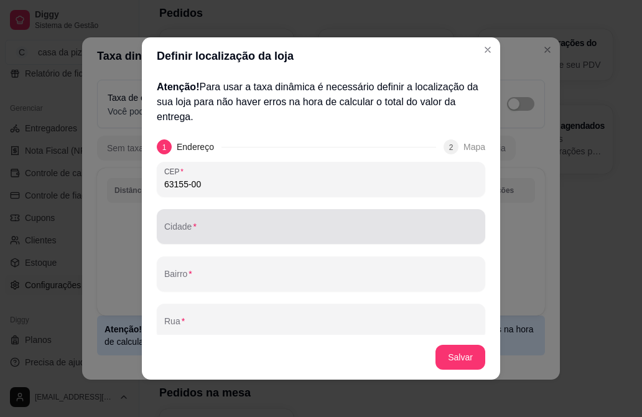
type input "63155-00"
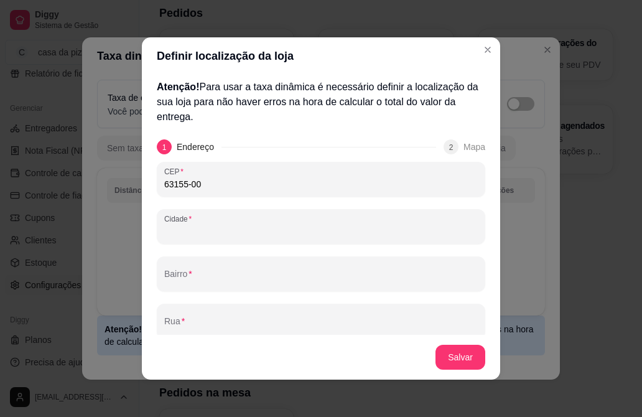
click at [216, 229] on input "Cidade" at bounding box center [320, 231] width 313 height 12
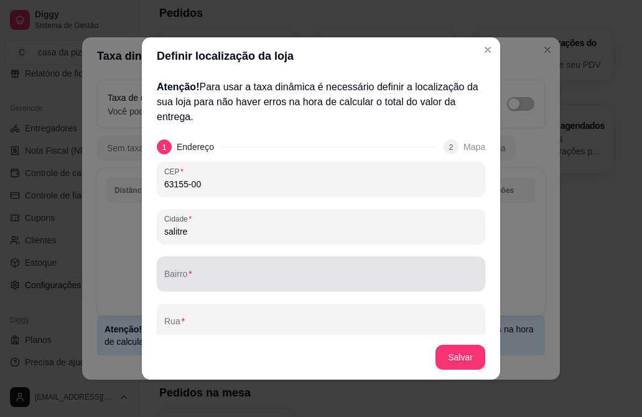
type input "salitre"
click at [203, 264] on div at bounding box center [320, 273] width 313 height 25
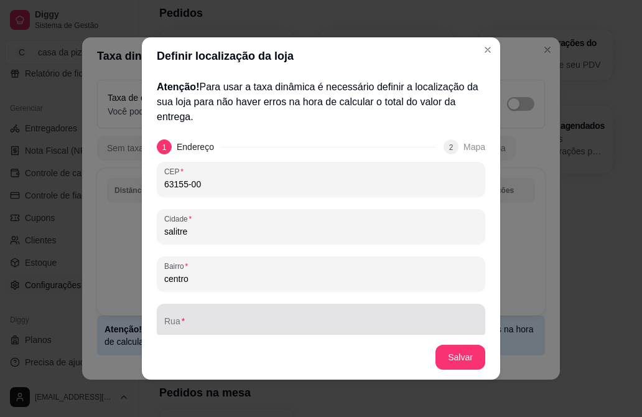
type input "centro"
click at [285, 311] on div at bounding box center [320, 320] width 313 height 25
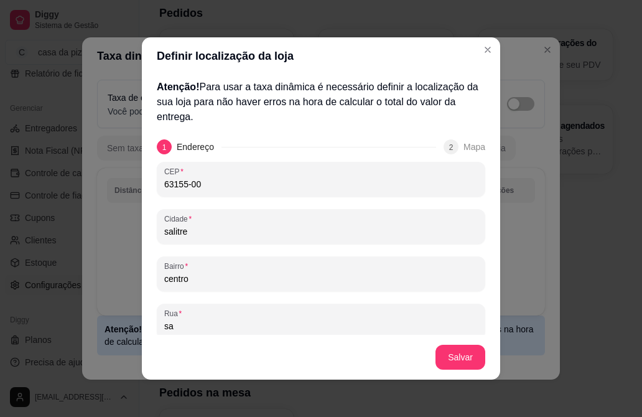
type input "s"
type input "avenida sao pedro"
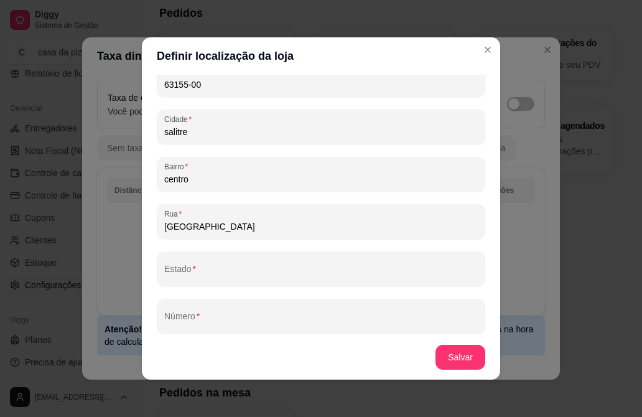
scroll to position [124, 0]
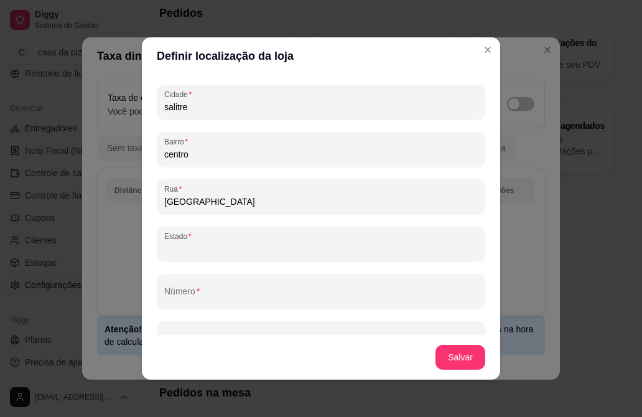
click at [257, 247] on input "Estado" at bounding box center [320, 248] width 313 height 12
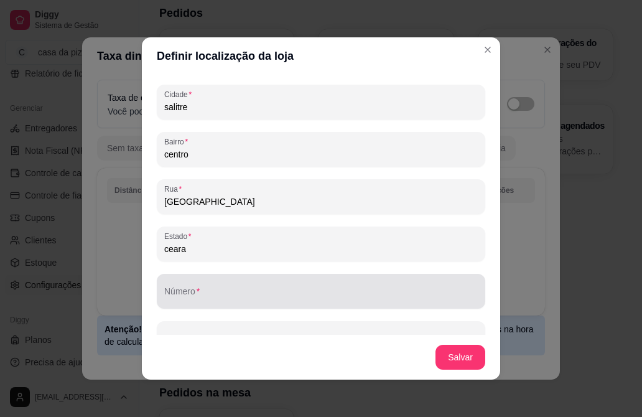
type input "ceara"
click at [297, 282] on div at bounding box center [320, 291] width 313 height 25
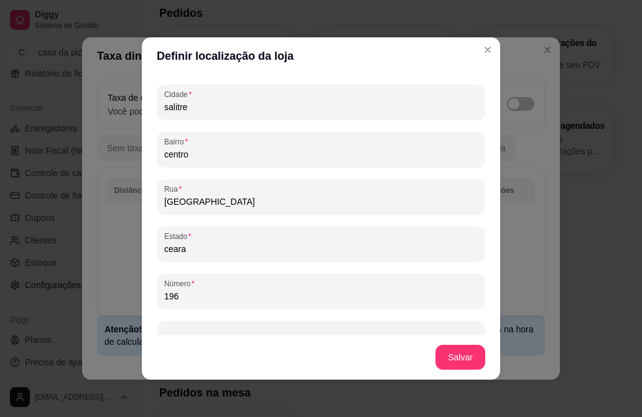
type input "196"
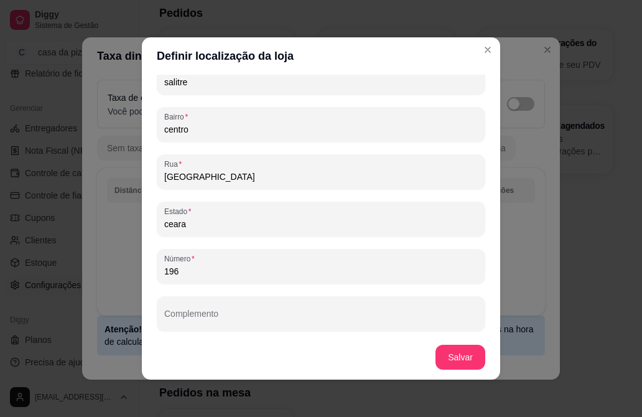
scroll to position [150, 0]
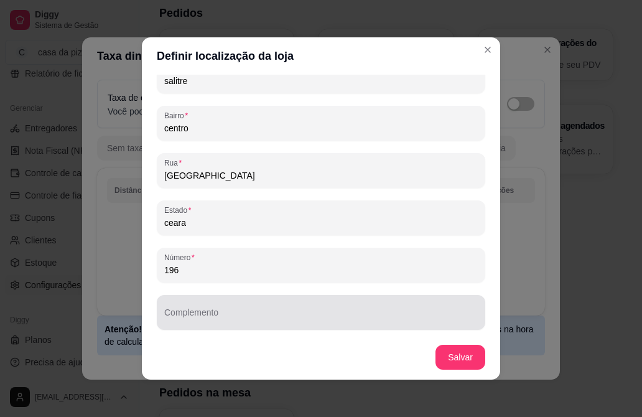
click at [410, 316] on input "Complemento" at bounding box center [320, 317] width 313 height 12
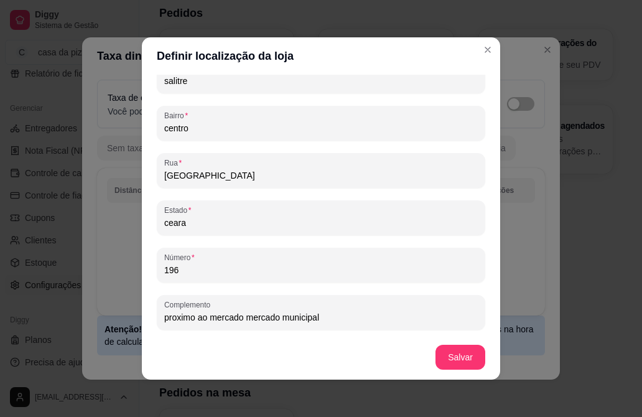
type input "proximo ao mercado mercado municipal"
click at [462, 353] on button "Salvar" at bounding box center [460, 357] width 48 height 24
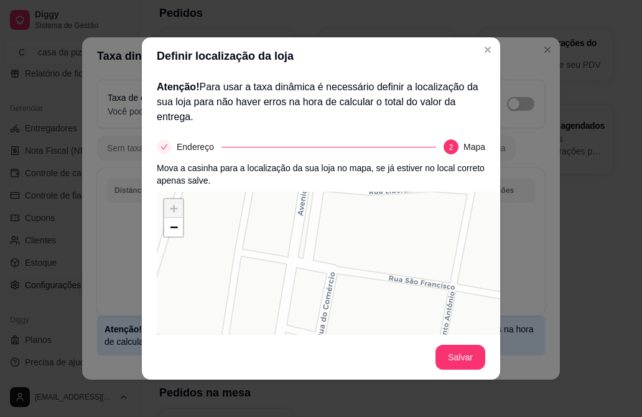
scroll to position [117, 0]
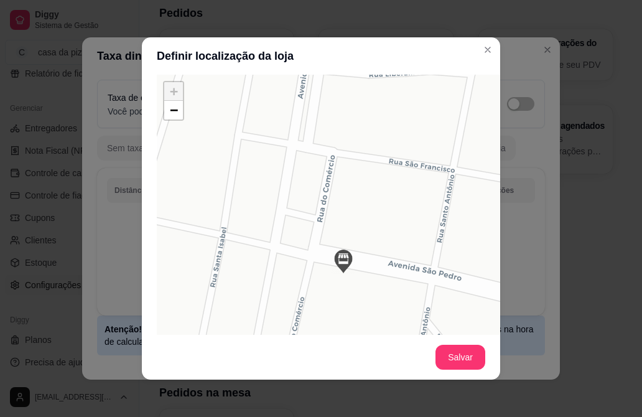
click at [321, 244] on div "+ − Leaflet | © OSM & CartoDB" at bounding box center [343, 261] width 373 height 373
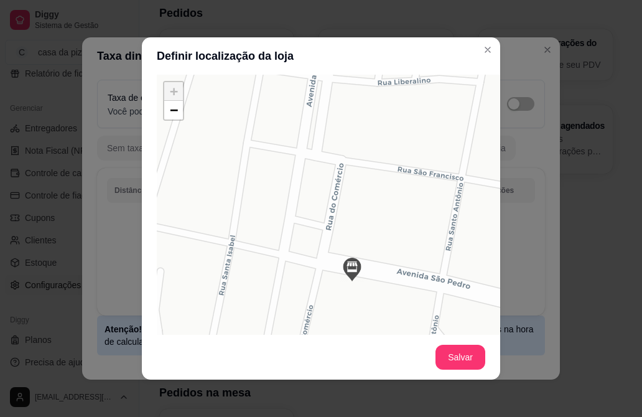
click at [321, 244] on div "+ − Leaflet | © OSM & CartoDB" at bounding box center [343, 261] width 373 height 373
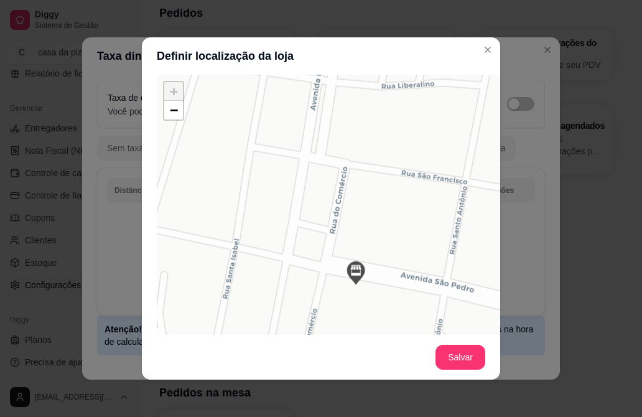
click at [321, 244] on div "+ − Leaflet | © OSM & CartoDB" at bounding box center [343, 261] width 373 height 373
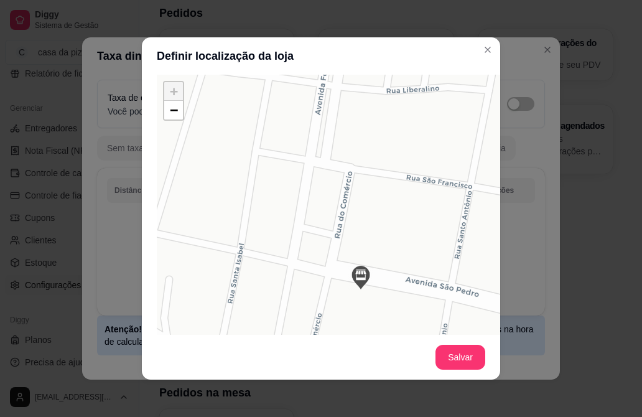
click at [321, 244] on div "+ − Leaflet | © OSM & CartoDB" at bounding box center [343, 261] width 373 height 373
click at [320, 244] on div "+ − Leaflet | © OSM & CartoDB" at bounding box center [343, 261] width 373 height 373
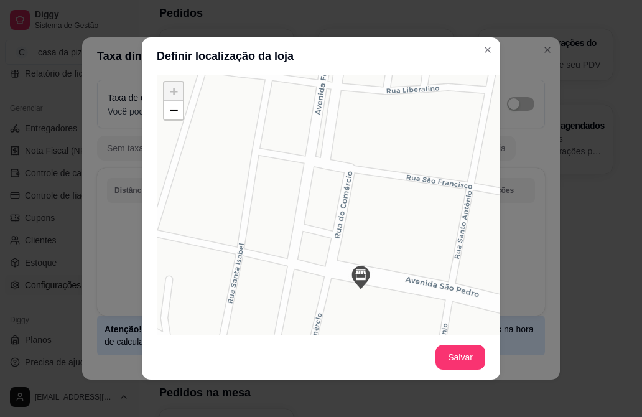
click at [320, 244] on div "+ − Leaflet | © OSM & CartoDB" at bounding box center [343, 261] width 373 height 373
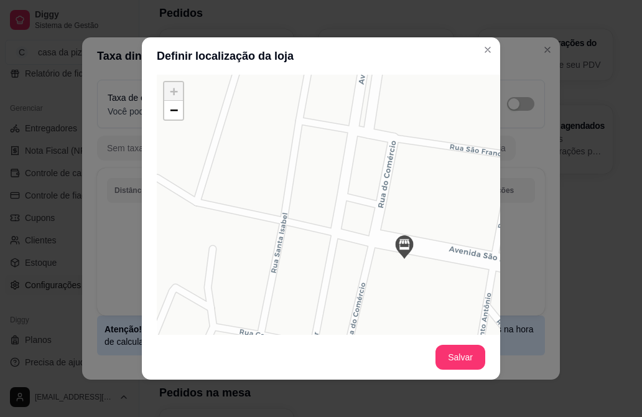
drag, startPoint x: 320, startPoint y: 244, endPoint x: 349, endPoint y: 233, distance: 31.7
click at [349, 233] on div "+ − Leaflet | © OSM & CartoDB" at bounding box center [343, 261] width 373 height 373
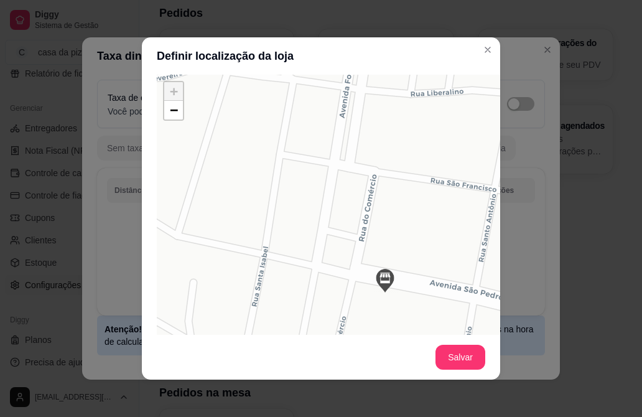
click at [366, 249] on div "+ − Leaflet | © OSM & CartoDB" at bounding box center [343, 261] width 373 height 373
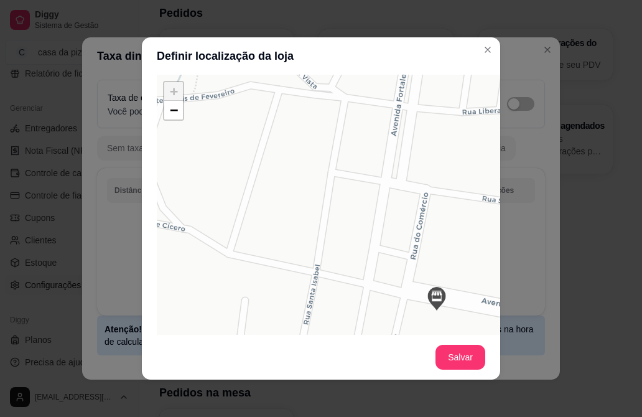
drag, startPoint x: 366, startPoint y: 249, endPoint x: 417, endPoint y: 265, distance: 52.9
click at [417, 265] on div "+ − Leaflet | © OSM & CartoDB" at bounding box center [343, 261] width 373 height 373
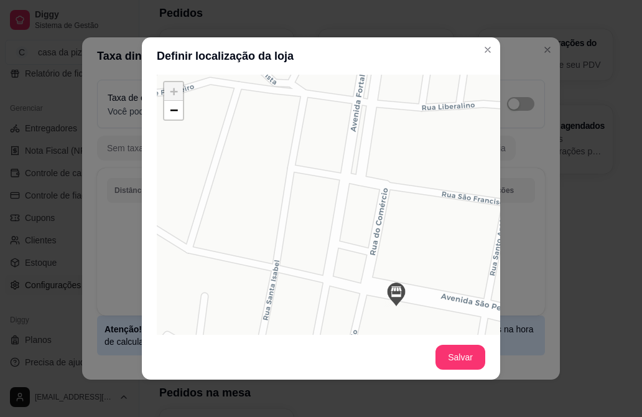
click at [387, 292] on img at bounding box center [396, 294] width 25 height 25
click at [387, 292] on div "+ − Leaflet | © OSM & CartoDB" at bounding box center [343, 261] width 373 height 373
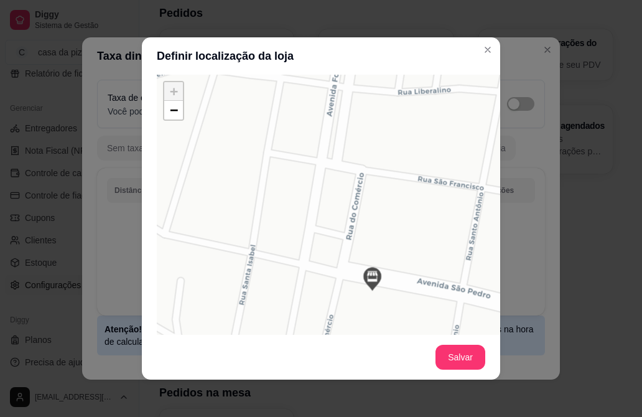
click at [387, 292] on div "+ − Leaflet | © OSM & CartoDB" at bounding box center [343, 261] width 373 height 373
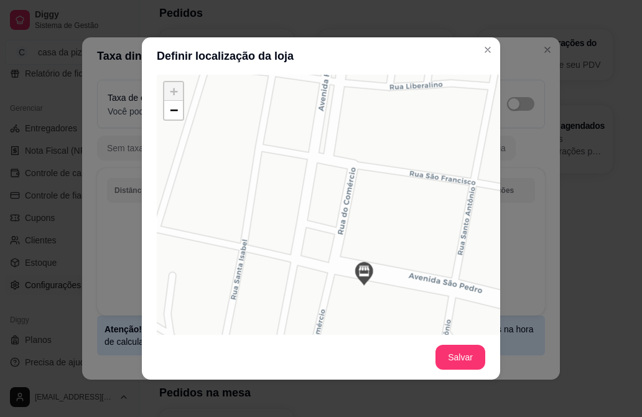
click at [387, 292] on div "+ − Leaflet | © OSM & CartoDB" at bounding box center [343, 261] width 373 height 373
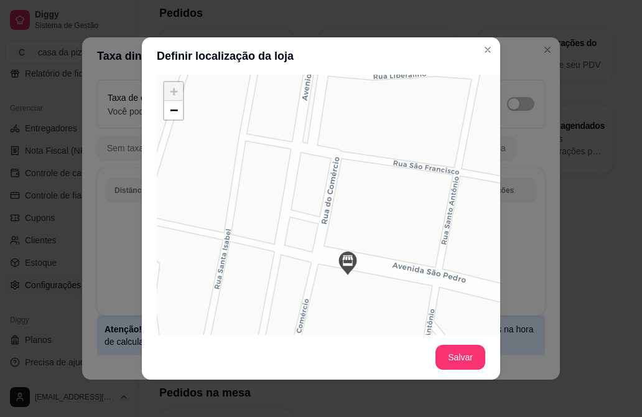
click at [387, 292] on div "+ − Leaflet | © OSM & CartoDB" at bounding box center [343, 261] width 373 height 373
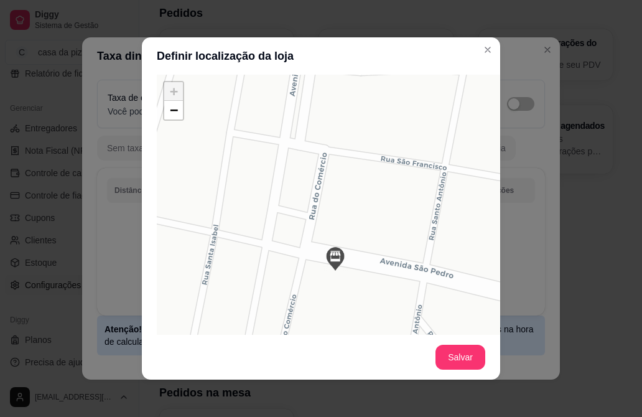
drag, startPoint x: 387, startPoint y: 292, endPoint x: 374, endPoint y: 287, distance: 14.0
click at [374, 287] on div "+ − Leaflet | © OSM & CartoDB" at bounding box center [343, 261] width 373 height 373
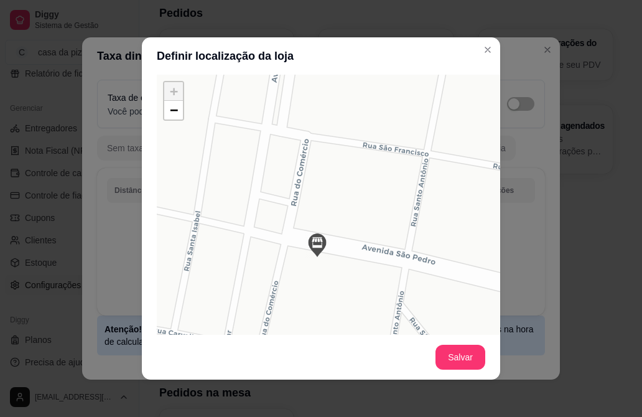
click at [374, 287] on div "+ − Leaflet | © OSM & CartoDB" at bounding box center [343, 261] width 373 height 373
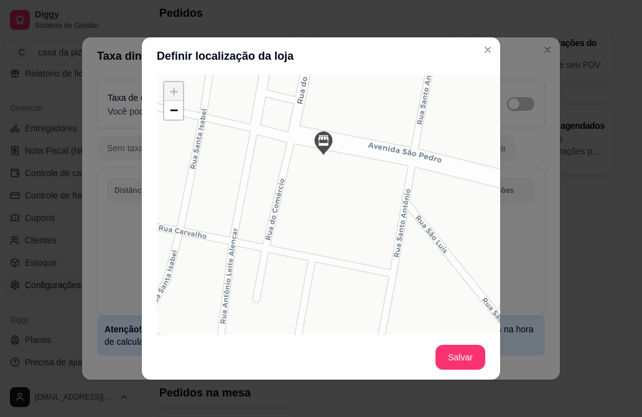
drag, startPoint x: 374, startPoint y: 287, endPoint x: 374, endPoint y: 180, distance: 106.9
click at [374, 180] on div "+ − Leaflet | © OSM & CartoDB" at bounding box center [343, 261] width 373 height 373
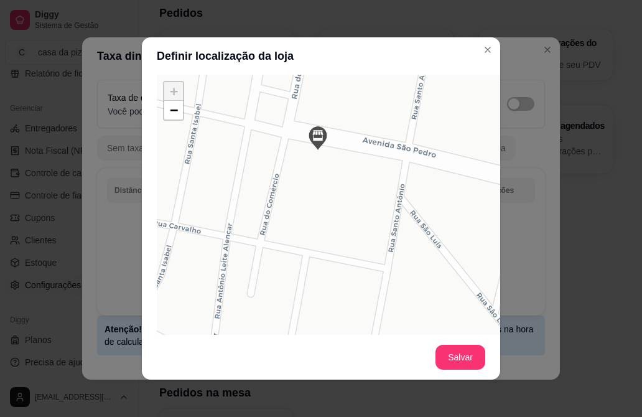
click at [315, 137] on img at bounding box center [317, 138] width 25 height 25
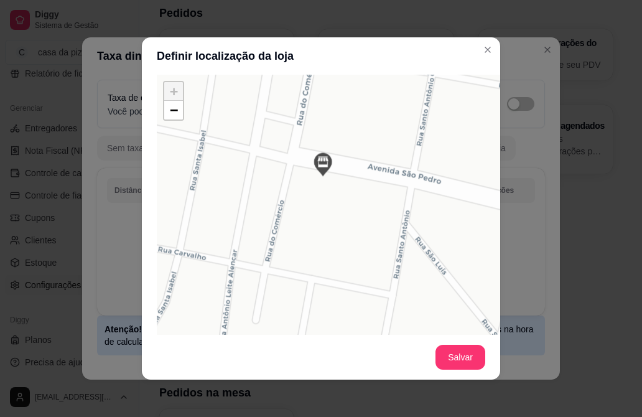
click at [315, 137] on div "+ − Leaflet | © OSM & CartoDB" at bounding box center [343, 261] width 373 height 373
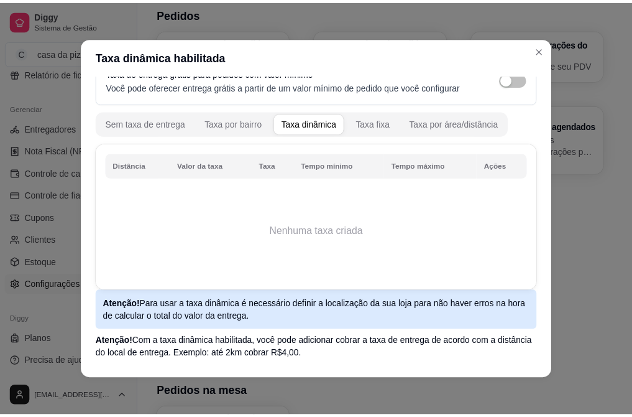
scroll to position [80, 0]
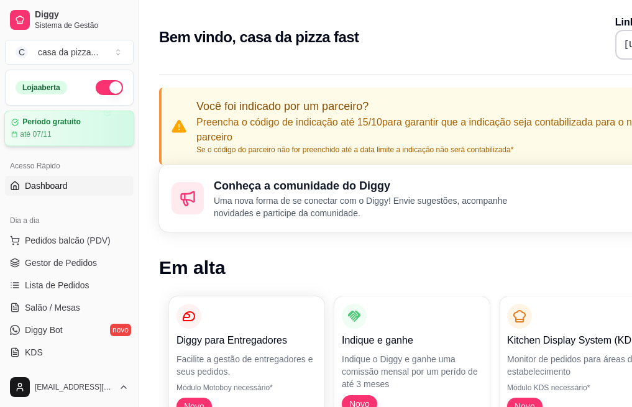
click at [50, 128] on div "Período gratuito até 07/11" at bounding box center [69, 128] width 116 height 22
